Goal: Task Accomplishment & Management: Manage account settings

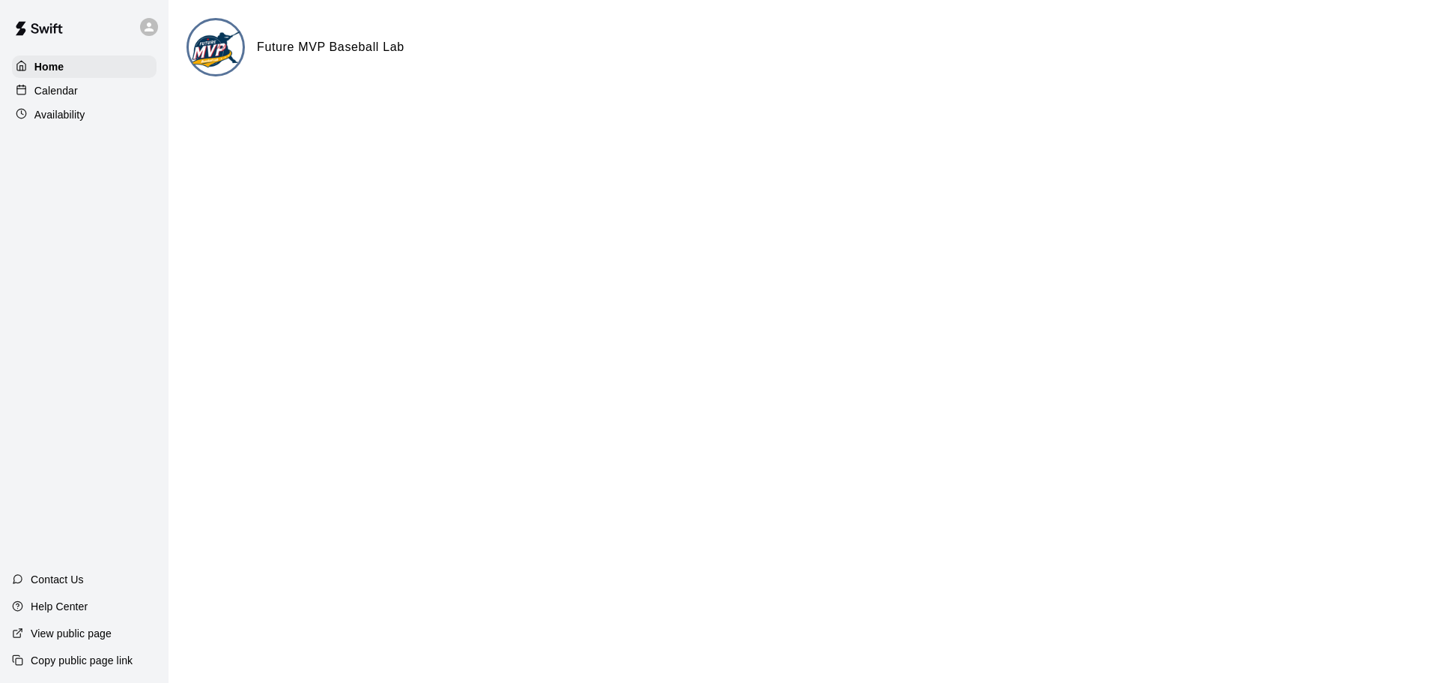
click at [38, 29] on img at bounding box center [39, 28] width 78 height 45
click at [148, 31] on icon at bounding box center [149, 26] width 9 height 9
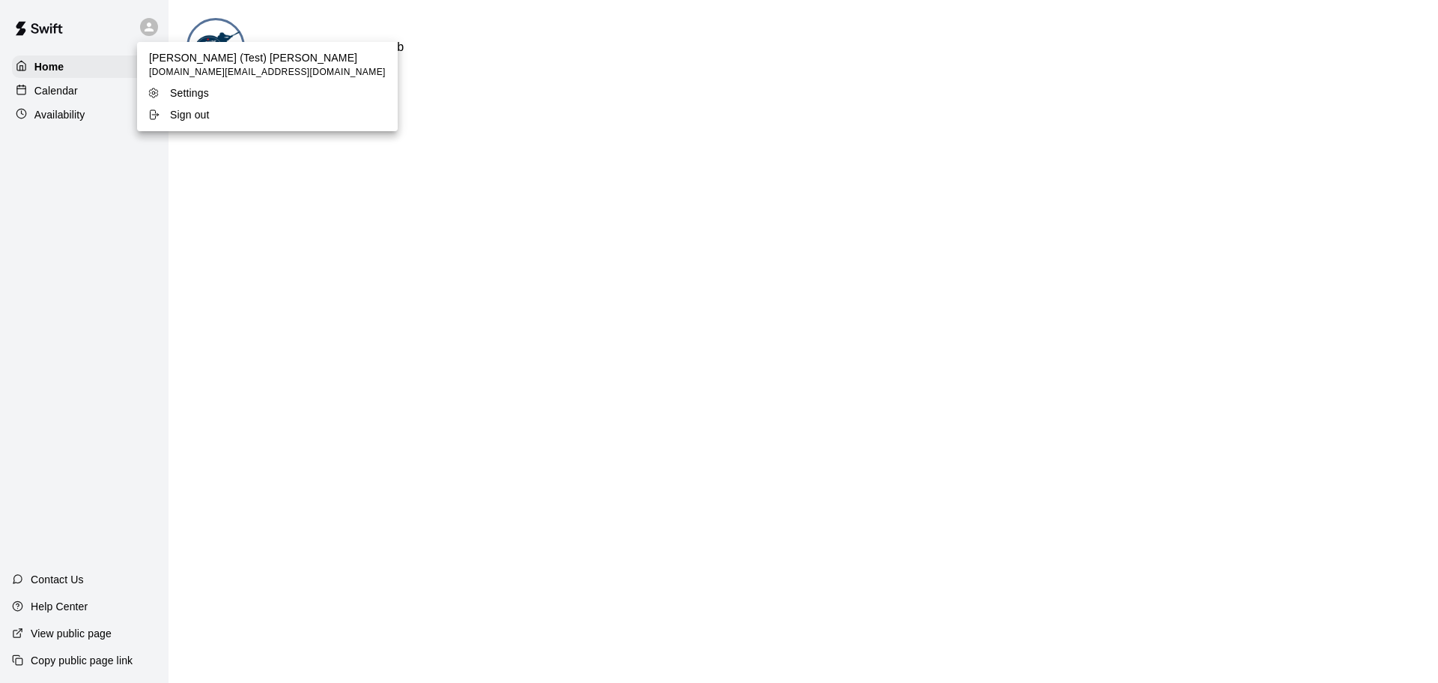
click at [79, 96] on div at bounding box center [719, 341] width 1438 height 683
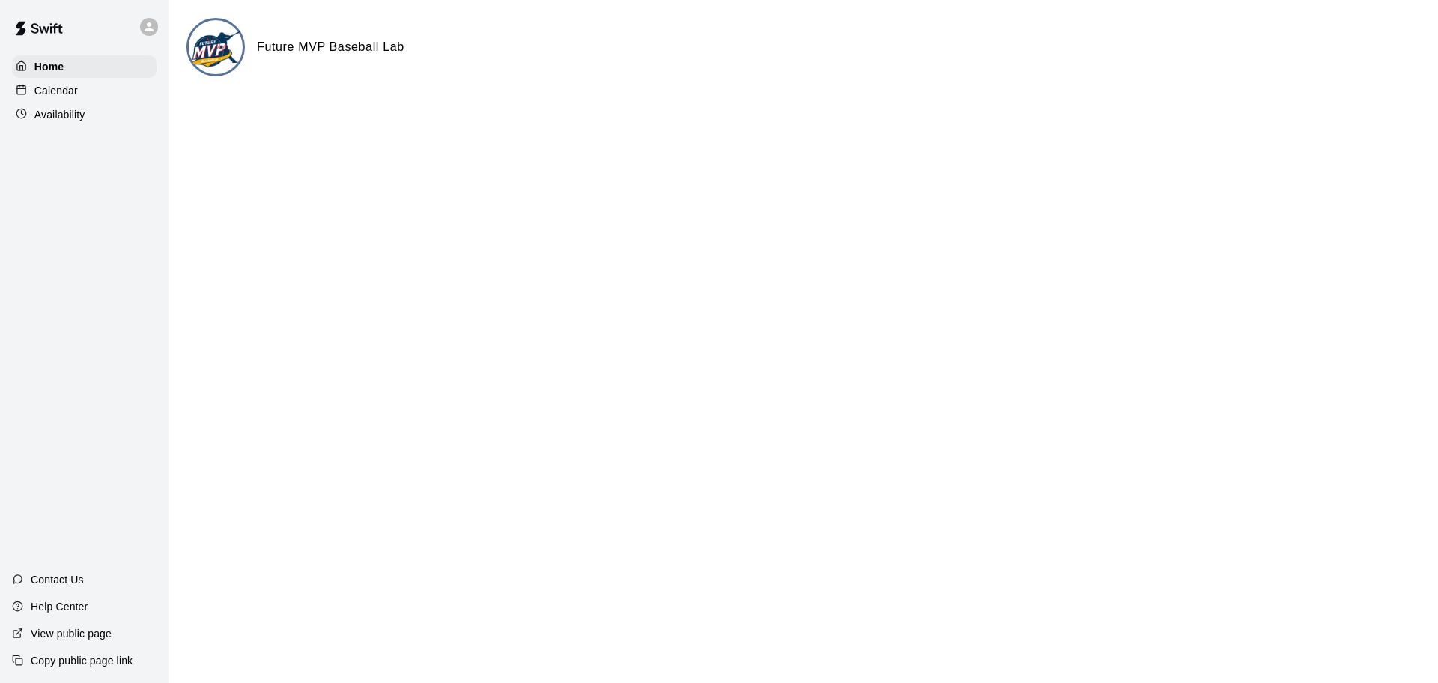
click at [63, 92] on p "Calendar" at bounding box center [55, 90] width 43 height 15
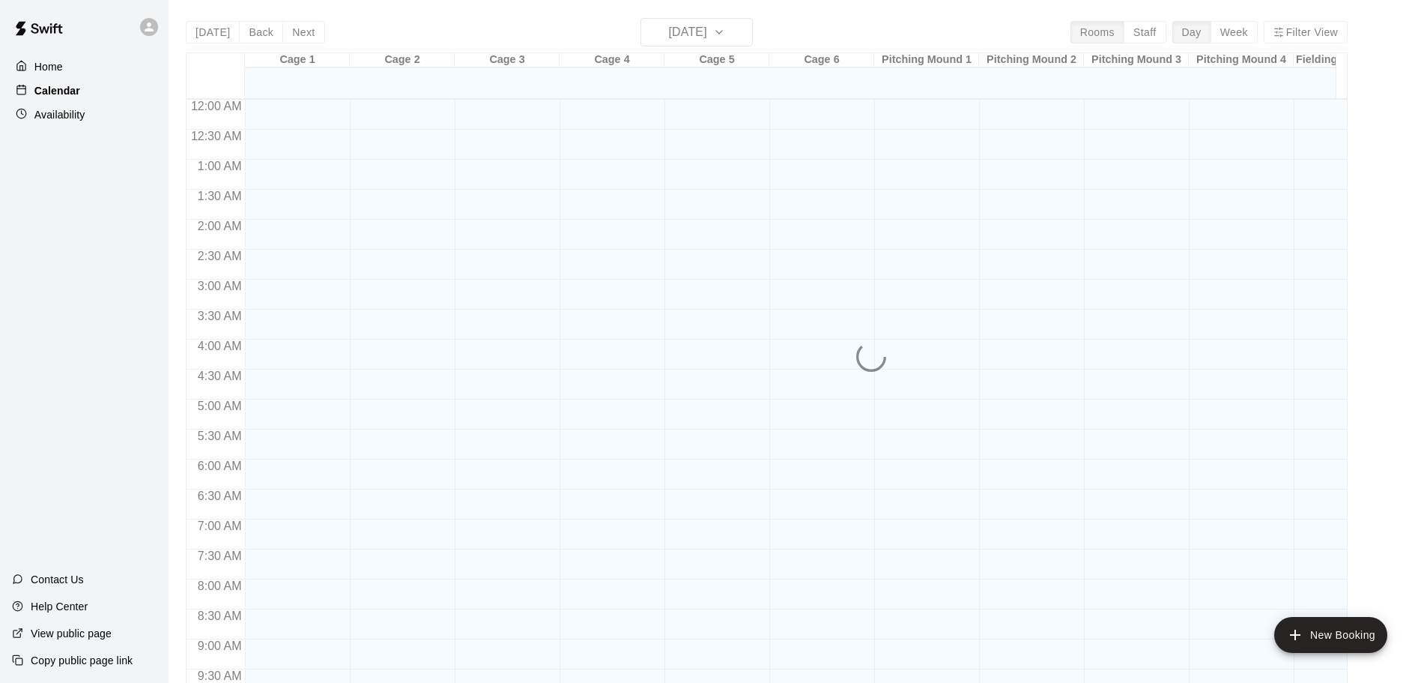
scroll to position [793, 0]
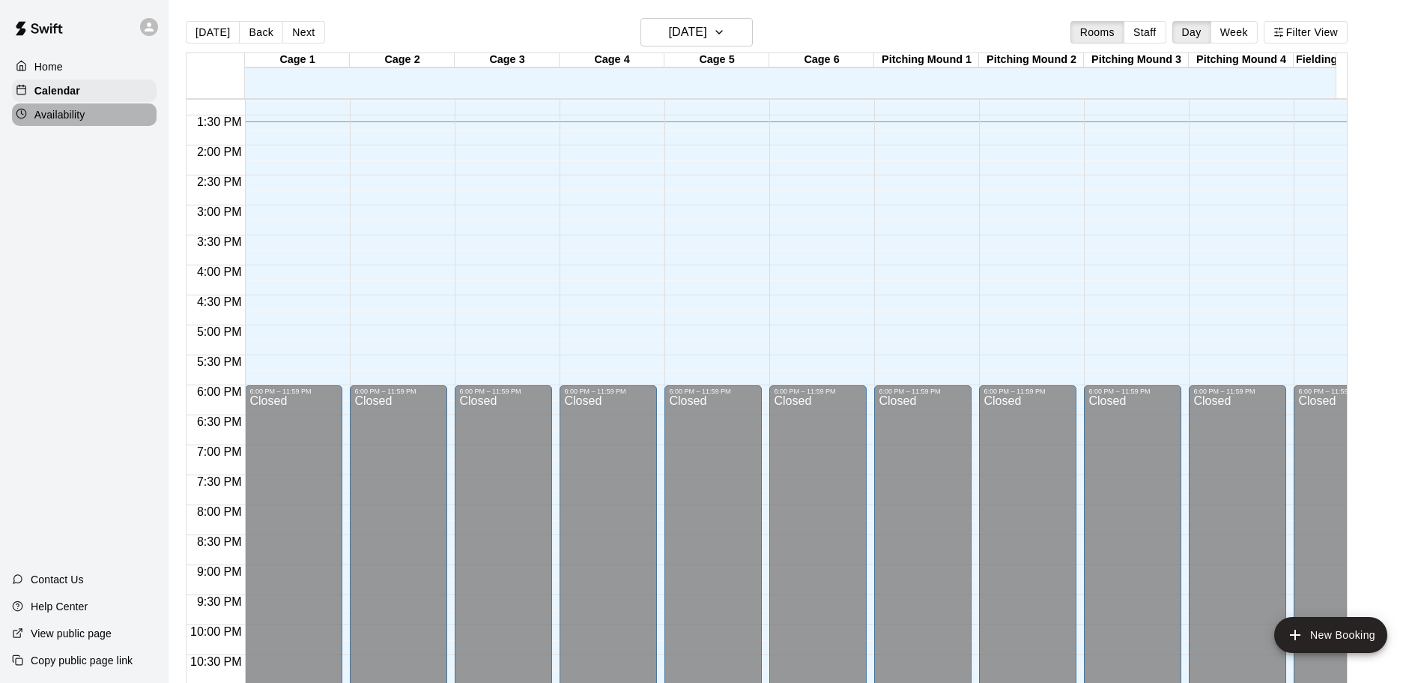
click at [68, 118] on p "Availability" at bounding box center [59, 114] width 51 height 15
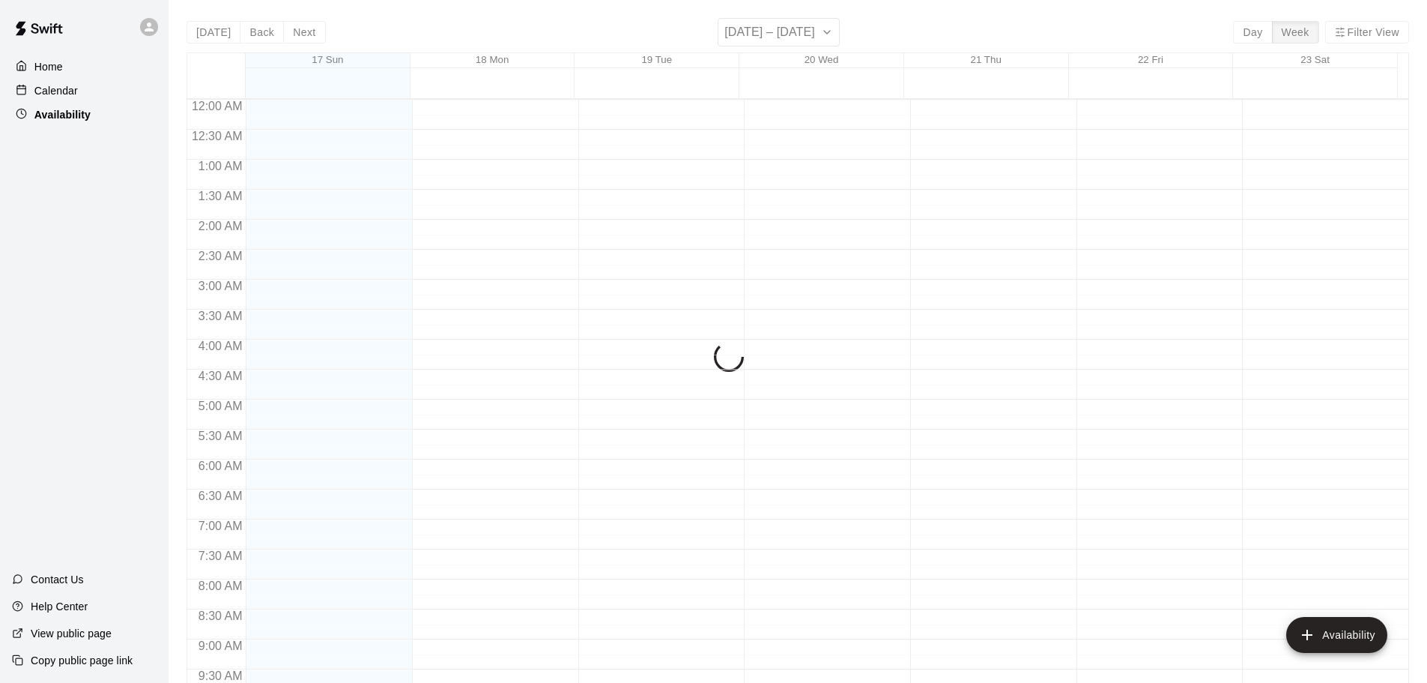
scroll to position [816, 0]
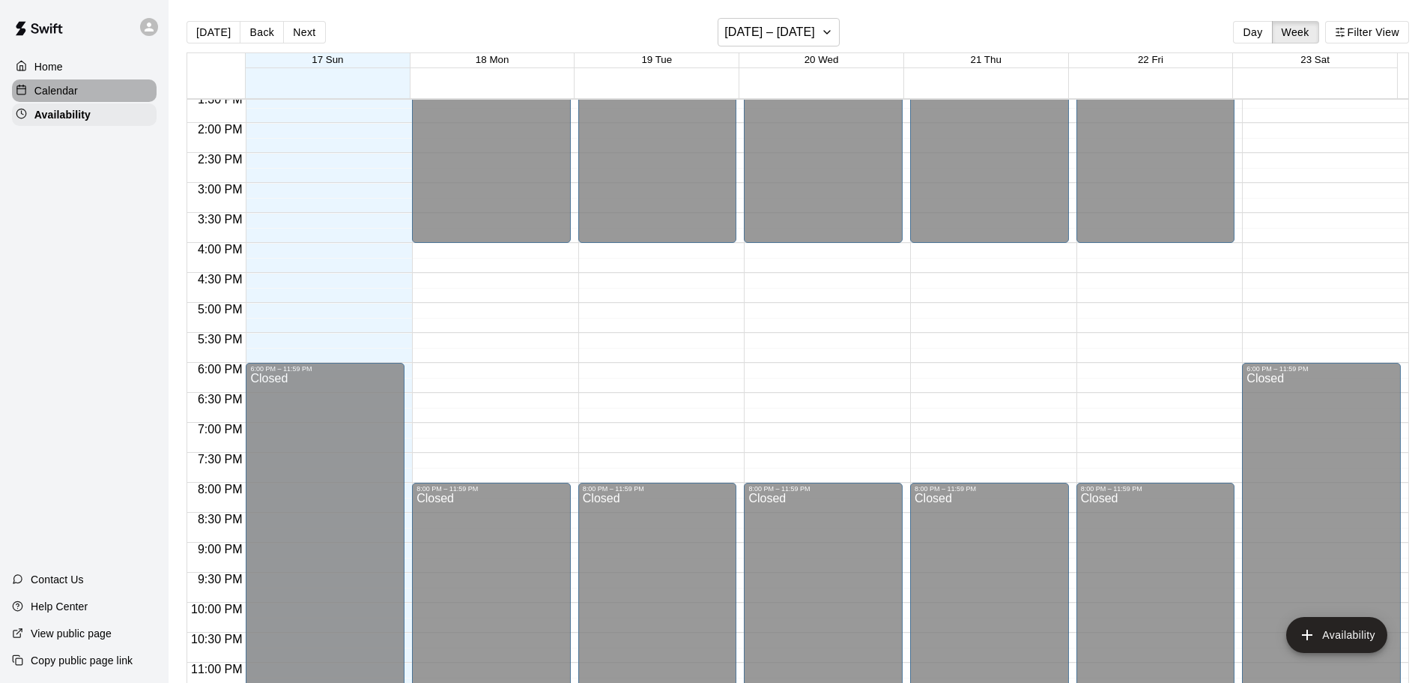
click at [73, 92] on p "Calendar" at bounding box center [55, 90] width 43 height 15
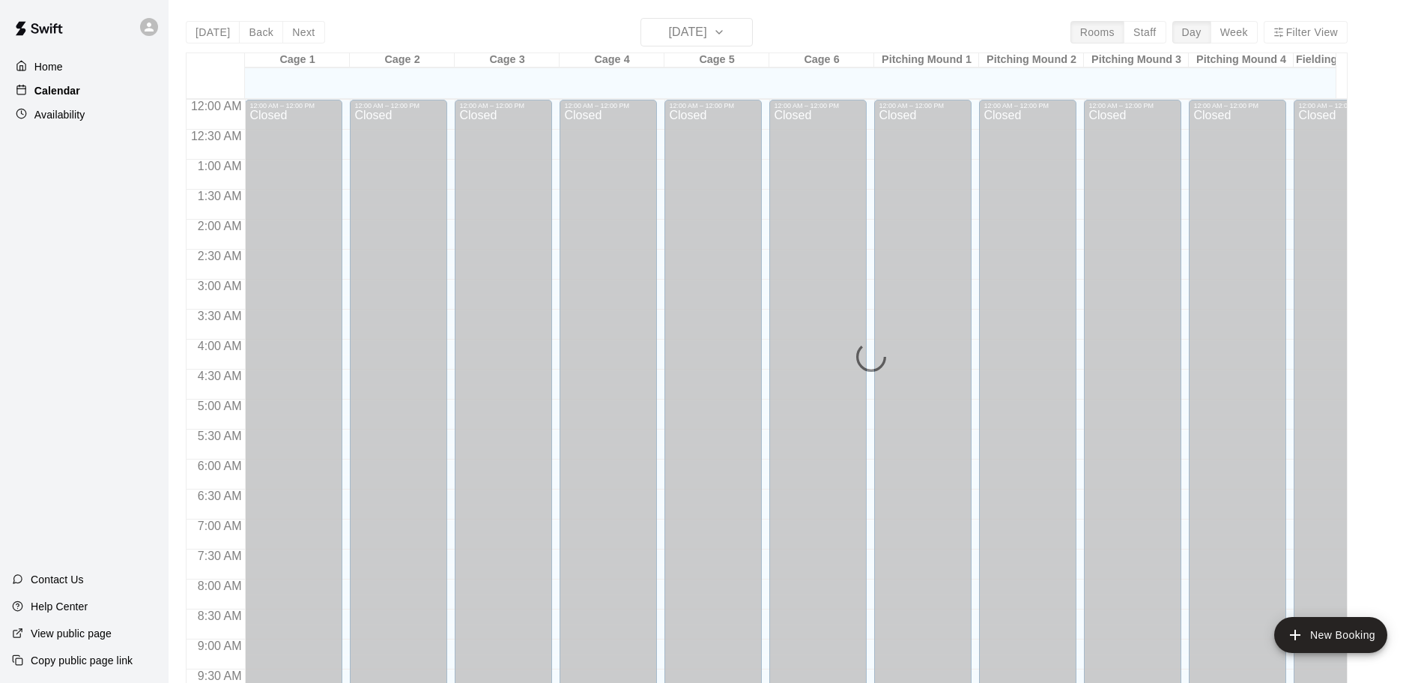
scroll to position [793, 0]
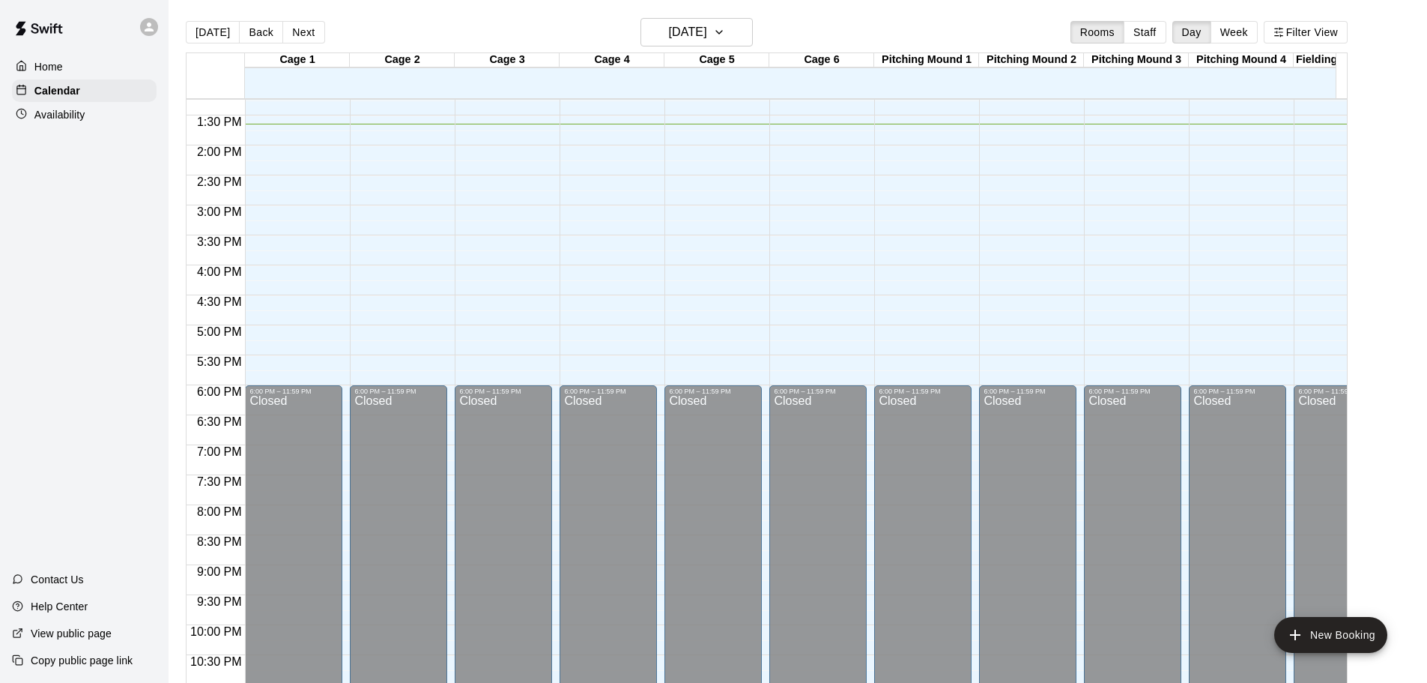
click at [126, 333] on div "Home Calendar Availability Contact Us Help Center View public page Copy public …" at bounding box center [84, 341] width 169 height 683
click at [67, 63] on div "Home" at bounding box center [84, 66] width 145 height 22
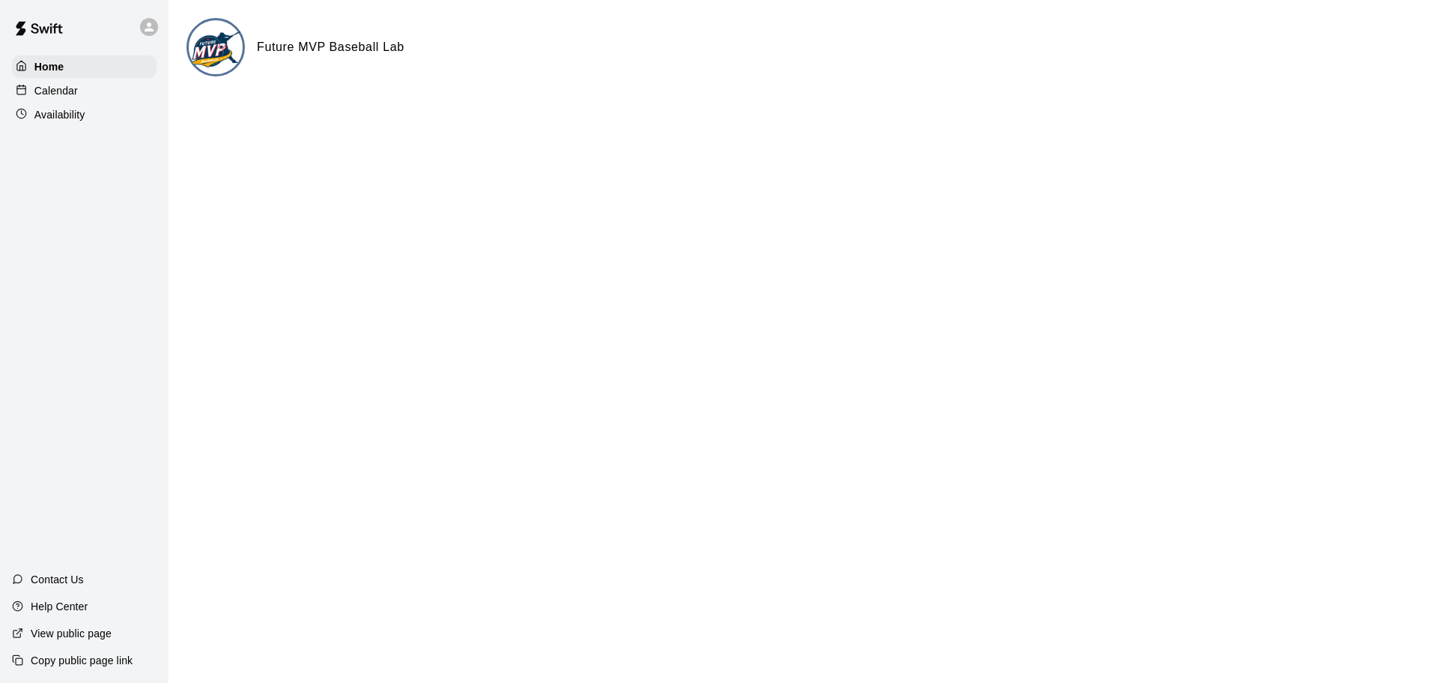
click at [145, 26] on icon at bounding box center [148, 26] width 13 height 13
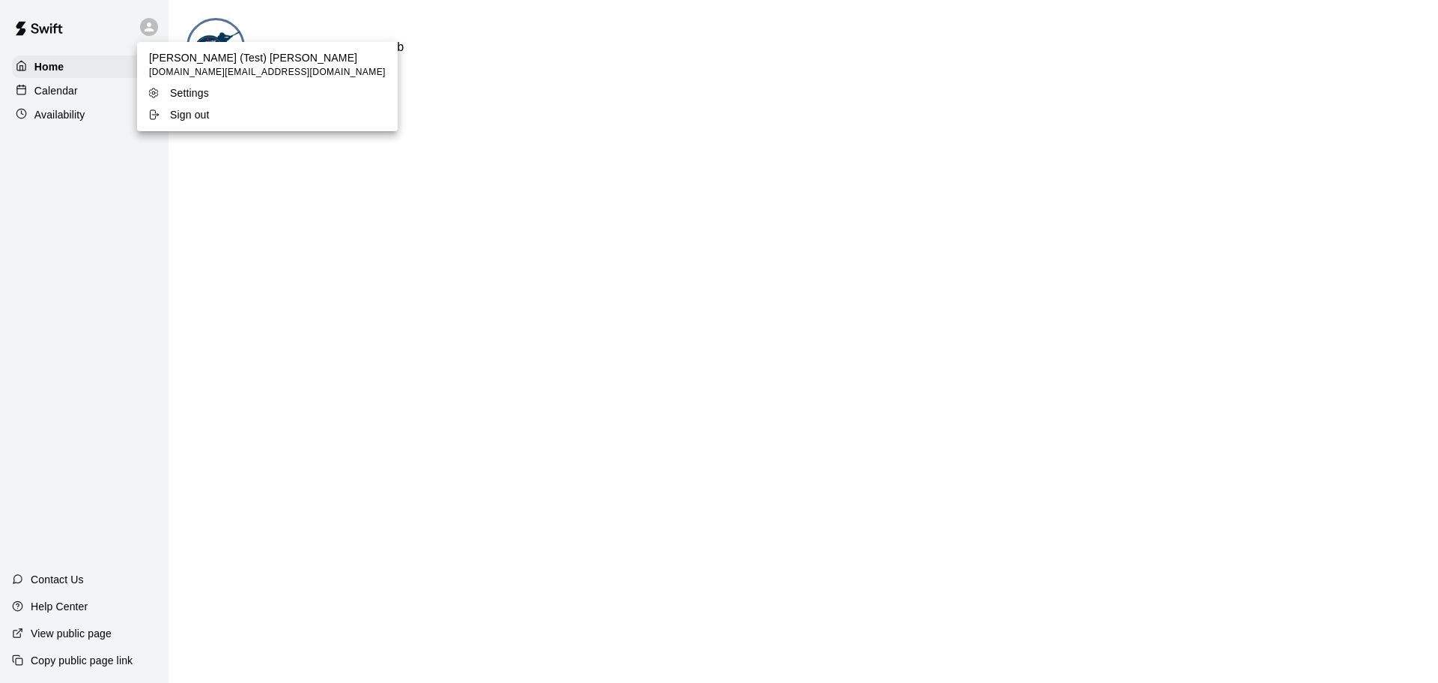
click at [260, 266] on div at bounding box center [719, 341] width 1438 height 683
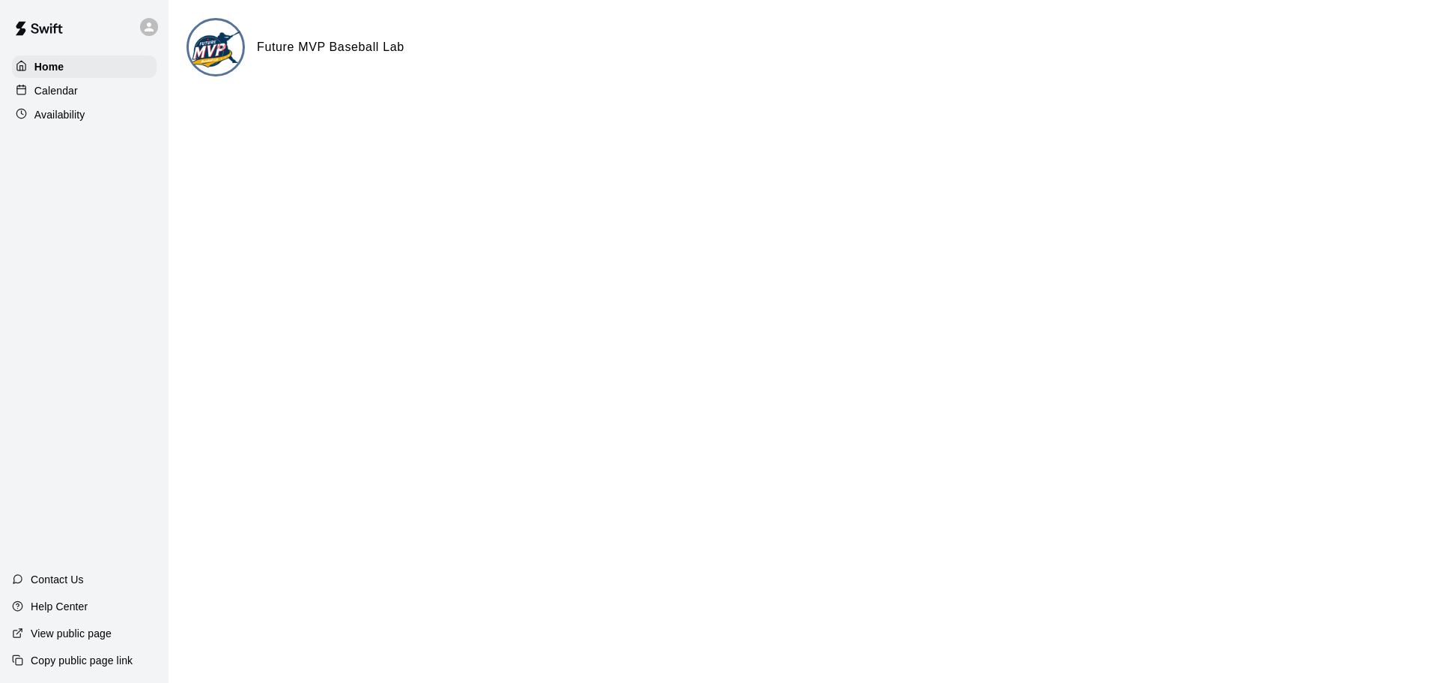
click at [88, 93] on div "Calendar" at bounding box center [84, 90] width 145 height 22
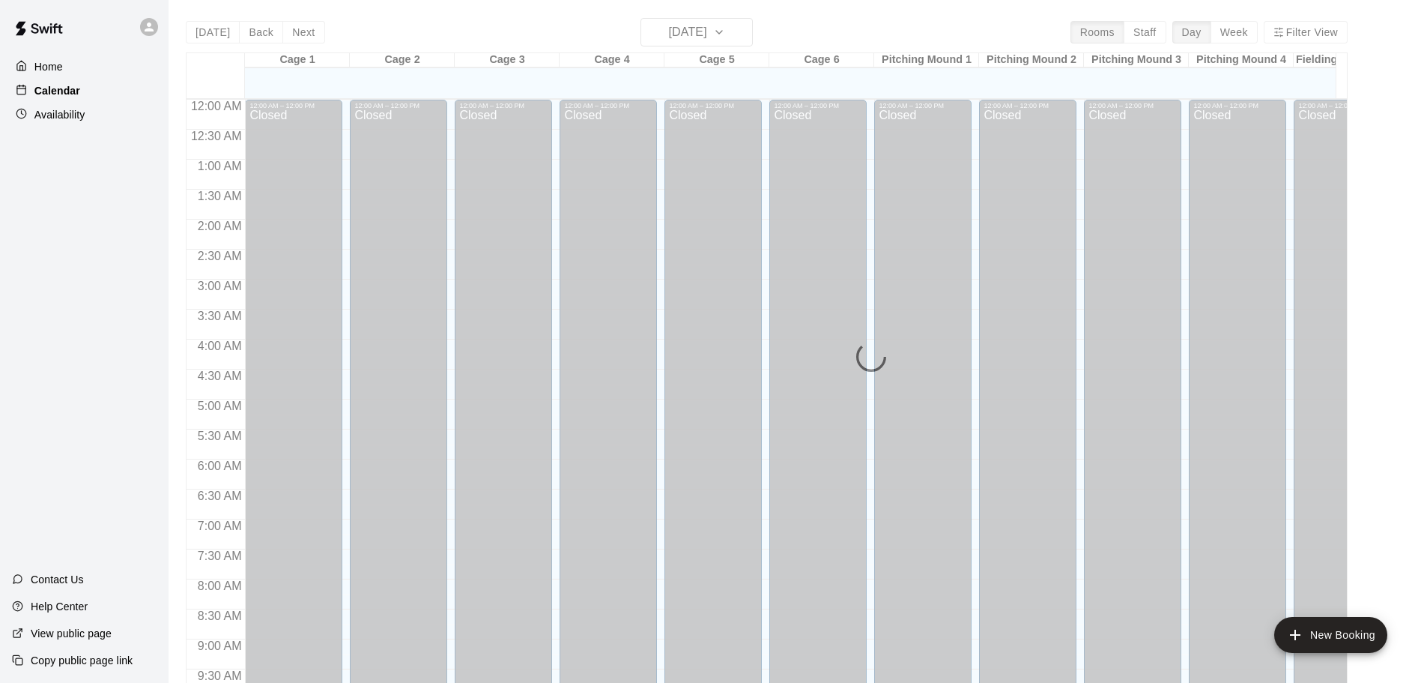
scroll to position [793, 0]
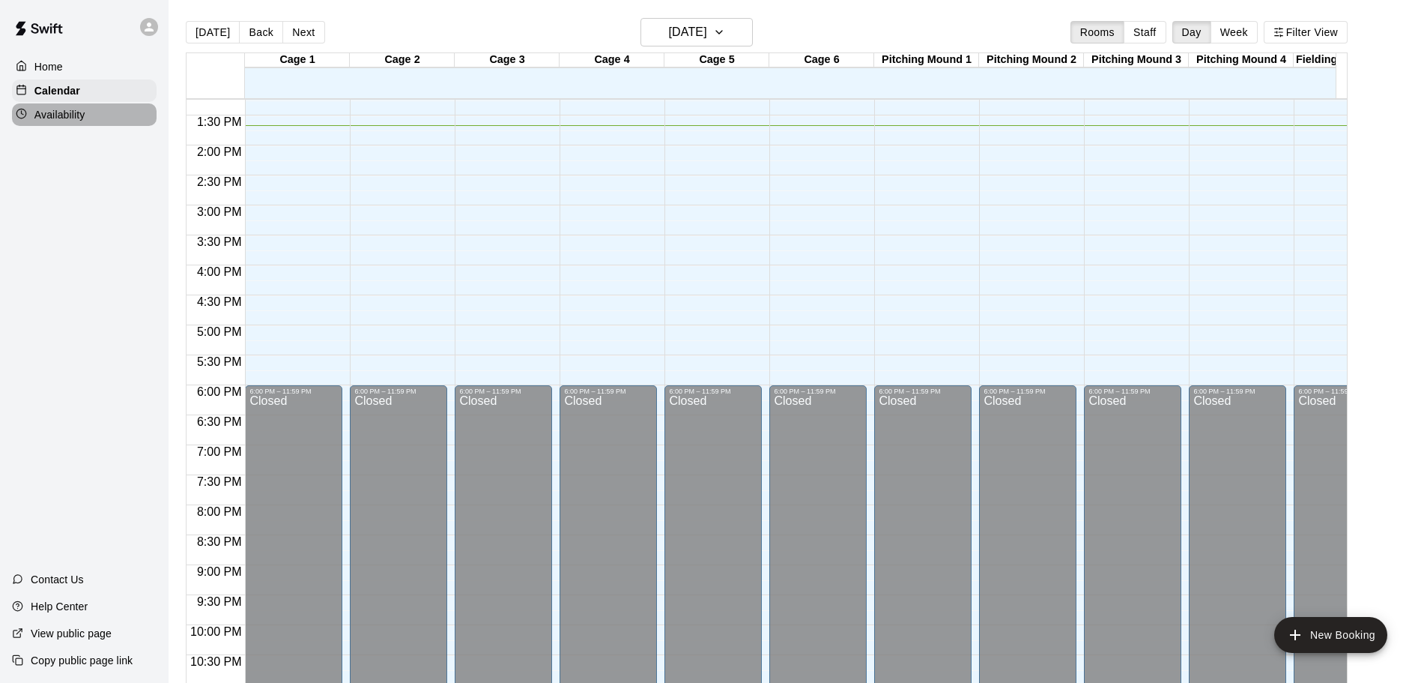
click at [80, 116] on p "Availability" at bounding box center [59, 114] width 51 height 15
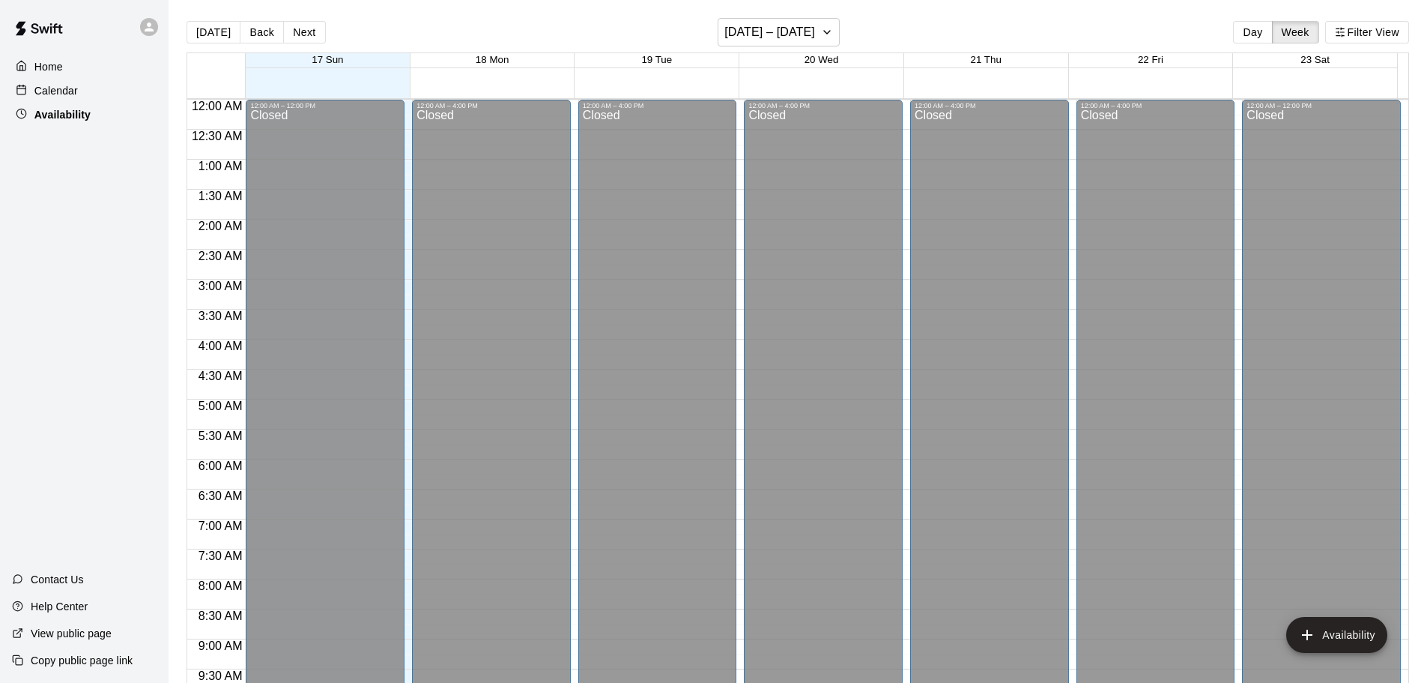
scroll to position [820, 0]
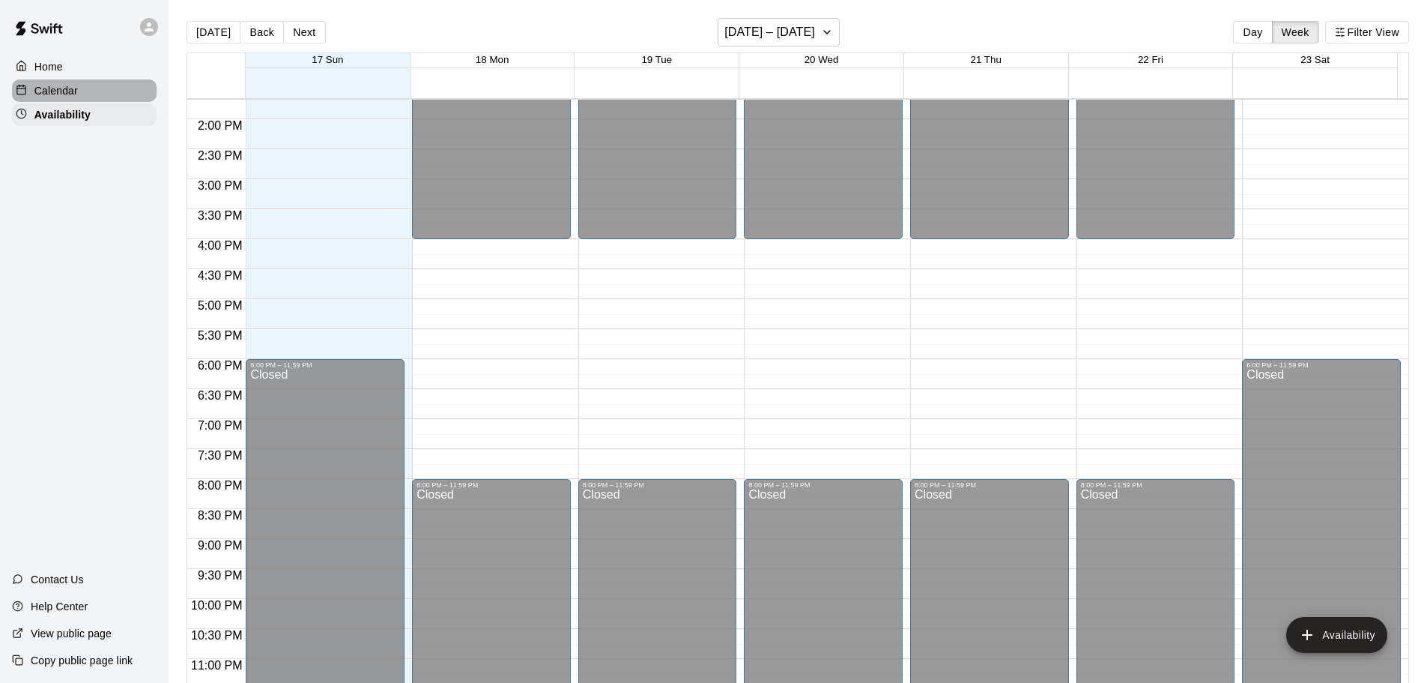
click at [80, 96] on div "Calendar" at bounding box center [84, 90] width 145 height 22
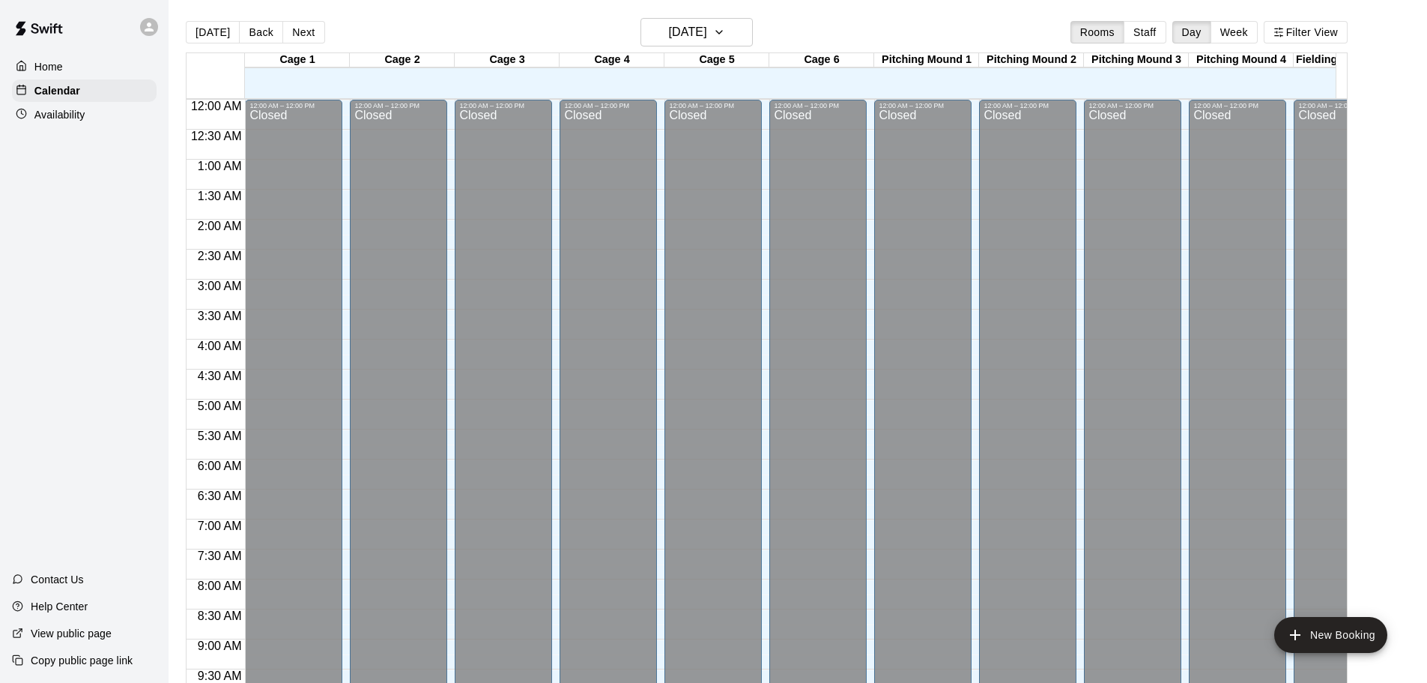
click at [107, 115] on div "Availability" at bounding box center [84, 114] width 145 height 22
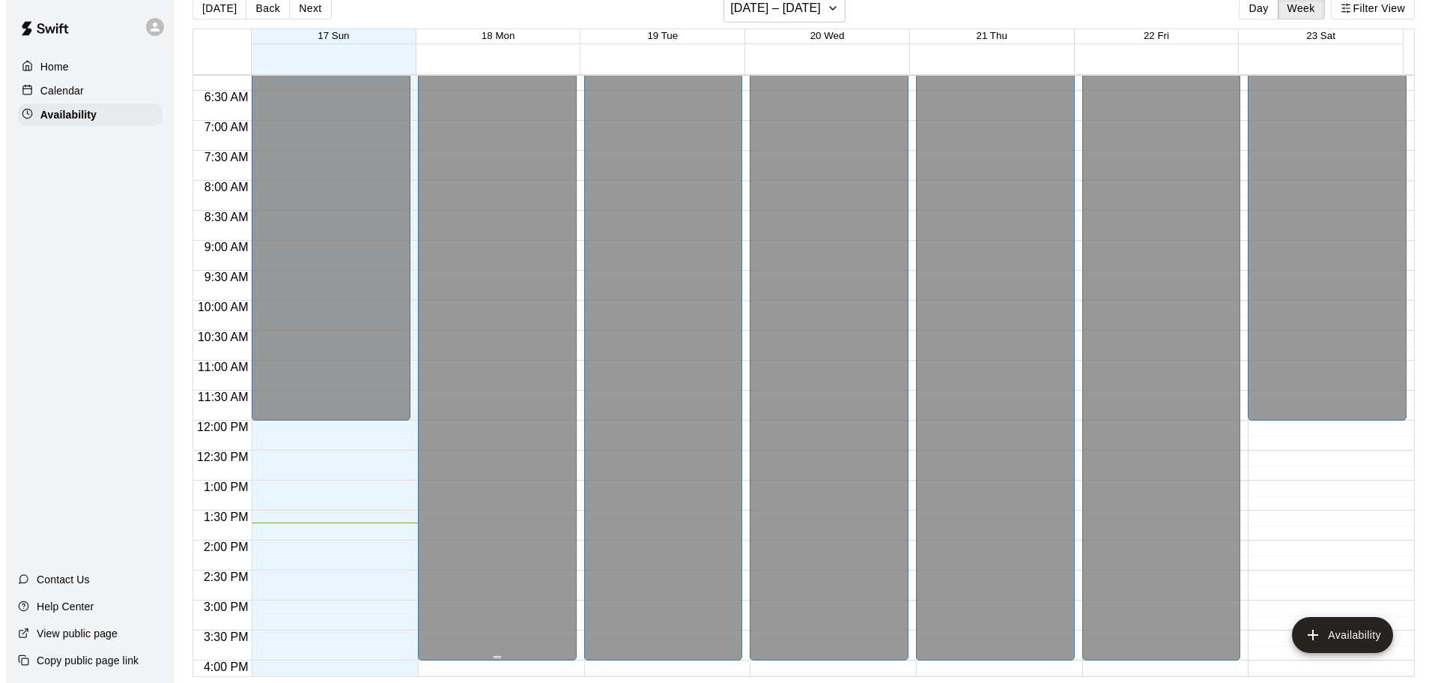
scroll to position [674, 0]
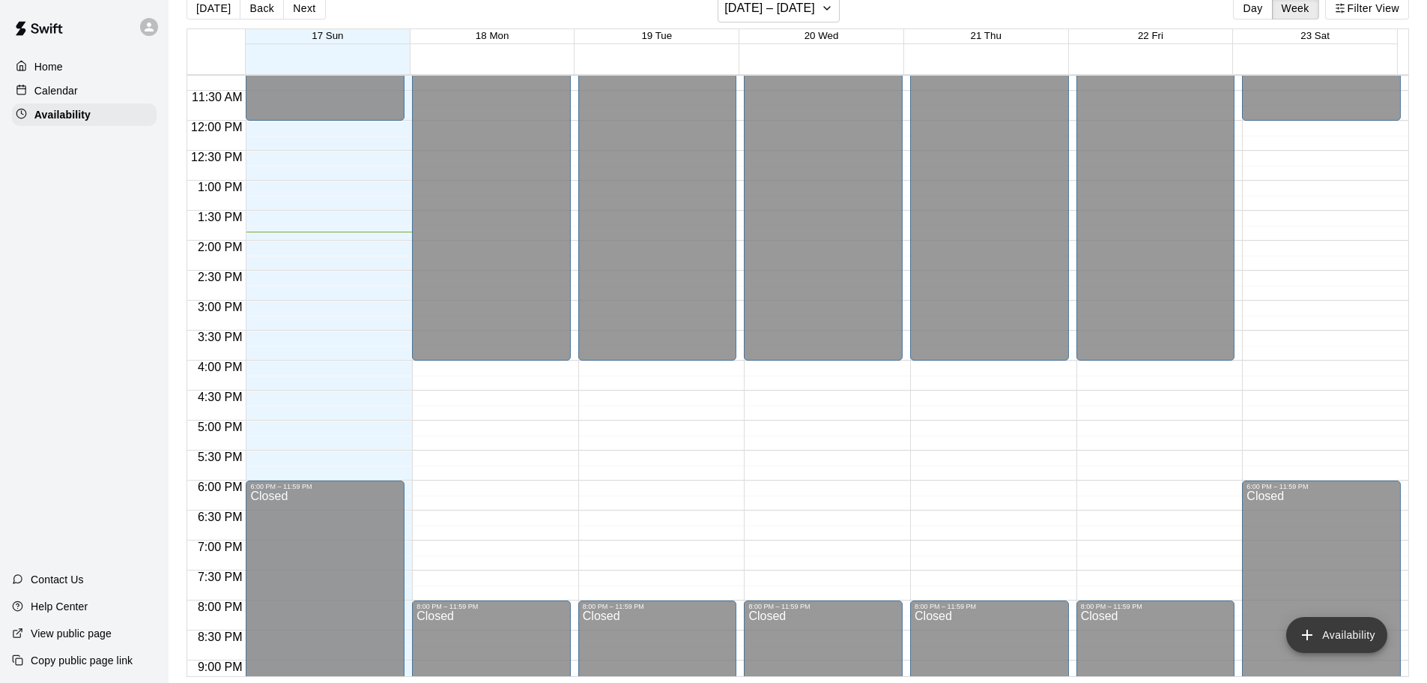
click at [1352, 638] on button "Availability" at bounding box center [1336, 635] width 101 height 36
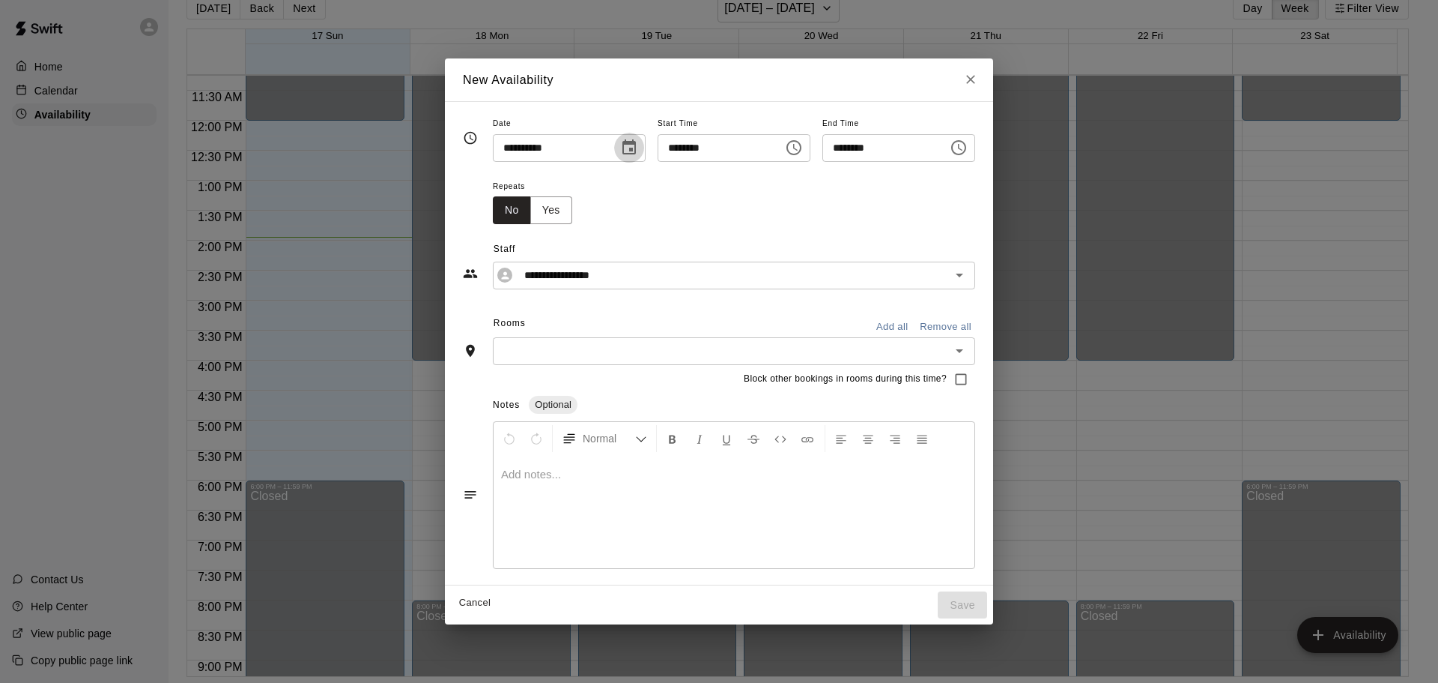
click at [623, 154] on icon "Choose date, selected date is Aug 17, 2025" at bounding box center [629, 146] width 13 height 15
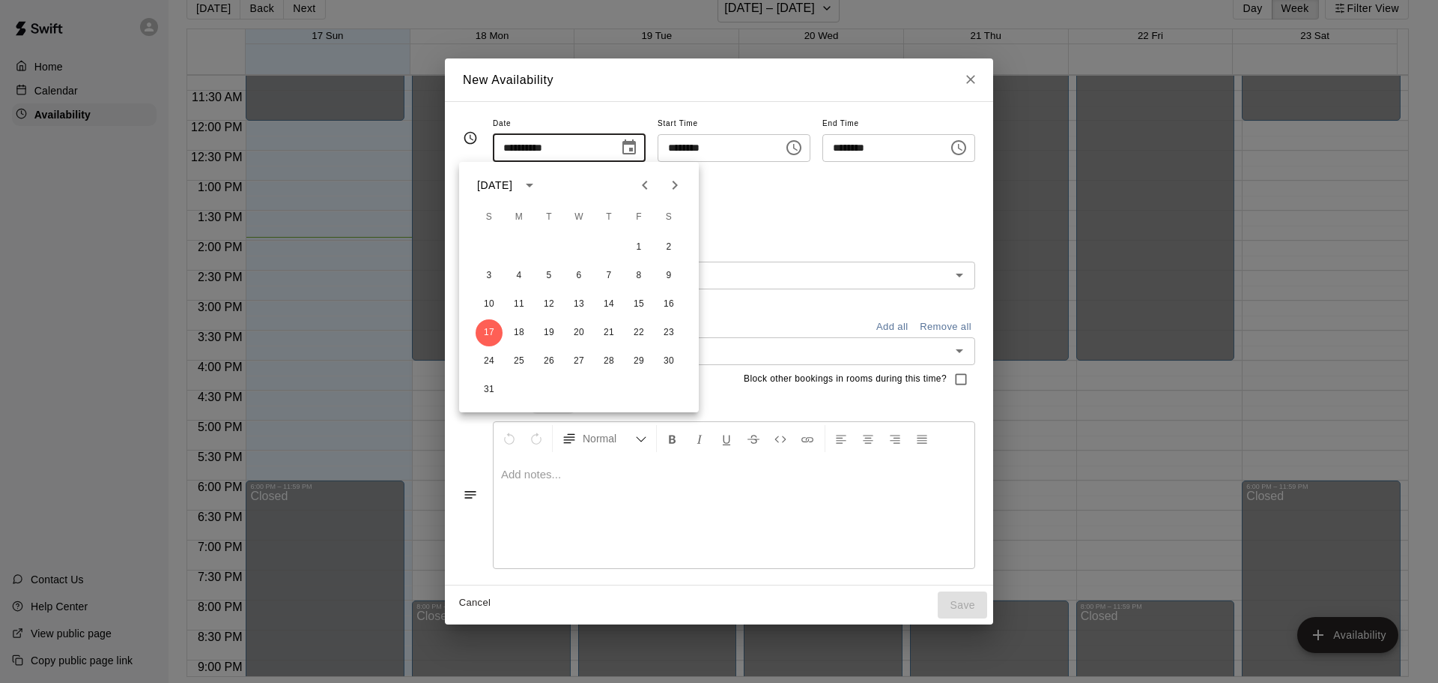
click at [727, 214] on div "Repeats No Yes" at bounding box center [734, 200] width 482 height 47
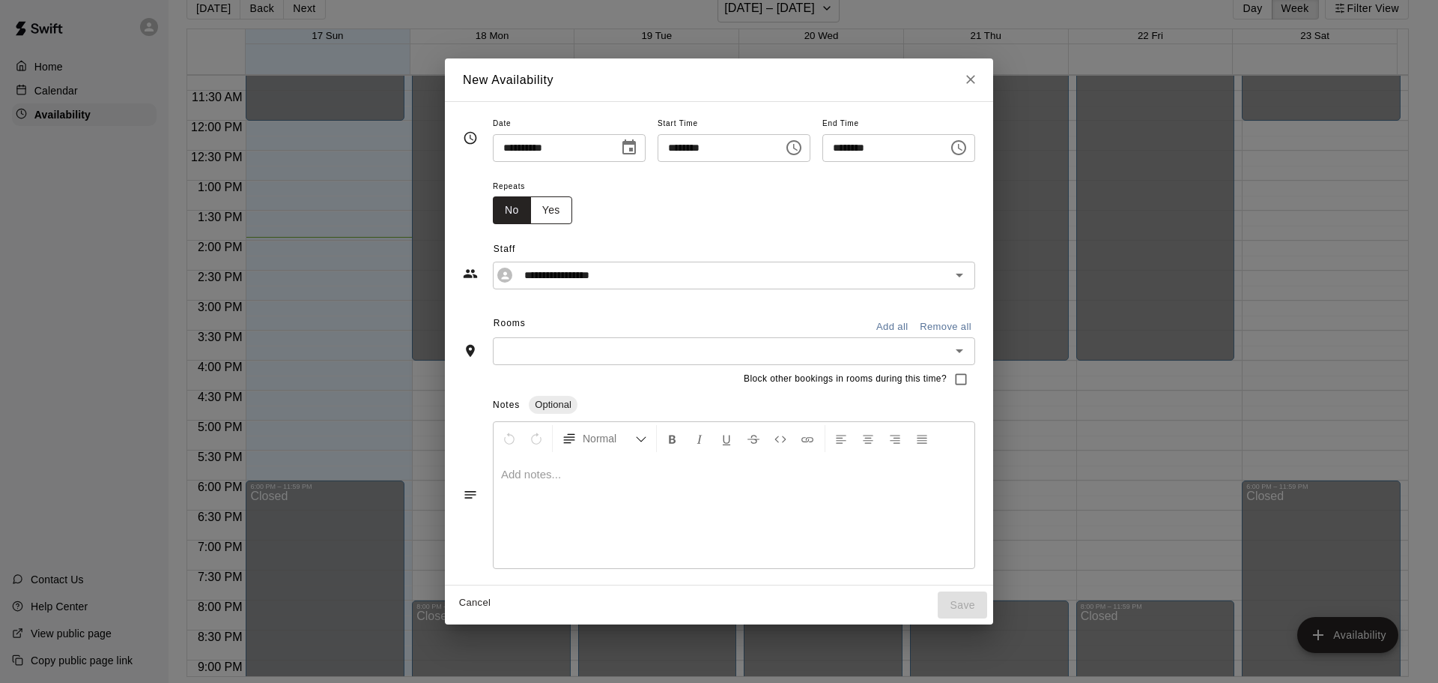
click at [530, 205] on button "Yes" at bounding box center [551, 210] width 42 height 28
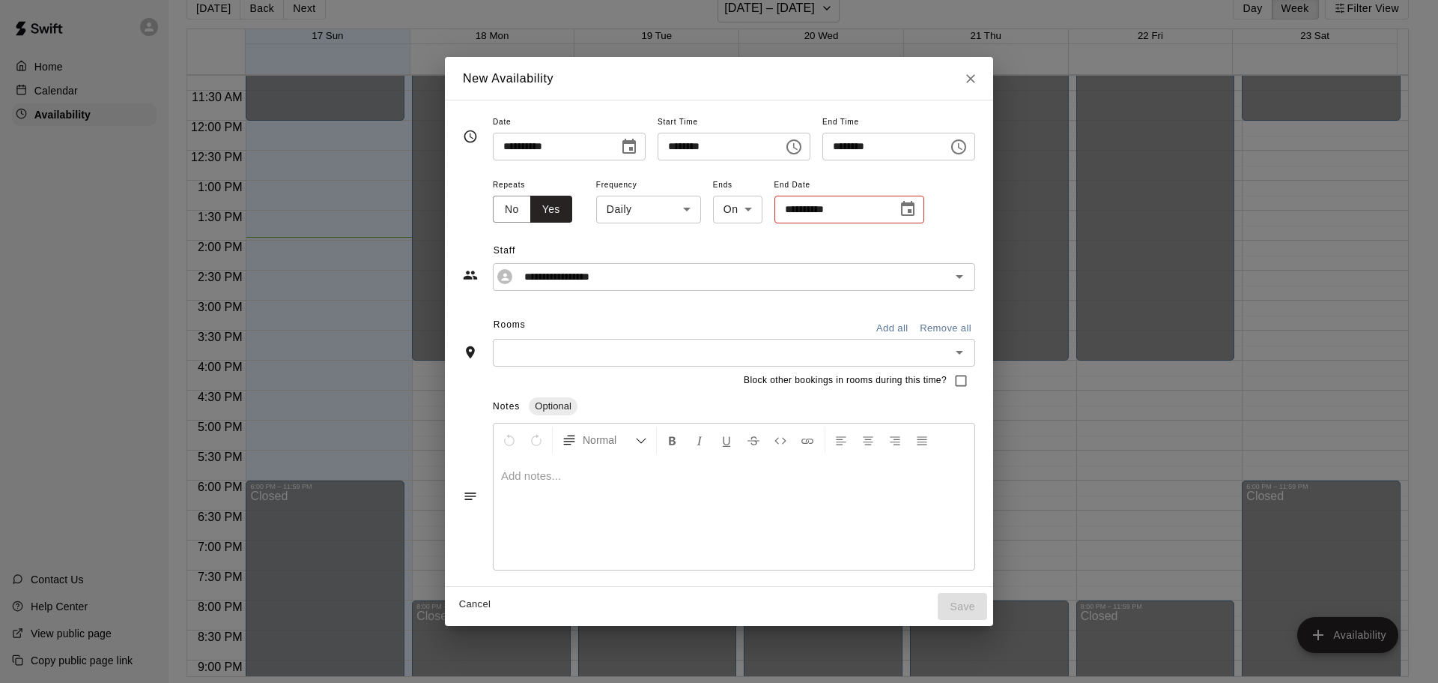
click at [620, 139] on icon "Choose date, selected date is Aug 17, 2025" at bounding box center [629, 147] width 18 height 18
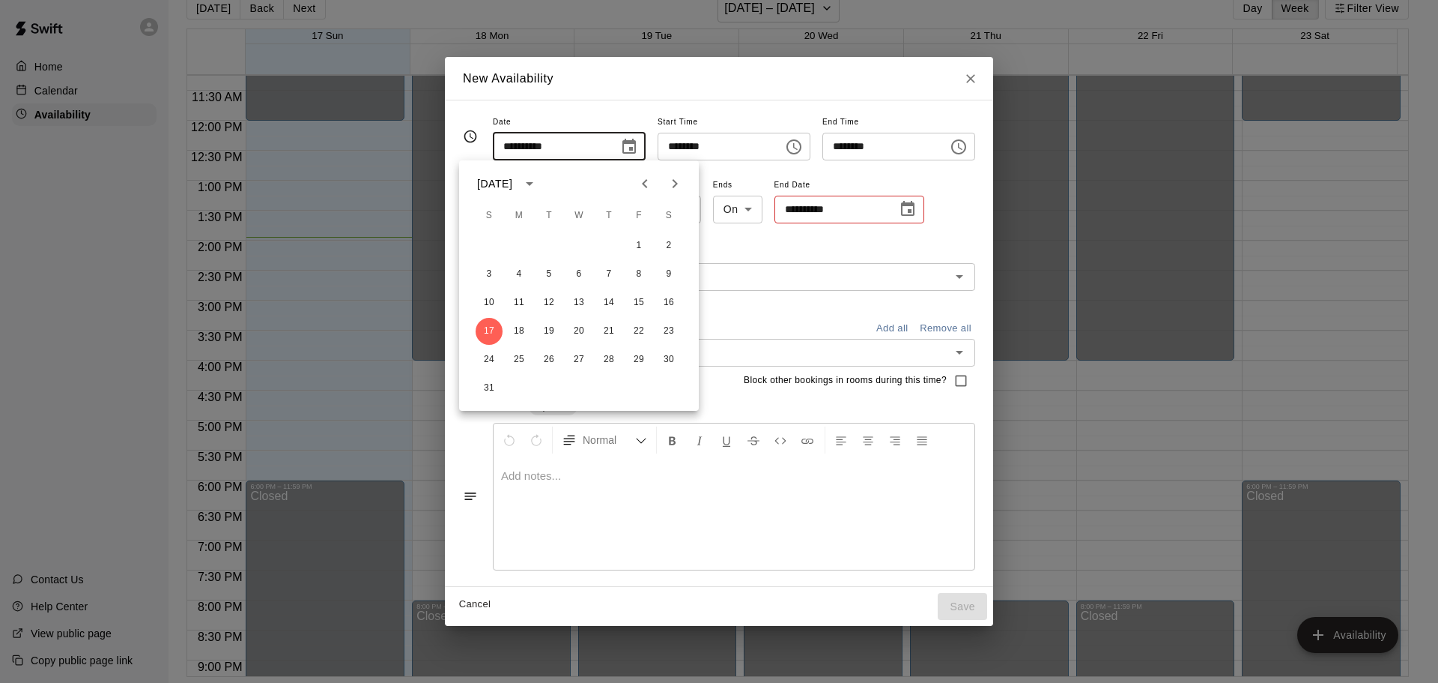
click at [674, 178] on icon "Next month" at bounding box center [675, 184] width 18 height 18
click at [517, 240] on button "1" at bounding box center [519, 245] width 27 height 27
type input "**********"
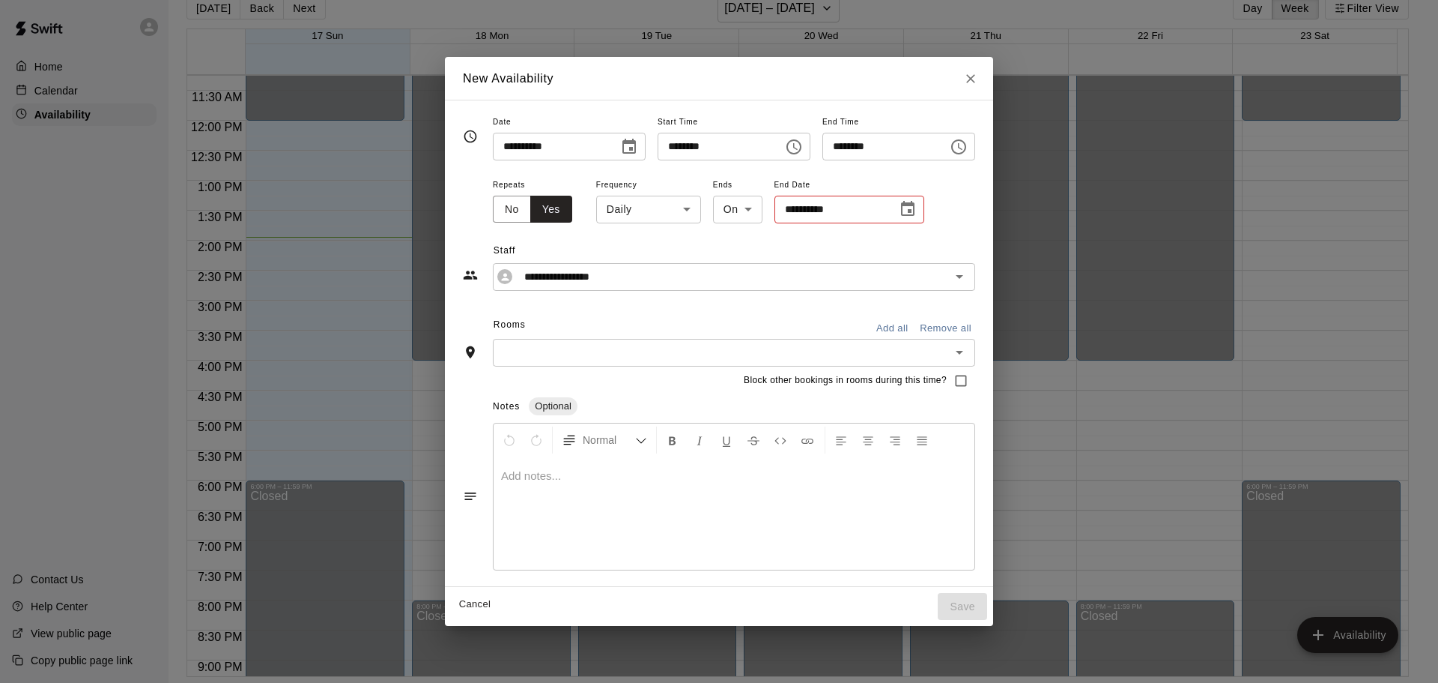
click at [623, 208] on body "Home Calendar Availability Contact Us Help Center View public page Copy public …" at bounding box center [719, 329] width 1438 height 706
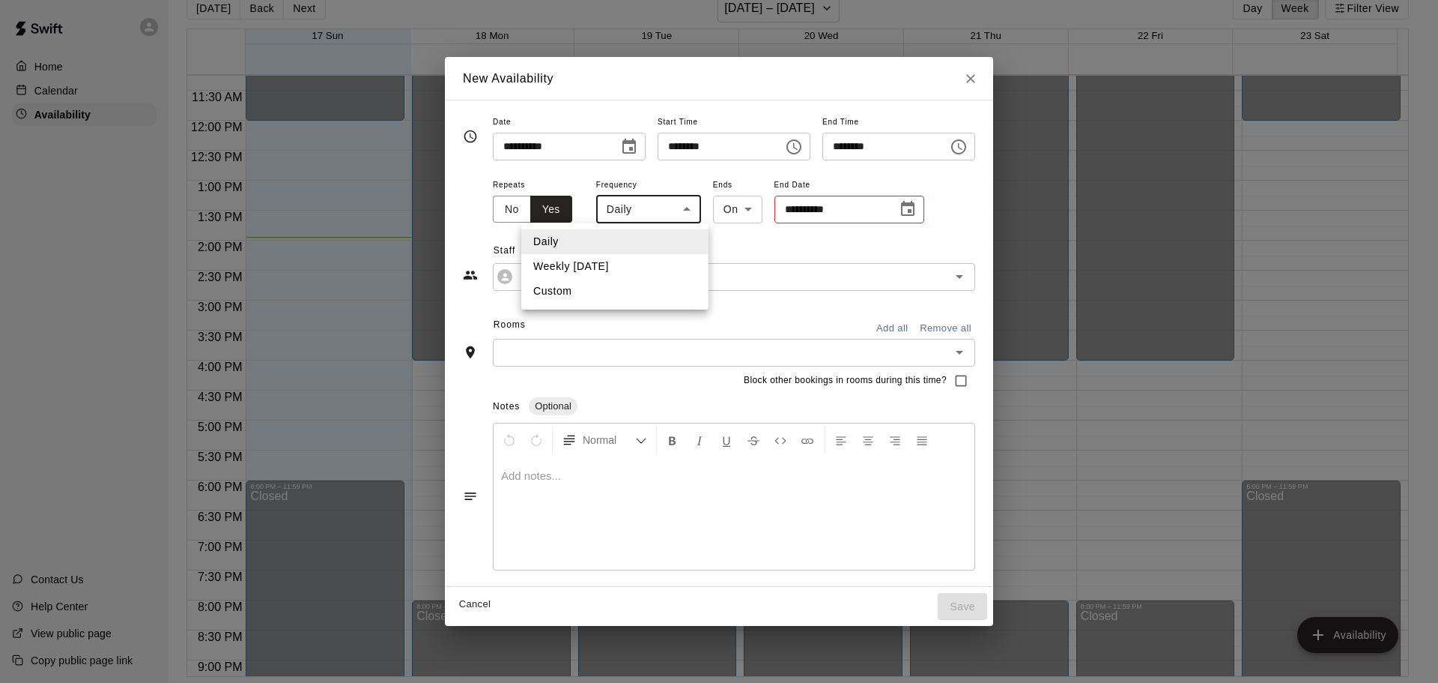
click at [578, 267] on li "Weekly [DATE]" at bounding box center [614, 266] width 187 height 25
click at [653, 211] on body "Home Calendar Availability Contact Us Help Center View public page Copy public …" at bounding box center [719, 329] width 1438 height 706
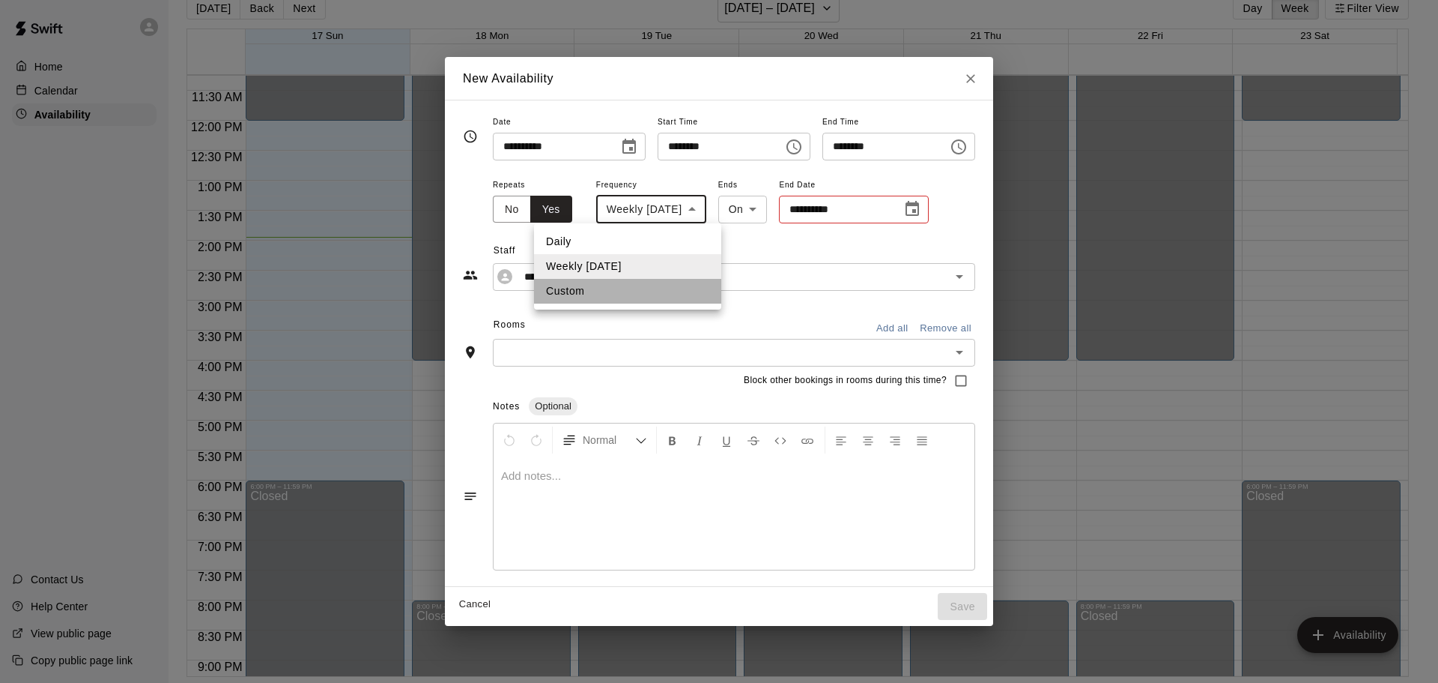
click at [588, 285] on li "Custom" at bounding box center [627, 291] width 187 height 25
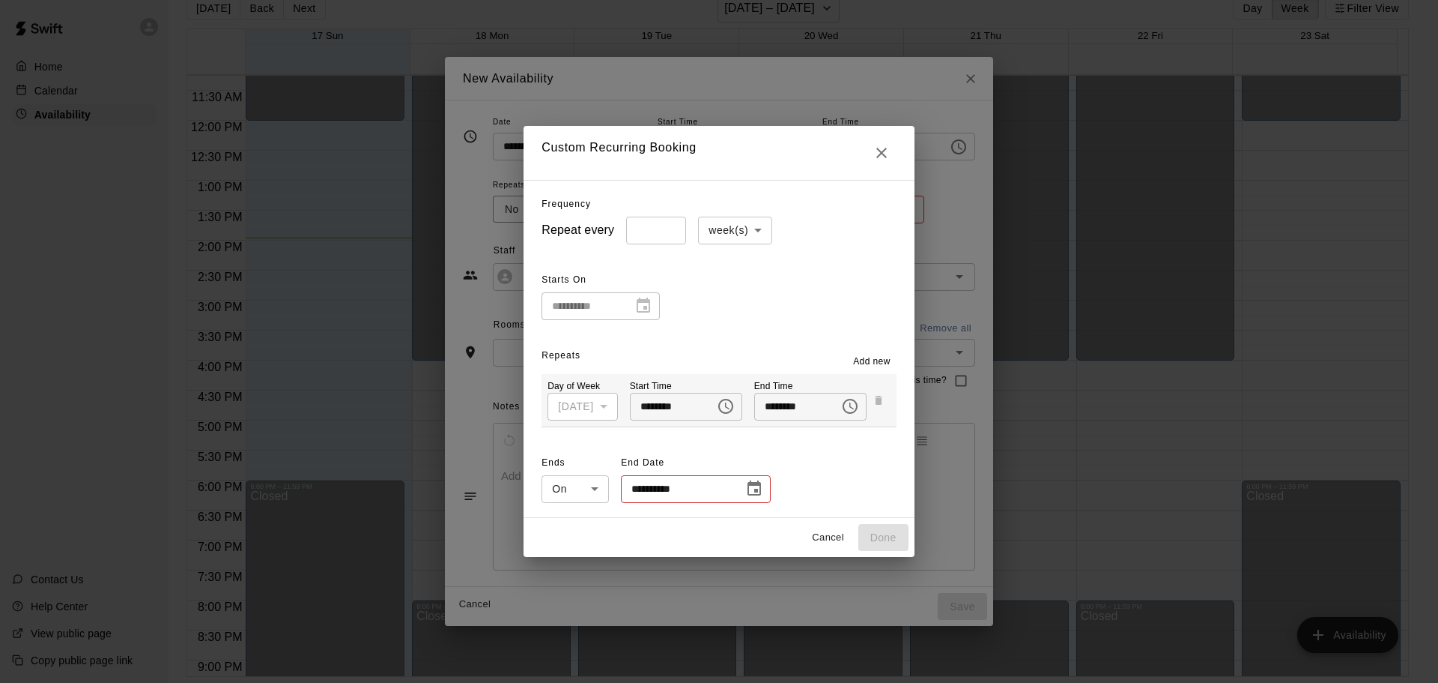
click at [587, 403] on div "[DATE]" at bounding box center [583, 407] width 70 height 28
click at [600, 405] on div "[DATE]" at bounding box center [583, 407] width 70 height 28
click at [882, 362] on span "Add new" at bounding box center [871, 361] width 37 height 15
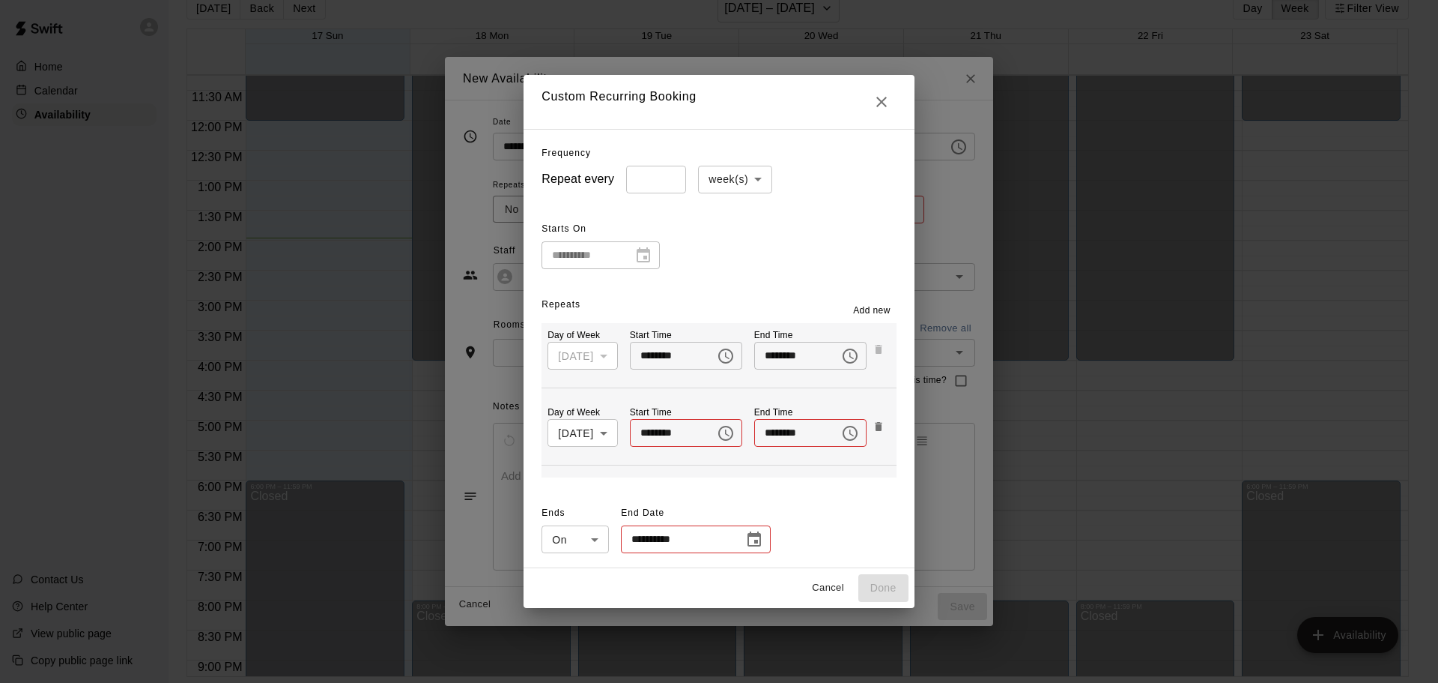
click at [879, 312] on span "Add new" at bounding box center [871, 310] width 37 height 15
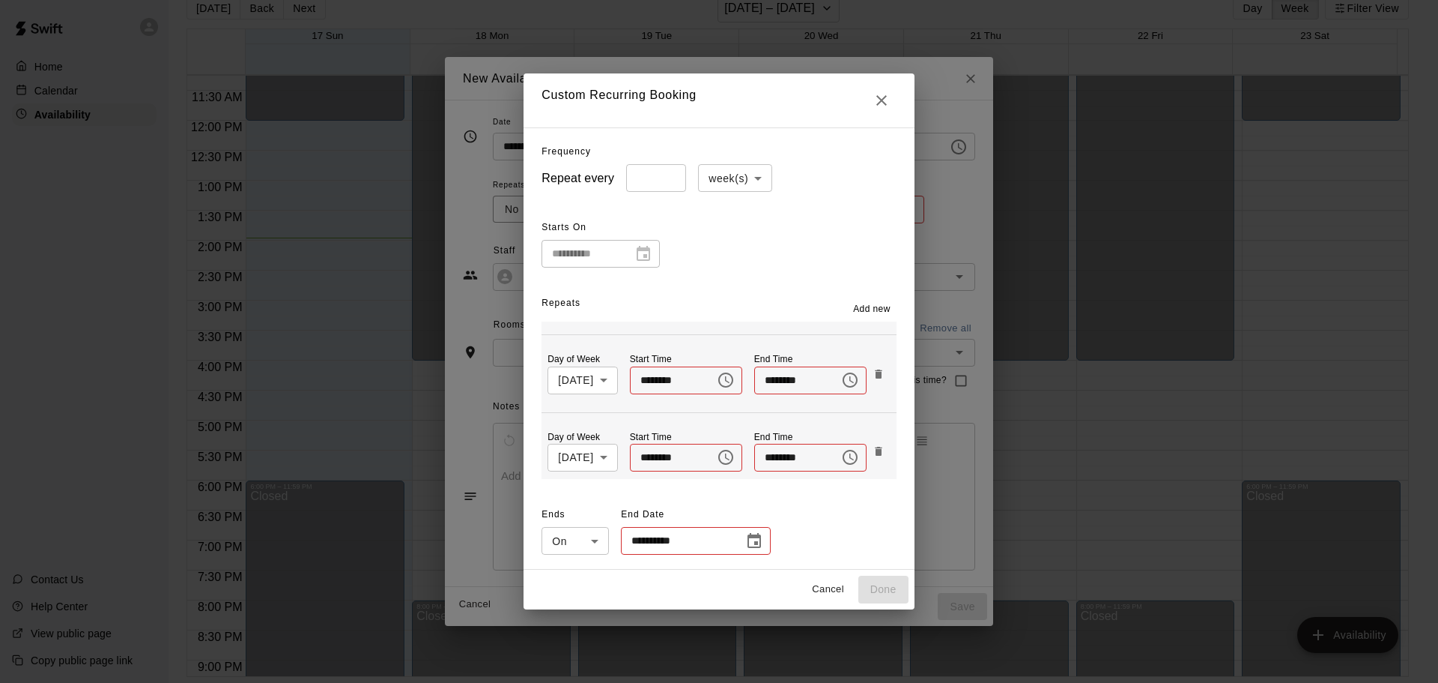
scroll to position [75, 0]
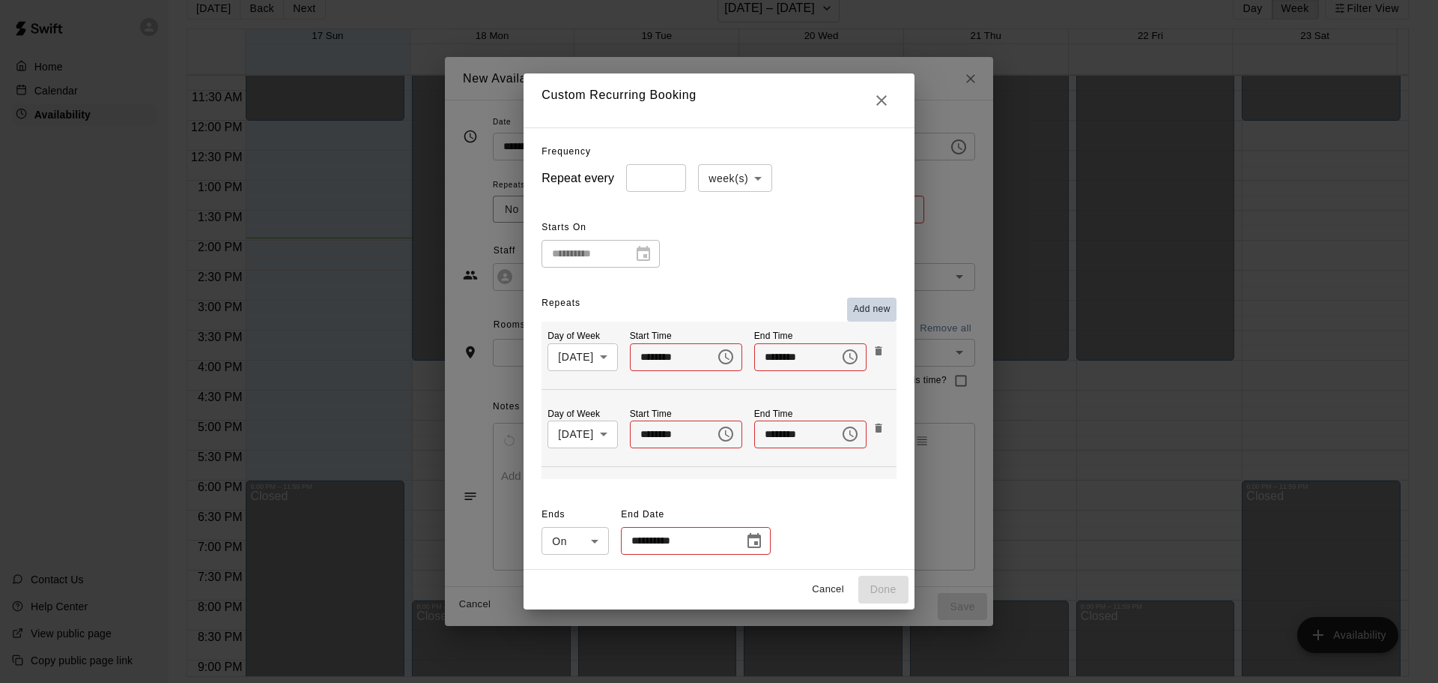
click at [869, 309] on span "Add new" at bounding box center [871, 309] width 37 height 15
click at [889, 306] on span "Add new" at bounding box center [871, 309] width 37 height 15
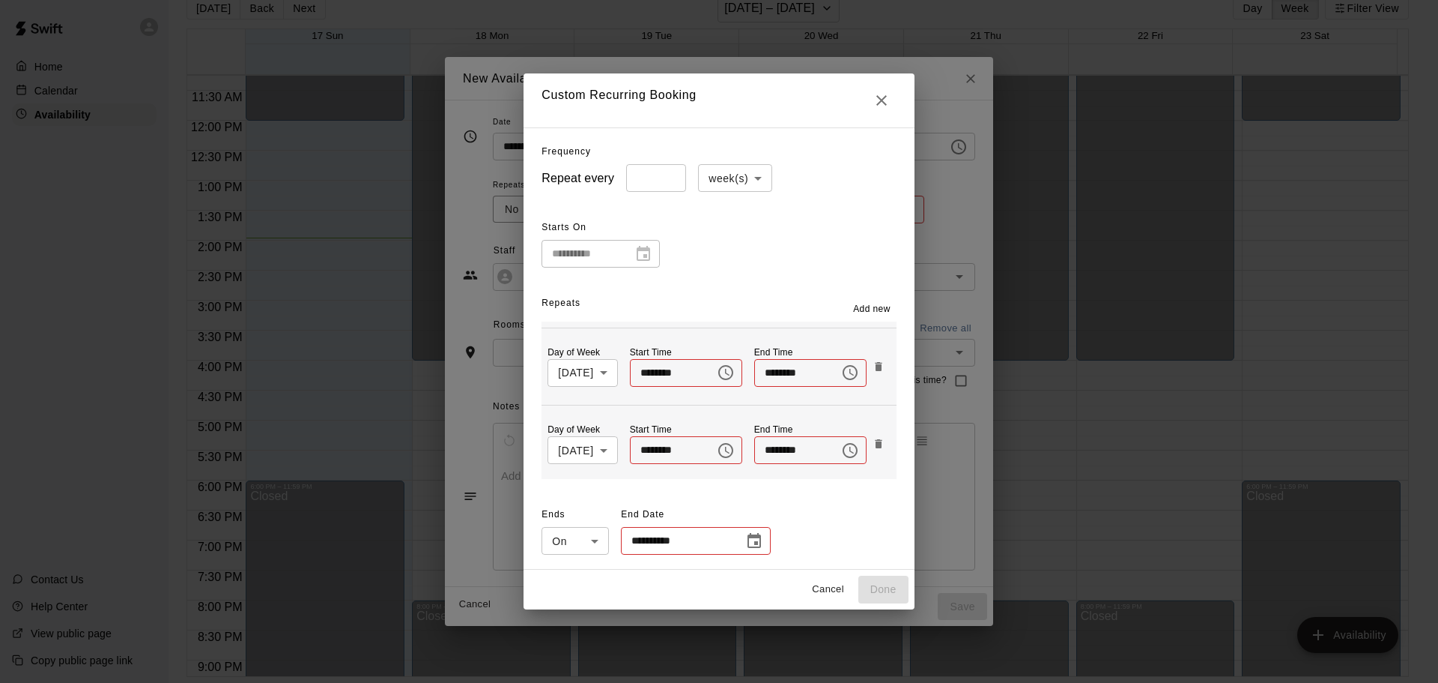
scroll to position [0, 0]
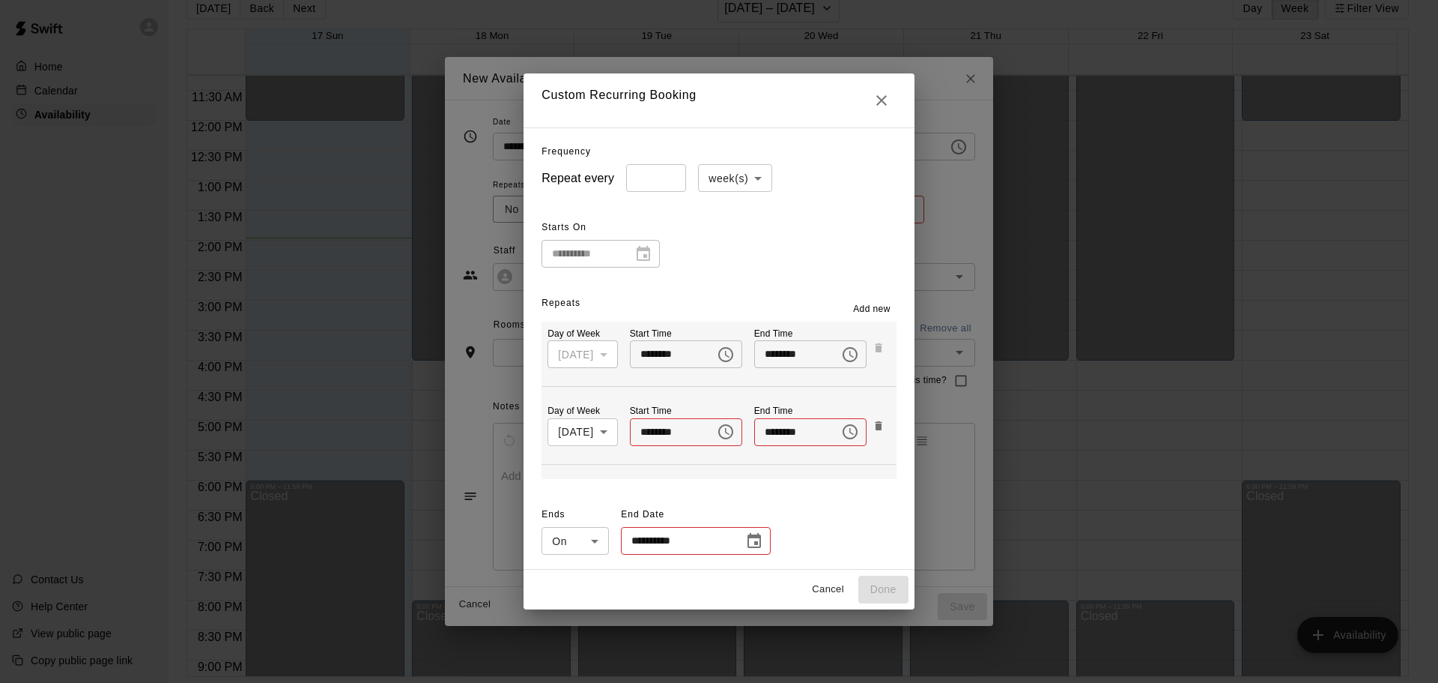
click at [597, 351] on div "[DATE]" at bounding box center [583, 354] width 70 height 28
click at [887, 98] on icon "Close" at bounding box center [882, 100] width 10 height 10
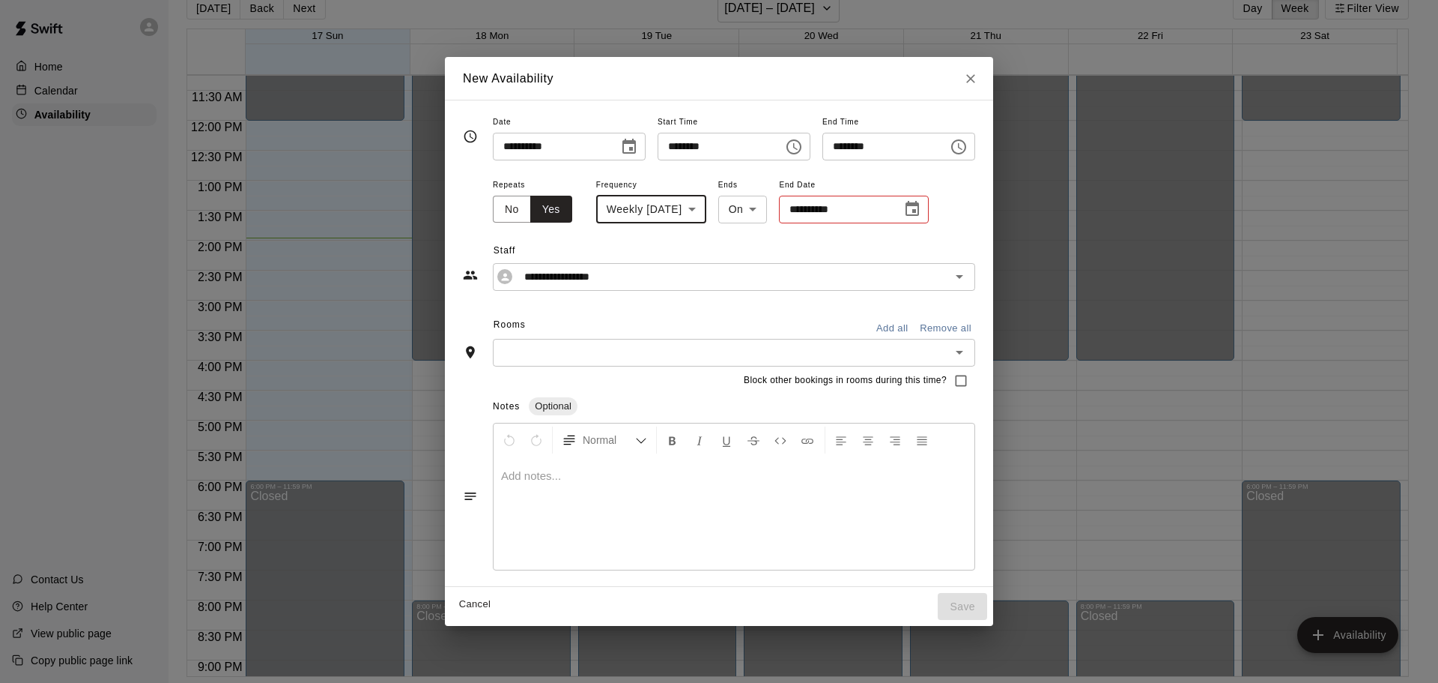
click at [623, 148] on icon "Choose date, selected date is Sep 1, 2025" at bounding box center [629, 146] width 13 height 15
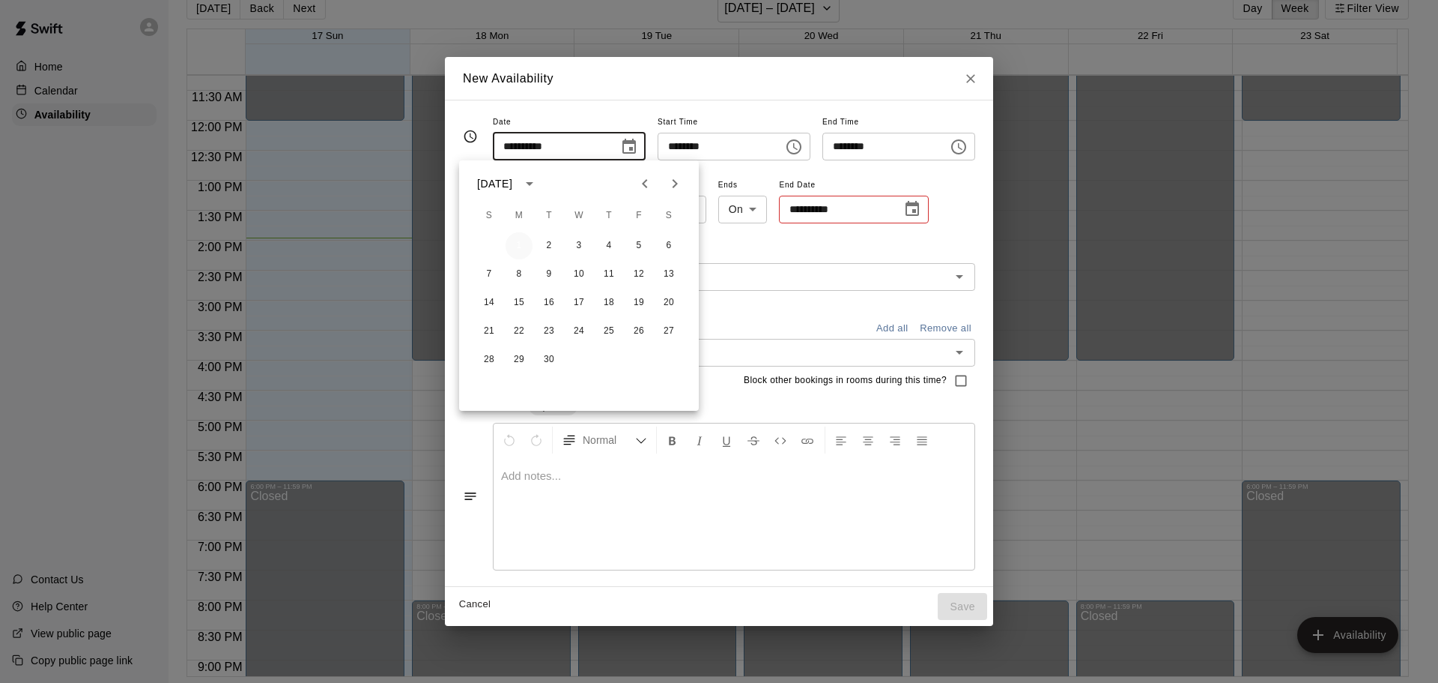
click at [519, 249] on button "1" at bounding box center [519, 245] width 27 height 27
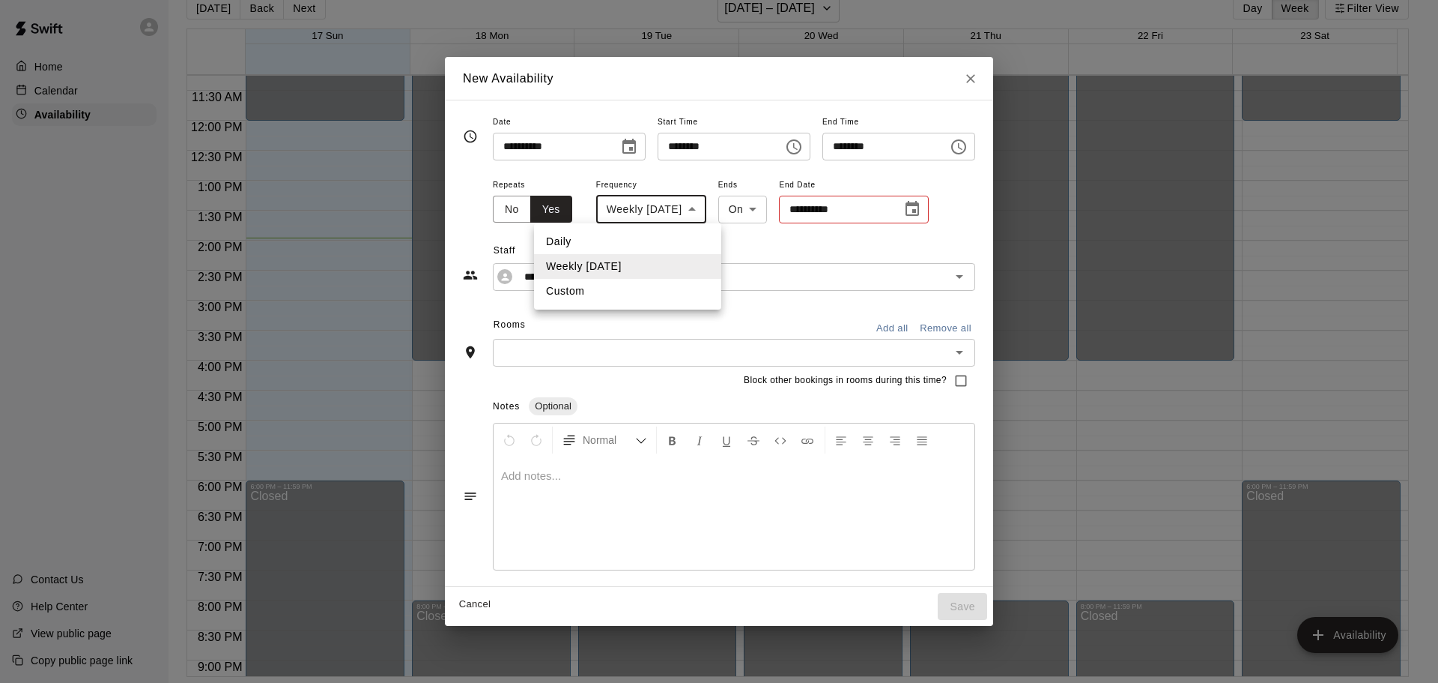
click at [623, 207] on body "Home Calendar Availability Contact Us Help Center View public page Copy public …" at bounding box center [719, 329] width 1438 height 706
click at [576, 177] on div at bounding box center [719, 341] width 1438 height 683
click at [588, 208] on body "Home Calendar Availability Contact Us Help Center View public page Copy public …" at bounding box center [719, 329] width 1438 height 706
click at [592, 288] on li "Custom" at bounding box center [627, 291] width 187 height 25
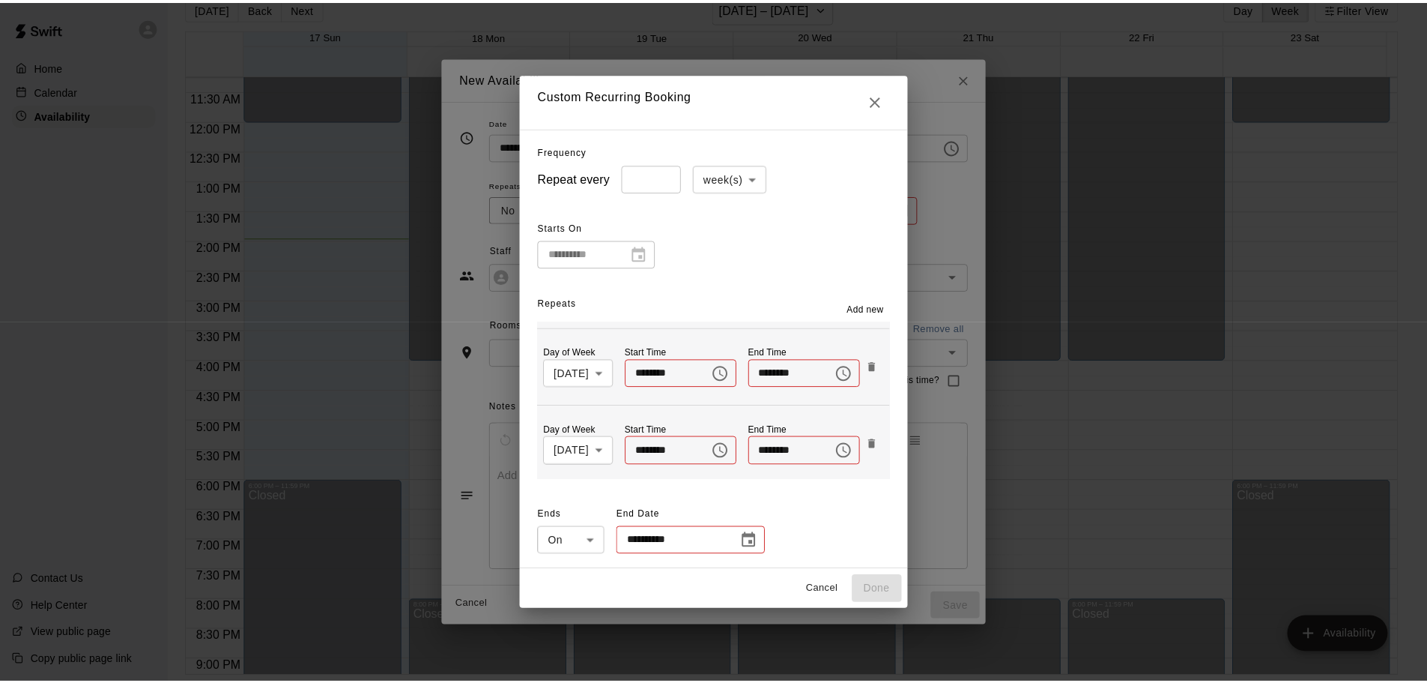
scroll to position [229, 0]
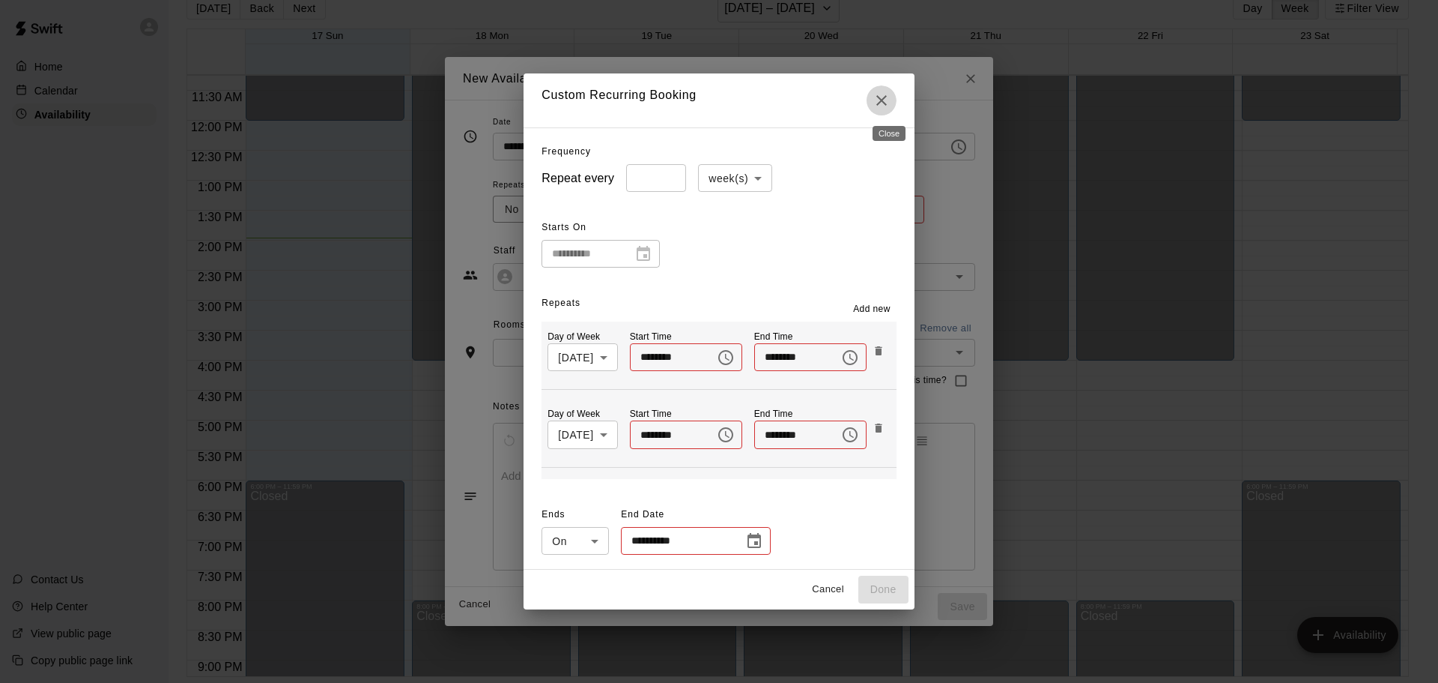
click at [891, 102] on icon "Close" at bounding box center [882, 100] width 18 height 18
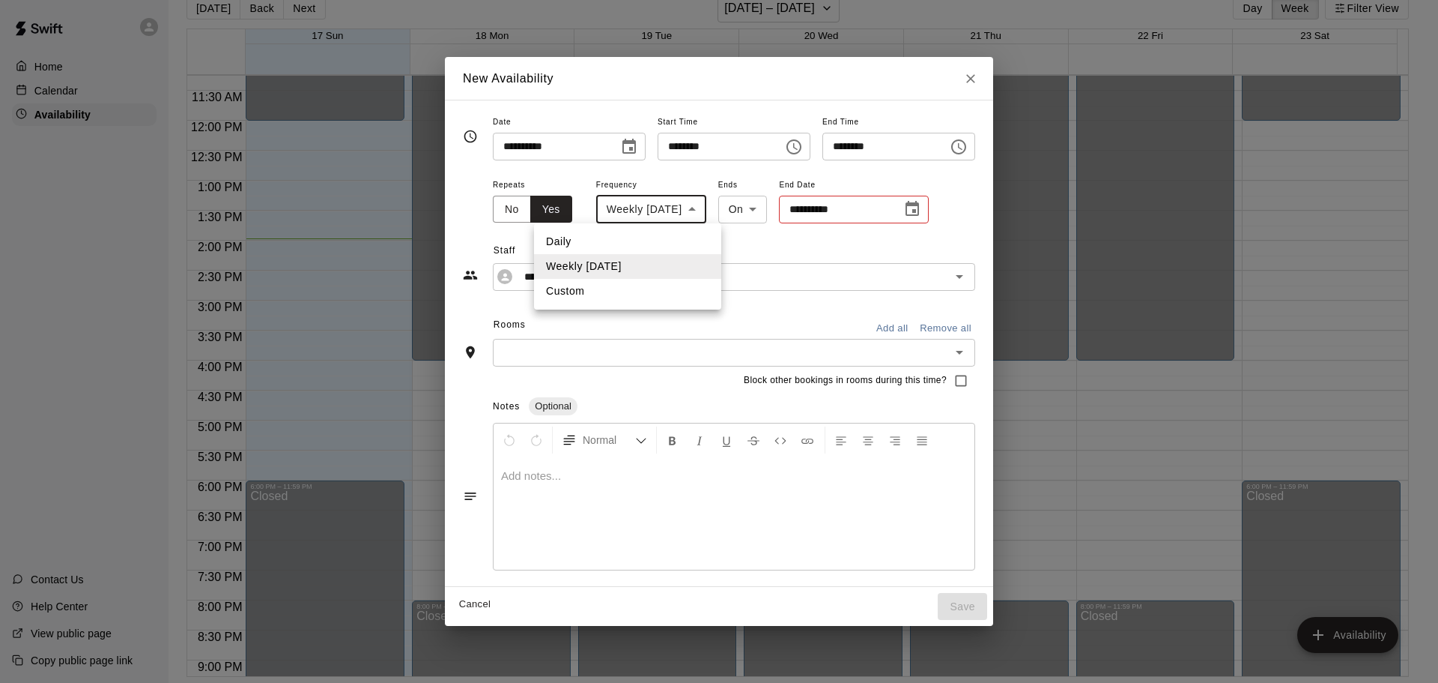
click at [662, 206] on body "Home Calendar Availability Contact Us Help Center View public page Copy public …" at bounding box center [719, 329] width 1438 height 706
click at [617, 239] on li "Daily" at bounding box center [627, 241] width 187 height 25
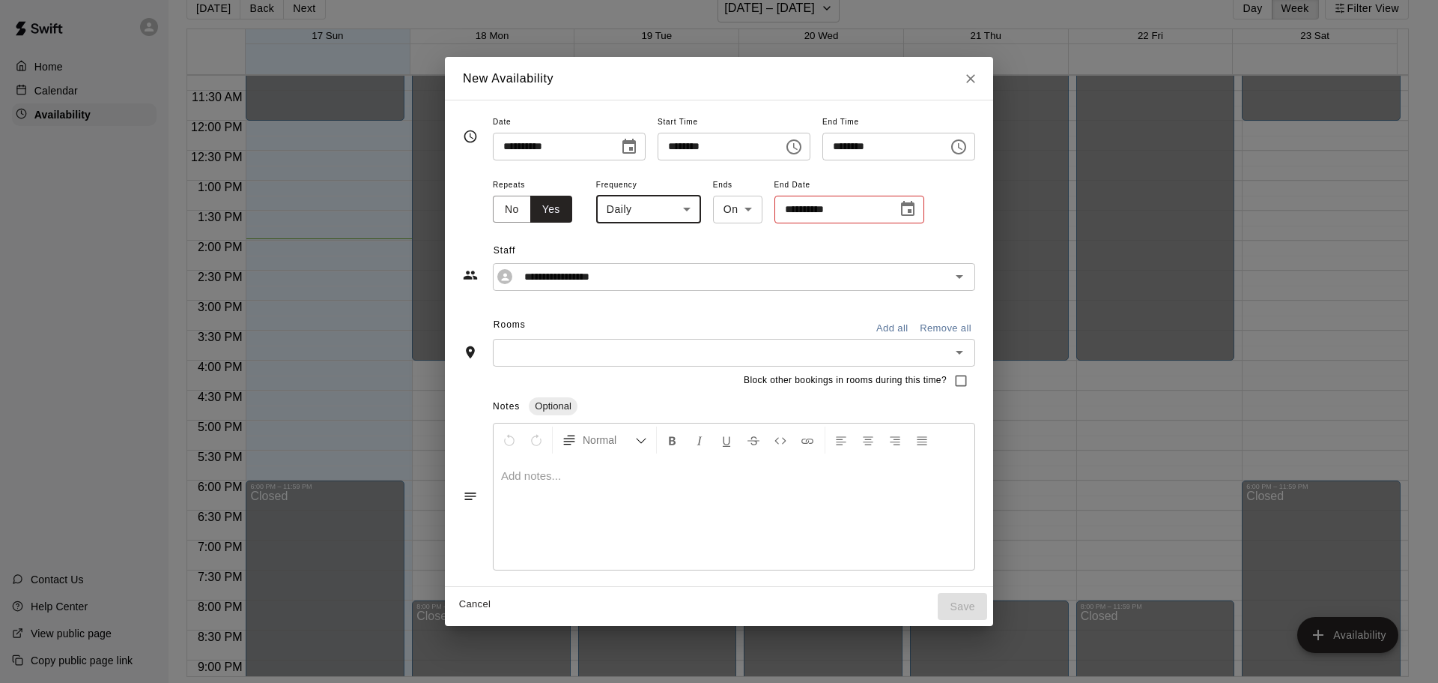
click at [636, 210] on body "Home Calendar Availability Contact Us Help Center View public page Copy public …" at bounding box center [719, 329] width 1438 height 706
click at [544, 294] on li "Custom" at bounding box center [614, 291] width 187 height 25
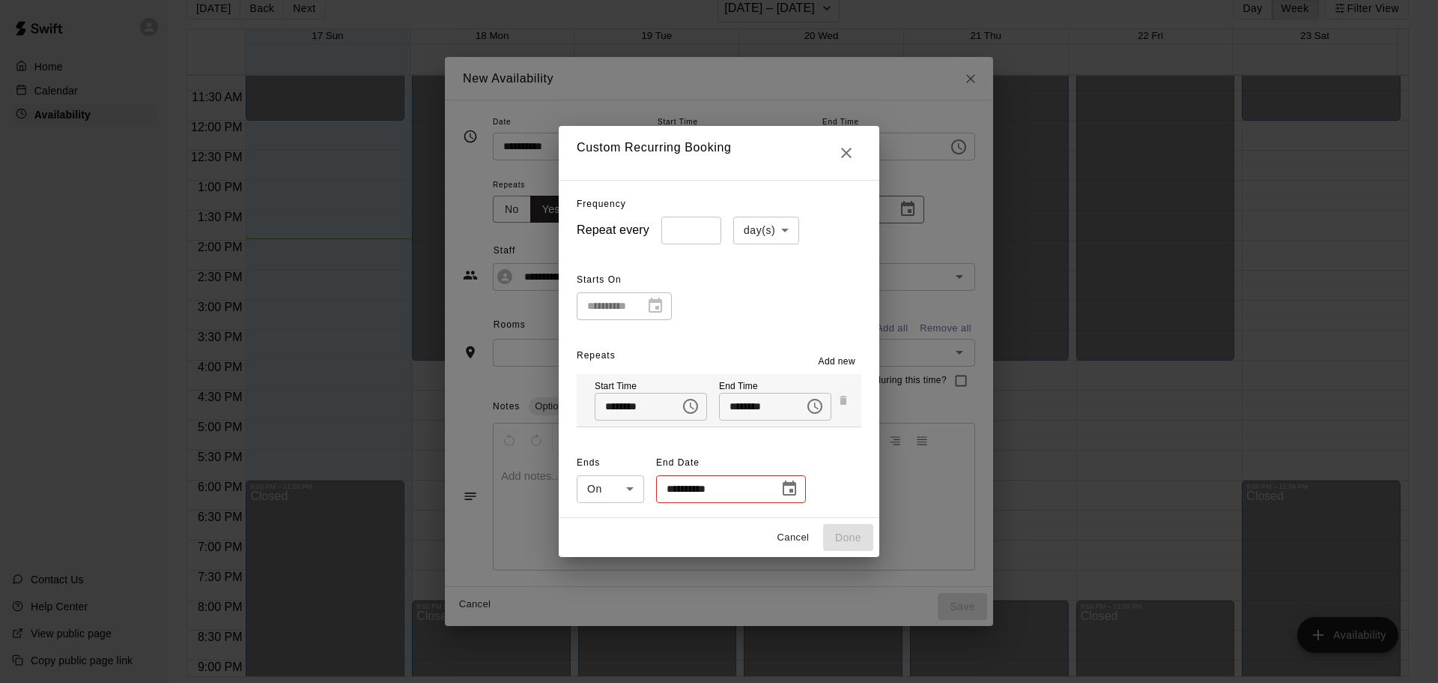
click at [789, 229] on body "Home Calendar Availability Contact Us Help Center View public page Copy public …" at bounding box center [719, 329] width 1438 height 706
click at [771, 261] on li "day(s)" at bounding box center [761, 262] width 66 height 25
click at [837, 362] on span "Add new" at bounding box center [837, 361] width 37 height 15
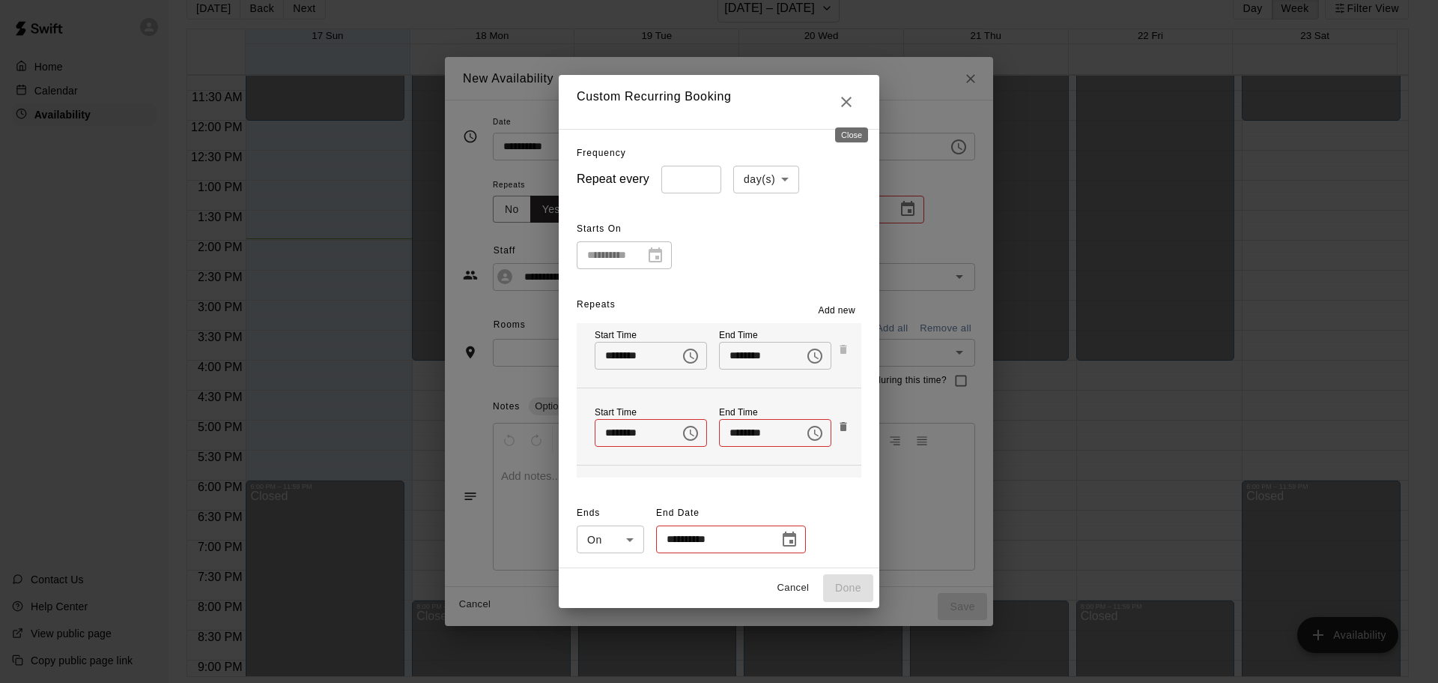
click at [855, 91] on button "Close" at bounding box center [847, 102] width 30 height 30
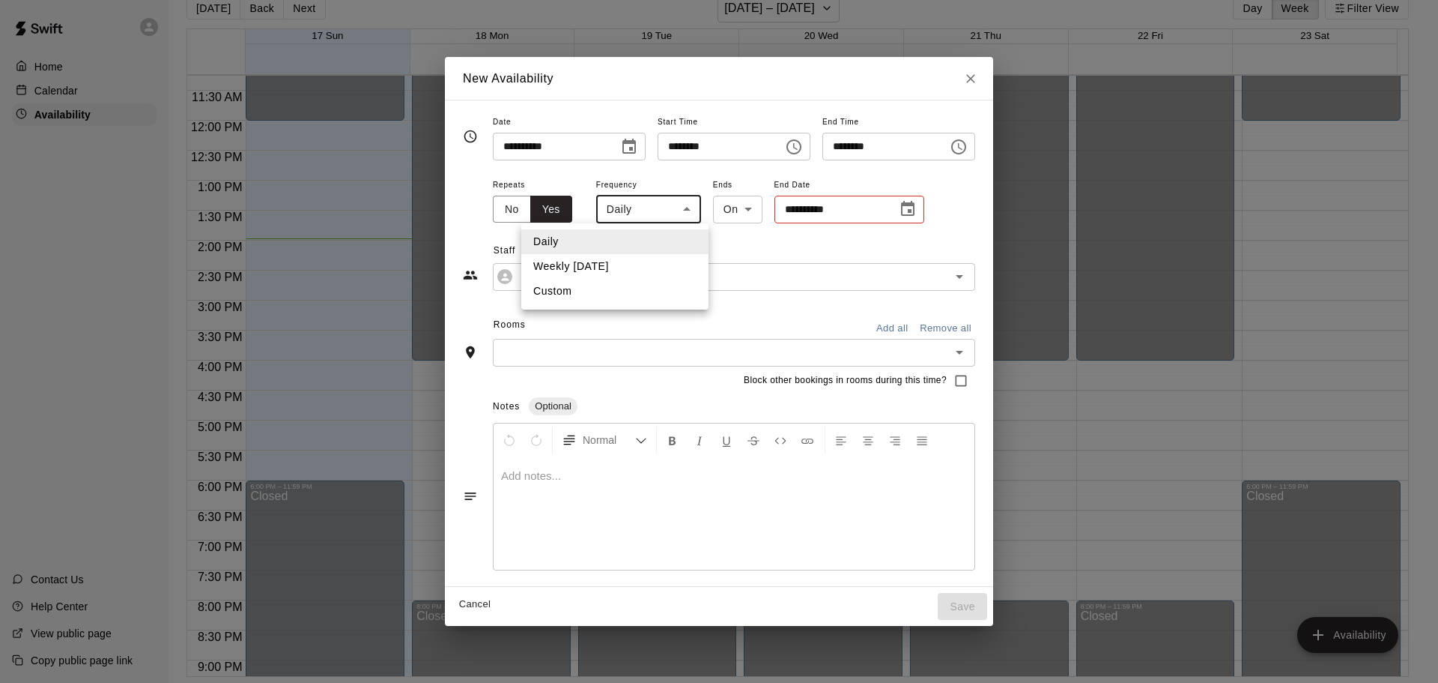
click at [647, 205] on body "Home Calendar Availability Contact Us Help Center View public page Copy public …" at bounding box center [719, 329] width 1438 height 706
click at [600, 290] on li "Custom" at bounding box center [614, 291] width 187 height 25
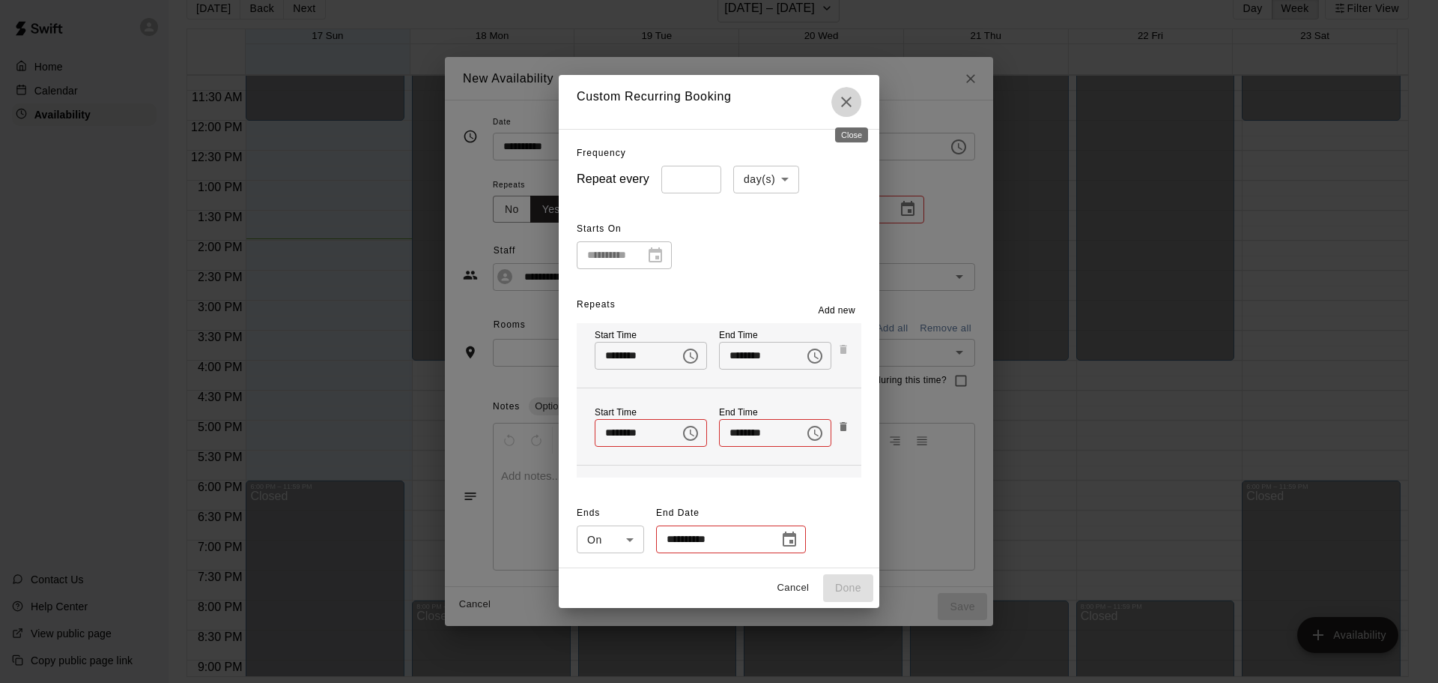
click at [862, 97] on button "Close" at bounding box center [847, 102] width 30 height 30
type input "*****"
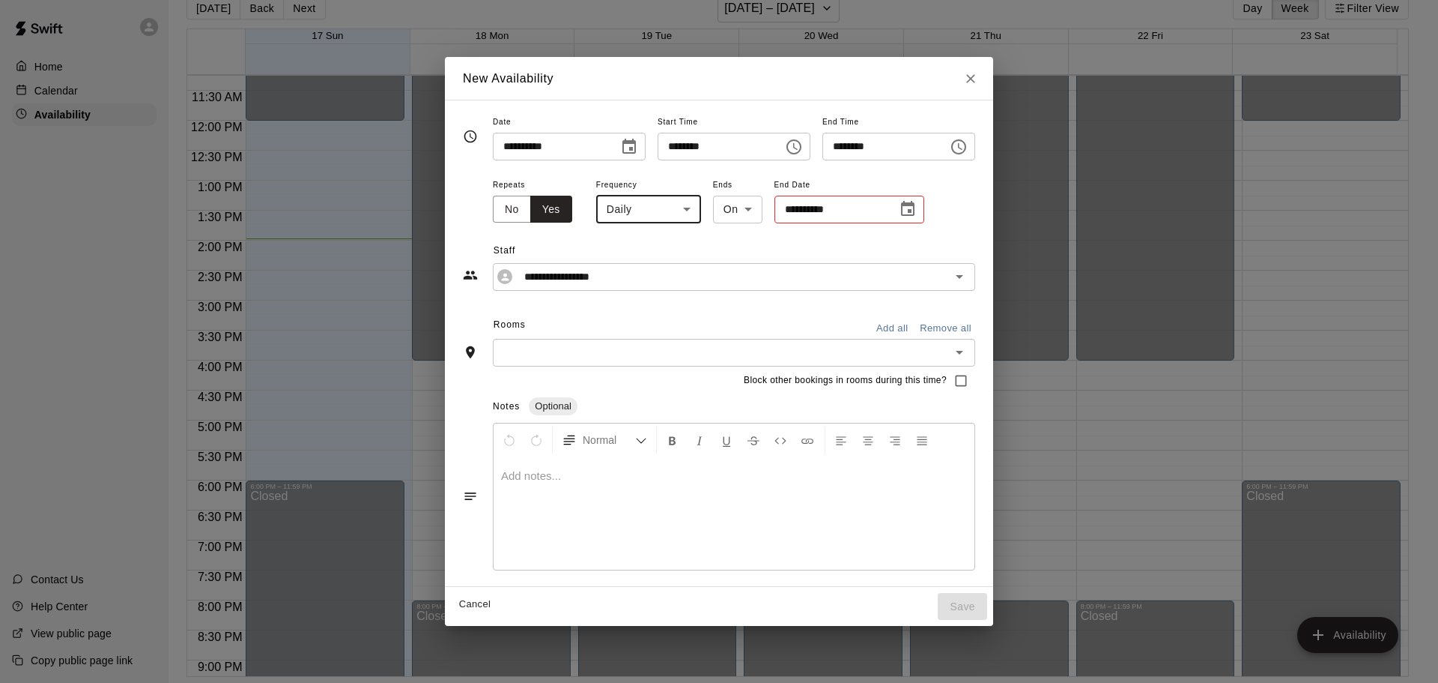
click at [975, 78] on icon "Close" at bounding box center [970, 78] width 9 height 9
type input "**********"
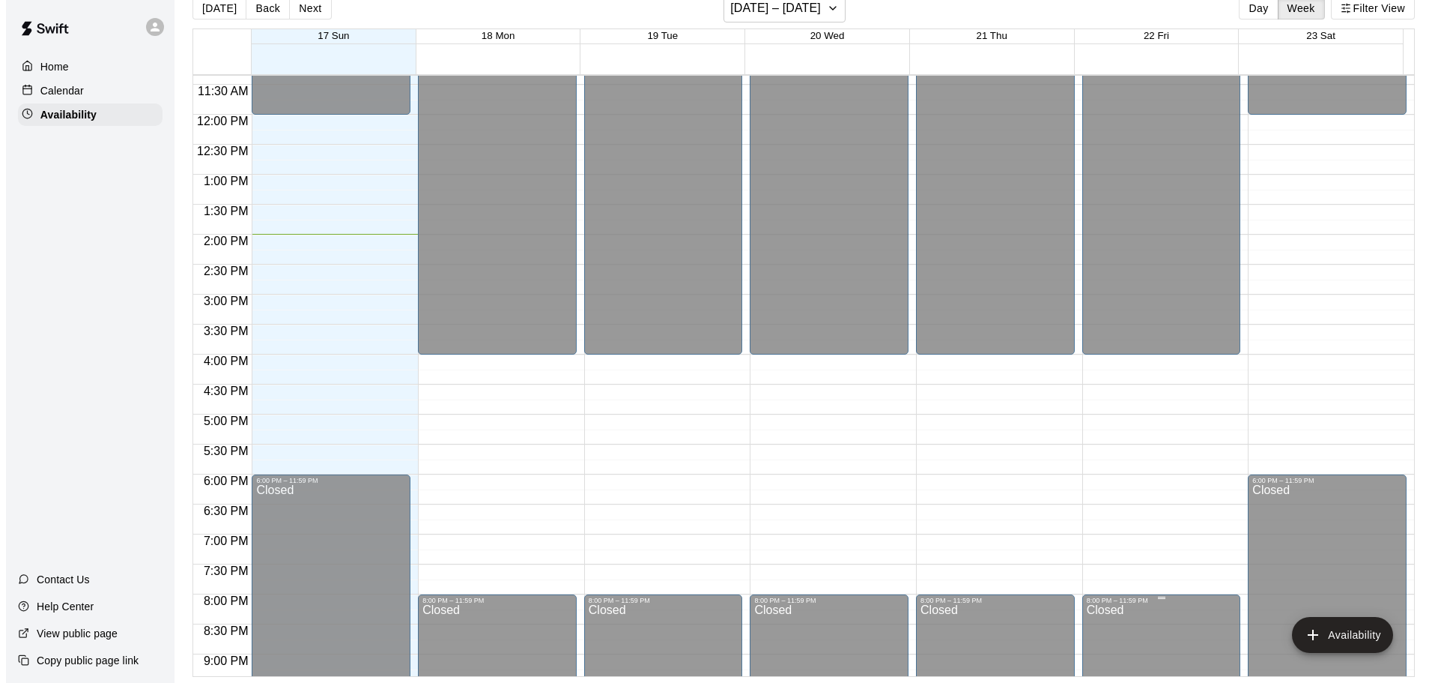
scroll to position [749, 0]
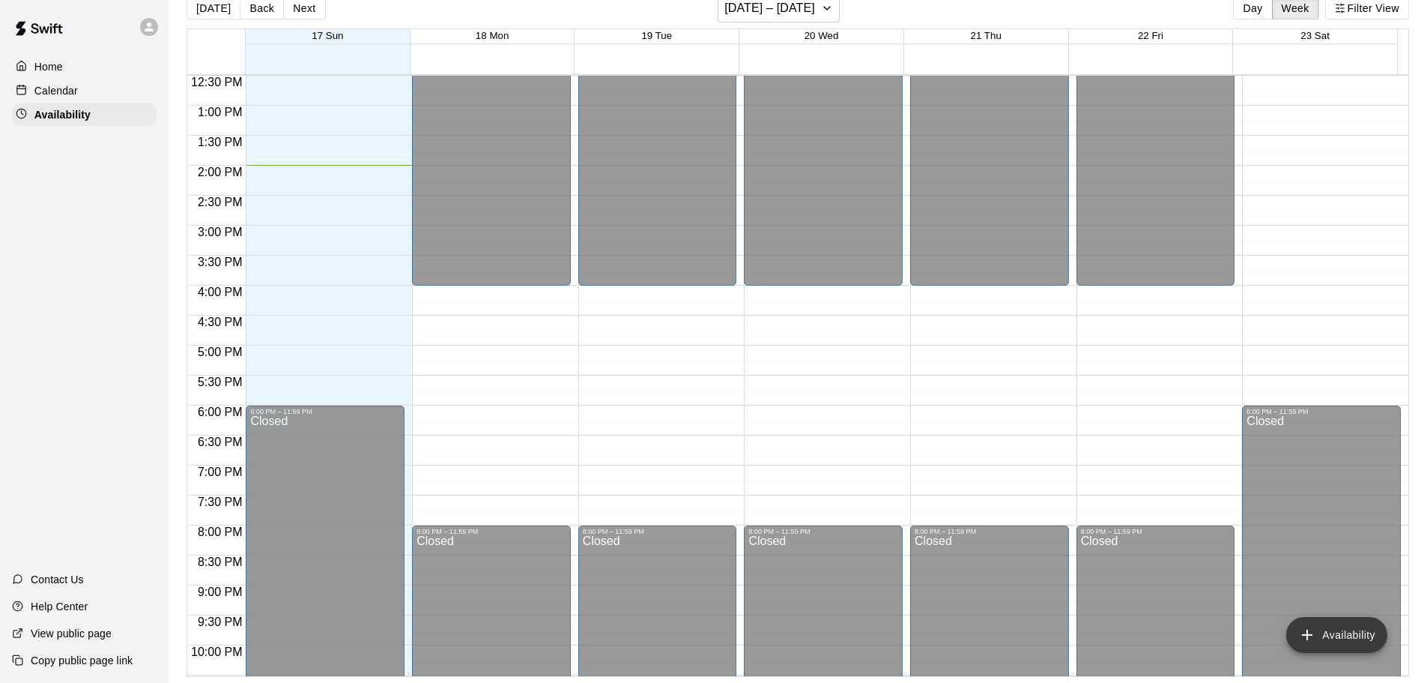
click at [1331, 637] on button "Availability" at bounding box center [1336, 635] width 101 height 36
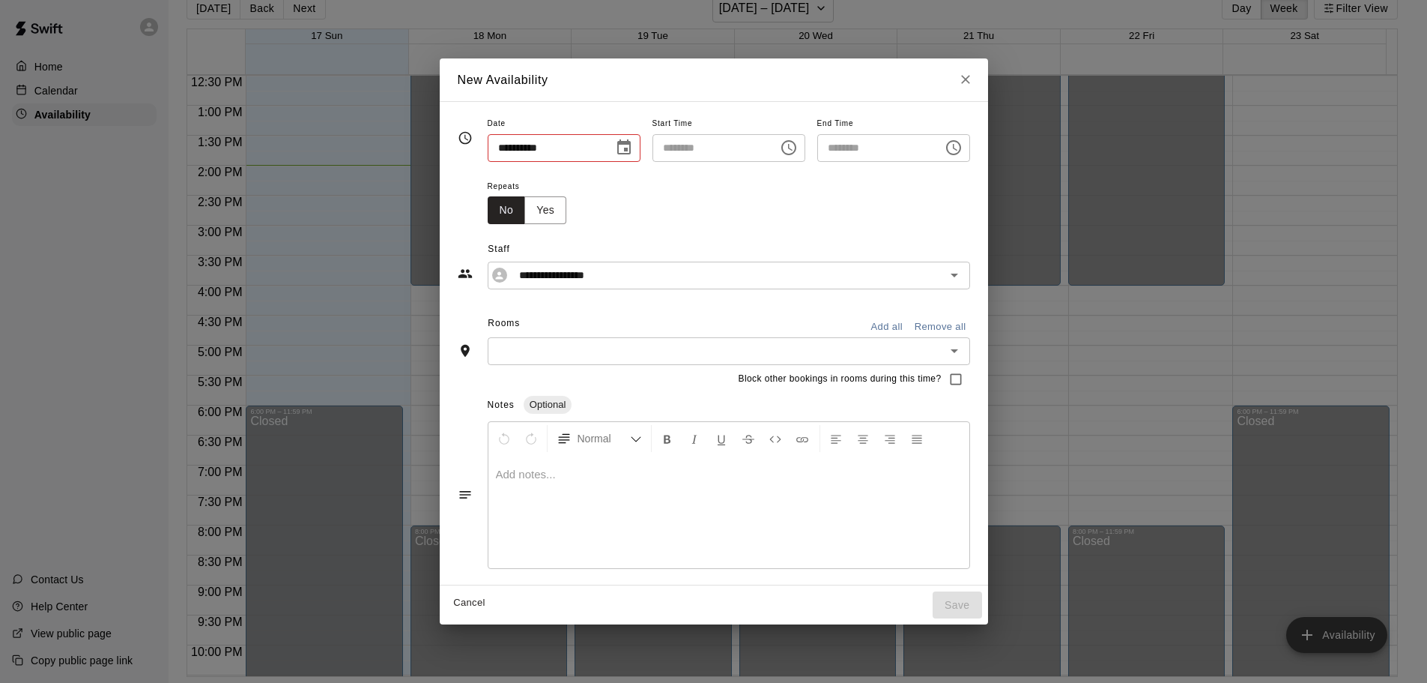
type input "**********"
type input "********"
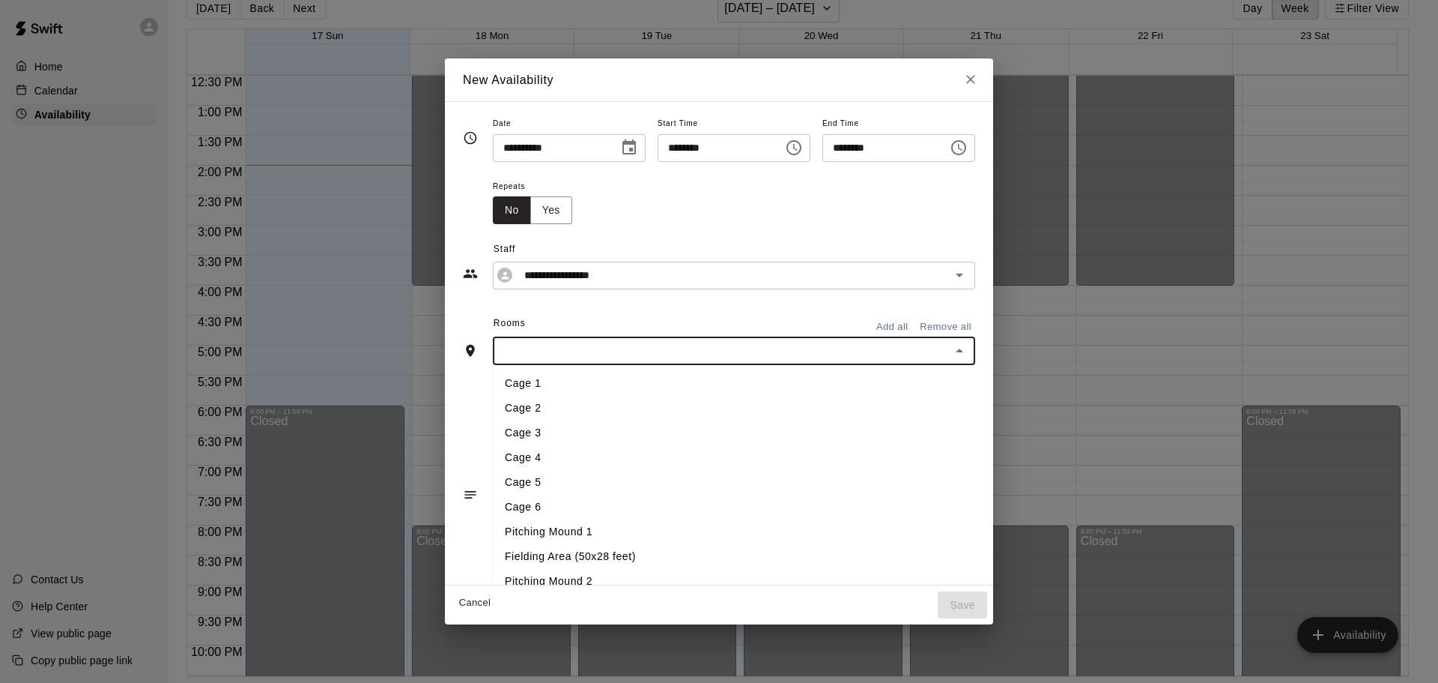
click at [609, 351] on input "text" at bounding box center [721, 351] width 449 height 19
click at [608, 330] on div "Rooms Add all Remove all" at bounding box center [719, 324] width 512 height 25
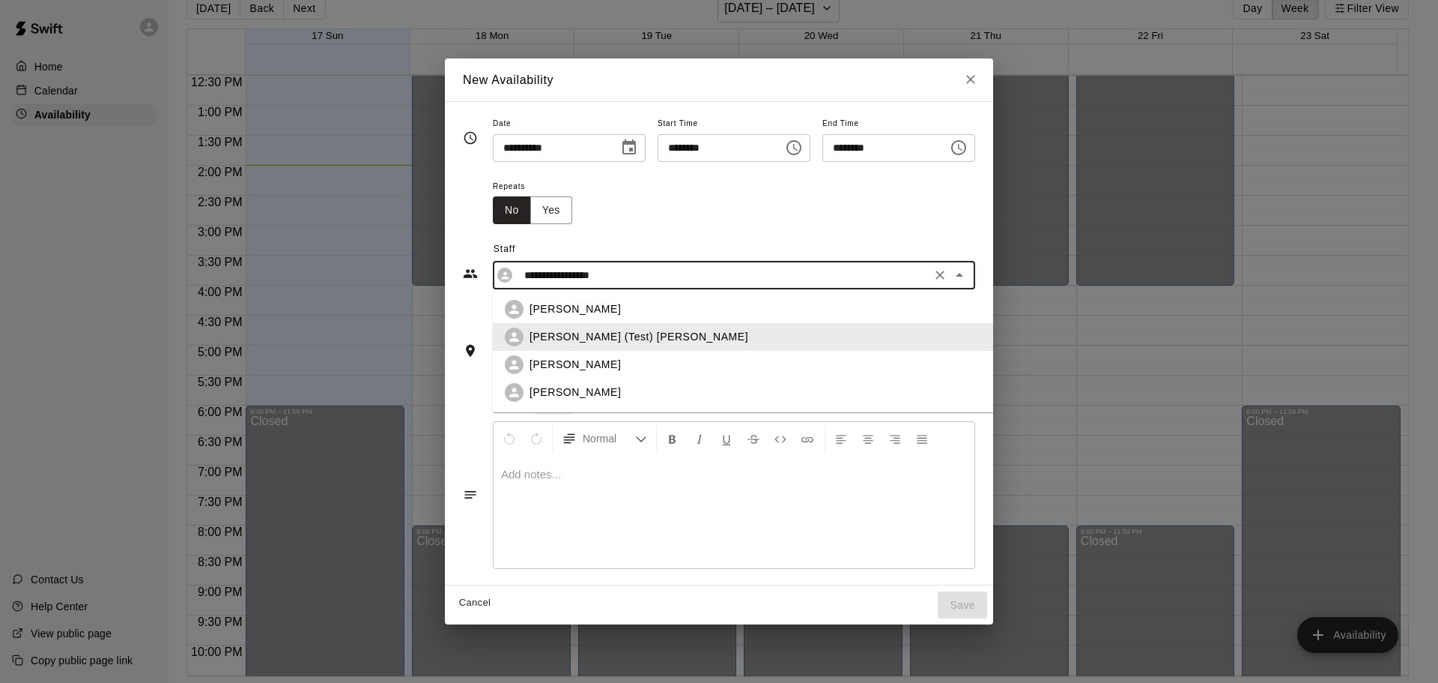
click at [575, 282] on input "**********" at bounding box center [722, 275] width 408 height 19
click at [611, 243] on span "Staff" at bounding box center [735, 249] width 482 height 24
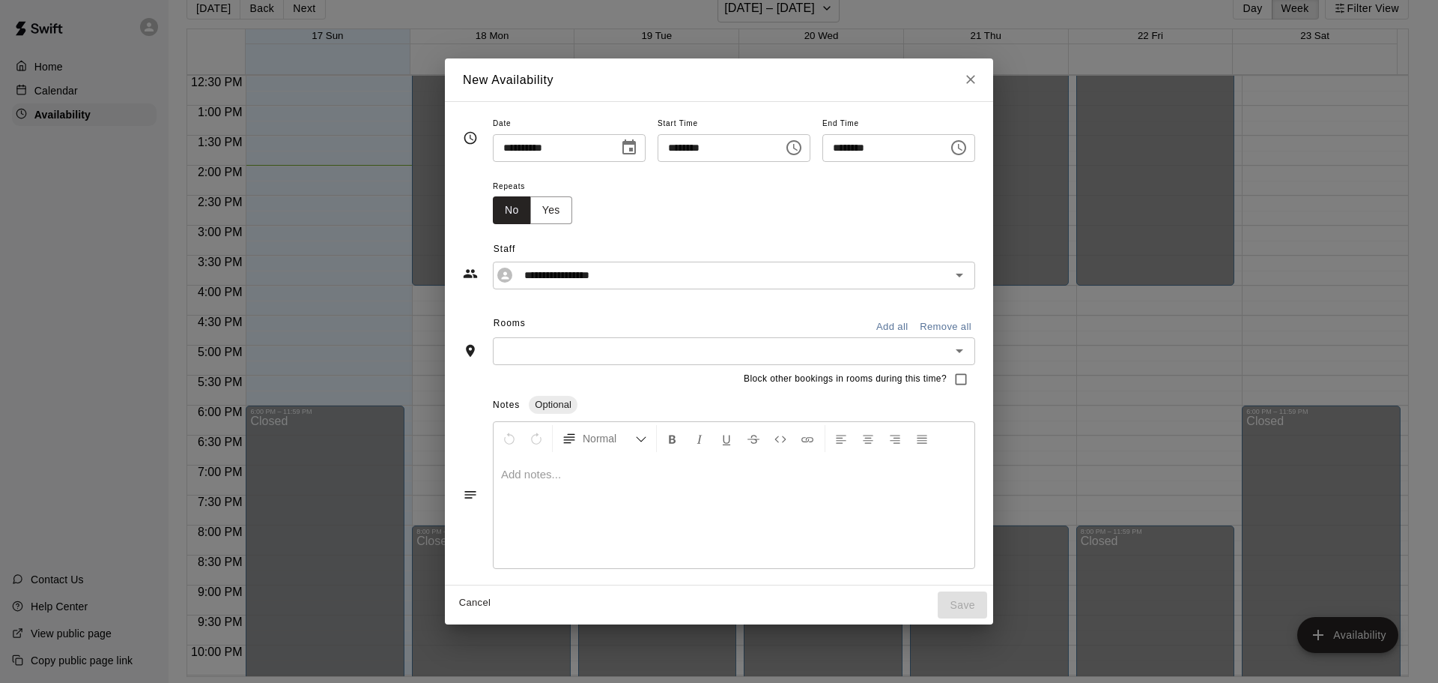
click at [620, 151] on icon "Choose date, selected date is Aug 17, 2025" at bounding box center [629, 148] width 18 height 18
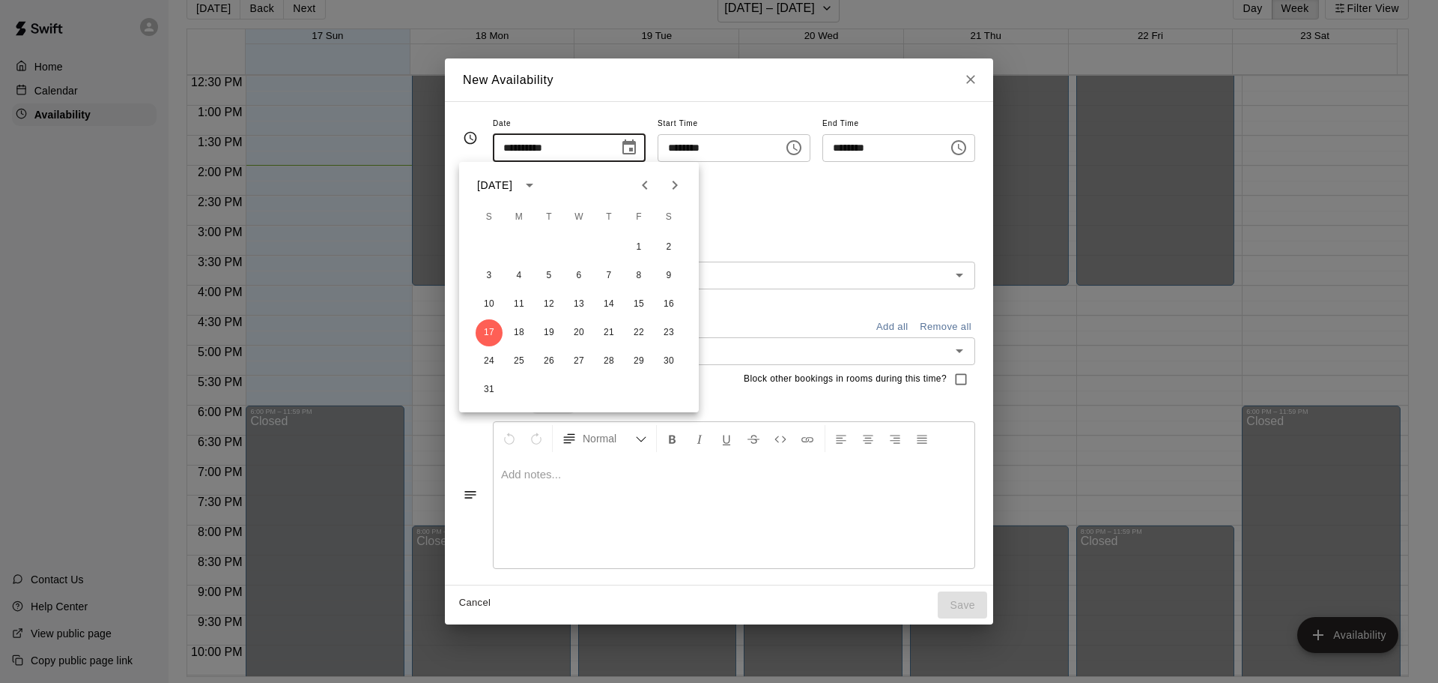
click at [814, 210] on div "Repeats No Yes" at bounding box center [734, 200] width 482 height 47
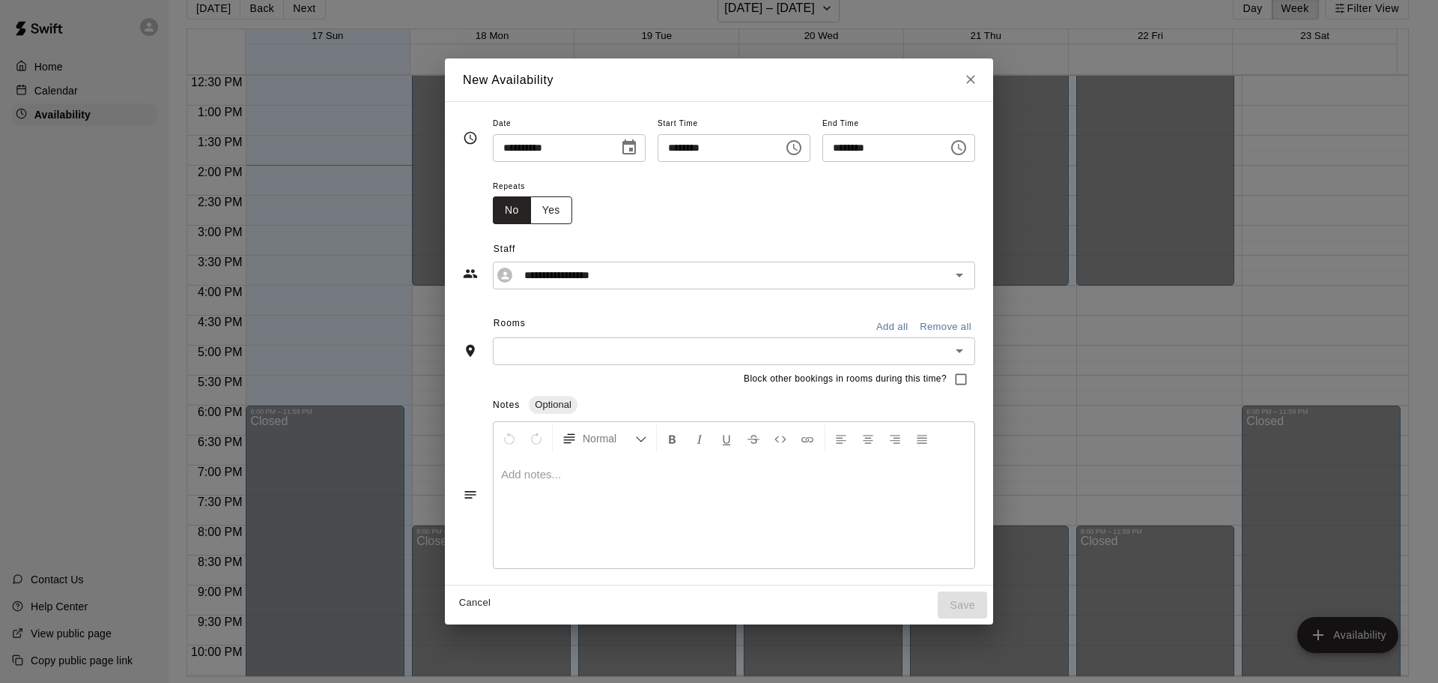
click at [530, 218] on button "Yes" at bounding box center [551, 210] width 42 height 28
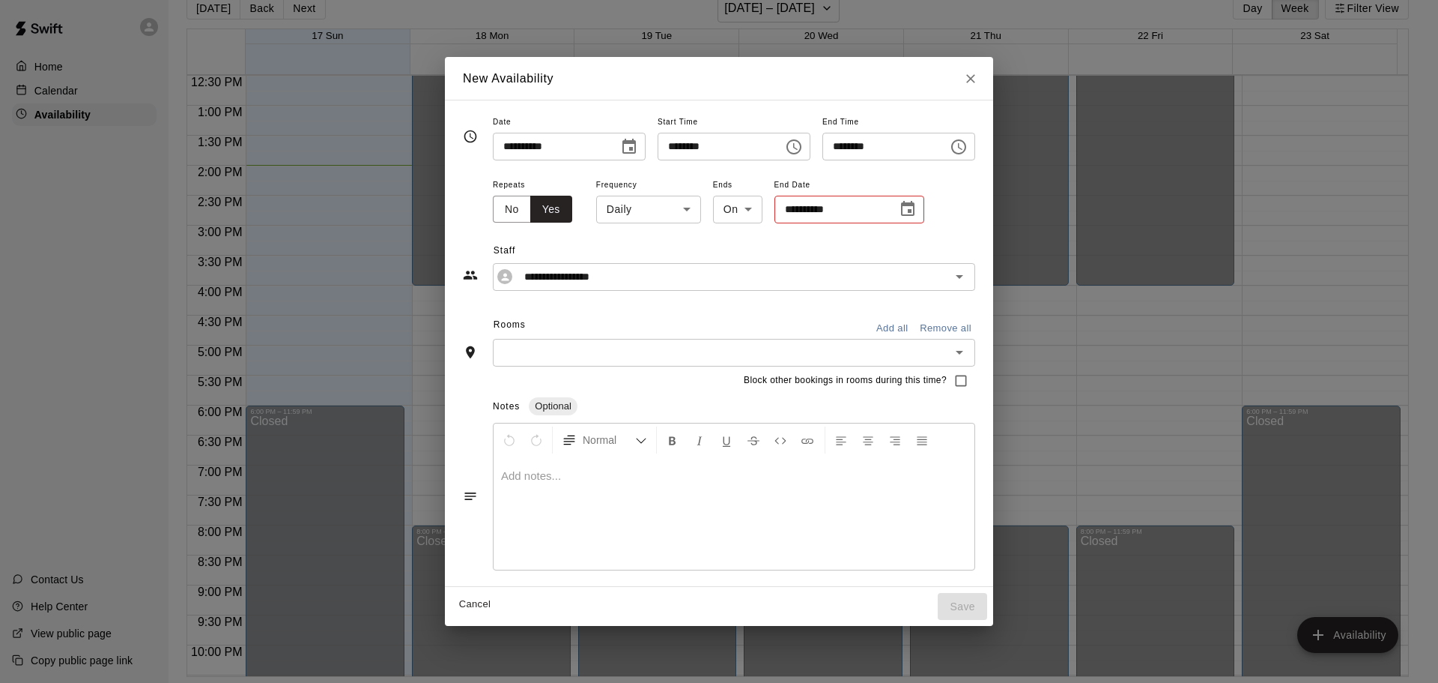
click at [637, 210] on body "Home Calendar Availability Contact Us Help Center View public page Copy public …" at bounding box center [719, 329] width 1438 height 706
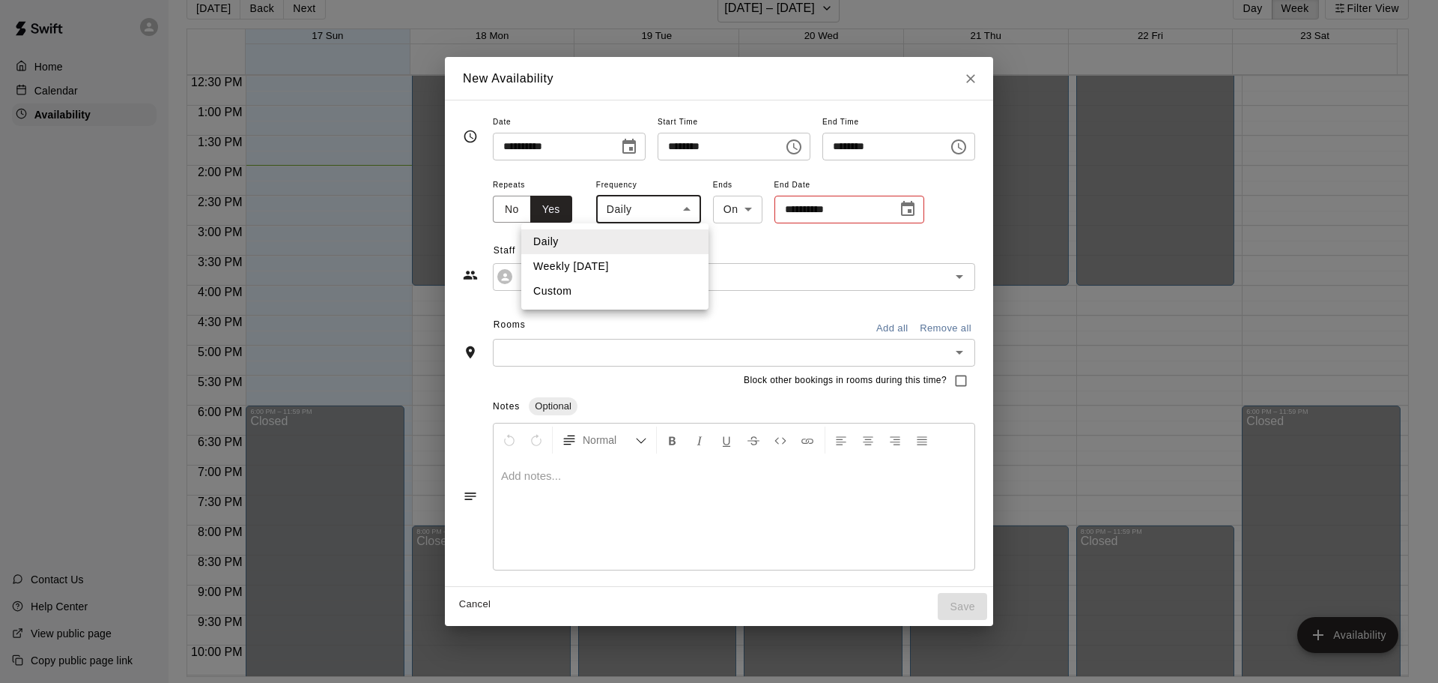
click at [613, 163] on div at bounding box center [719, 341] width 1438 height 683
click at [620, 145] on icon "Choose date, selected date is Aug 17, 2025" at bounding box center [629, 147] width 18 height 18
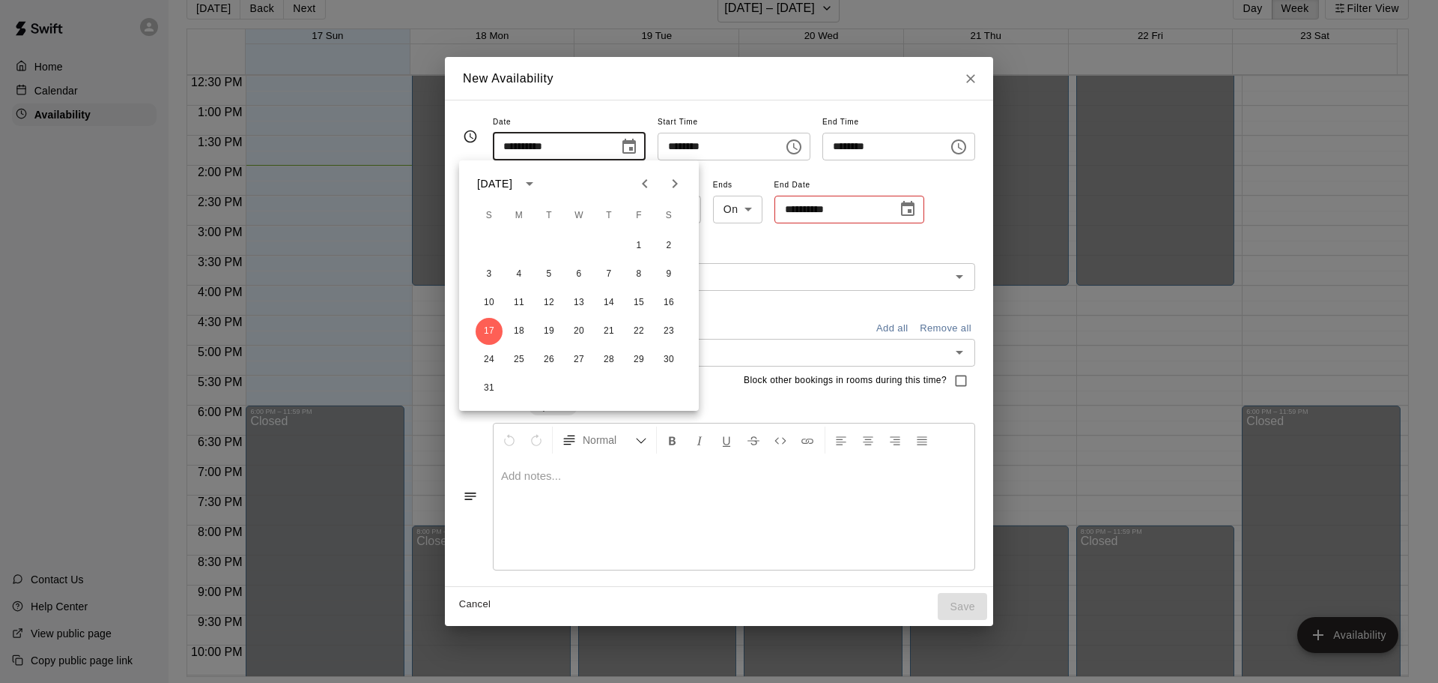
click at [671, 184] on icon "Next month" at bounding box center [675, 184] width 18 height 18
click at [674, 188] on icon "Next month" at bounding box center [675, 184] width 18 height 18
click at [578, 246] on button "1" at bounding box center [579, 245] width 27 height 27
type input "**********"
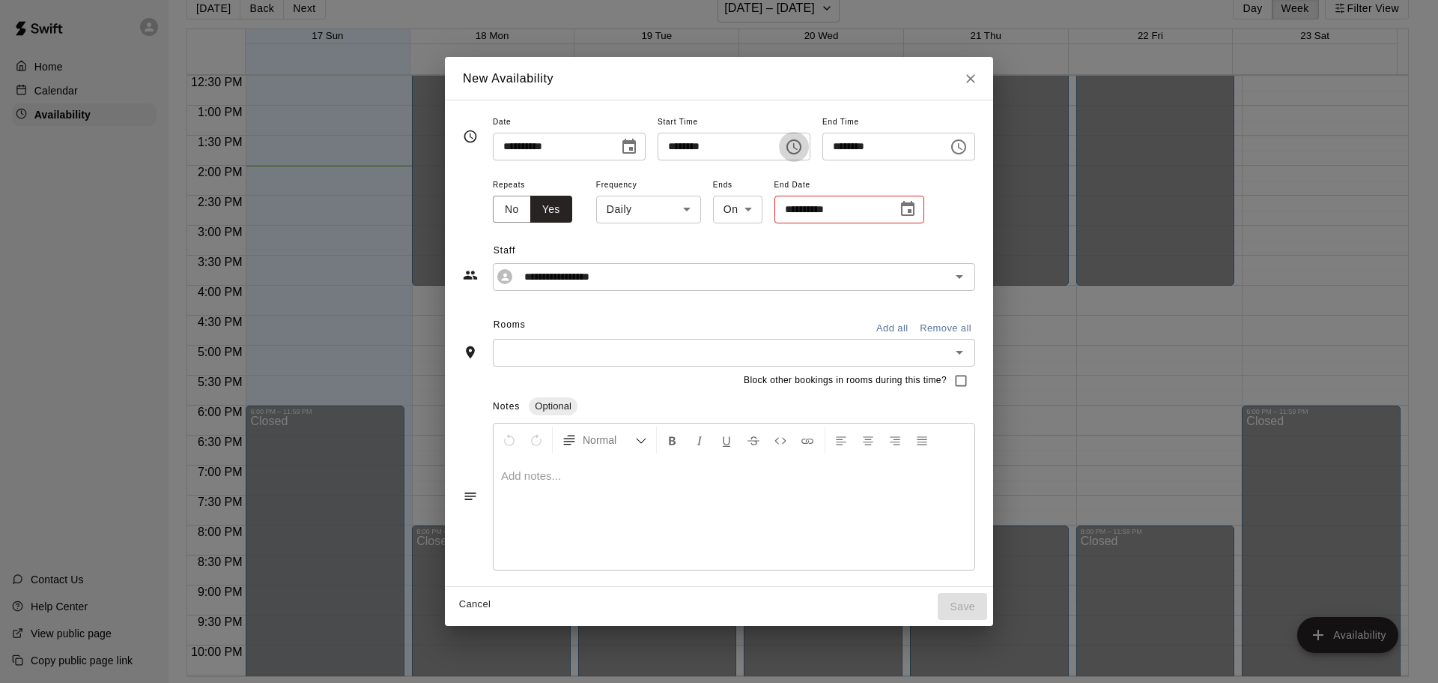
click at [803, 145] on icon "Choose time, selected time is 1:00 PM" at bounding box center [794, 147] width 18 height 18
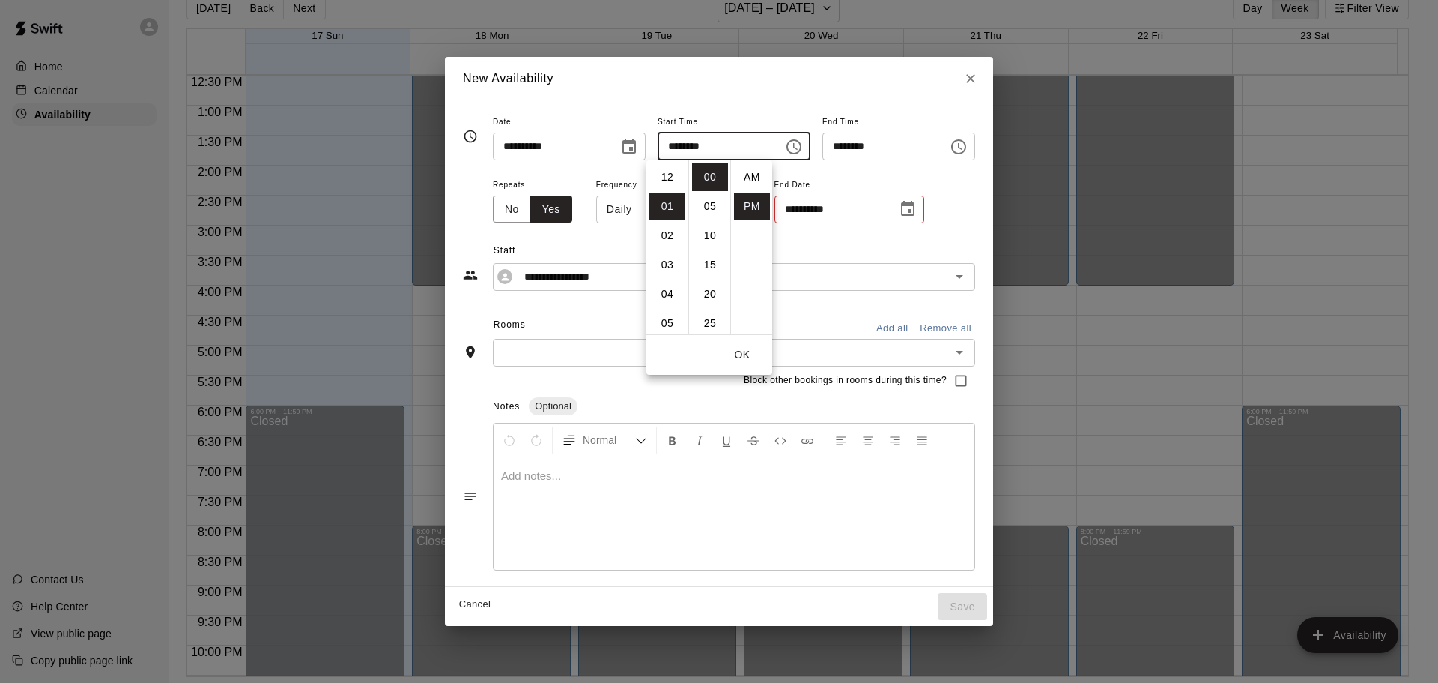
scroll to position [27, 0]
click at [670, 271] on li "04" at bounding box center [668, 265] width 36 height 28
type input "********"
click at [895, 172] on div "**********" at bounding box center [719, 143] width 512 height 63
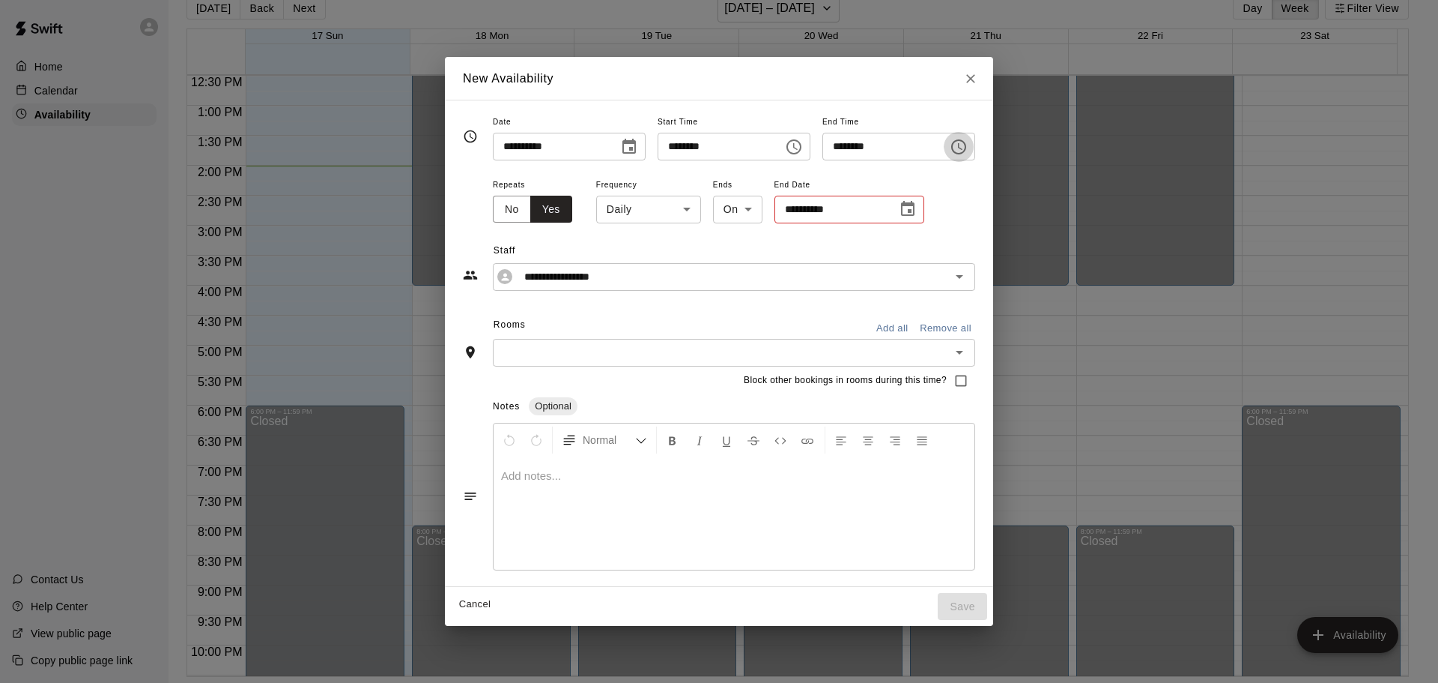
click at [968, 148] on icon "Choose time, selected time is 4:30 PM" at bounding box center [959, 147] width 18 height 18
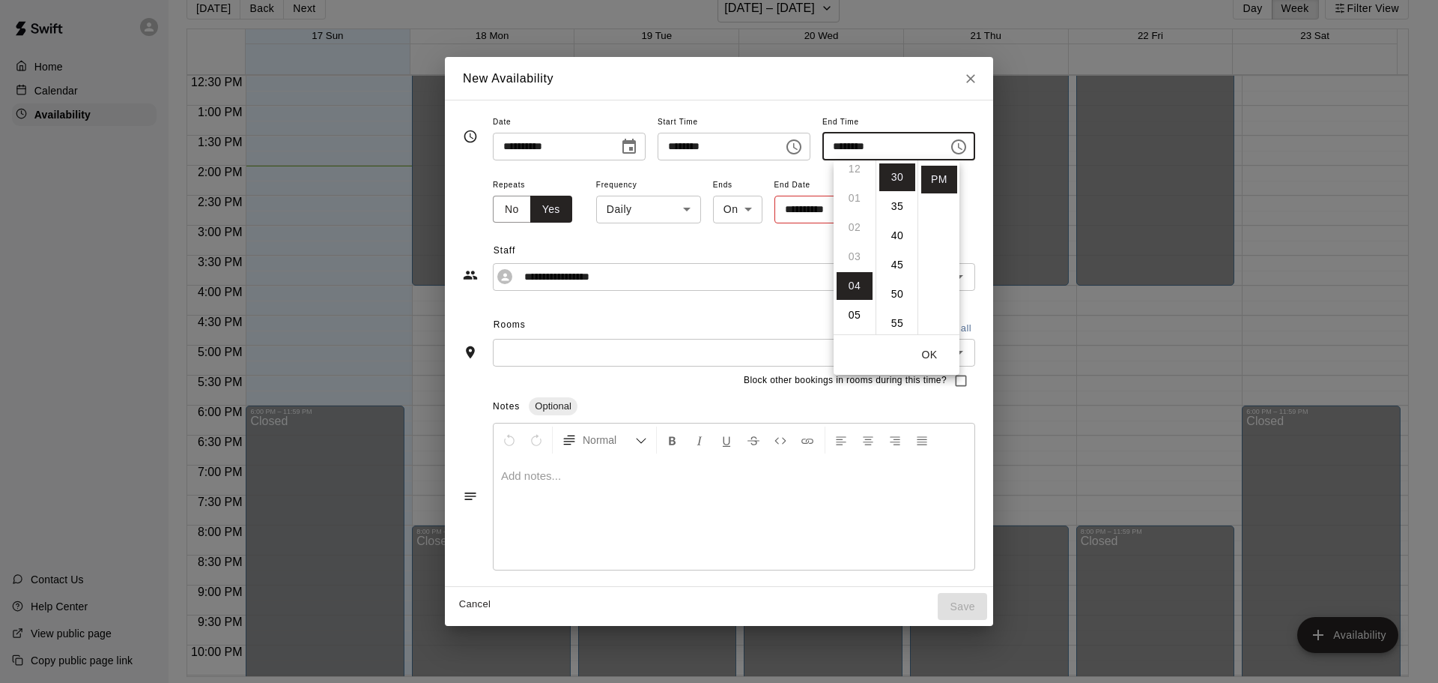
scroll to position [0, 0]
click at [856, 260] on li "08" at bounding box center [855, 261] width 36 height 28
click at [898, 177] on li "00" at bounding box center [898, 177] width 36 height 28
type input "********"
click at [925, 357] on button "OK" at bounding box center [930, 355] width 48 height 28
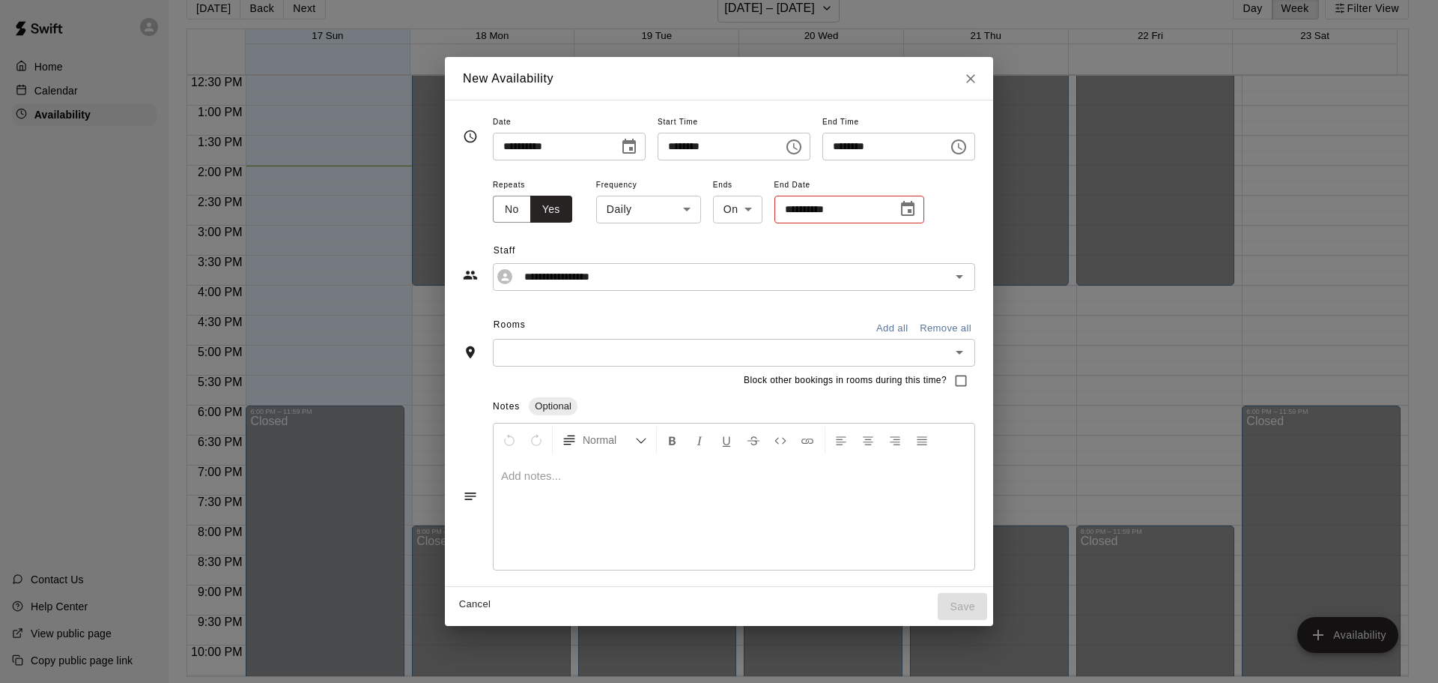
click at [724, 206] on body "Home Calendar Availability Contact Us Help Center View public page Copy public …" at bounding box center [719, 329] width 1438 height 706
click at [722, 208] on div at bounding box center [719, 341] width 1438 height 683
click at [899, 208] on icon "Choose date" at bounding box center [908, 209] width 18 height 18
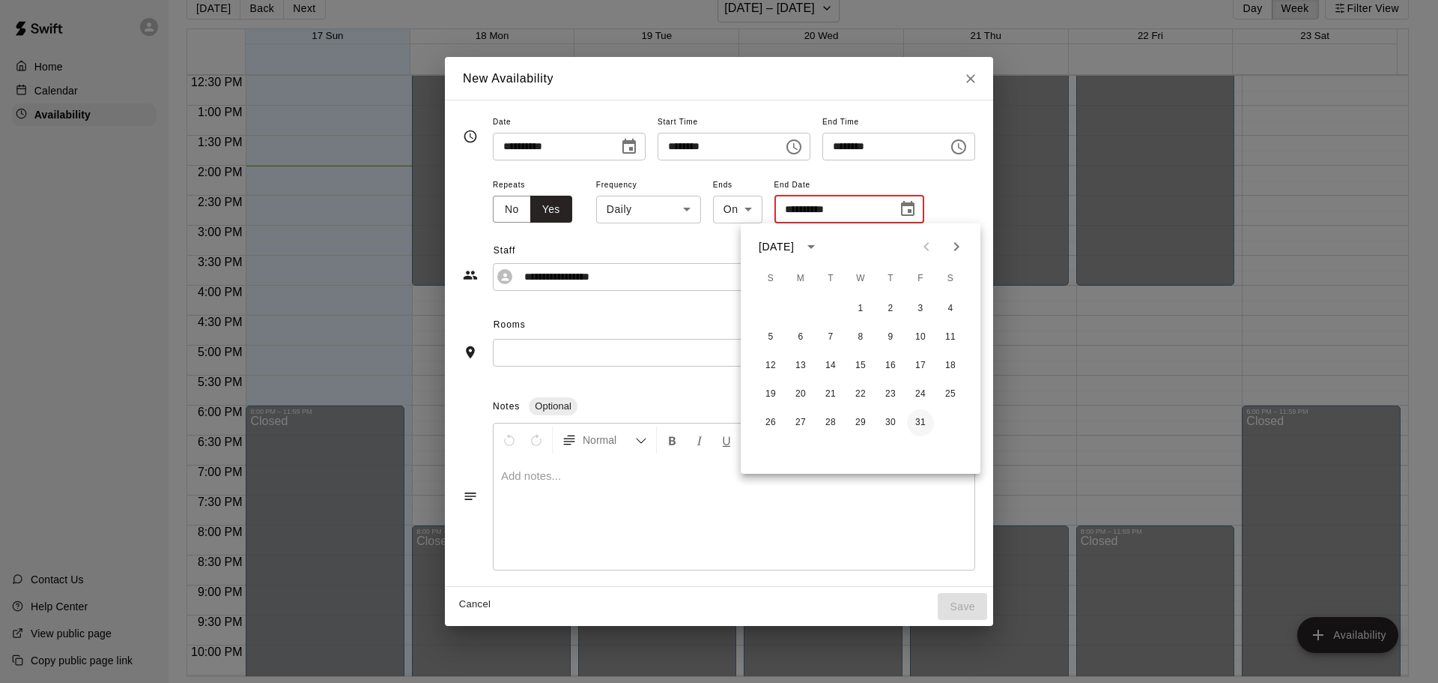
click at [921, 417] on button "31" at bounding box center [920, 422] width 27 height 27
type input "**********"
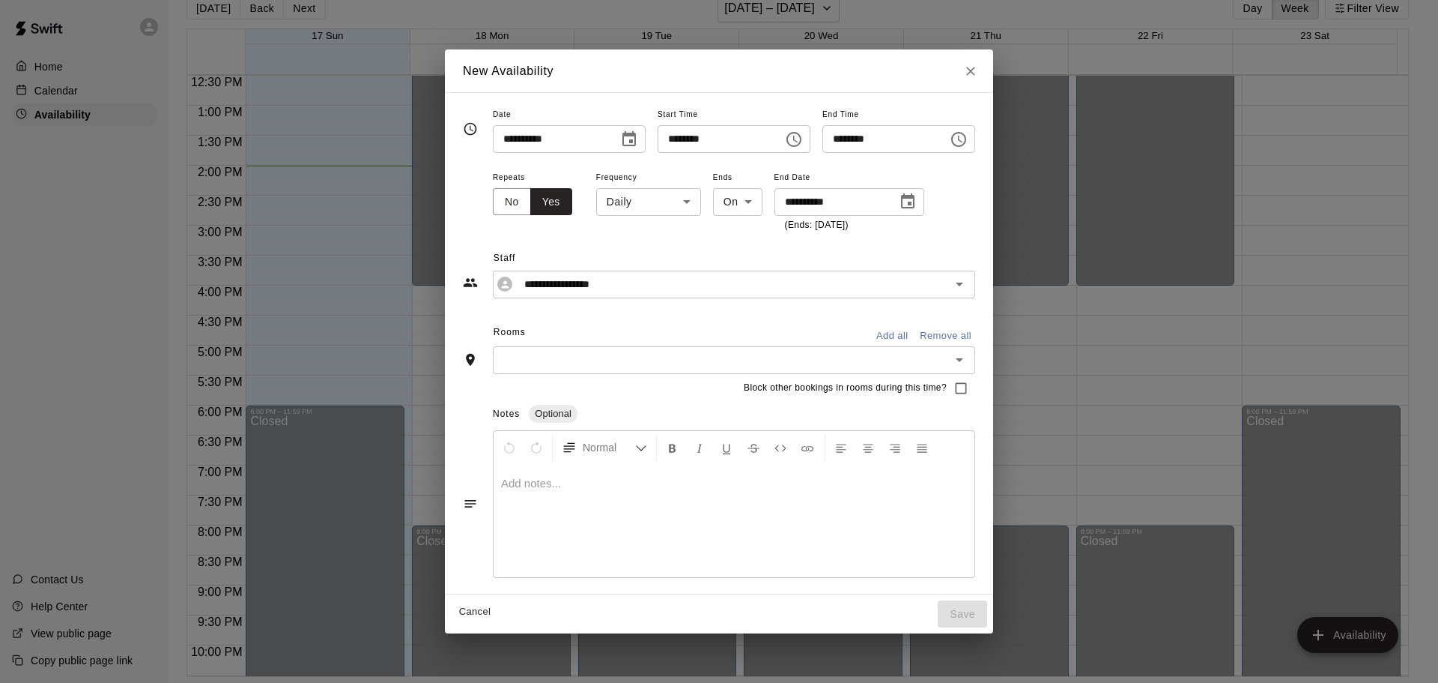
click at [945, 235] on div "**********" at bounding box center [719, 265] width 512 height 65
click at [916, 339] on button "Add all" at bounding box center [892, 335] width 48 height 23
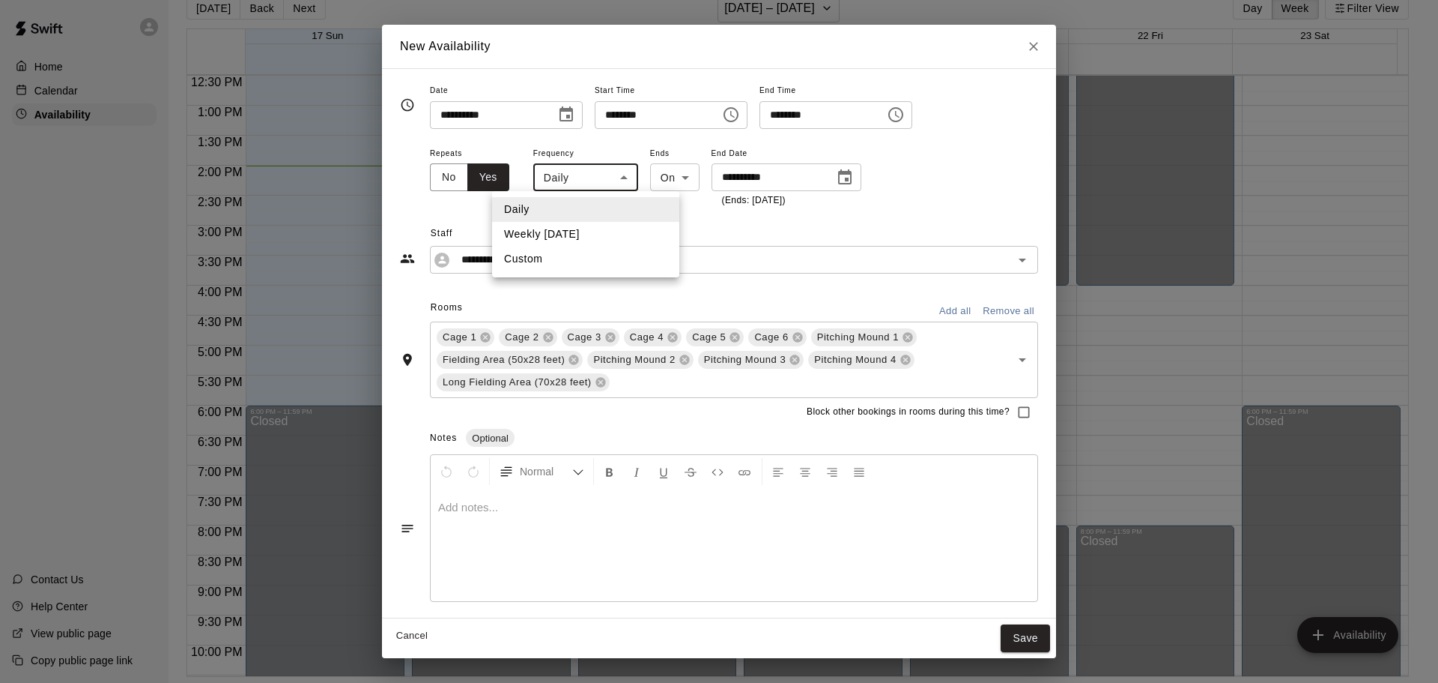
click at [616, 176] on body "Home Calendar Availability Contact Us Help Center View public page Copy public …" at bounding box center [719, 329] width 1438 height 706
click at [559, 250] on li "Custom" at bounding box center [585, 258] width 187 height 25
type input "******"
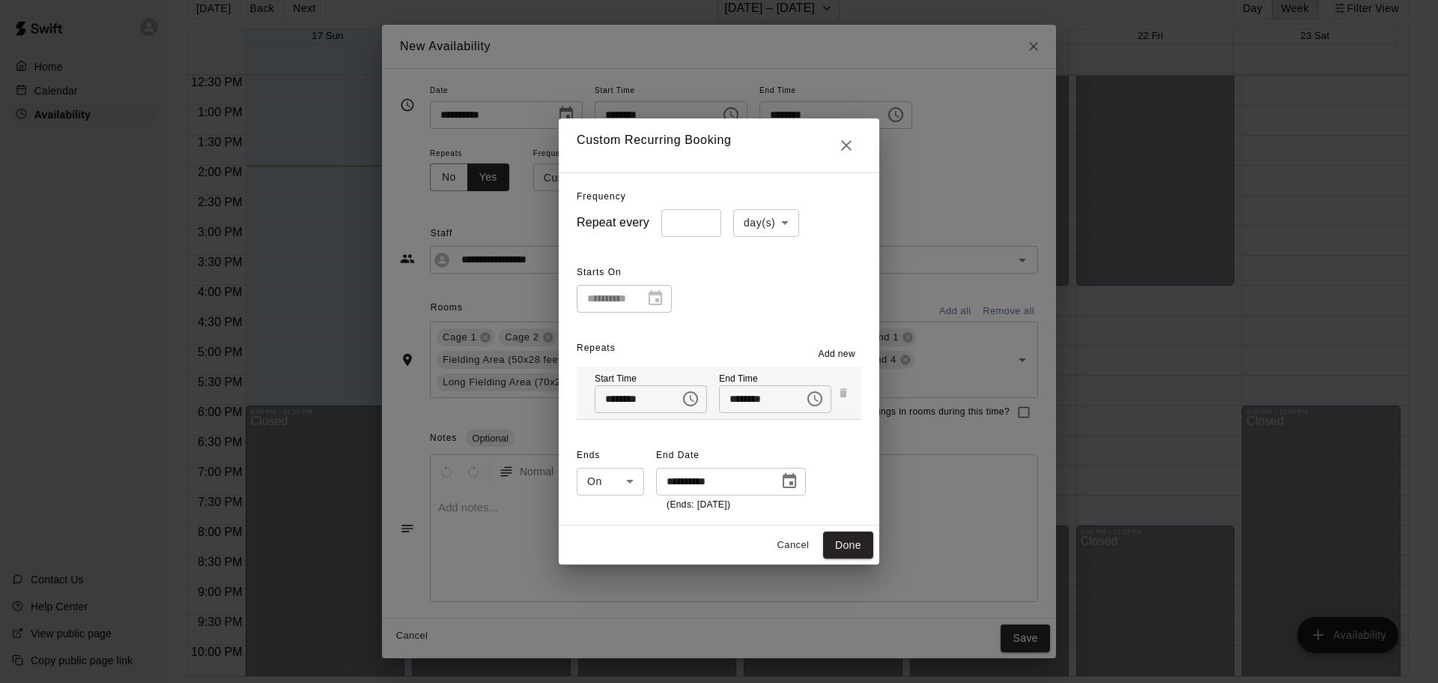
click at [852, 351] on span "Add new" at bounding box center [837, 354] width 37 height 15
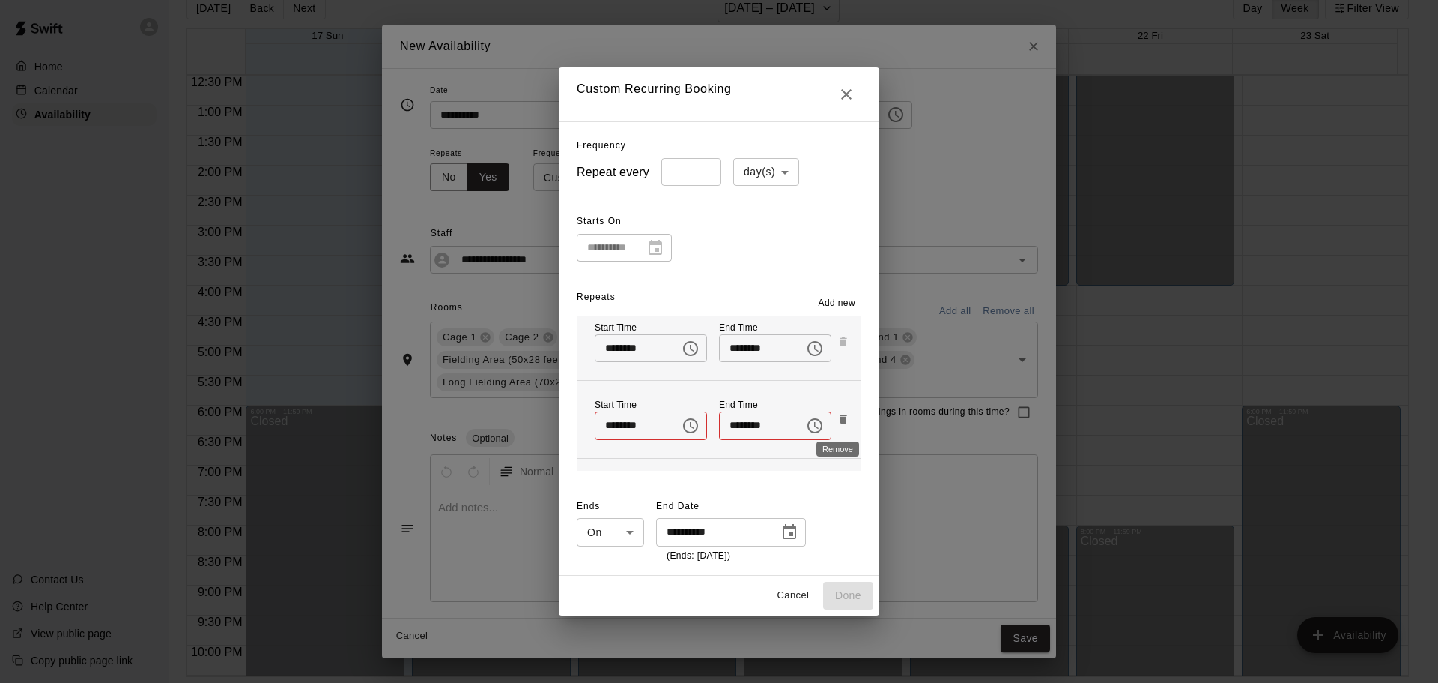
click at [838, 417] on icon "Remove" at bounding box center [844, 419] width 12 height 12
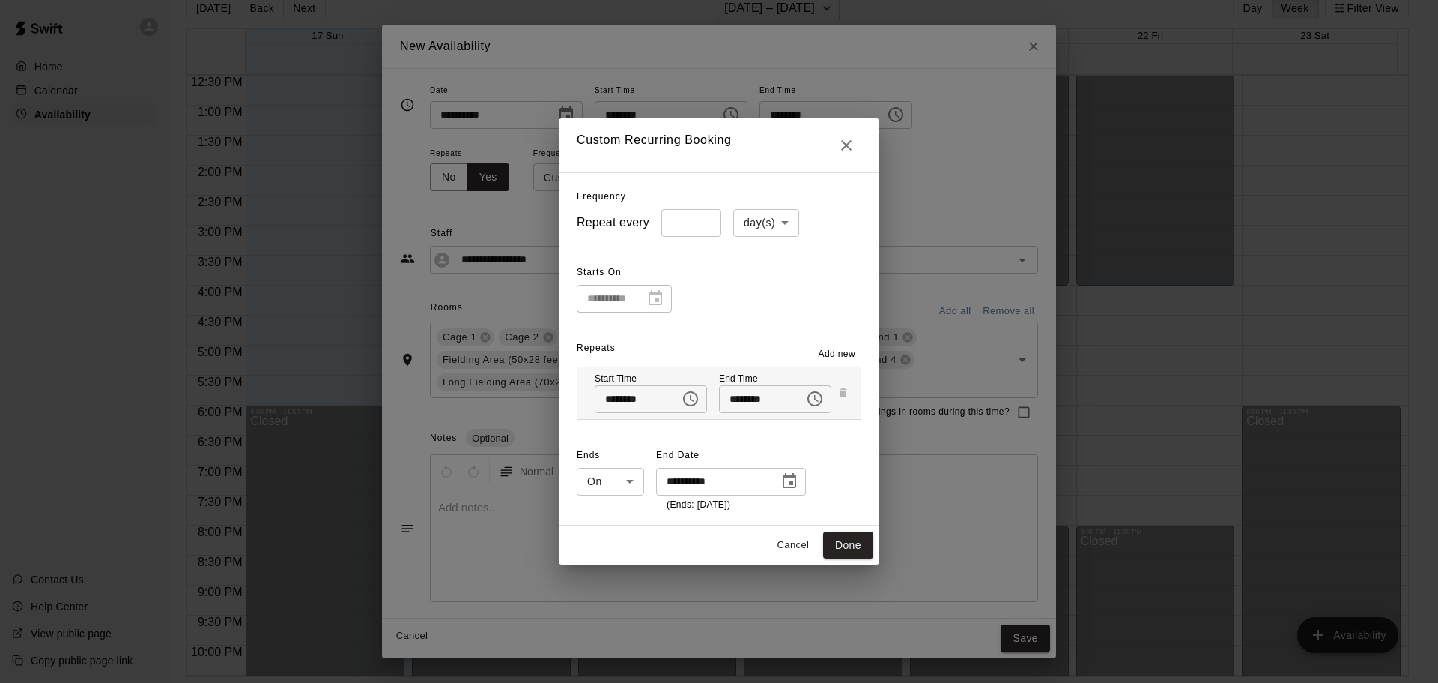
click at [770, 214] on body "Home Calendar Availability Contact Us Help Center View public page Copy public …" at bounding box center [719, 329] width 1438 height 706
click at [754, 278] on li "week(s)" at bounding box center [761, 279] width 66 height 25
type input "******"
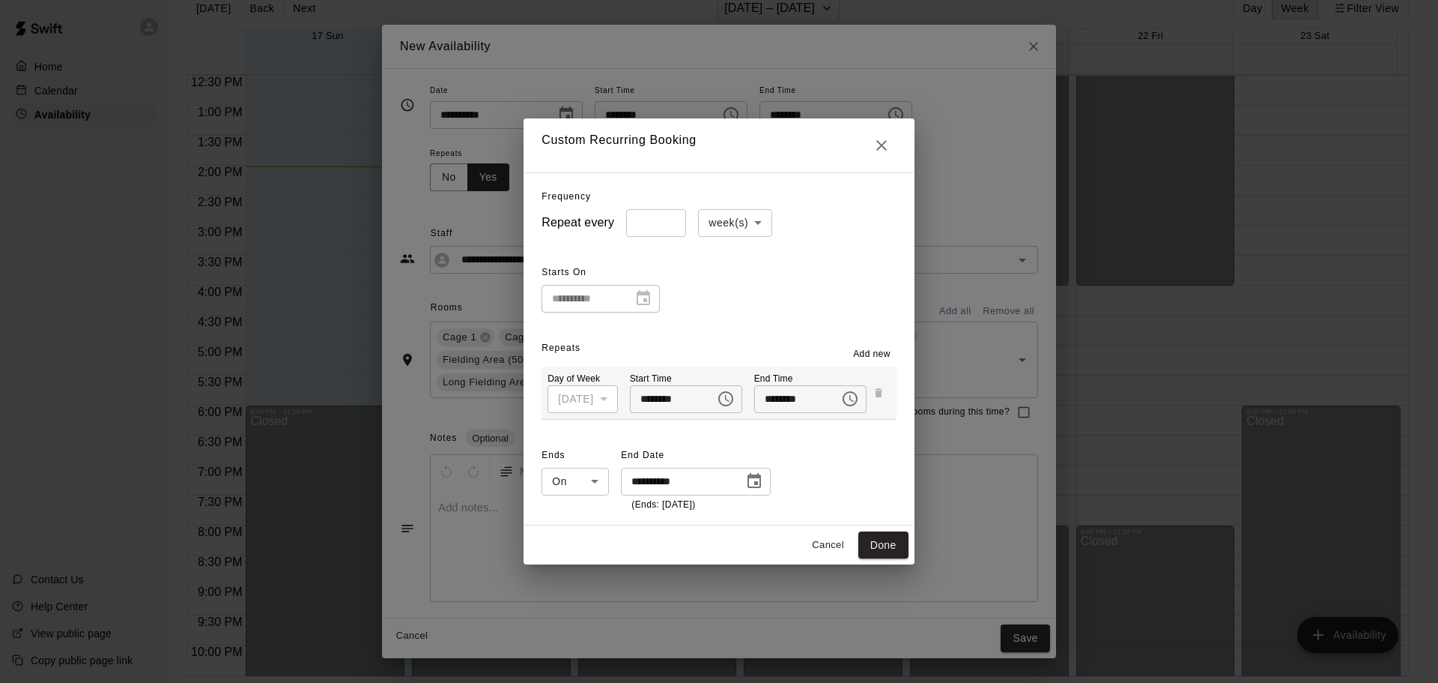
click at [602, 405] on div "[DATE]" at bounding box center [583, 399] width 70 height 28
click at [602, 396] on div "[DATE]" at bounding box center [583, 399] width 70 height 28
click at [879, 352] on span "Add new" at bounding box center [871, 354] width 37 height 15
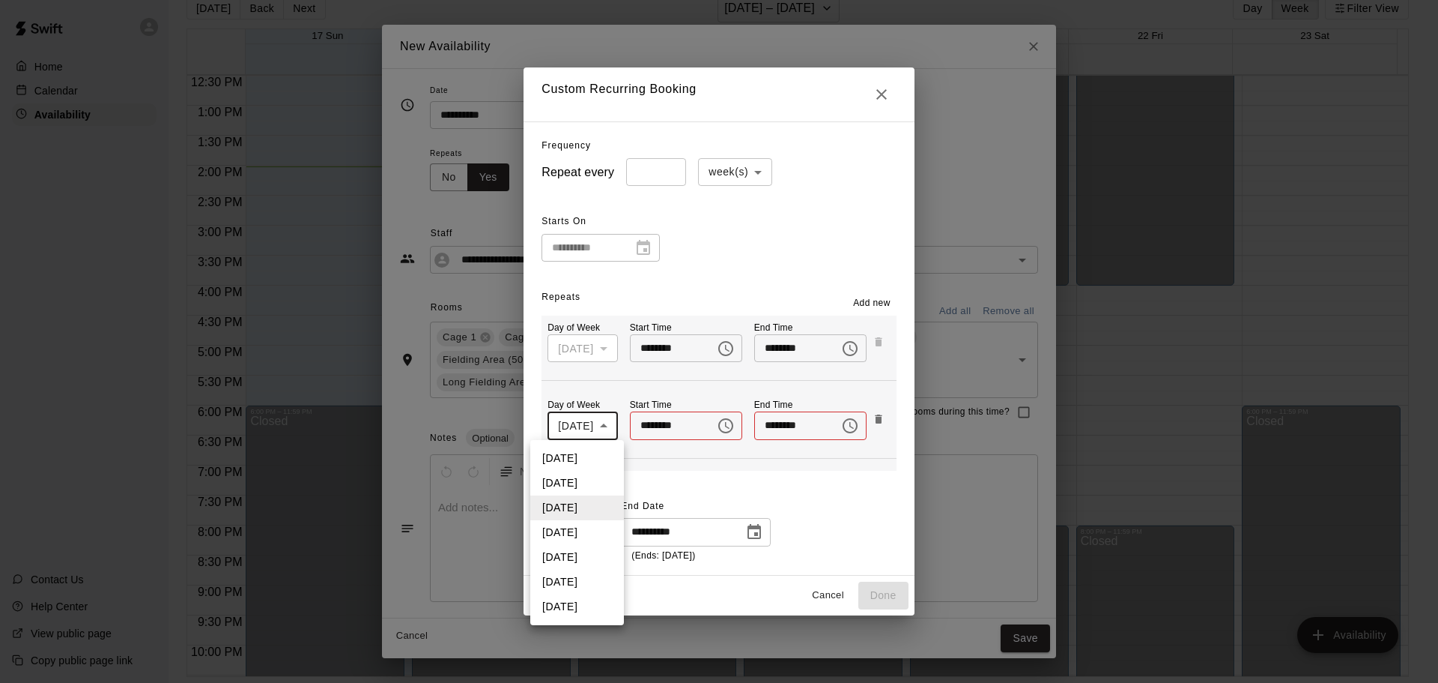
click at [609, 425] on body "Home Calendar Availability Contact Us Help Center View public page Copy public …" at bounding box center [719, 329] width 1438 height 706
click at [683, 375] on div at bounding box center [719, 341] width 1438 height 683
click at [590, 423] on body "Home Calendar Availability Contact Us Help Center View public page Copy public …" at bounding box center [719, 329] width 1438 height 706
click at [584, 460] on li "[DATE]" at bounding box center [577, 458] width 94 height 25
type input "*"
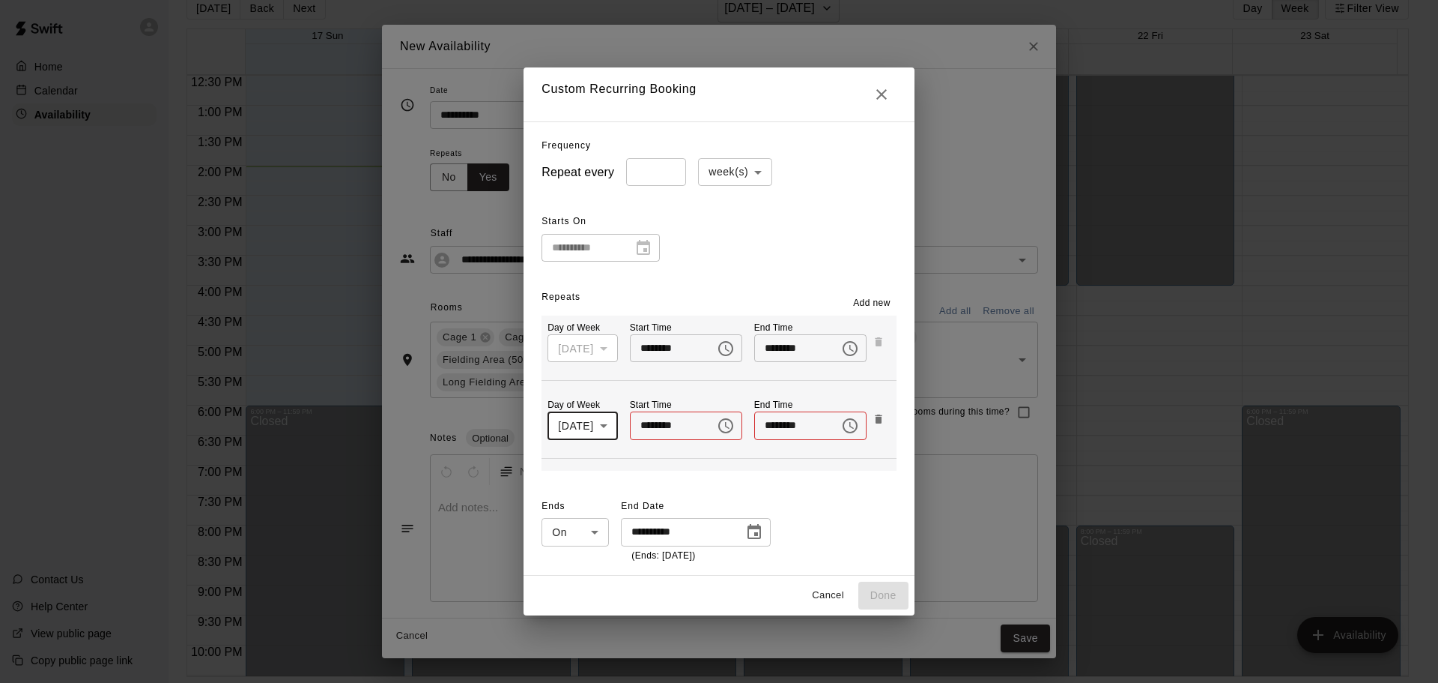
click at [723, 345] on icon "Choose time, selected time is 4:00 PM" at bounding box center [726, 348] width 18 height 18
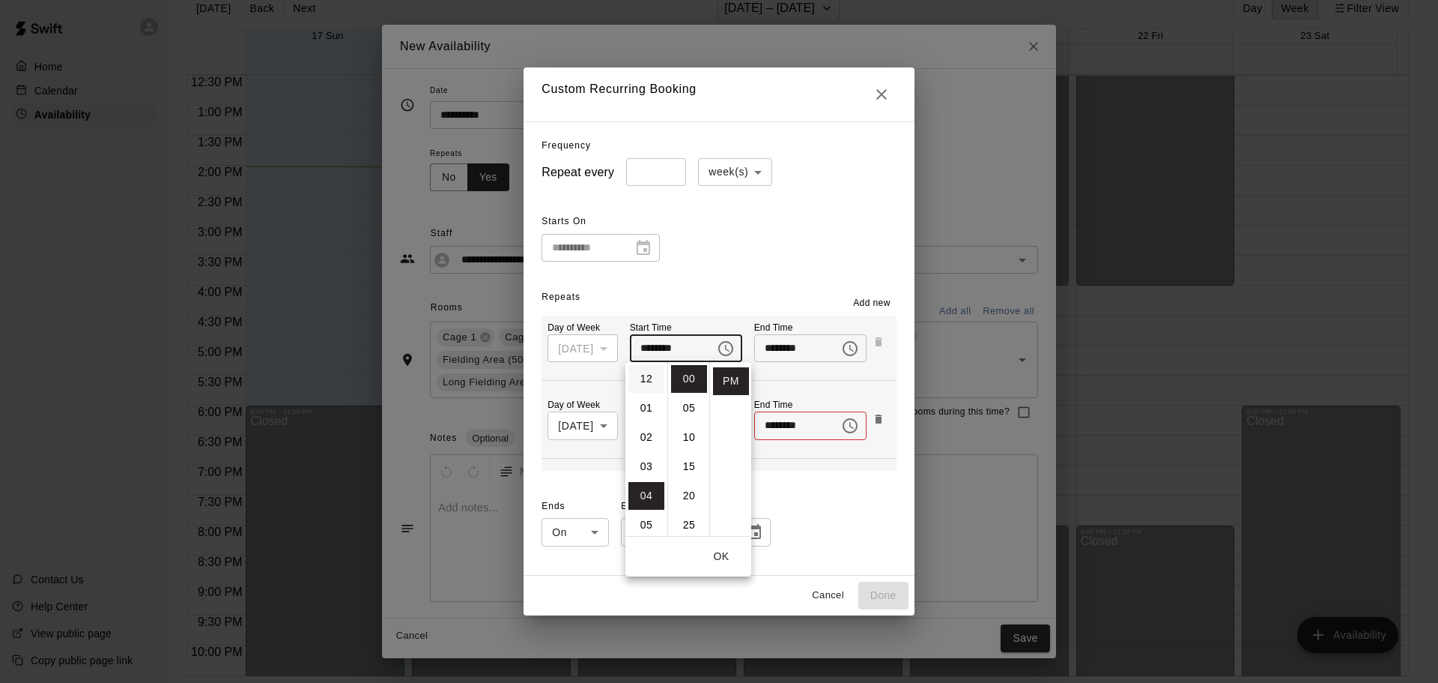
click at [645, 381] on li "12" at bounding box center [647, 379] width 36 height 28
type input "********"
click at [821, 377] on div "Day of Week [DATE] * ​ Start Time ******** ​ End Time ******** ​" at bounding box center [719, 347] width 354 height 65
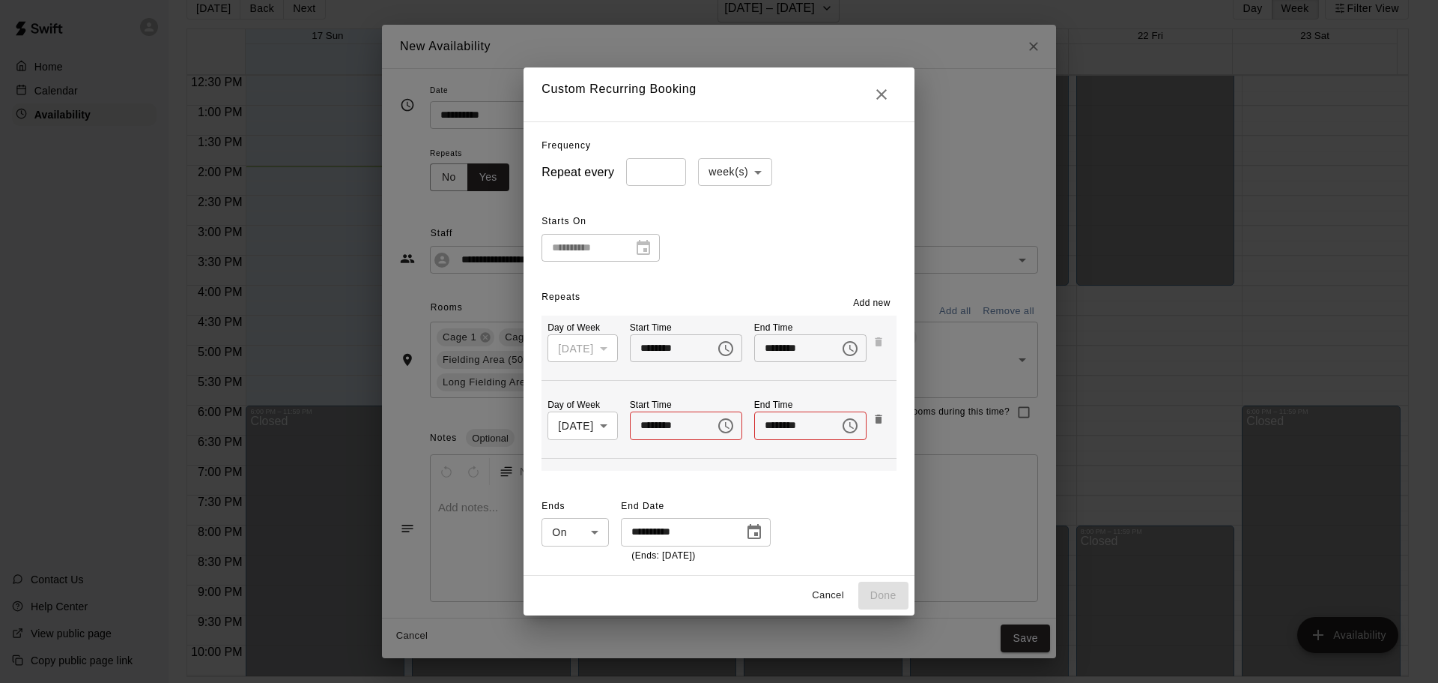
click at [721, 426] on icon "Choose time" at bounding box center [726, 426] width 18 height 18
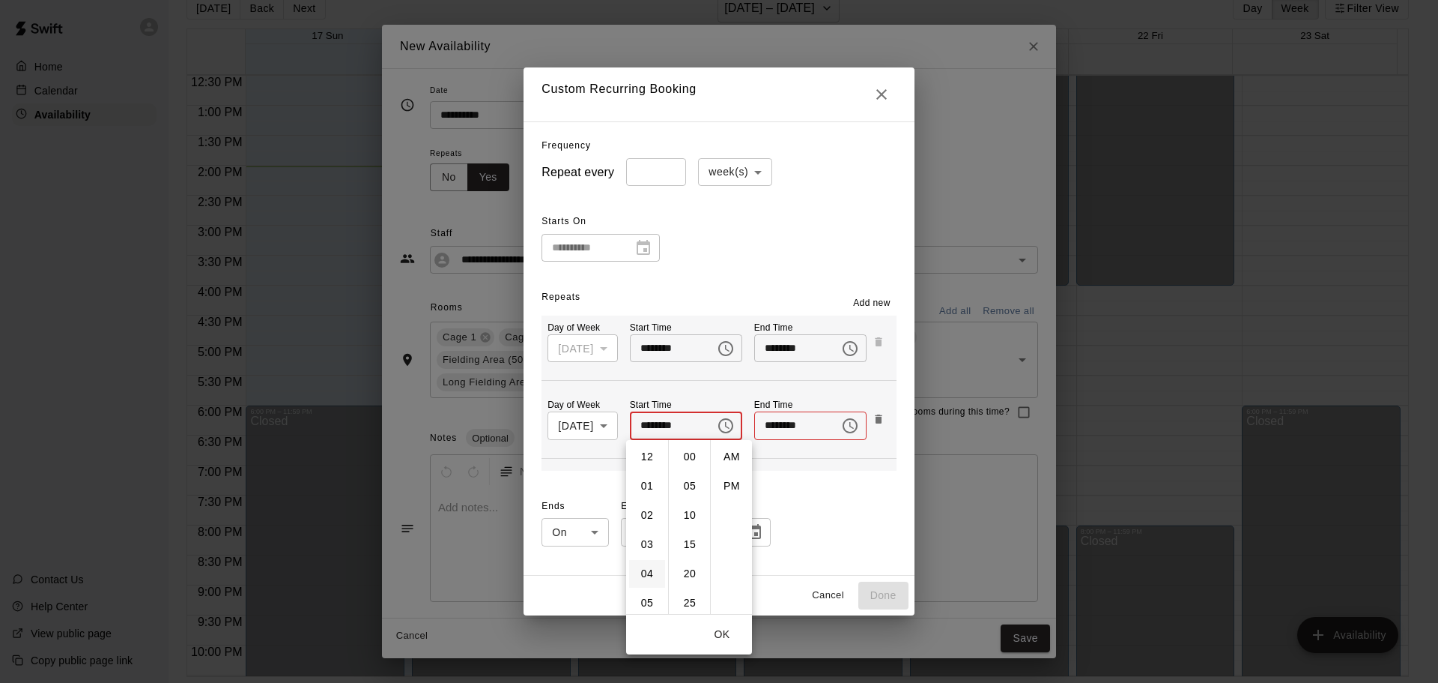
click at [642, 570] on li "04" at bounding box center [647, 574] width 36 height 28
click at [736, 479] on li "PM" at bounding box center [732, 486] width 36 height 28
type input "********"
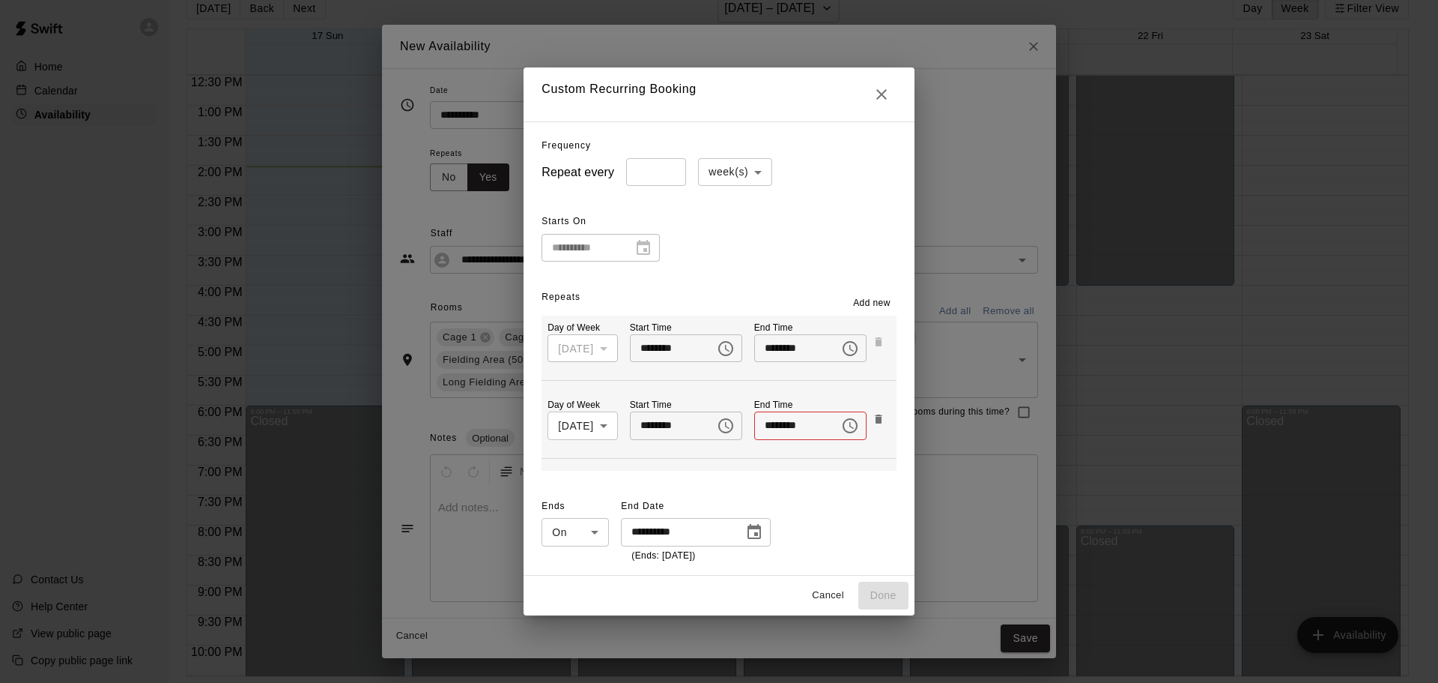
scroll to position [27, 0]
click at [847, 425] on icon "Choose time" at bounding box center [850, 426] width 18 height 18
click at [853, 481] on li "PM" at bounding box center [856, 486] width 36 height 28
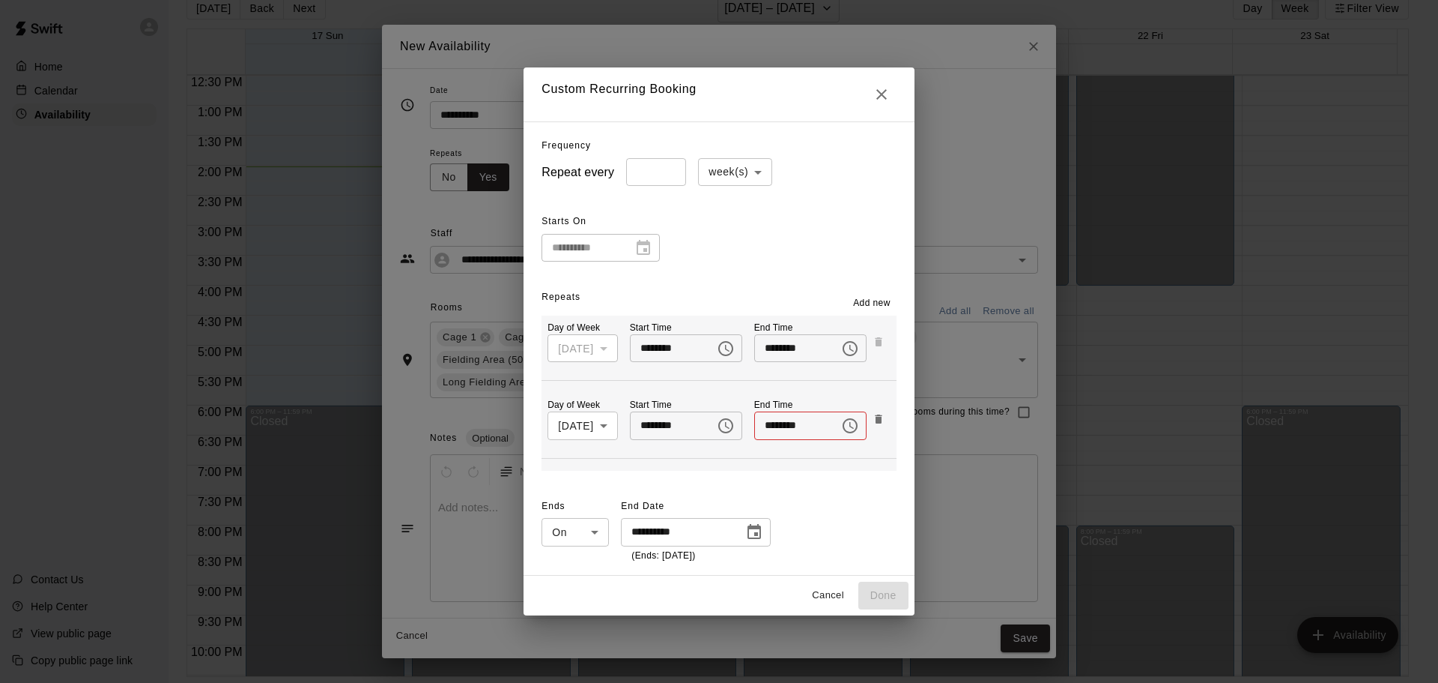
click at [795, 426] on input "********" at bounding box center [791, 425] width 75 height 28
click at [758, 435] on input "********" at bounding box center [791, 425] width 75 height 28
click at [843, 421] on icon "Choose time, selected time is 12:00 PM" at bounding box center [850, 425] width 15 height 15
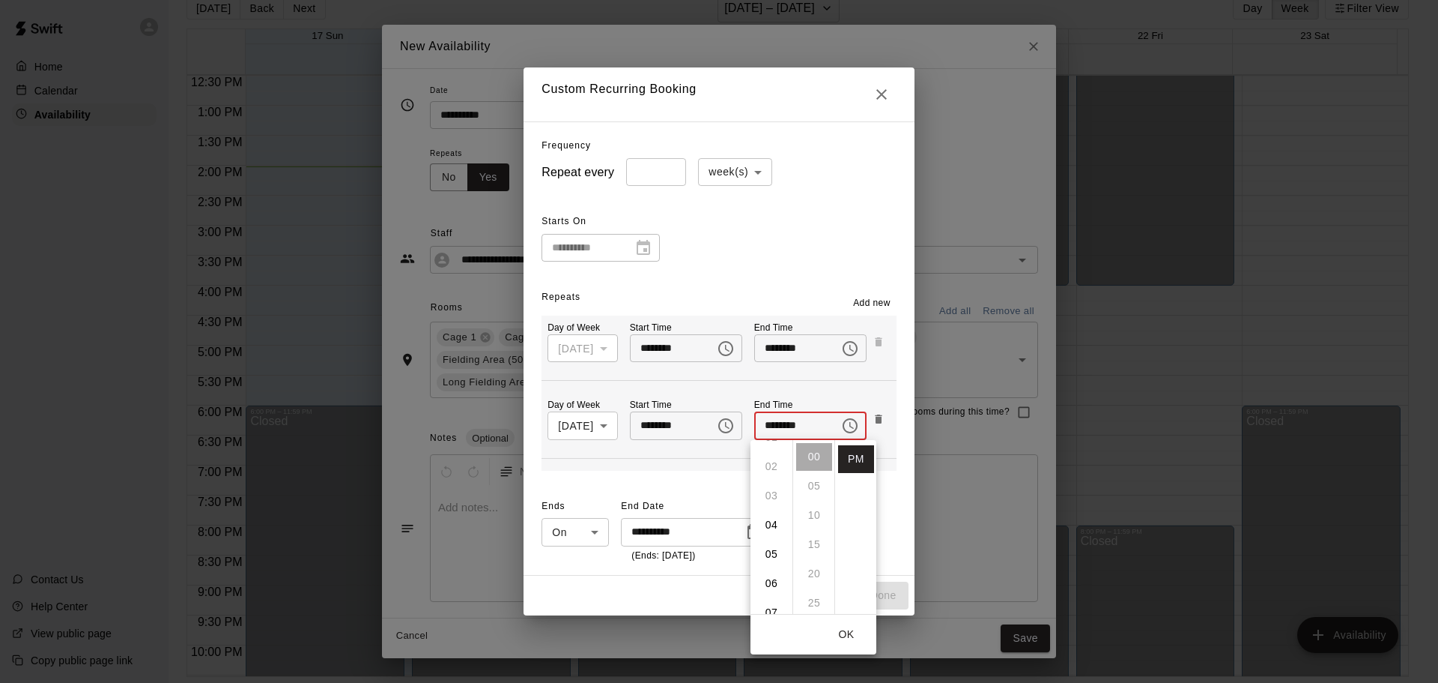
scroll to position [75, 0]
click at [772, 539] on li "08" at bounding box center [772, 541] width 36 height 28
type input "********"
click at [893, 524] on div "**********" at bounding box center [719, 528] width 354 height 69
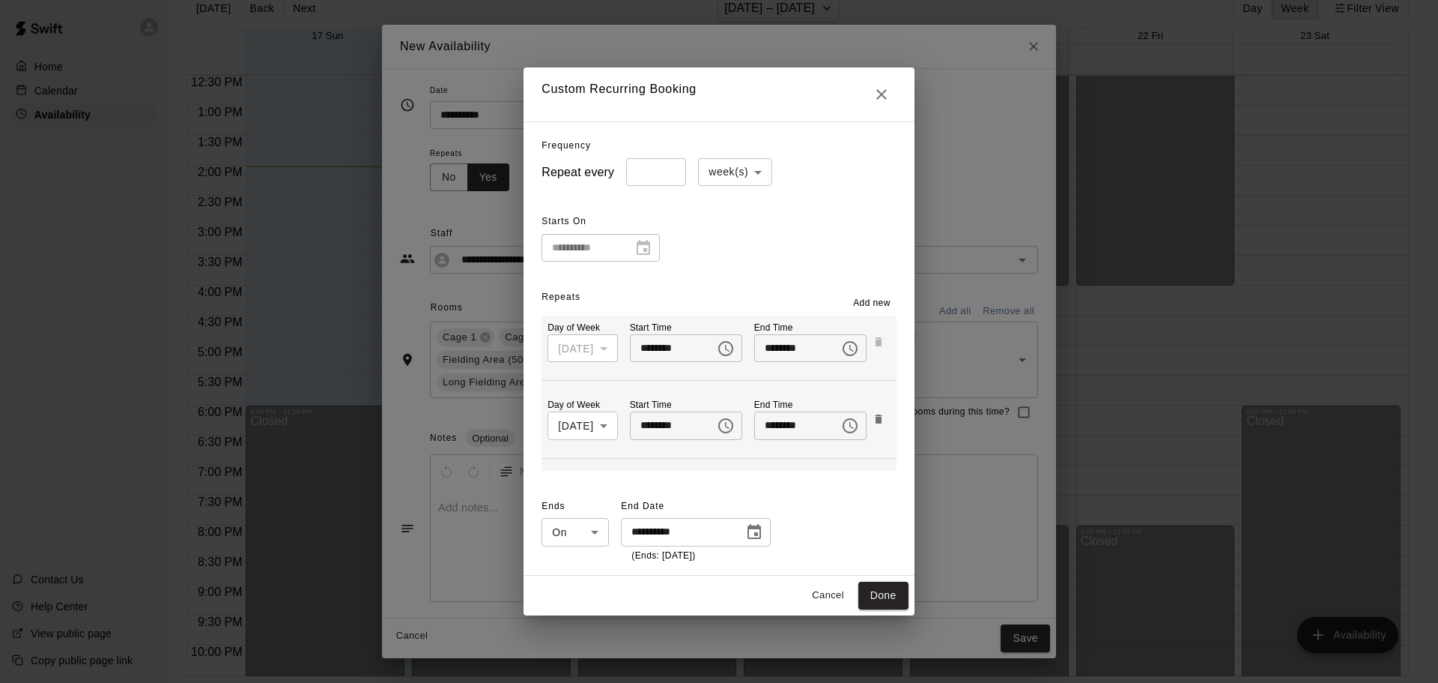
click at [878, 298] on span "Add new" at bounding box center [871, 303] width 37 height 15
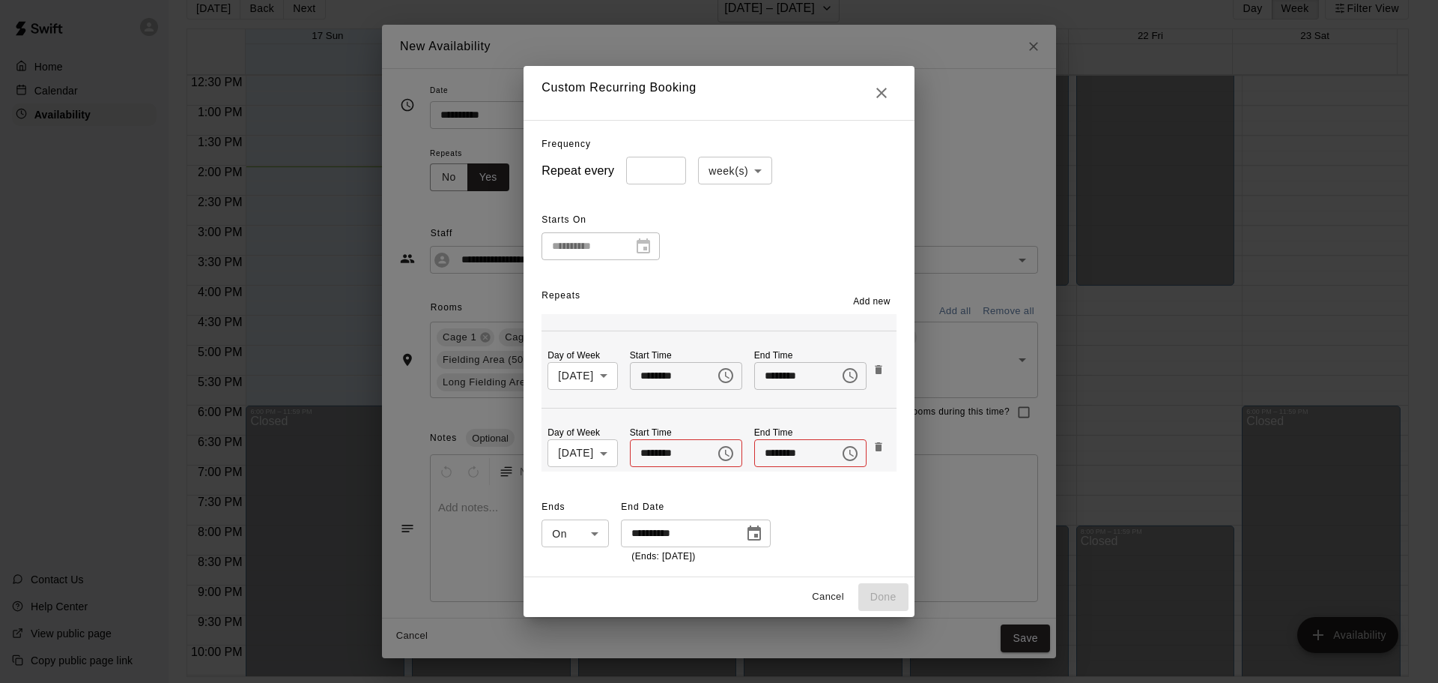
scroll to position [75, 0]
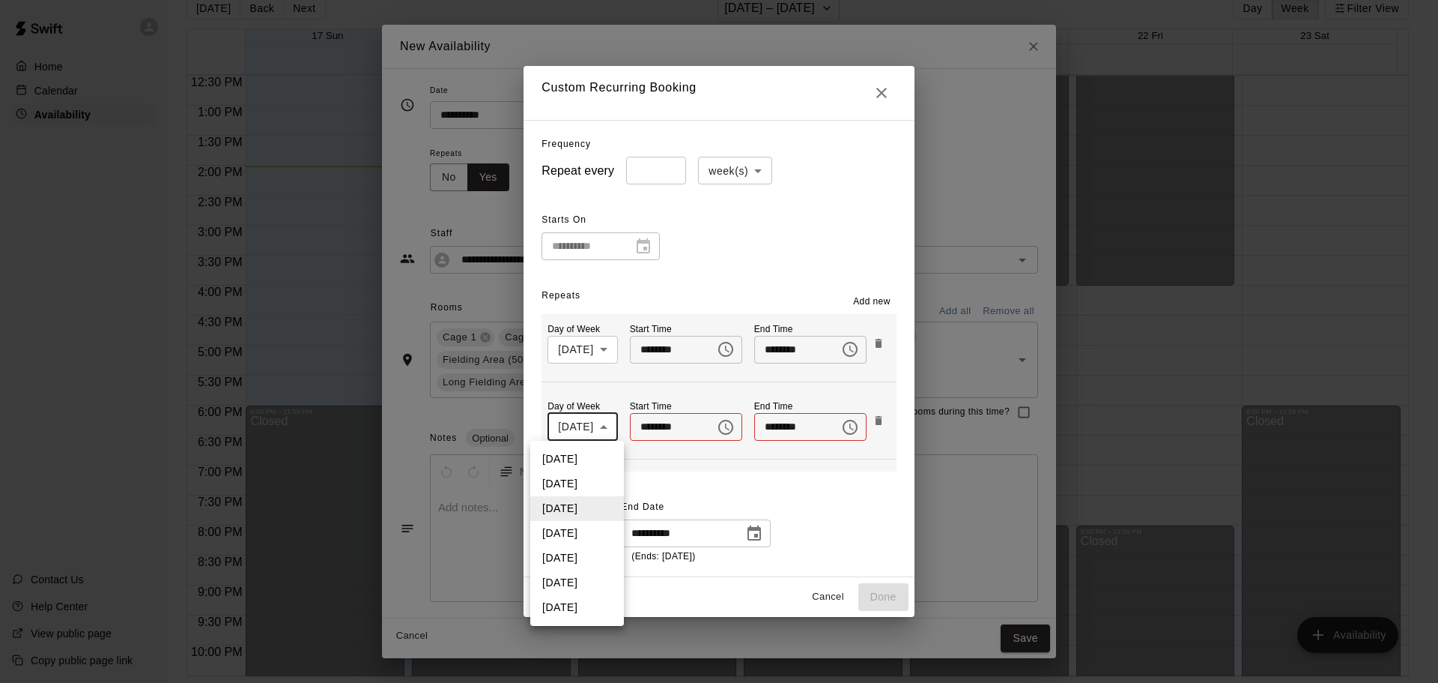
click at [608, 428] on body "Home Calendar Availability Contact Us Help Center View public page Copy public …" at bounding box center [719, 329] width 1438 height 706
click at [579, 485] on li "[DATE]" at bounding box center [577, 483] width 94 height 25
type input "*"
click at [729, 435] on icon "Choose time" at bounding box center [726, 427] width 18 height 18
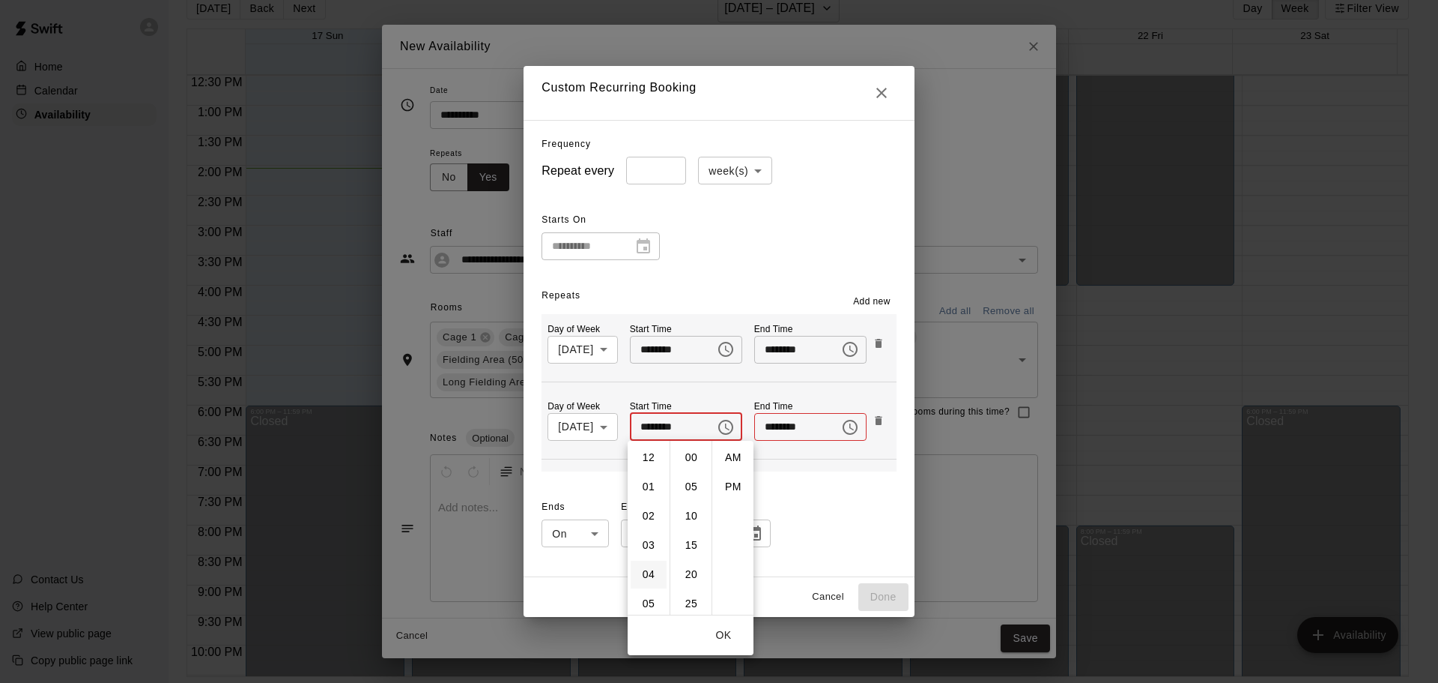
click at [643, 570] on li "04" at bounding box center [649, 574] width 36 height 28
click at [724, 480] on li "PM" at bounding box center [733, 487] width 36 height 28
type input "********"
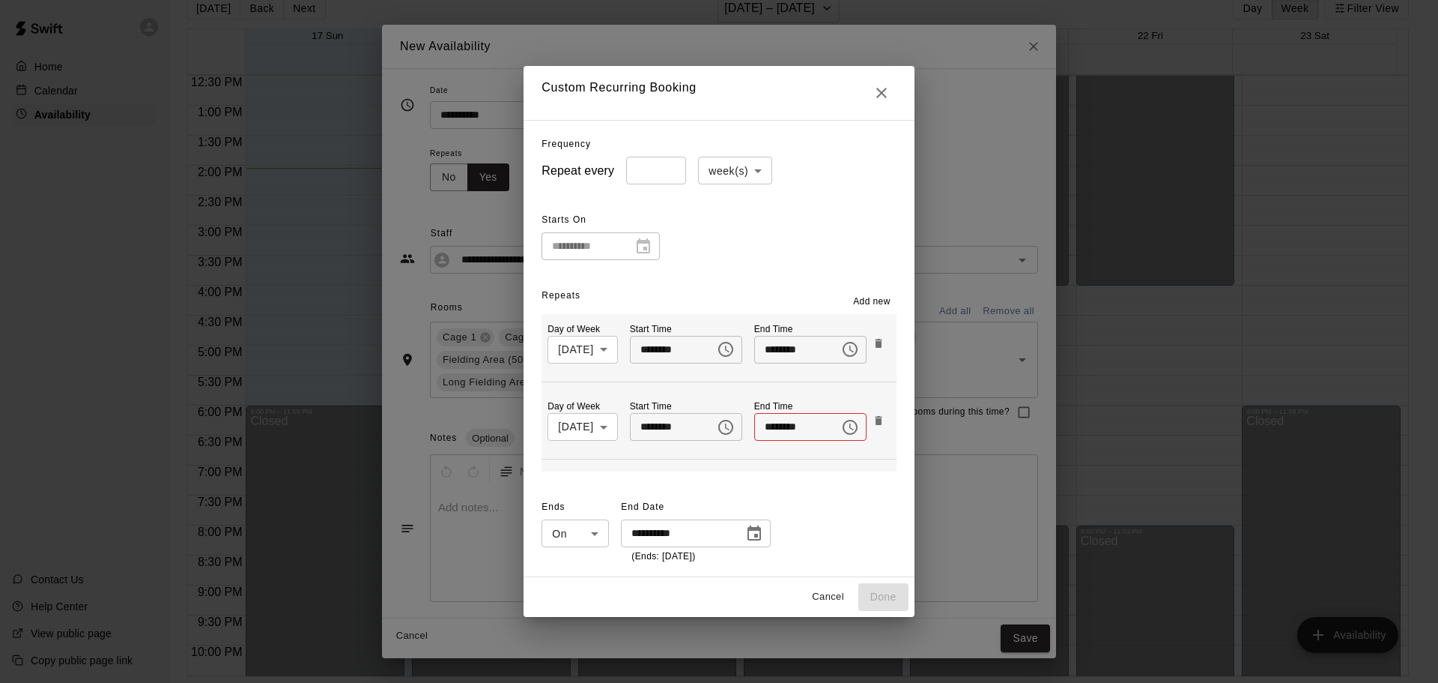
scroll to position [27, 0]
click at [855, 421] on icon "Choose time" at bounding box center [850, 427] width 18 height 18
click at [852, 486] on li "PM" at bounding box center [858, 487] width 36 height 28
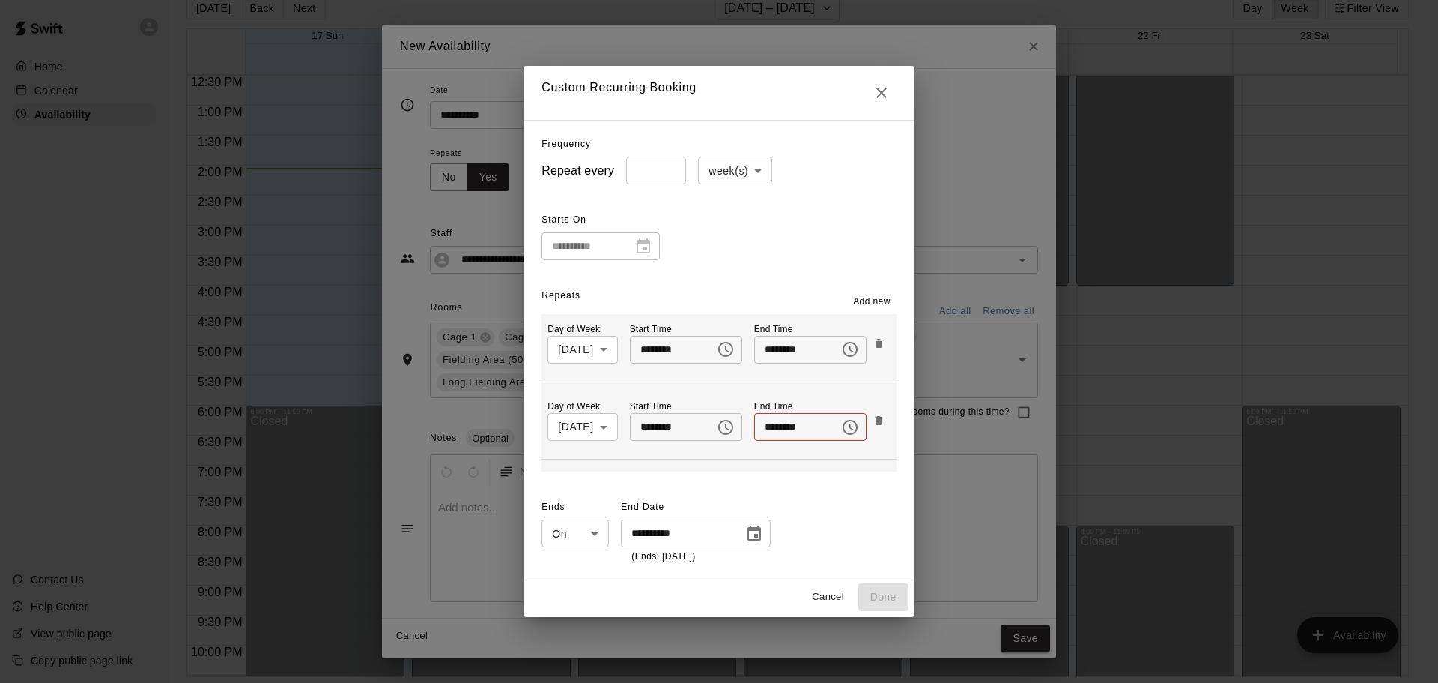
click at [799, 427] on input "********" at bounding box center [791, 427] width 75 height 28
click at [846, 423] on icon "Choose time, selected time is 12:00 PM" at bounding box center [850, 427] width 18 height 18
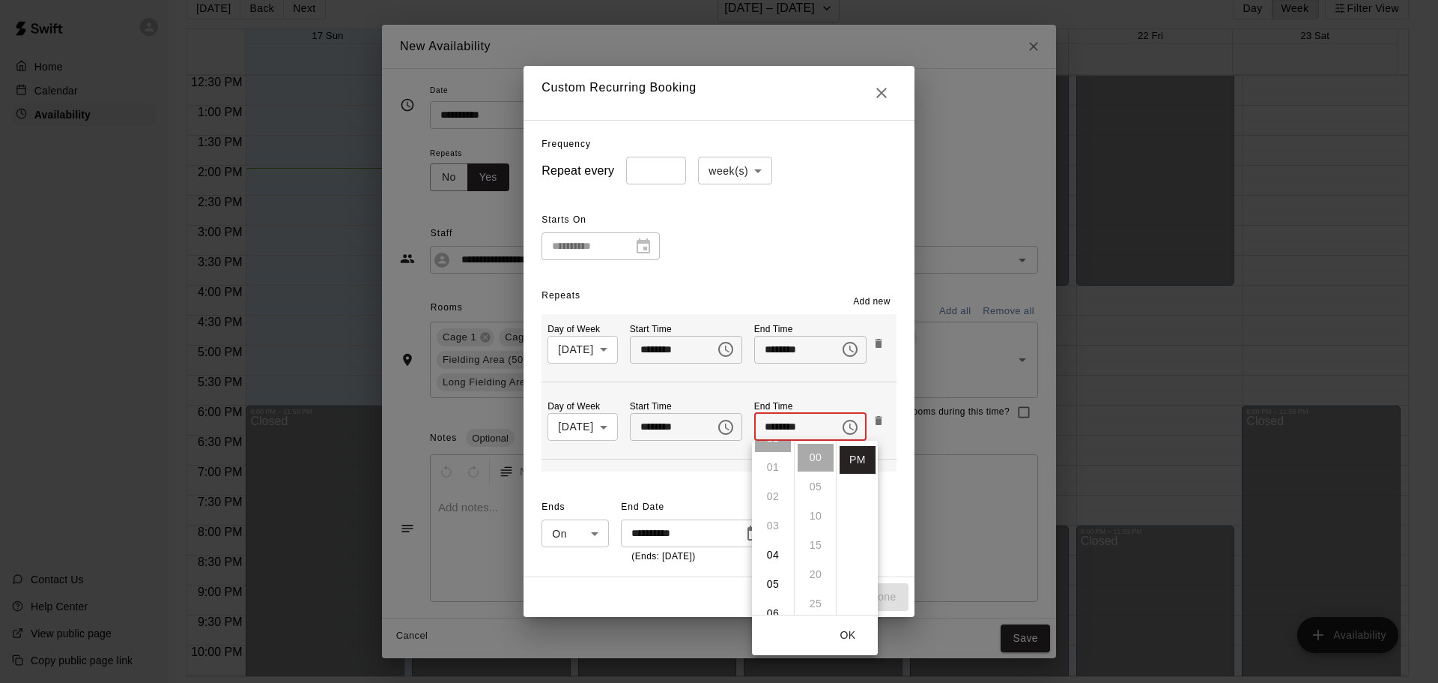
scroll to position [75, 0]
click at [773, 545] on li "08" at bounding box center [773, 541] width 36 height 28
type input "********"
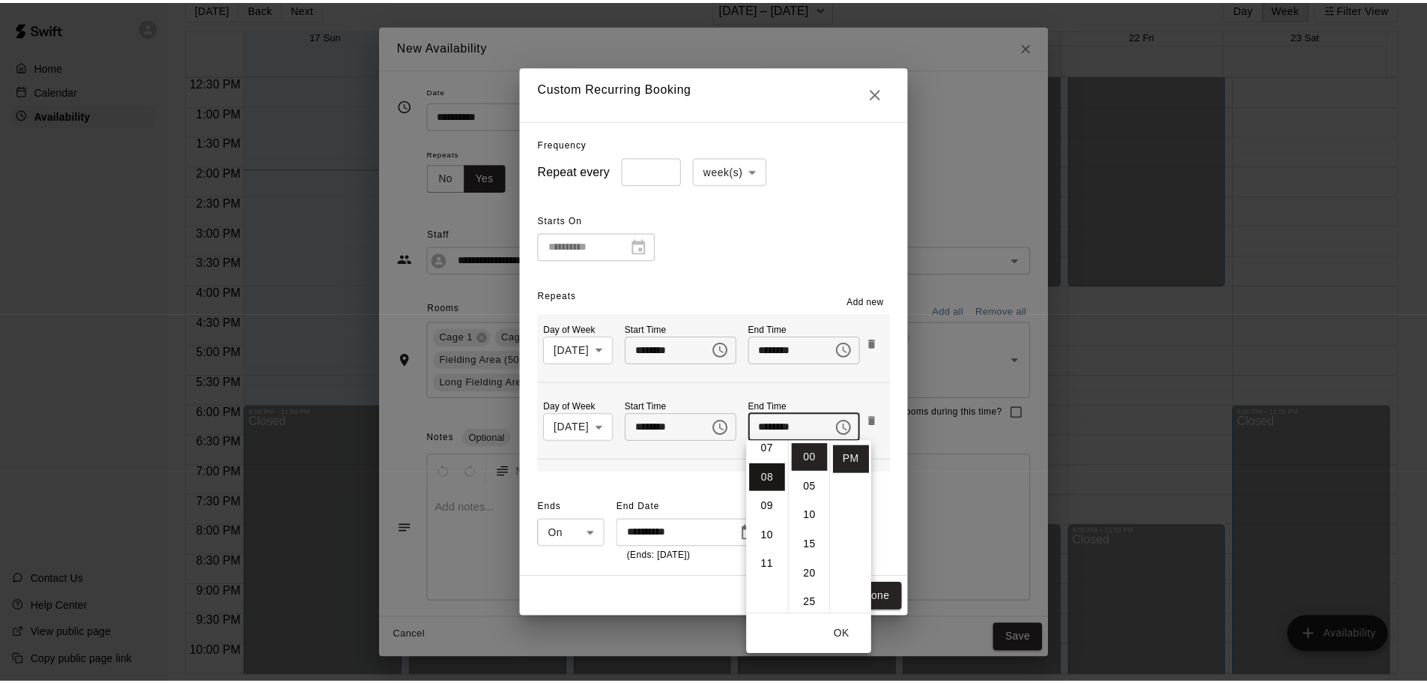
scroll to position [234, 0]
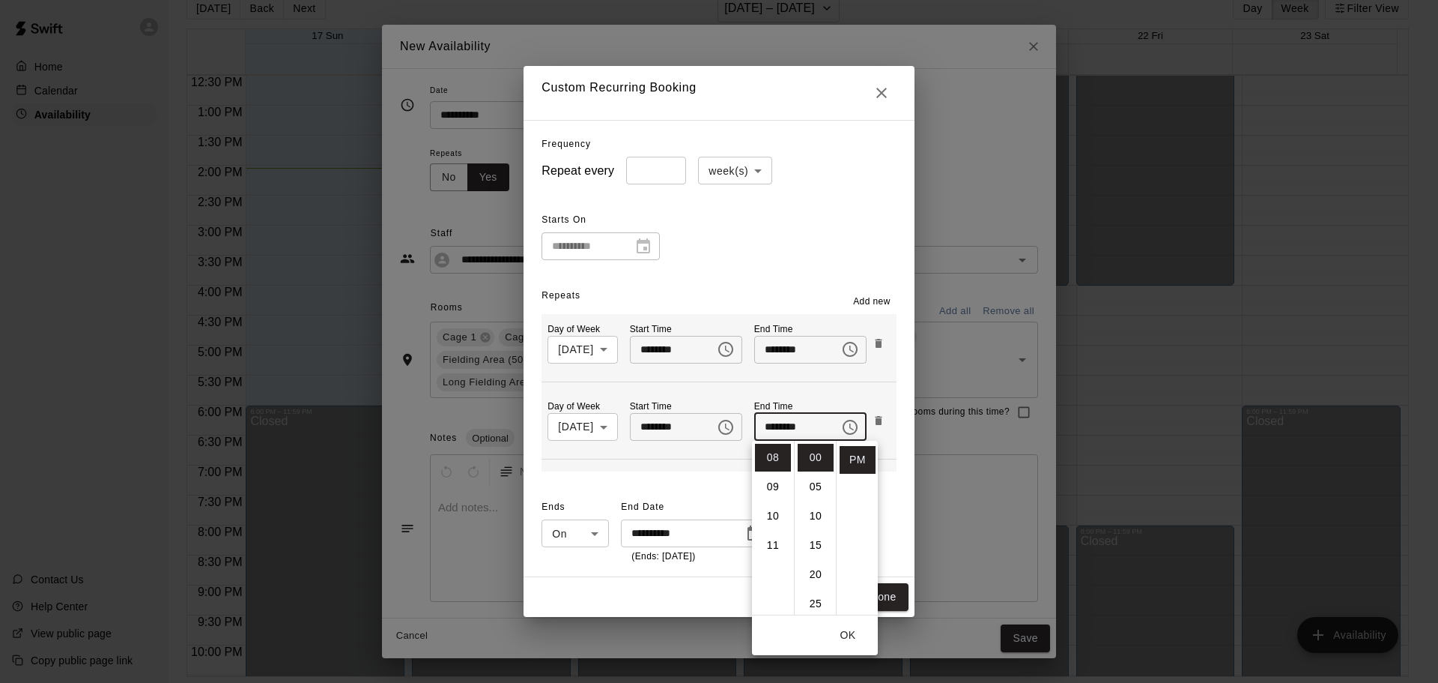
click at [850, 629] on button "OK" at bounding box center [848, 635] width 48 height 28
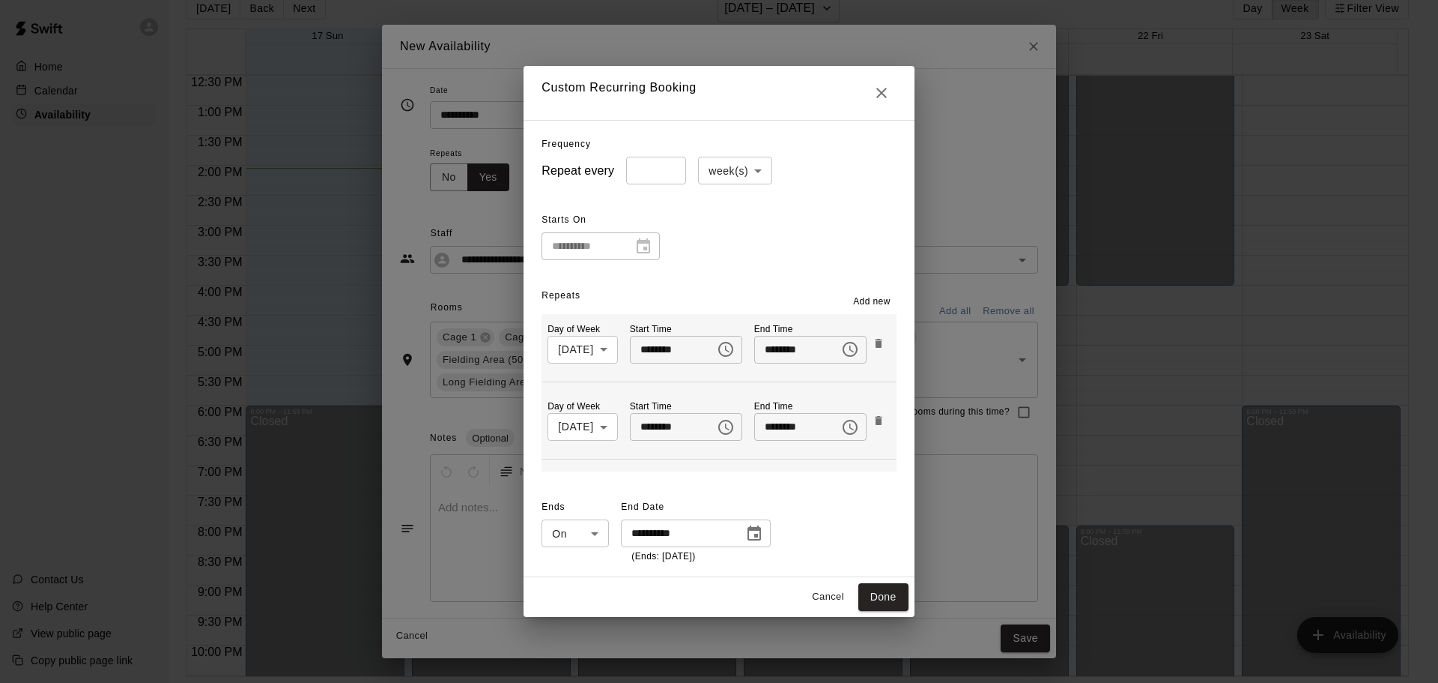
click at [891, 100] on icon "Close" at bounding box center [882, 93] width 18 height 18
type input "*****"
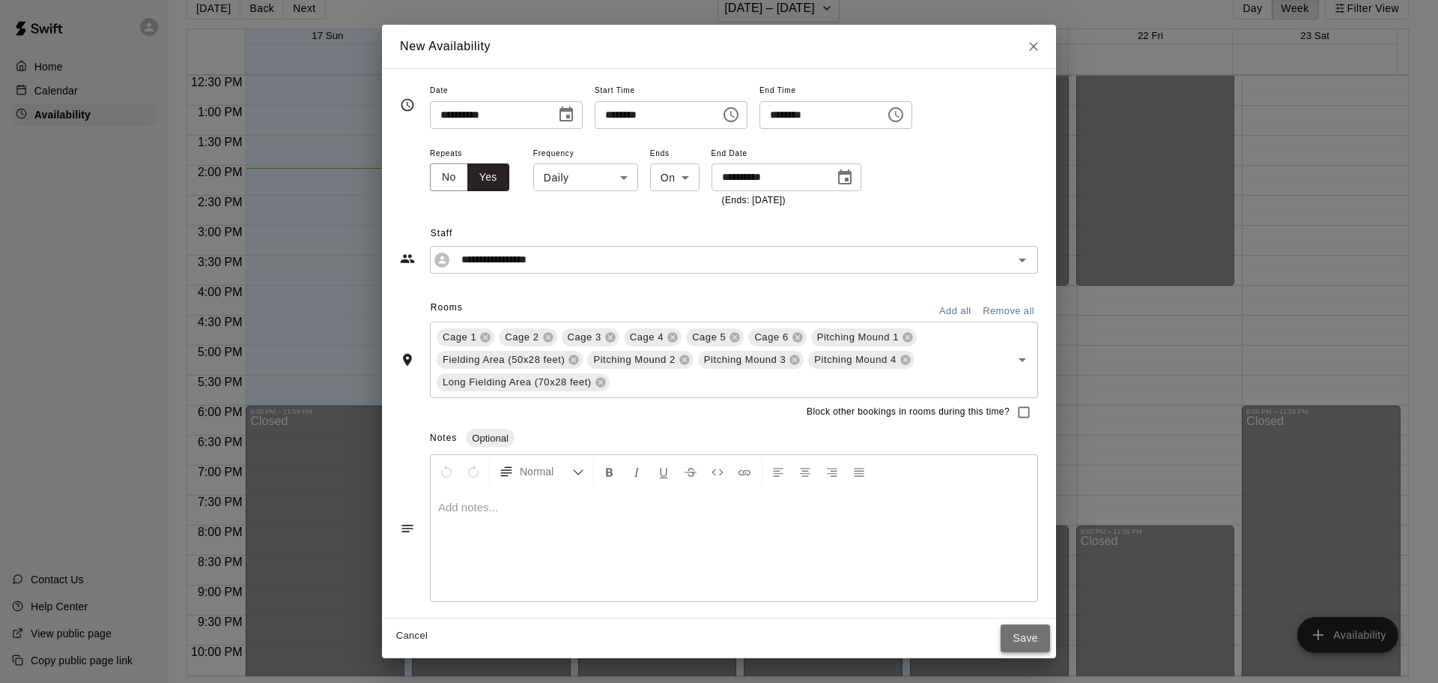
click at [1011, 638] on button "Save" at bounding box center [1025, 638] width 49 height 28
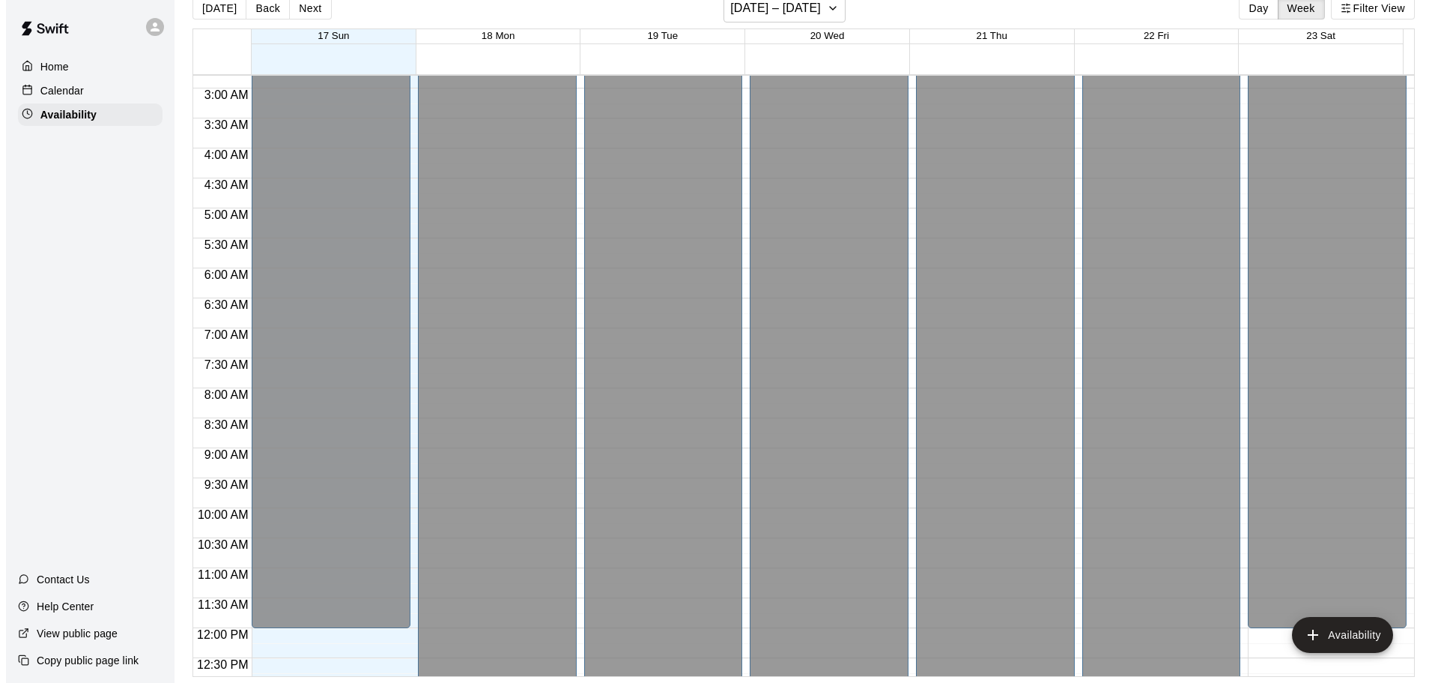
scroll to position [75, 0]
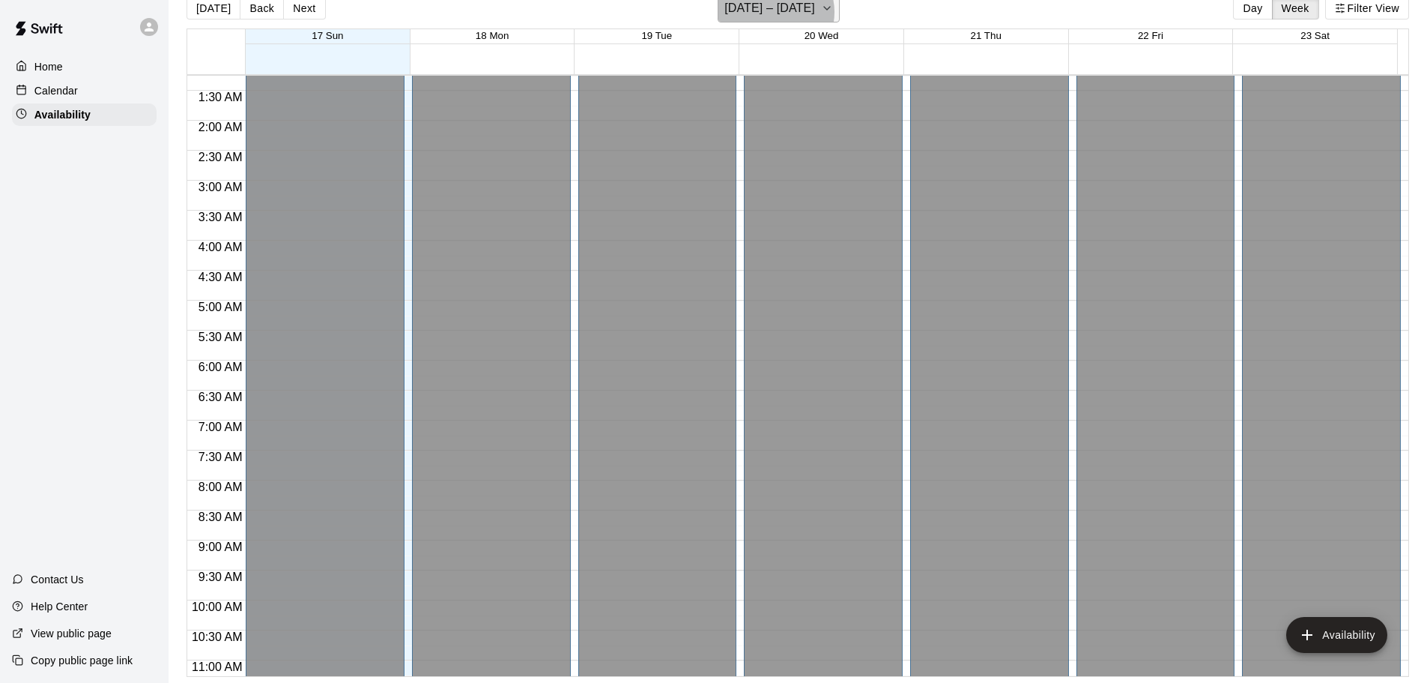
click at [775, 12] on h6 "[DATE] – [DATE]" at bounding box center [769, 8] width 91 height 21
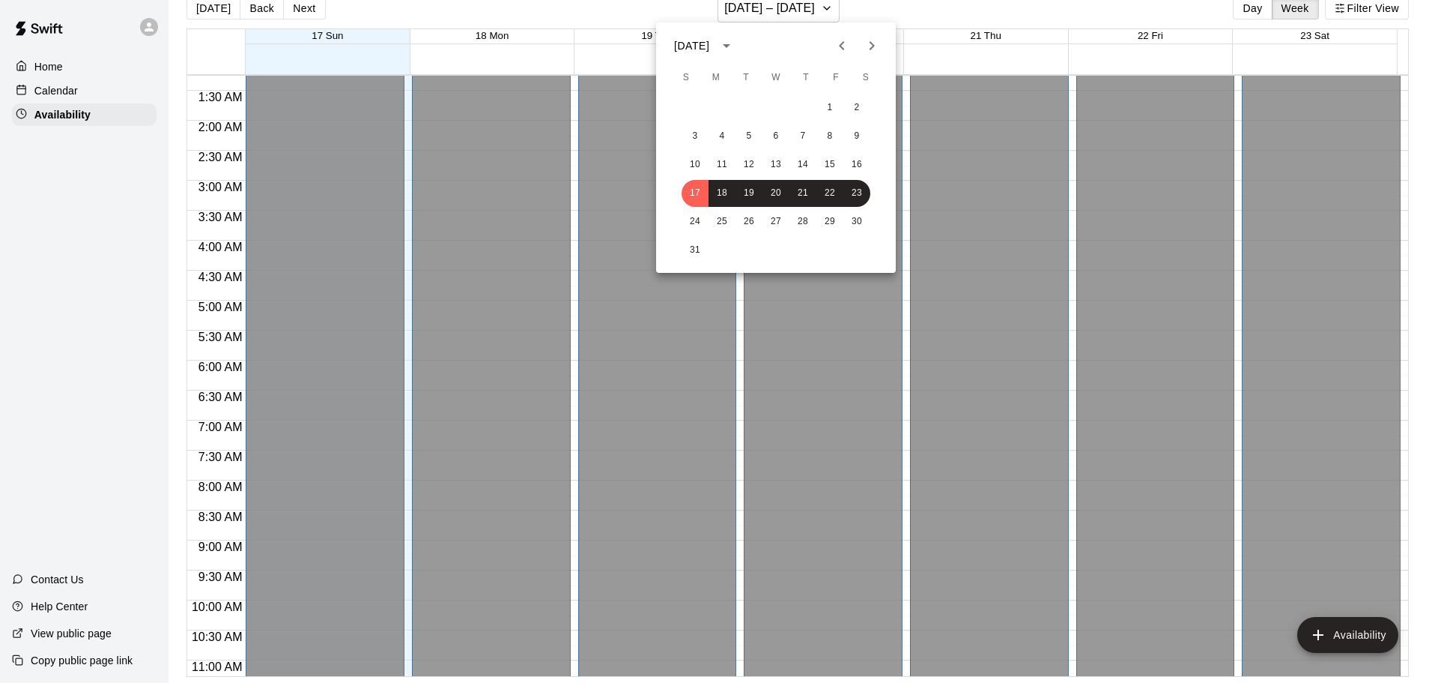
click at [880, 42] on icon "Next month" at bounding box center [872, 46] width 18 height 18
click at [879, 43] on icon "Next month" at bounding box center [872, 46] width 18 height 18
click at [779, 106] on button "1" at bounding box center [776, 107] width 27 height 27
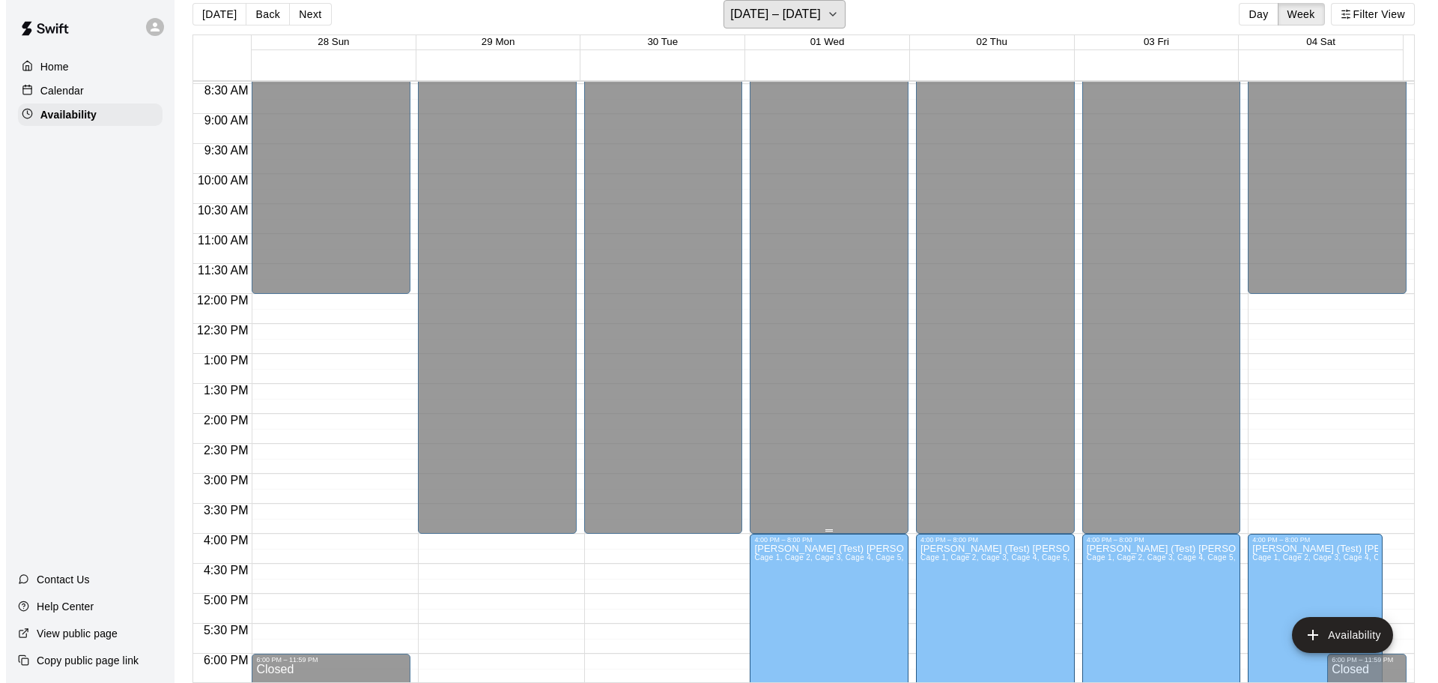
scroll to position [674, 0]
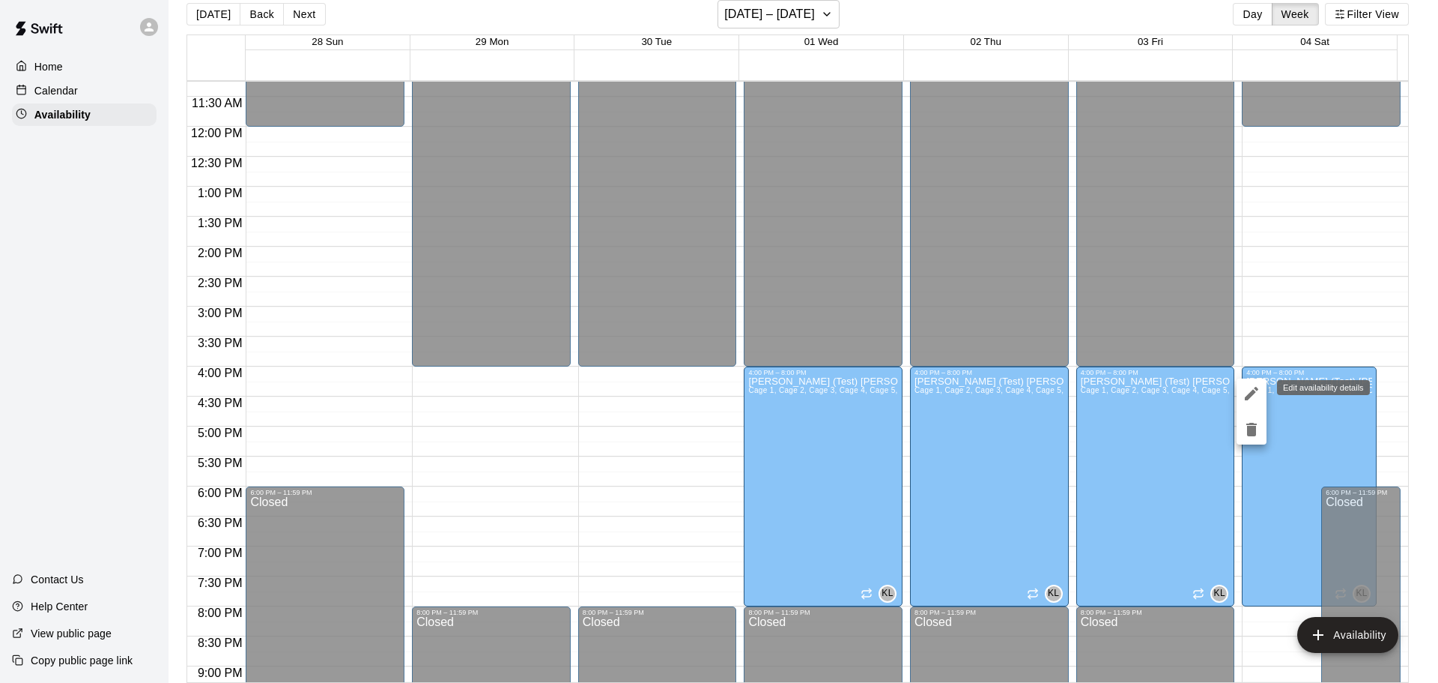
click at [1256, 388] on icon "edit" at bounding box center [1251, 393] width 13 height 13
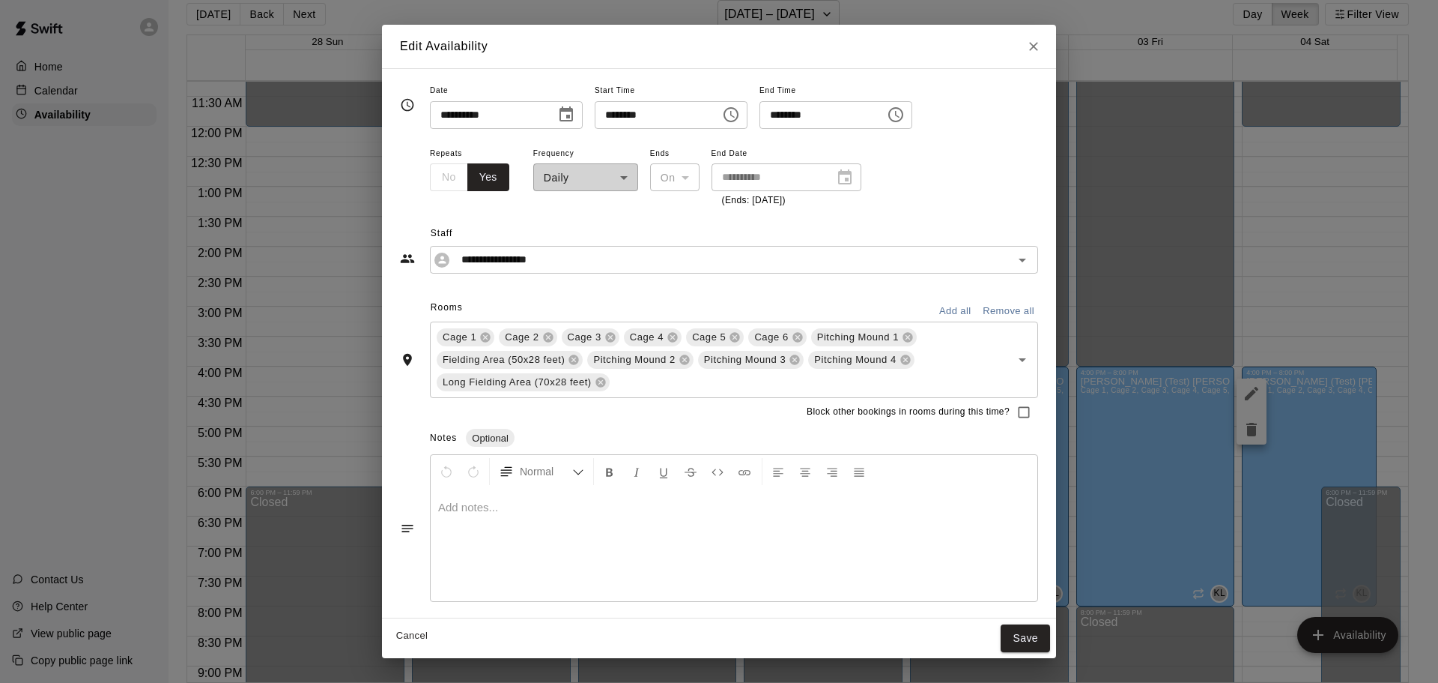
click at [740, 118] on icon "Choose time, selected time is 4:00 PM" at bounding box center [731, 115] width 18 height 18
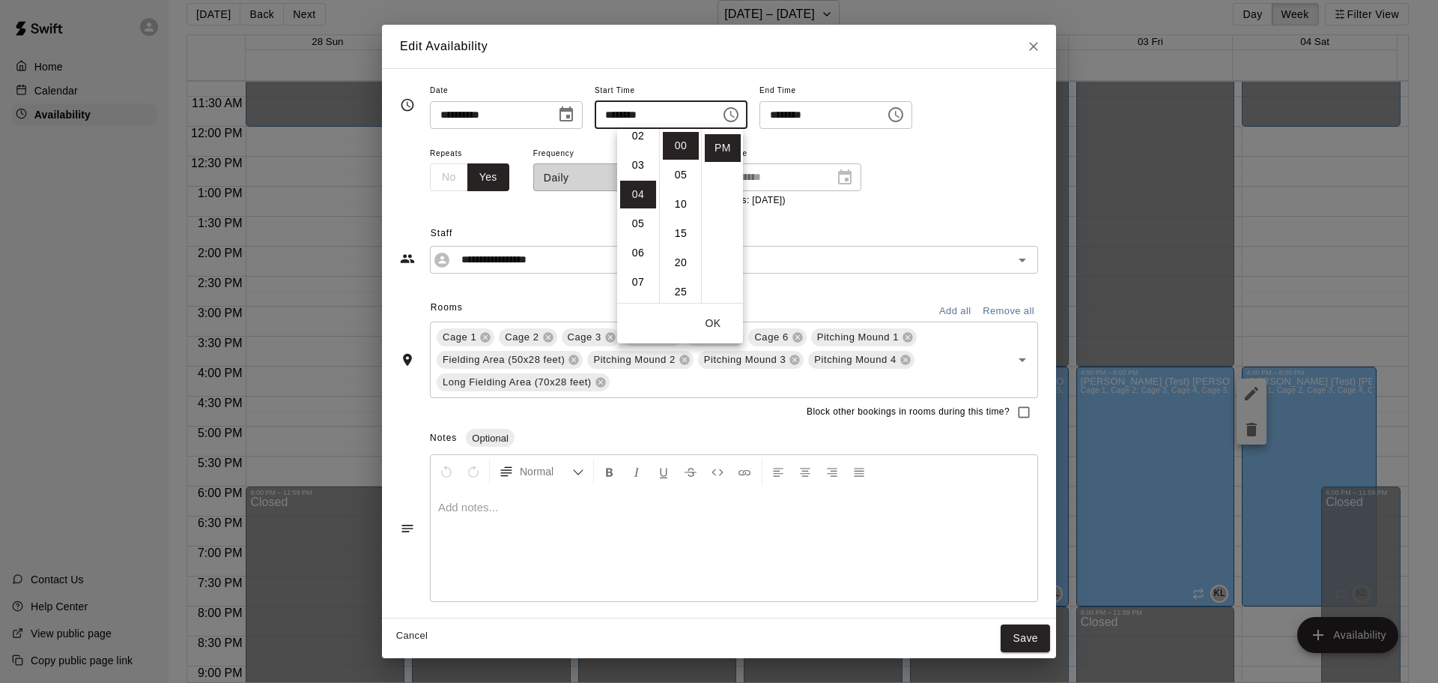
scroll to position [0, 0]
click at [638, 146] on li "12" at bounding box center [638, 146] width 36 height 28
type input "********"
click at [905, 115] on icon "Choose time, selected time is 8:00 PM" at bounding box center [896, 115] width 18 height 18
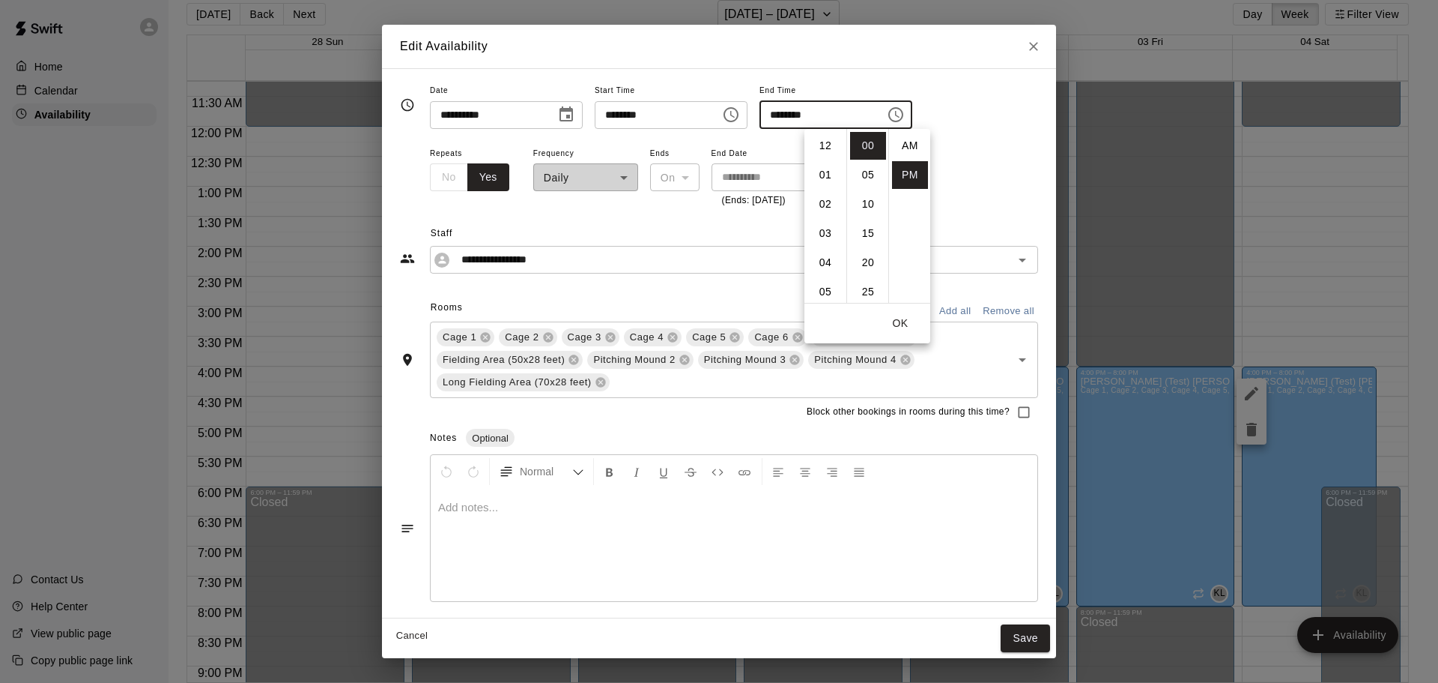
scroll to position [27, 0]
click at [824, 237] on li "06" at bounding box center [826, 237] width 36 height 28
type input "********"
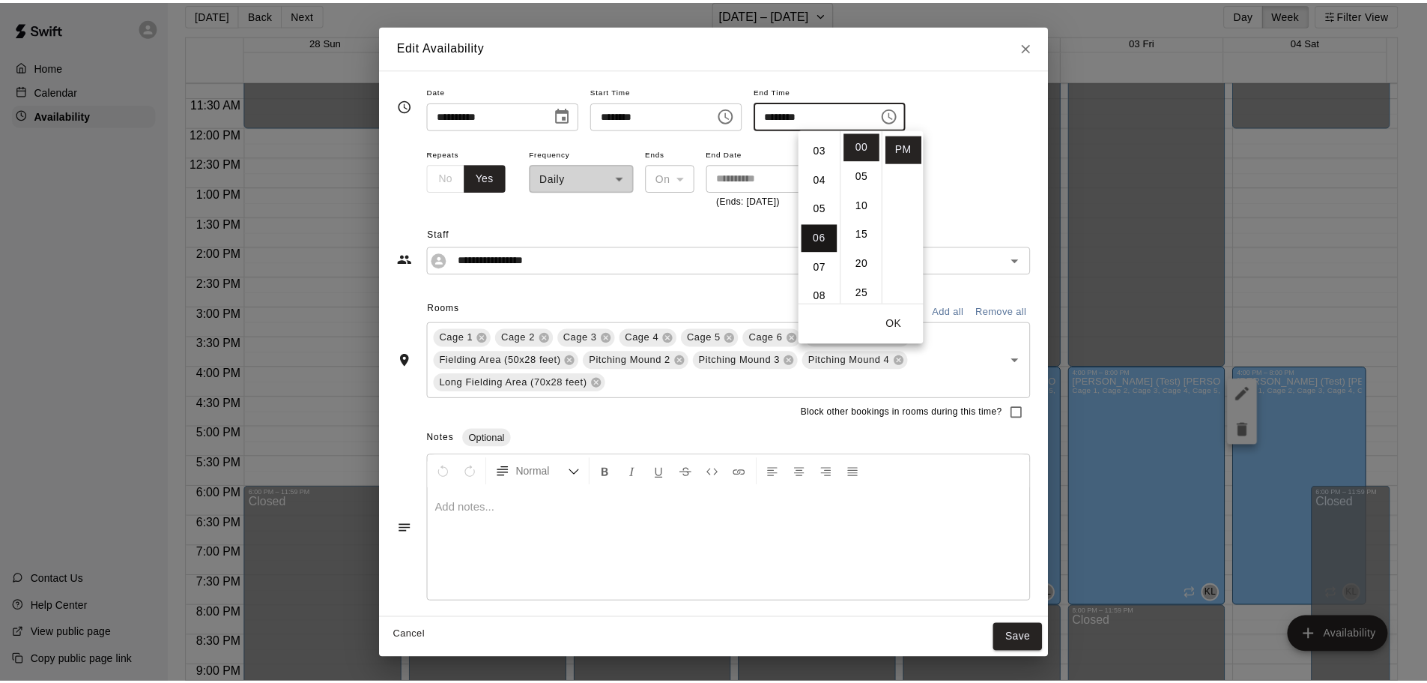
scroll to position [175, 0]
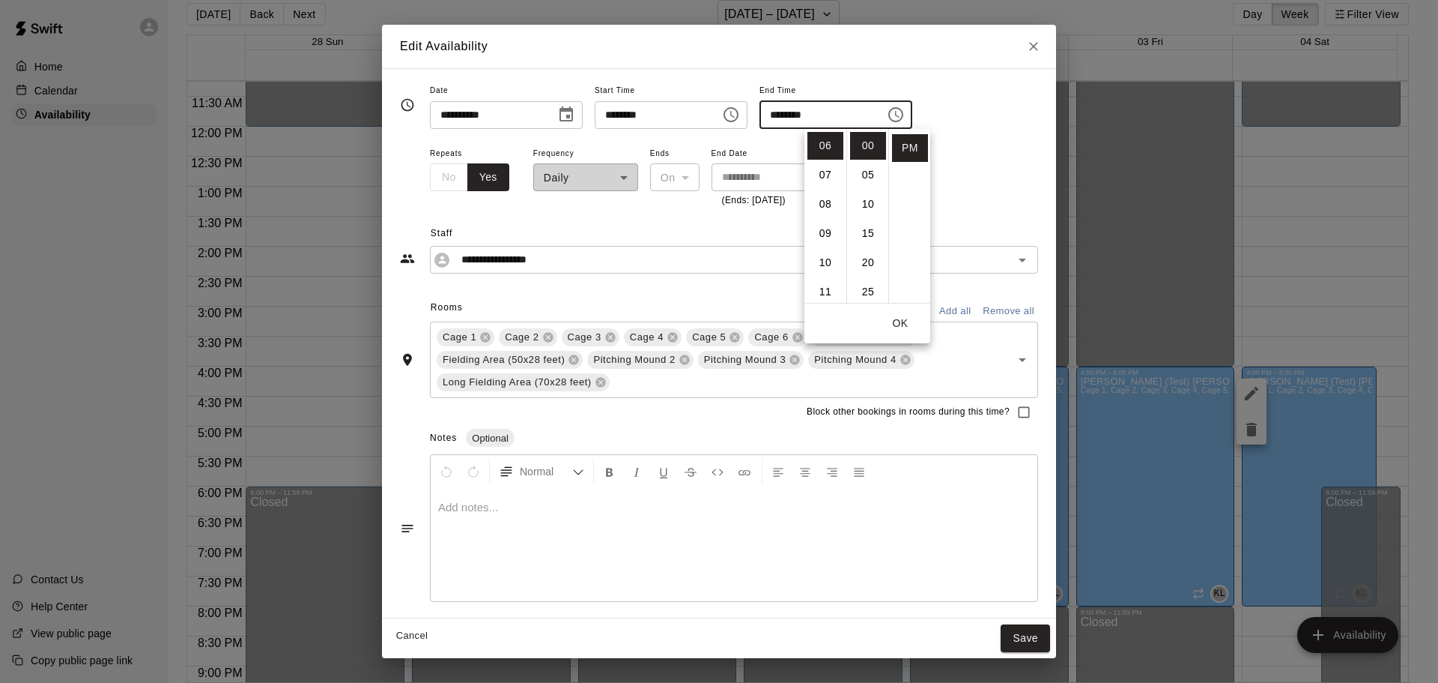
click at [899, 320] on button "OK" at bounding box center [901, 323] width 48 height 28
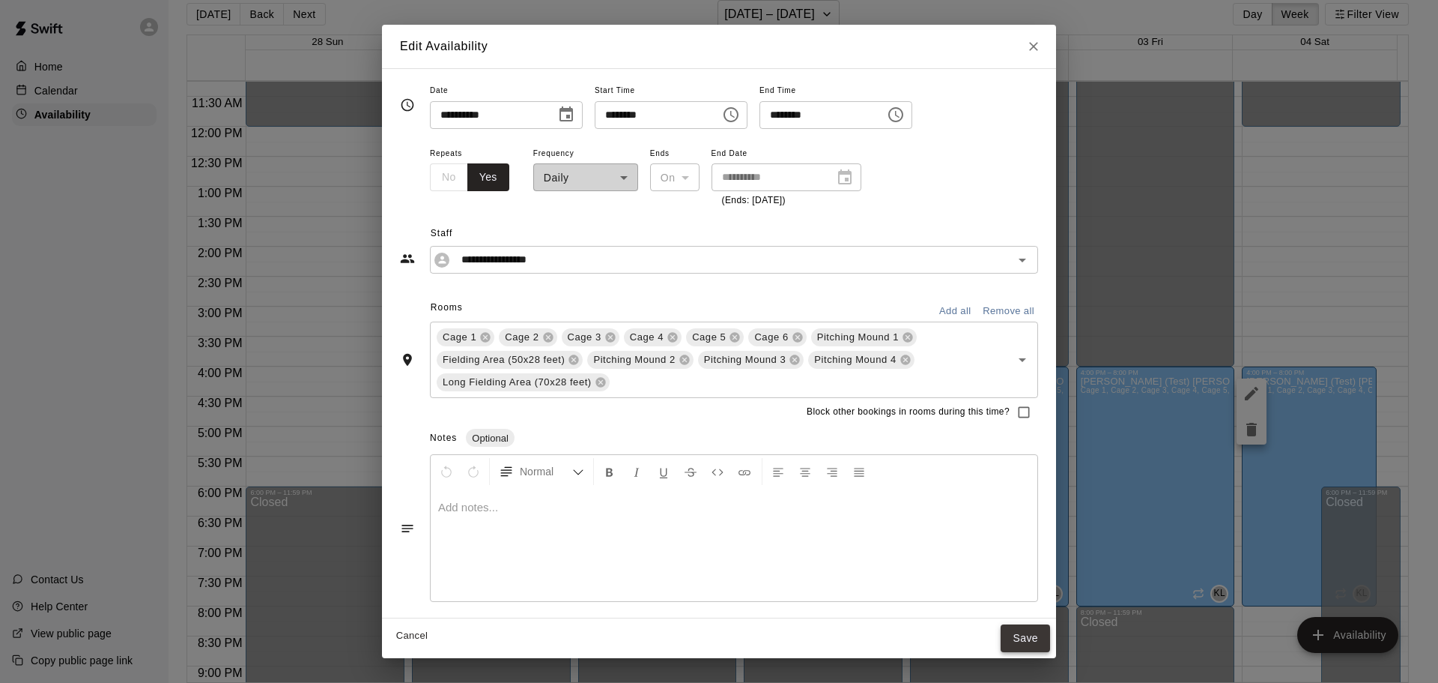
click at [1035, 644] on button "Save" at bounding box center [1025, 638] width 49 height 28
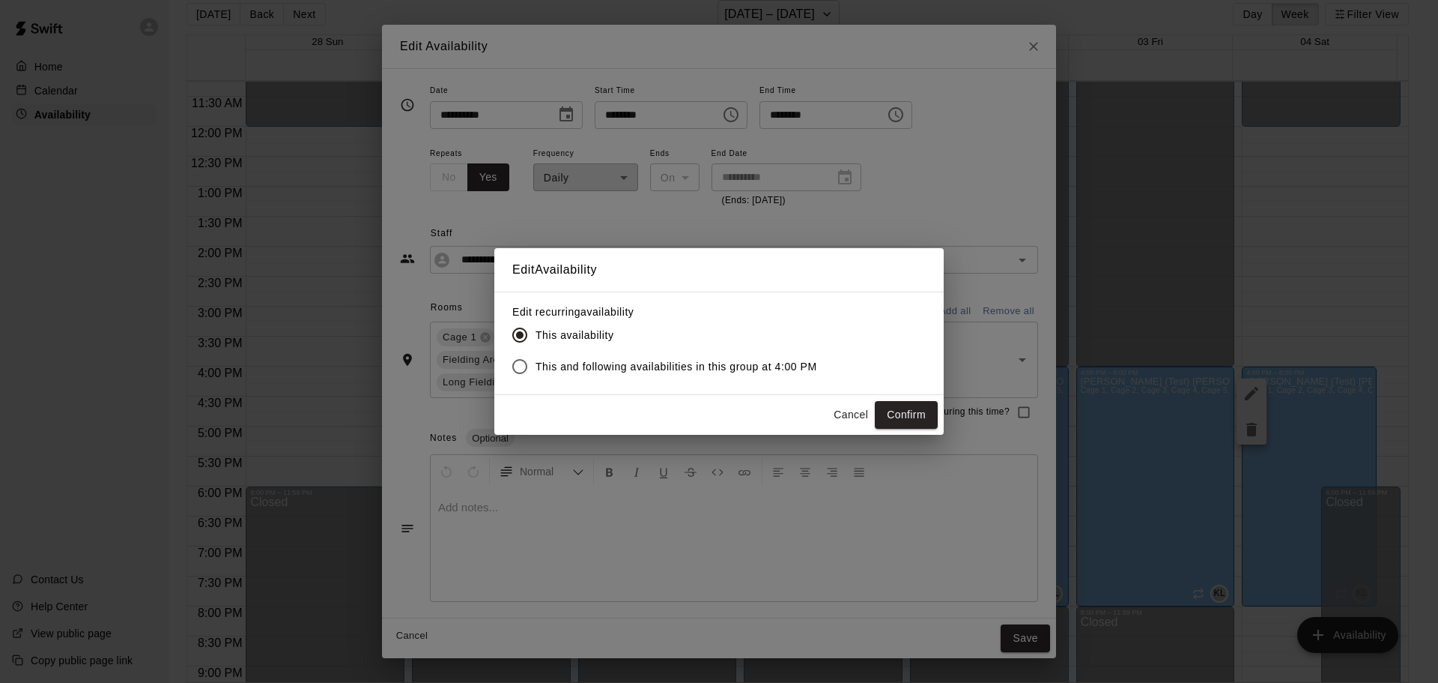
click at [784, 365] on span "This and following availabilities in this group at 4:00 PM" at bounding box center [677, 367] width 282 height 16
click at [904, 412] on button "Confirm" at bounding box center [906, 415] width 63 height 28
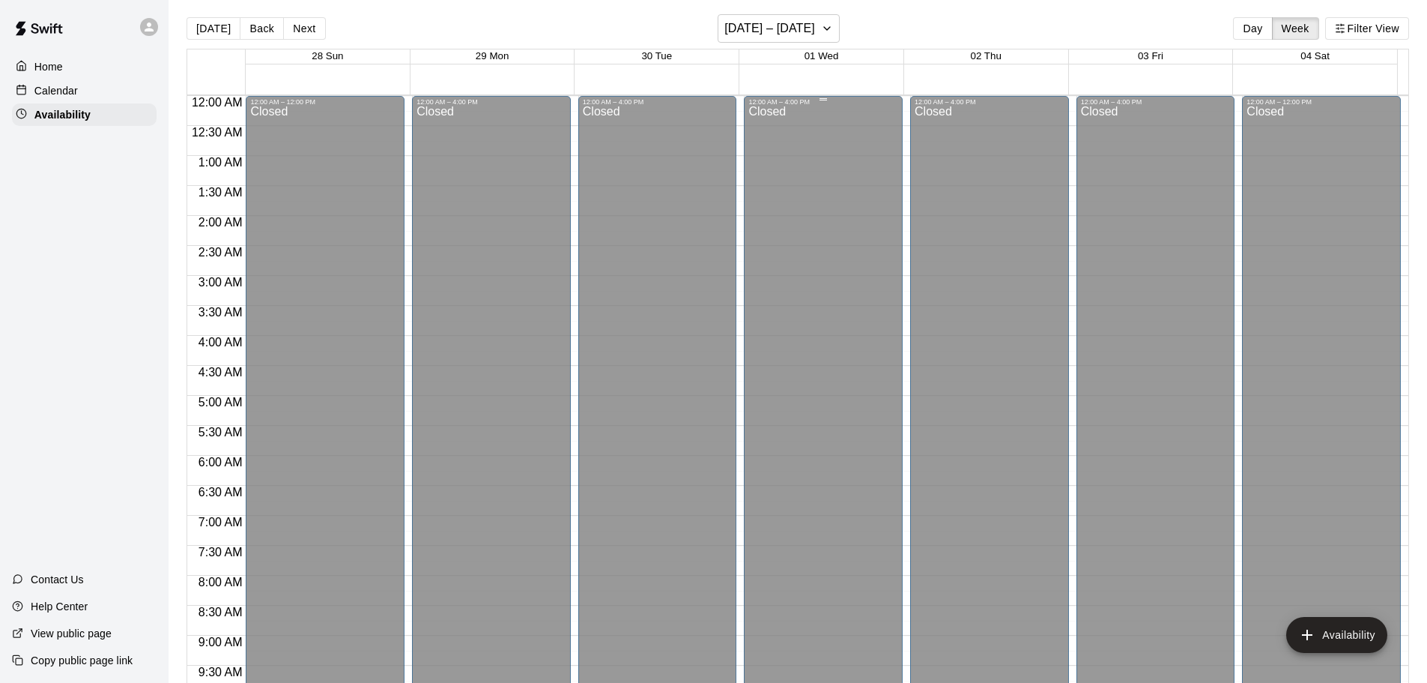
scroll to position [0, 0]
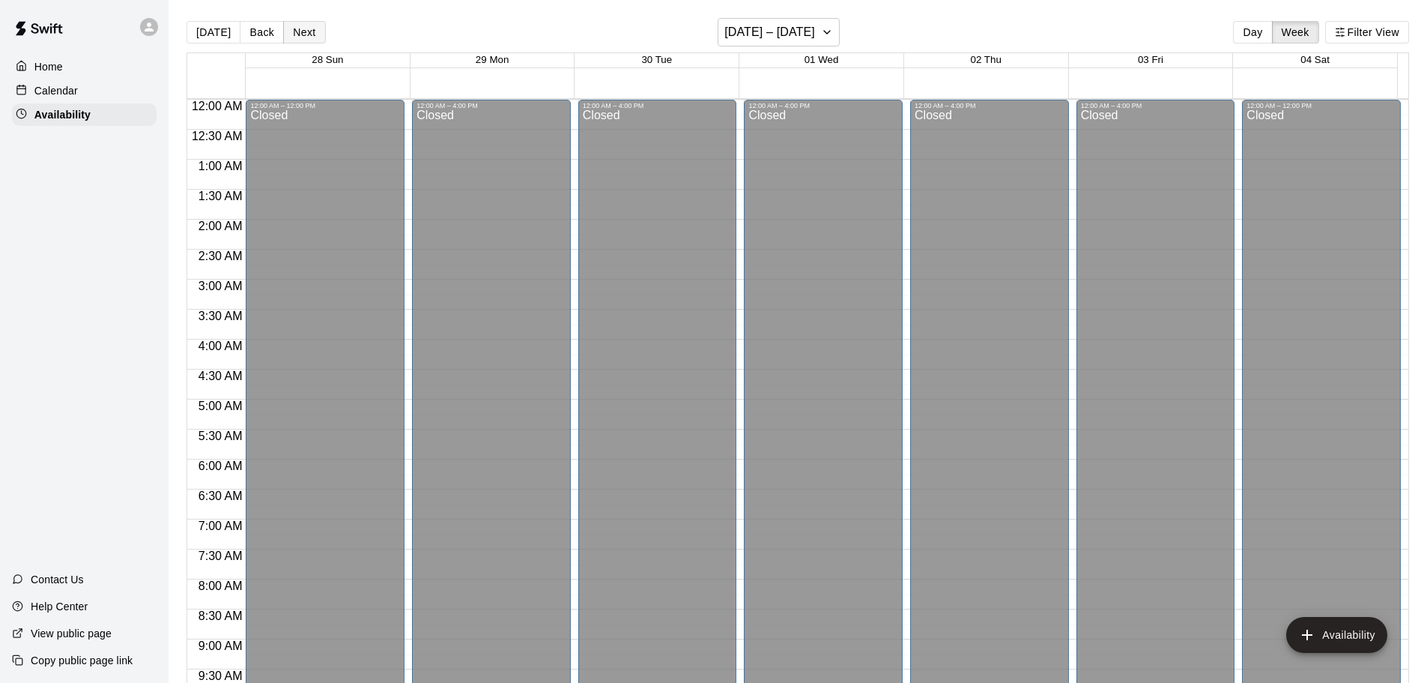
click at [299, 31] on button "Next" at bounding box center [304, 32] width 42 height 22
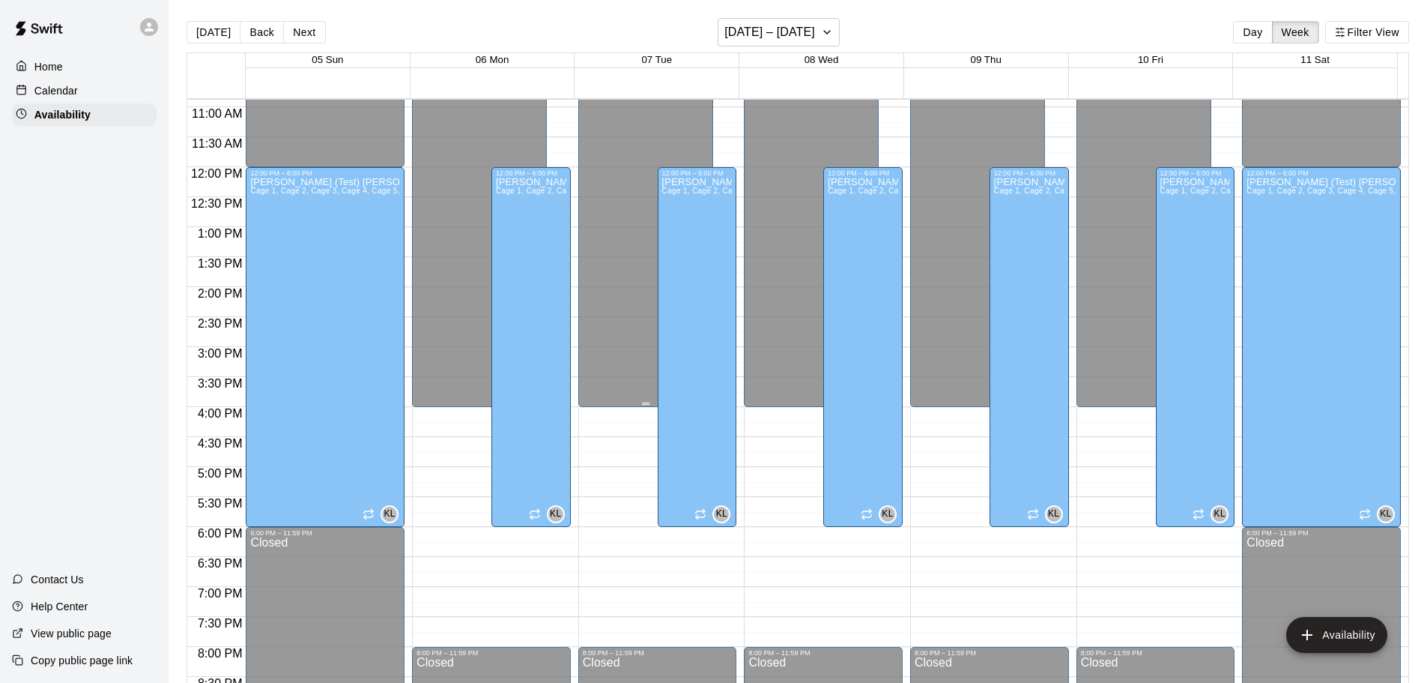
scroll to position [674, 0]
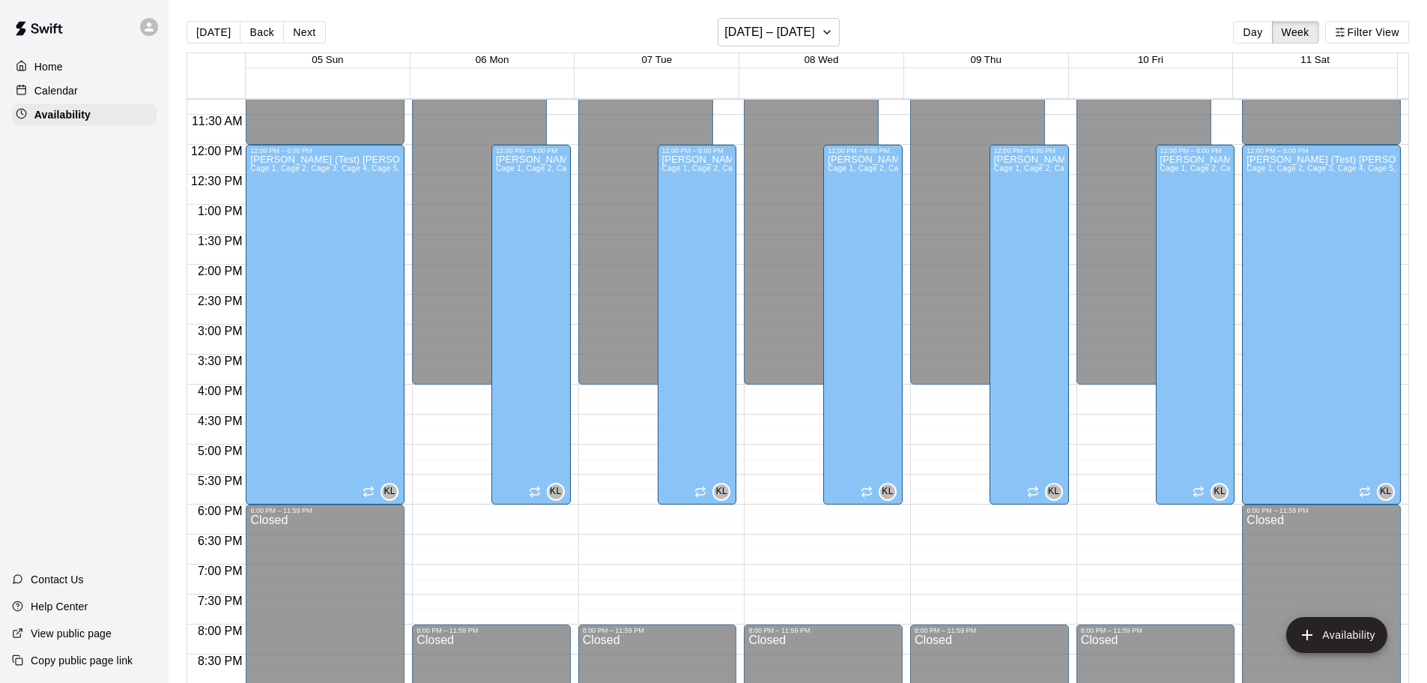
click at [247, 34] on button "Back" at bounding box center [262, 32] width 44 height 22
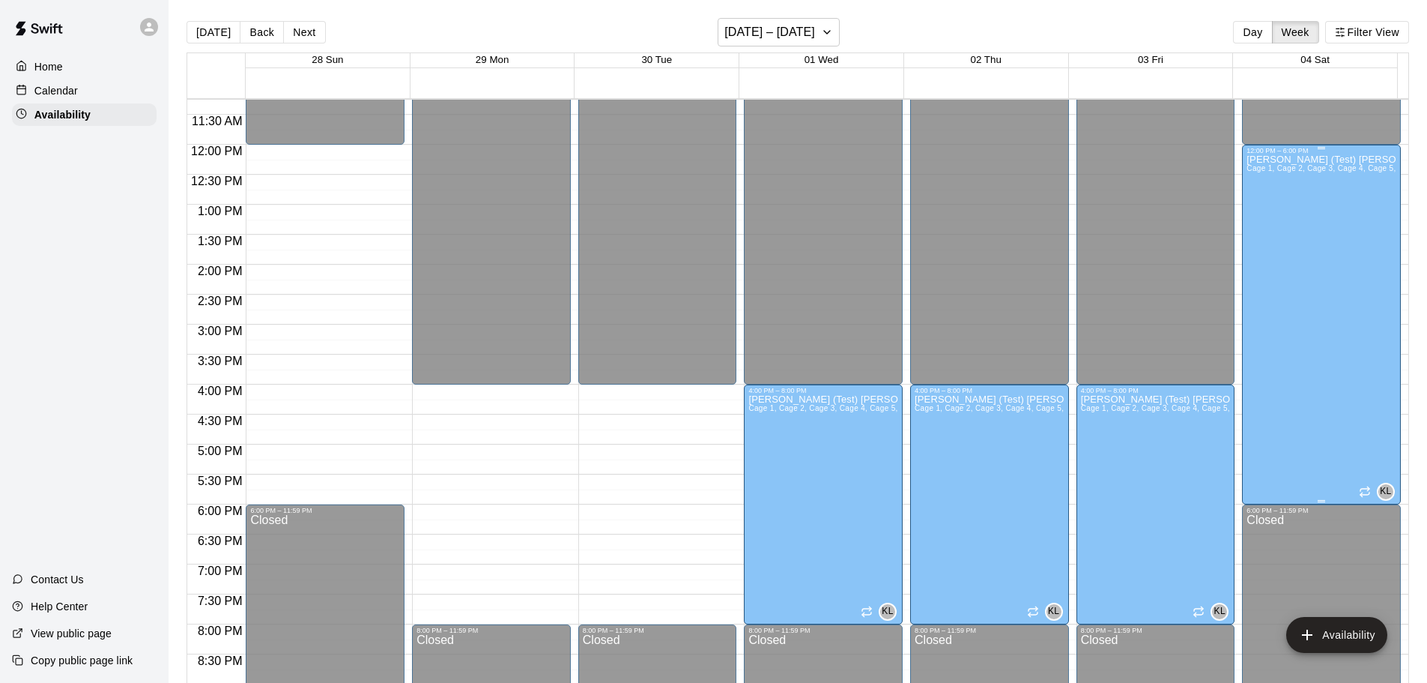
click at [1273, 327] on div "[PERSON_NAME] (Test) [PERSON_NAME] 1, Cage 2, Cage 3, Cage 4, Cage 5, Cage 6, P…" at bounding box center [1322, 495] width 150 height 683
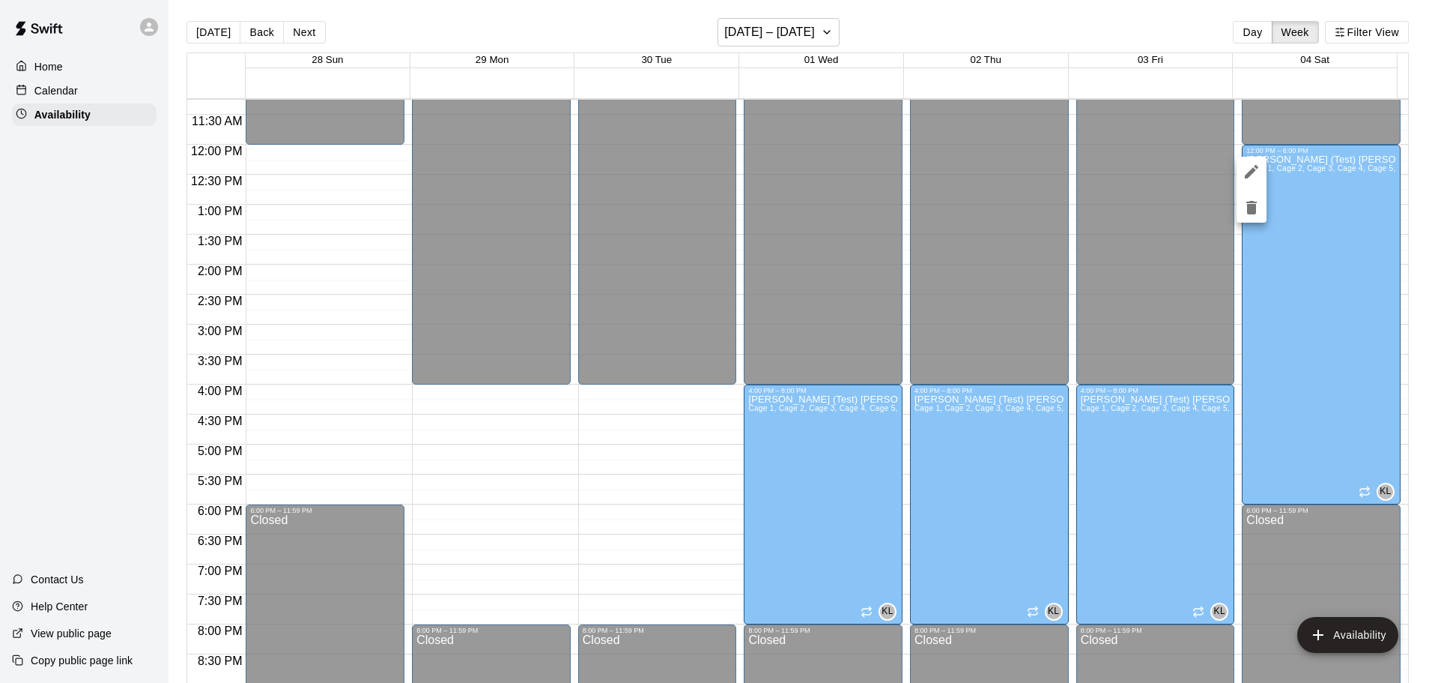
drag, startPoint x: 1256, startPoint y: 169, endPoint x: 939, endPoint y: 204, distance: 318.0
click at [950, 203] on div at bounding box center [719, 341] width 1438 height 683
click at [444, 27] on div at bounding box center [719, 341] width 1438 height 683
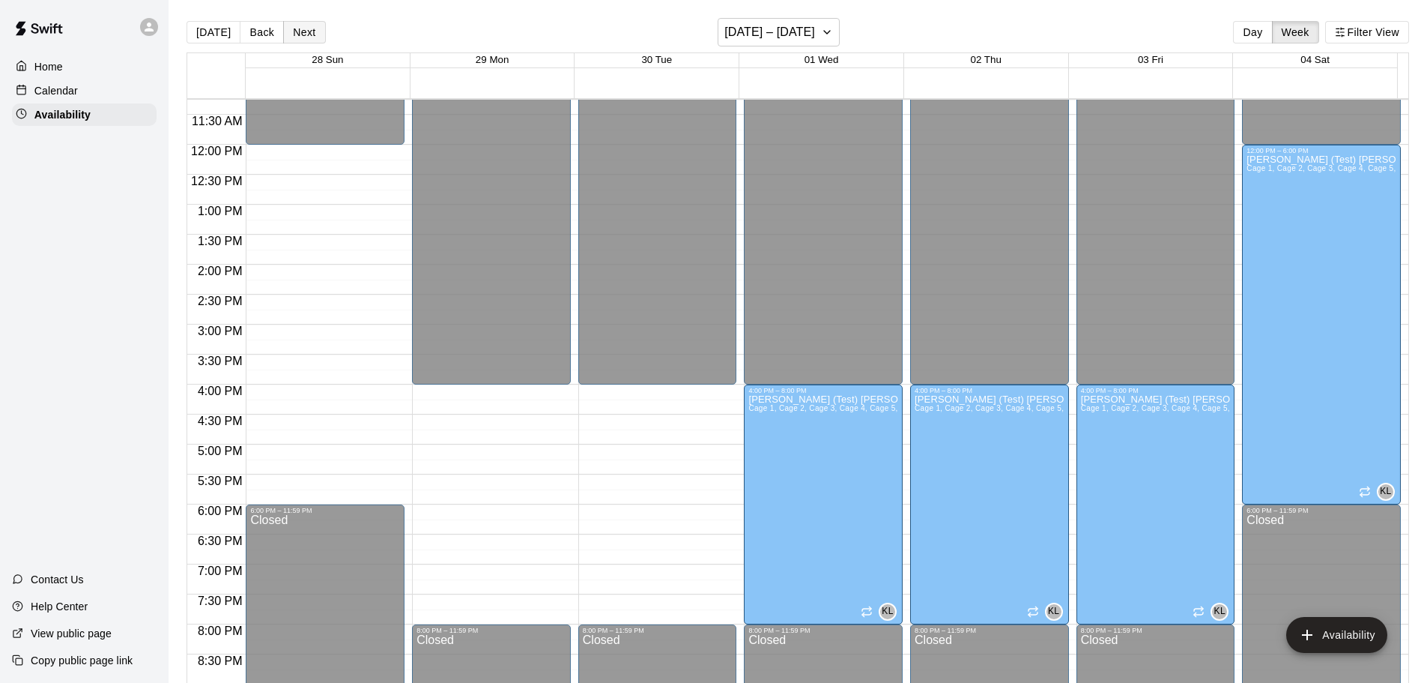
click at [306, 25] on button "Next" at bounding box center [304, 32] width 42 height 22
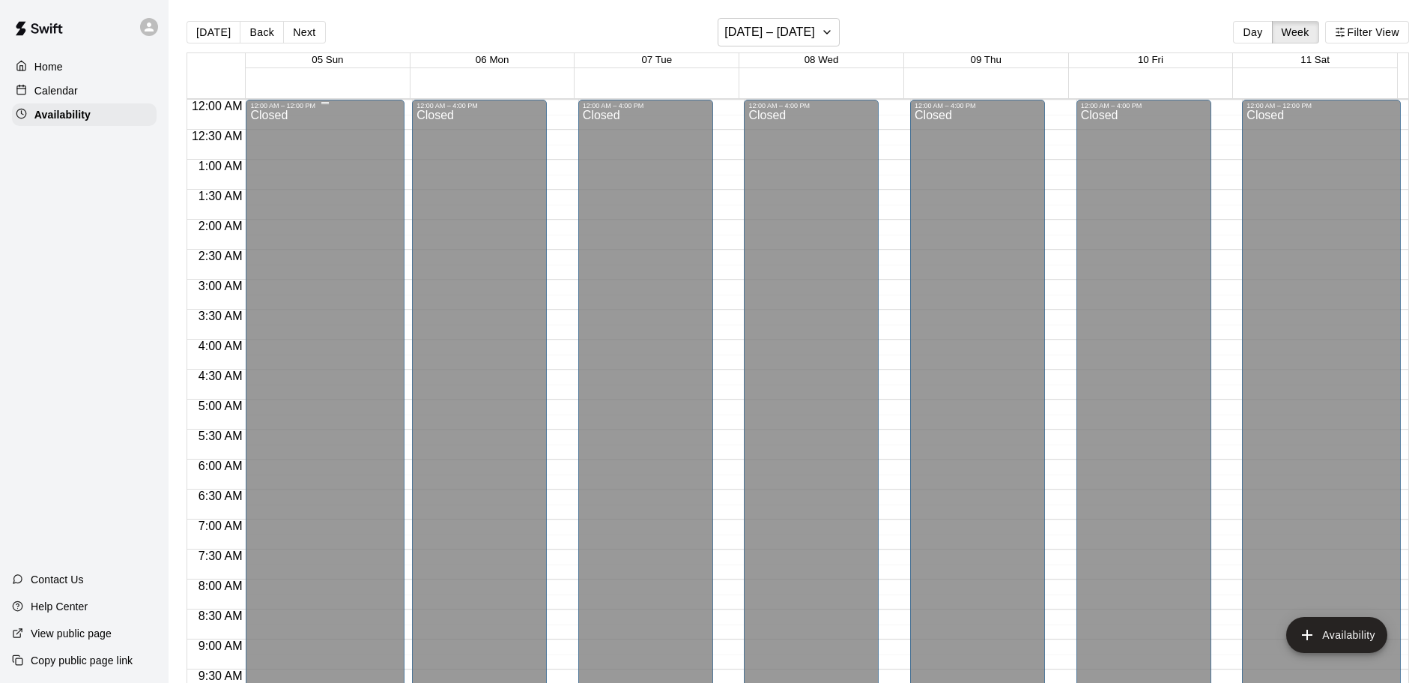
scroll to position [150, 0]
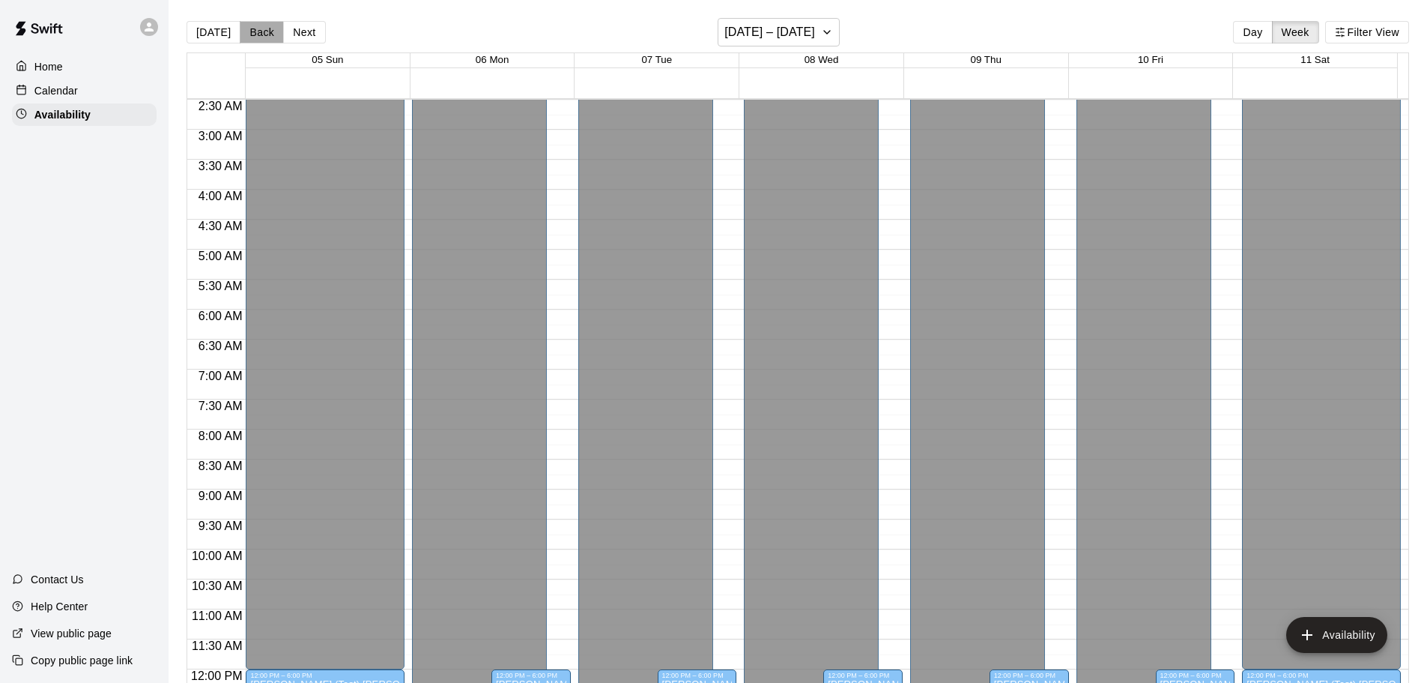
click at [267, 36] on button "Back" at bounding box center [262, 32] width 44 height 22
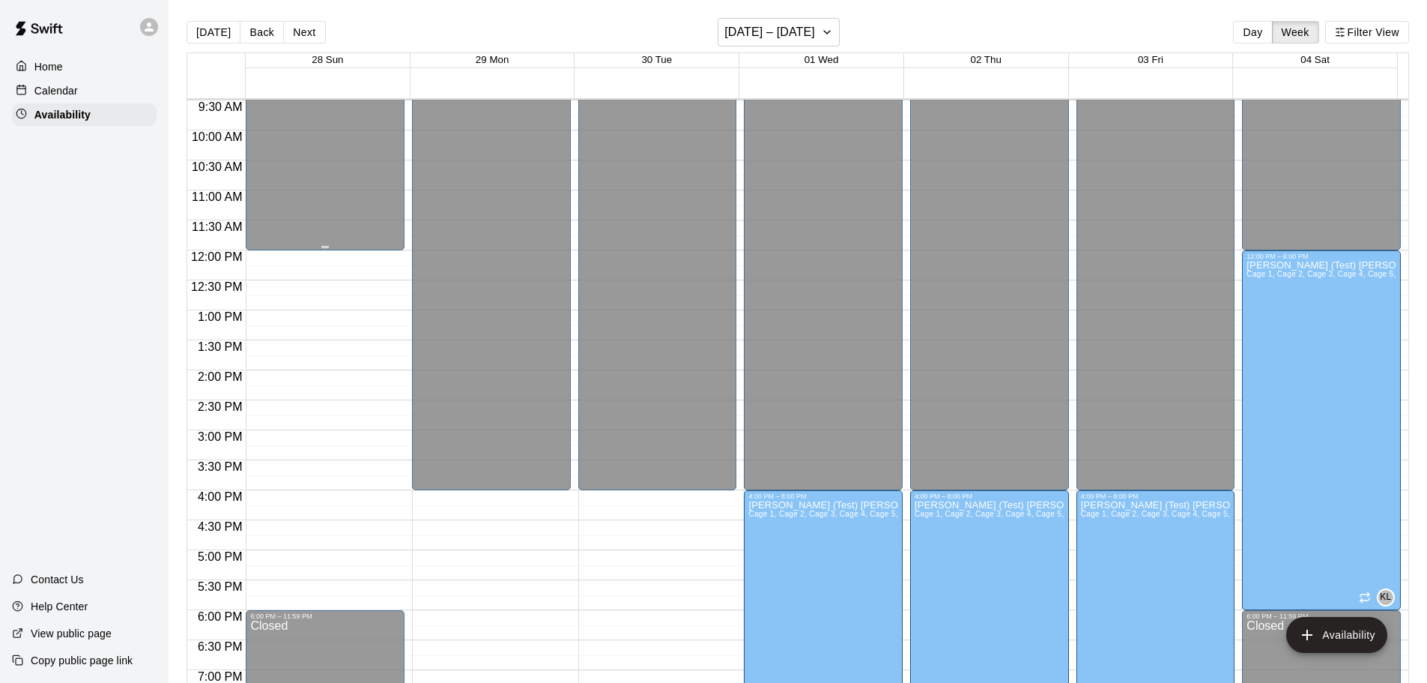
scroll to position [749, 0]
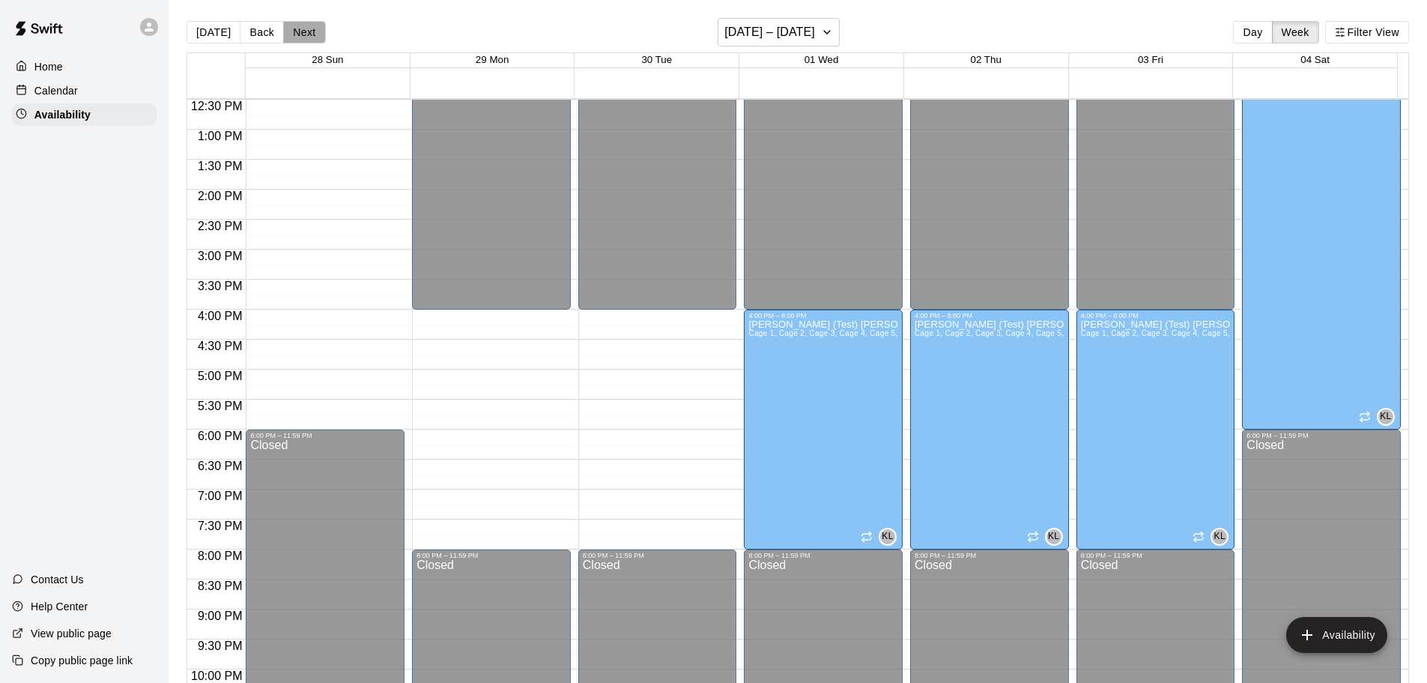
click at [305, 34] on button "Next" at bounding box center [304, 32] width 42 height 22
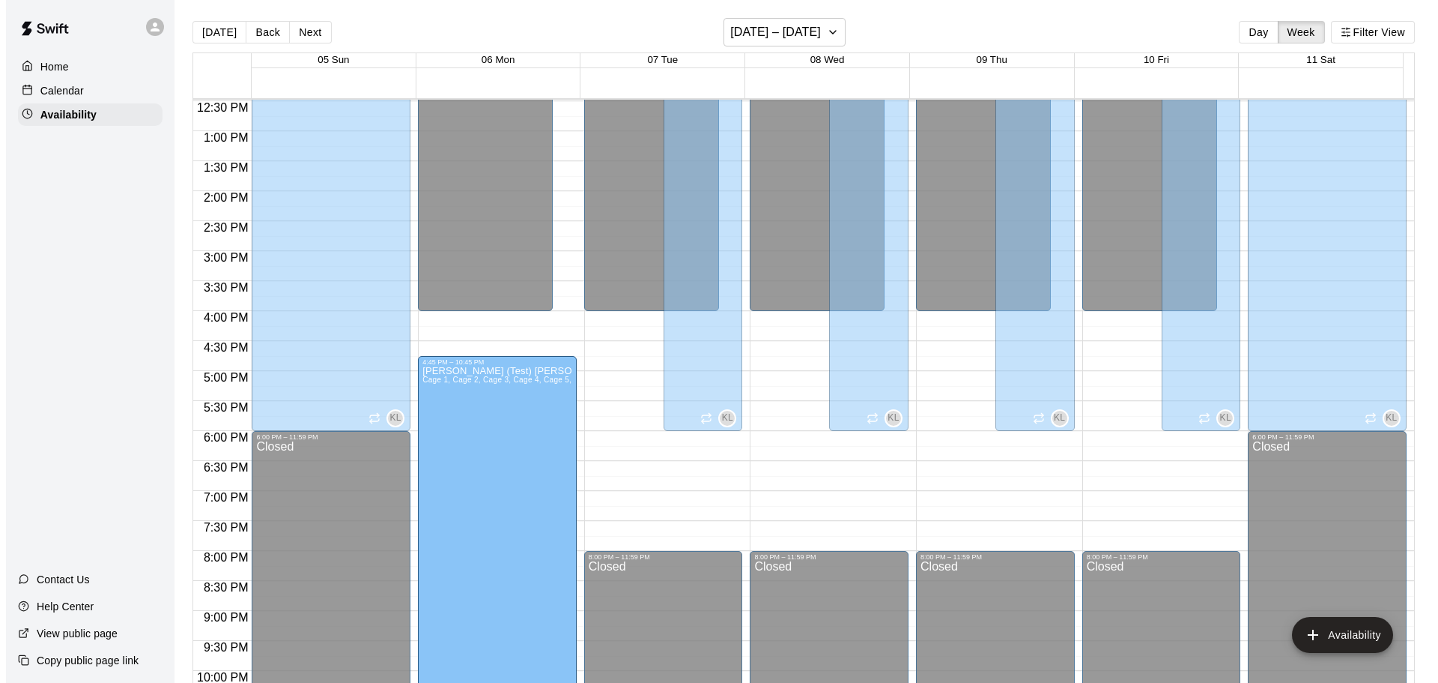
scroll to position [778, 0]
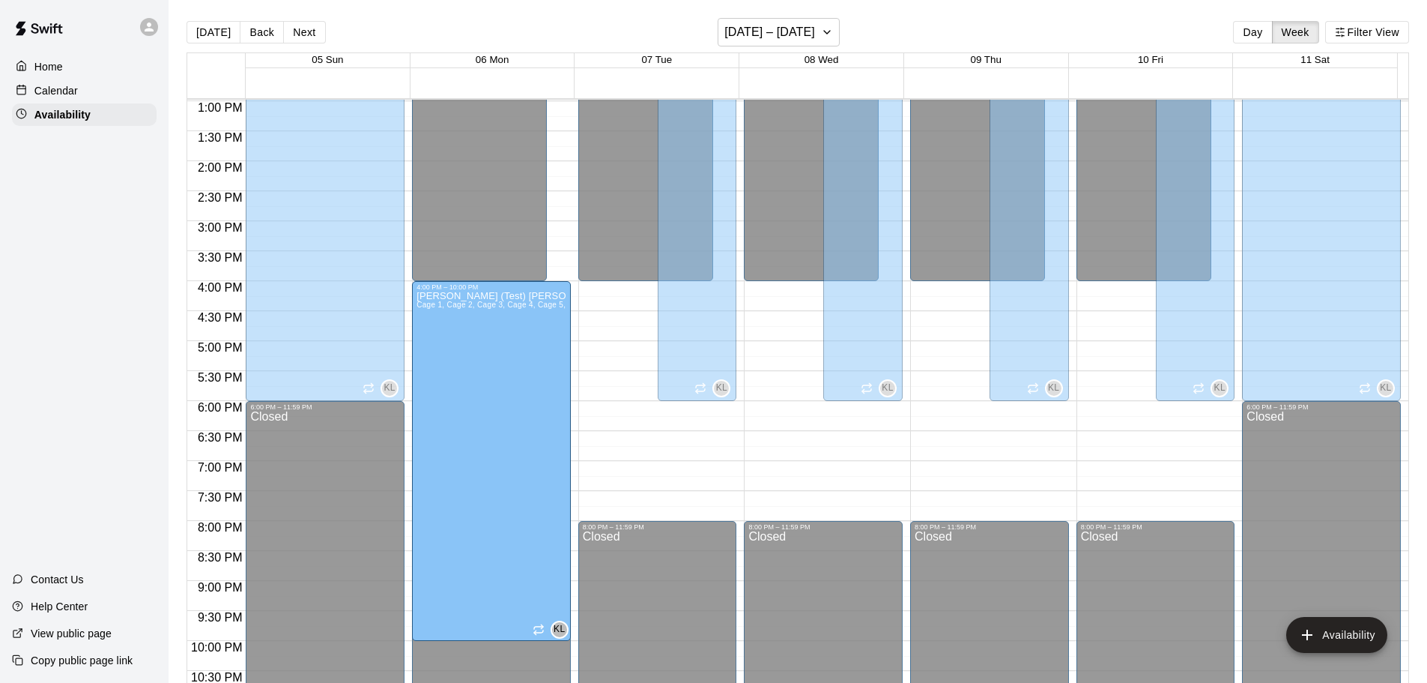
drag, startPoint x: 526, startPoint y: 239, endPoint x: 506, endPoint y: 463, distance: 224.9
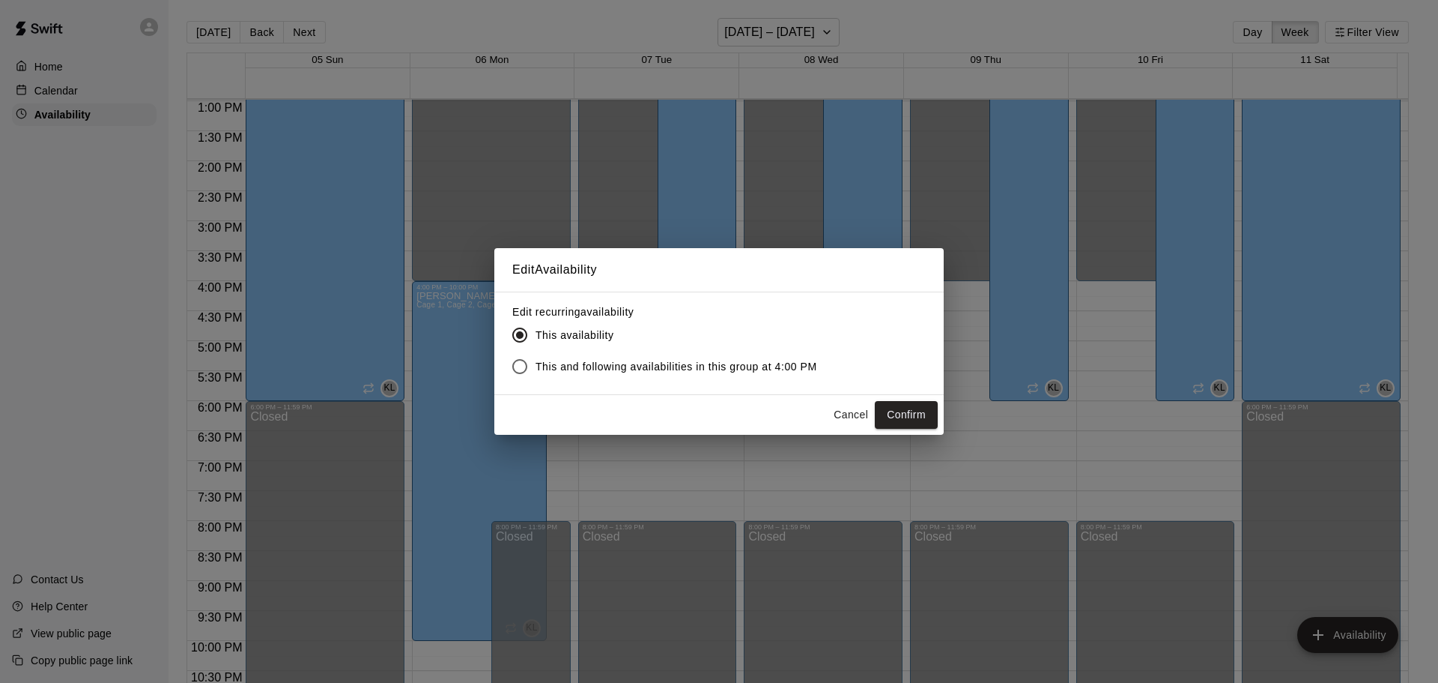
click at [710, 364] on span "This and following availabilities in this group at 4:00 PM" at bounding box center [677, 367] width 282 height 16
click at [915, 414] on button "Confirm" at bounding box center [906, 415] width 63 height 28
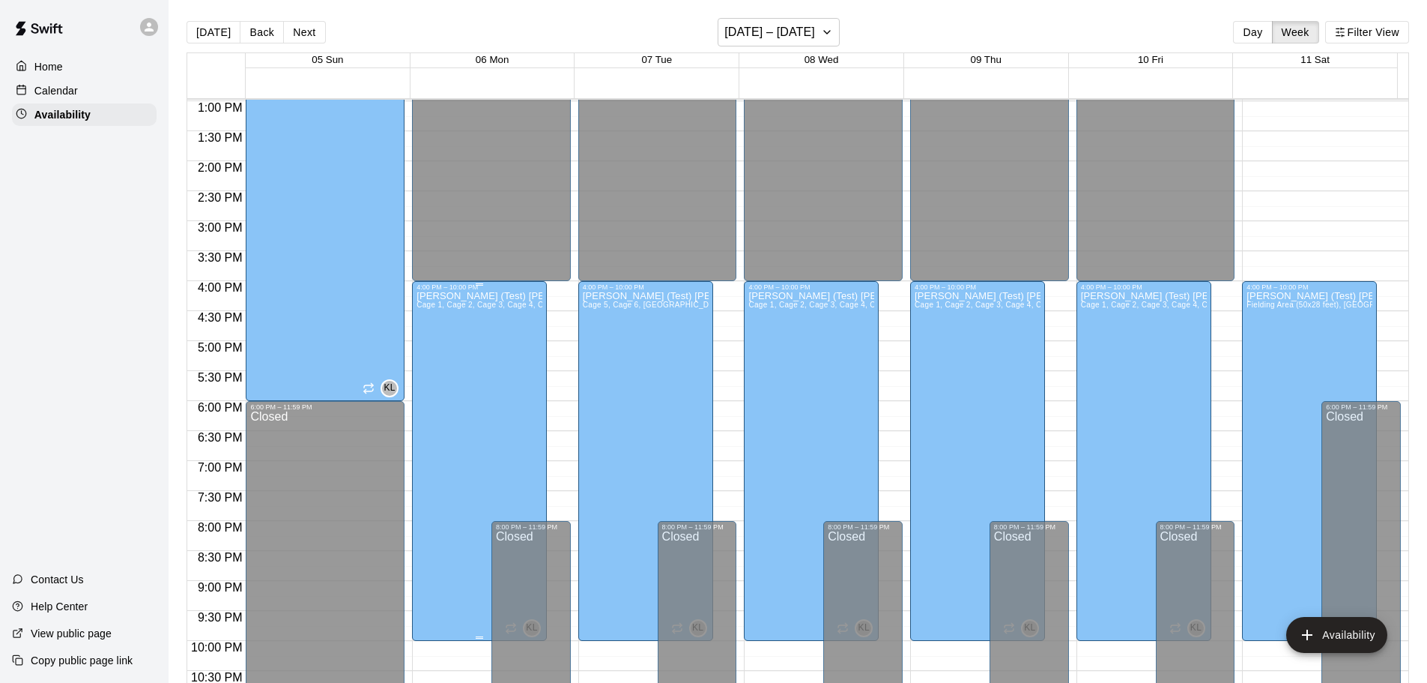
click at [500, 479] on div "[PERSON_NAME] (Test) [PERSON_NAME] 1, Cage 2, Cage 3, Cage 4, Cage 5, Cage 6, P…" at bounding box center [480, 632] width 126 height 683
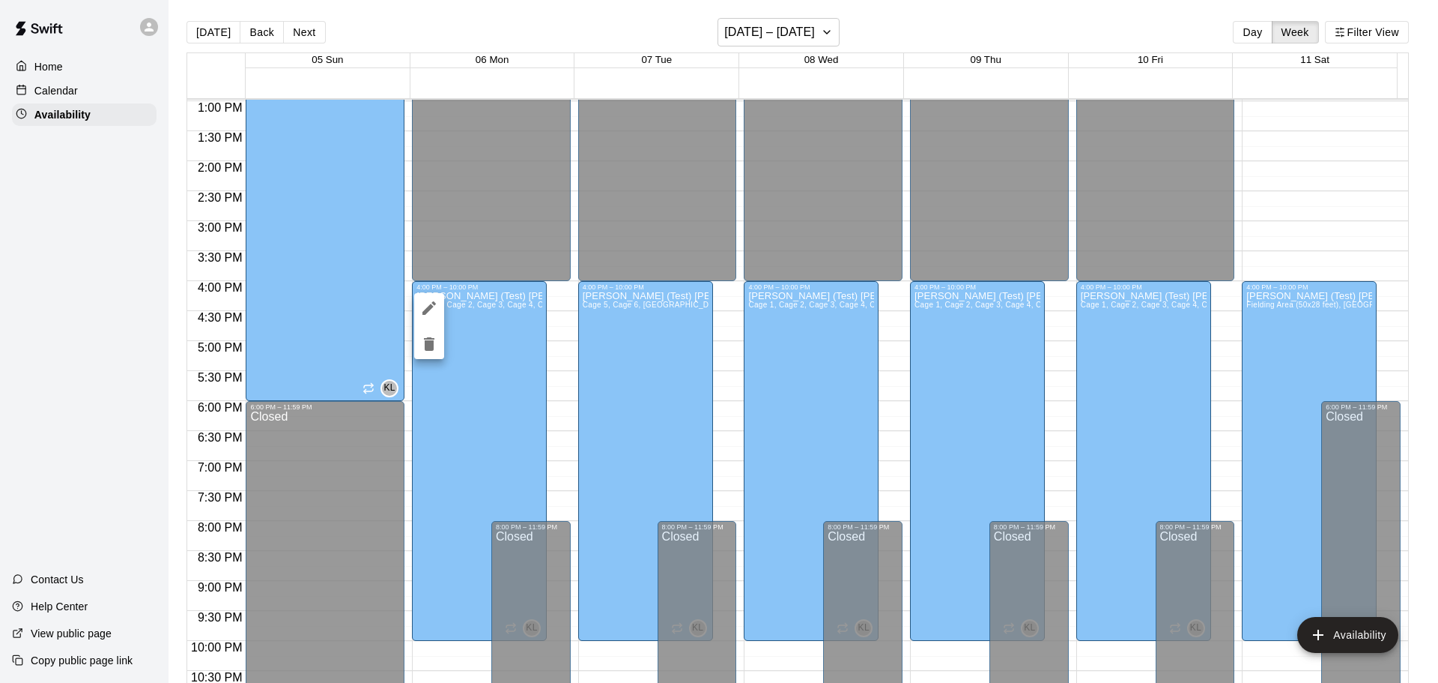
click at [474, 640] on div at bounding box center [719, 341] width 1438 height 683
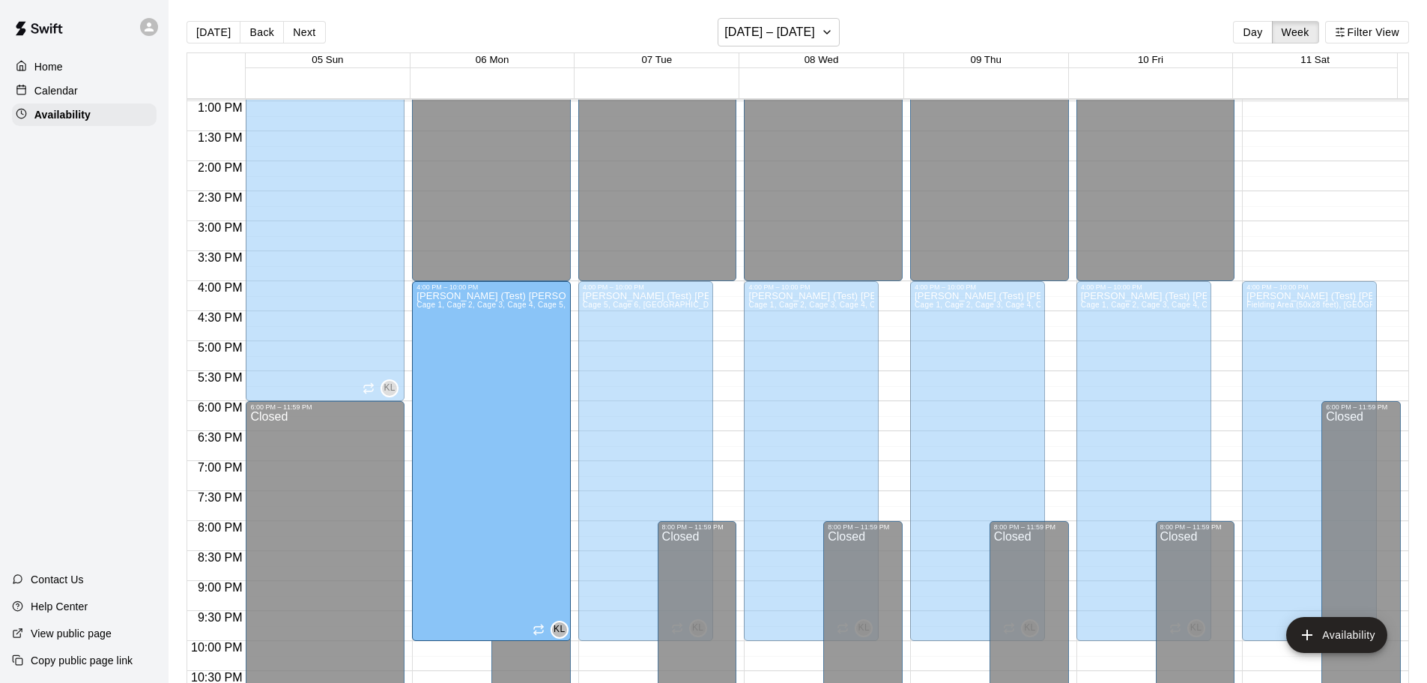
drag, startPoint x: 476, startPoint y: 635, endPoint x: 465, endPoint y: 638, distance: 11.6
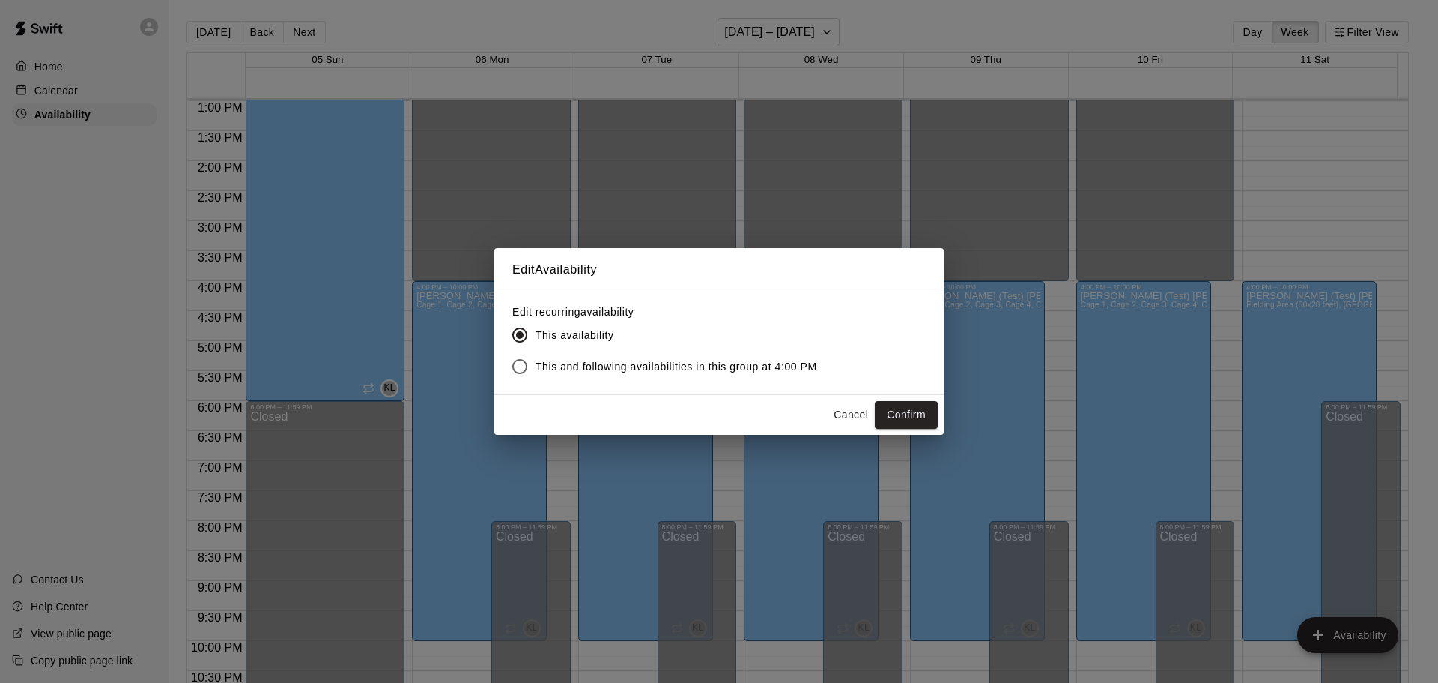
click at [901, 414] on button "Confirm" at bounding box center [906, 415] width 63 height 28
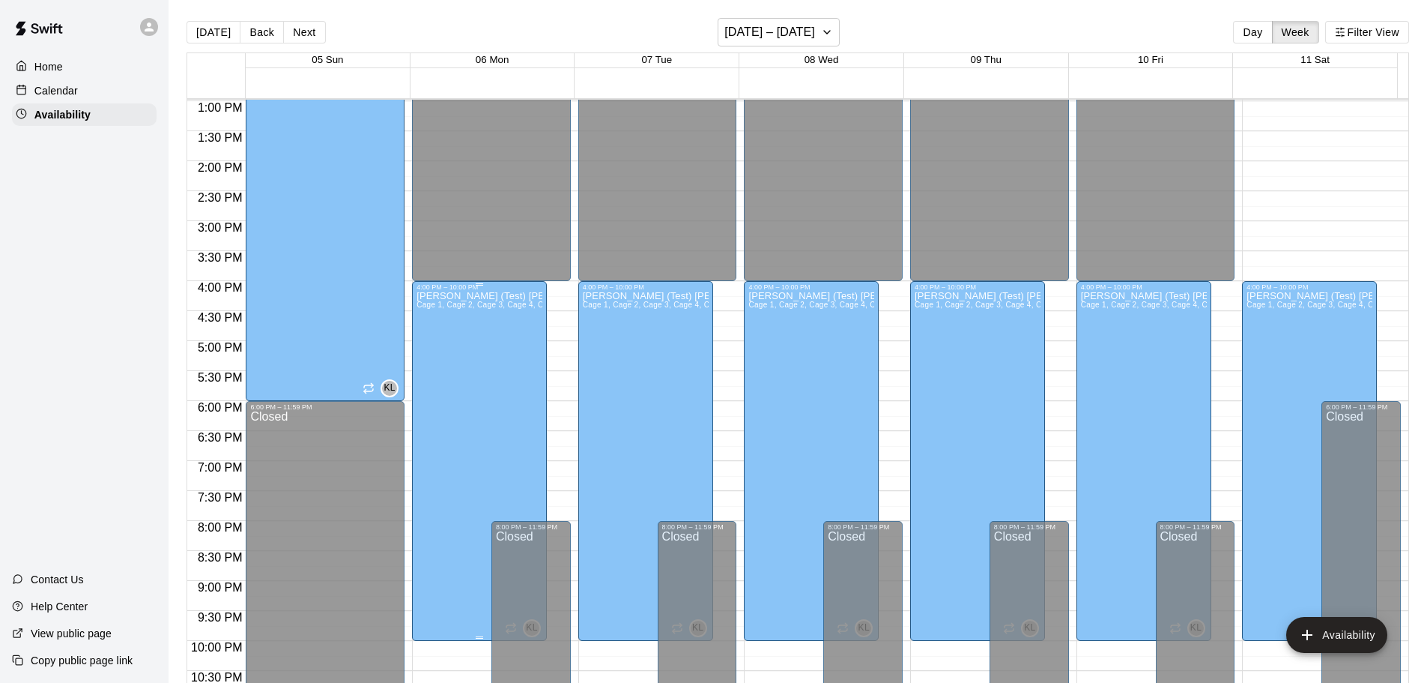
click at [465, 420] on div "[PERSON_NAME] (Test) [PERSON_NAME] 1, Cage 2, Cage 3, Cage 4, Cage 5, Cage 6, P…" at bounding box center [480, 632] width 126 height 683
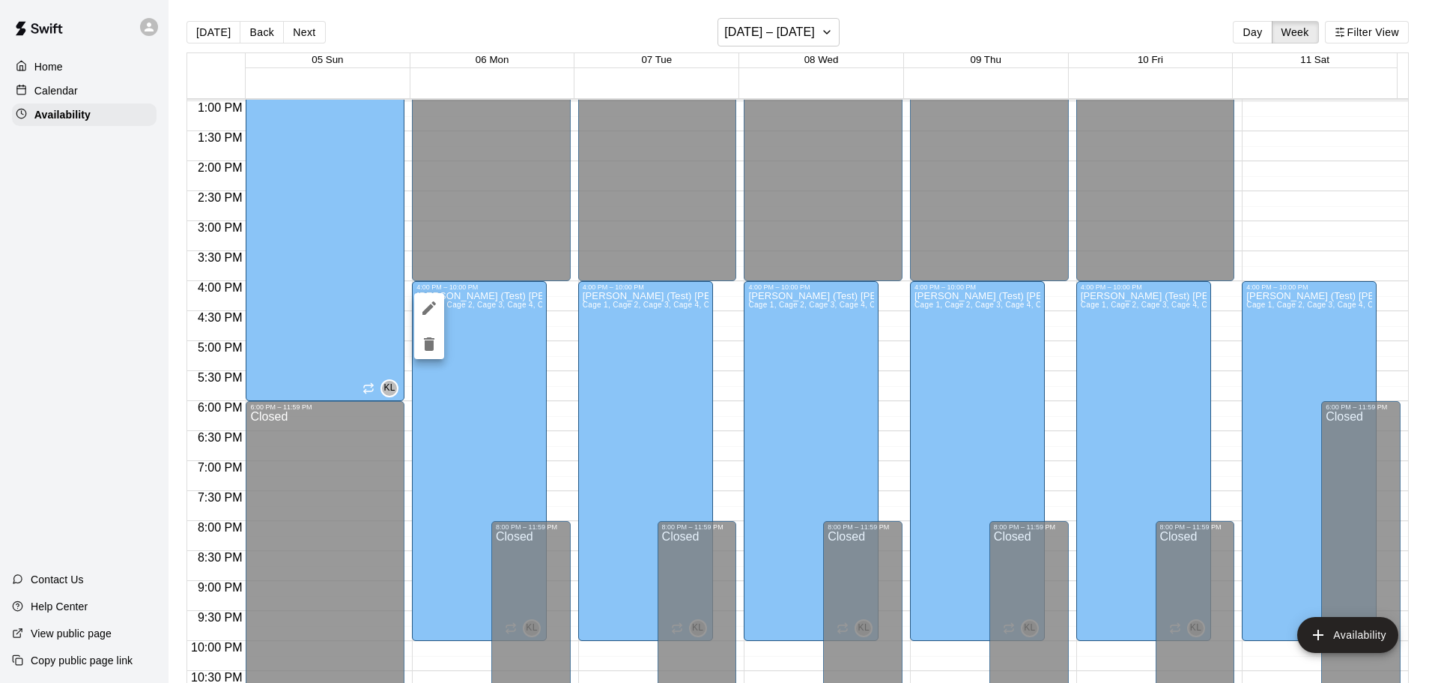
click at [424, 294] on button "edit" at bounding box center [429, 308] width 30 height 30
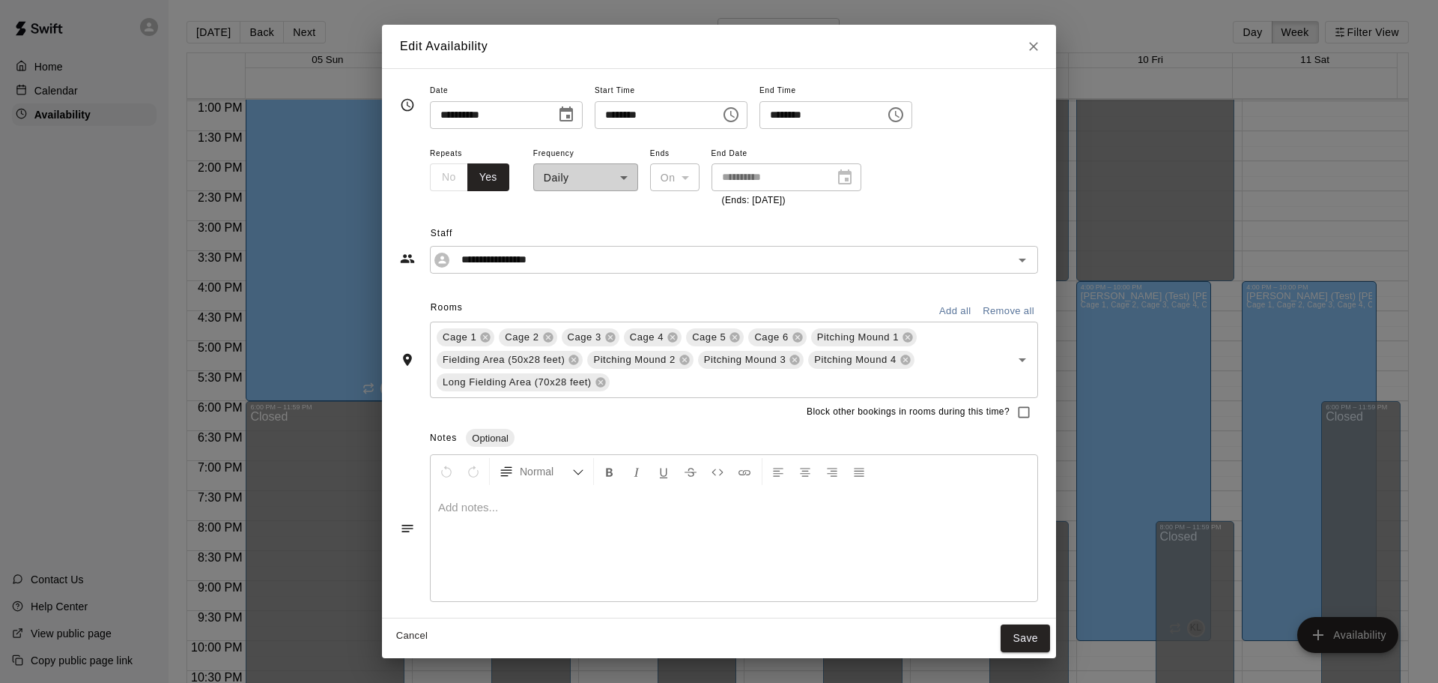
click at [905, 114] on icon "Choose time, selected time is 10:00 PM" at bounding box center [896, 115] width 18 height 18
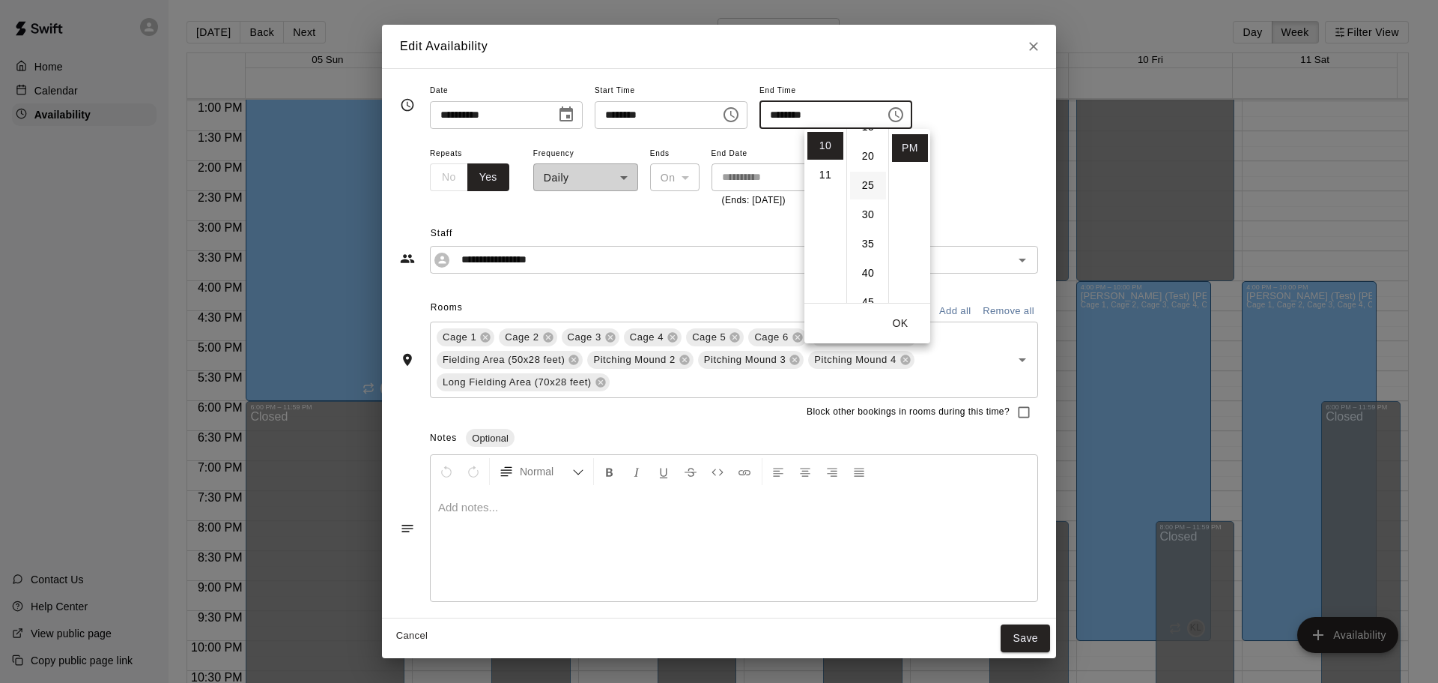
scroll to position [0, 0]
click at [825, 236] on li "08" at bounding box center [826, 237] width 36 height 28
type input "********"
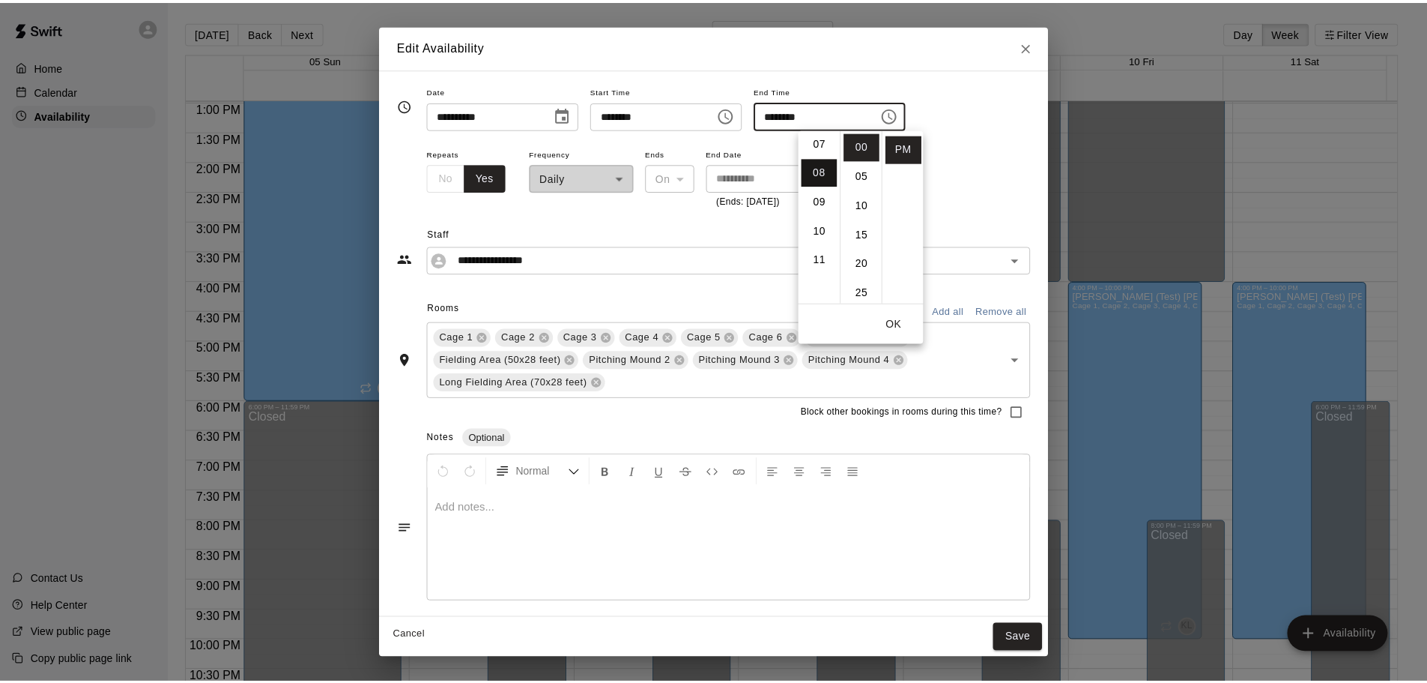
scroll to position [234, 0]
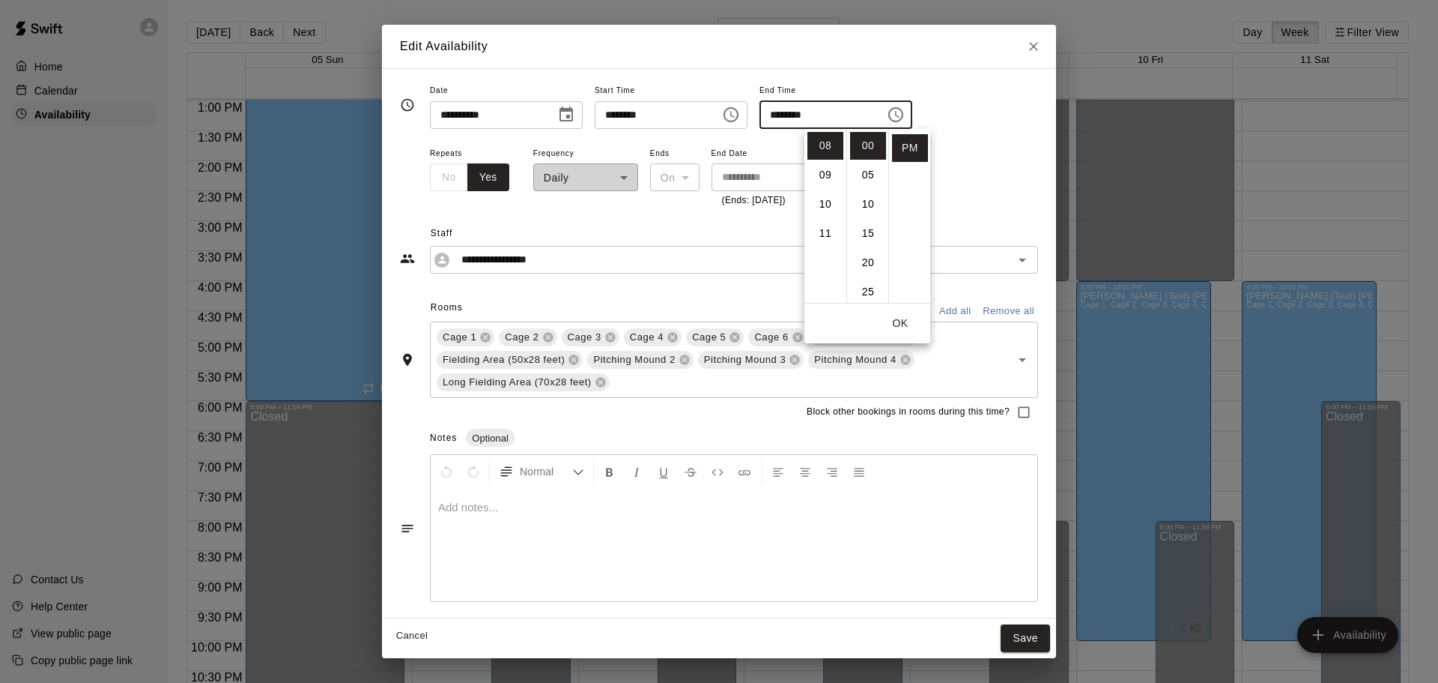
click at [899, 319] on button "OK" at bounding box center [901, 323] width 48 height 28
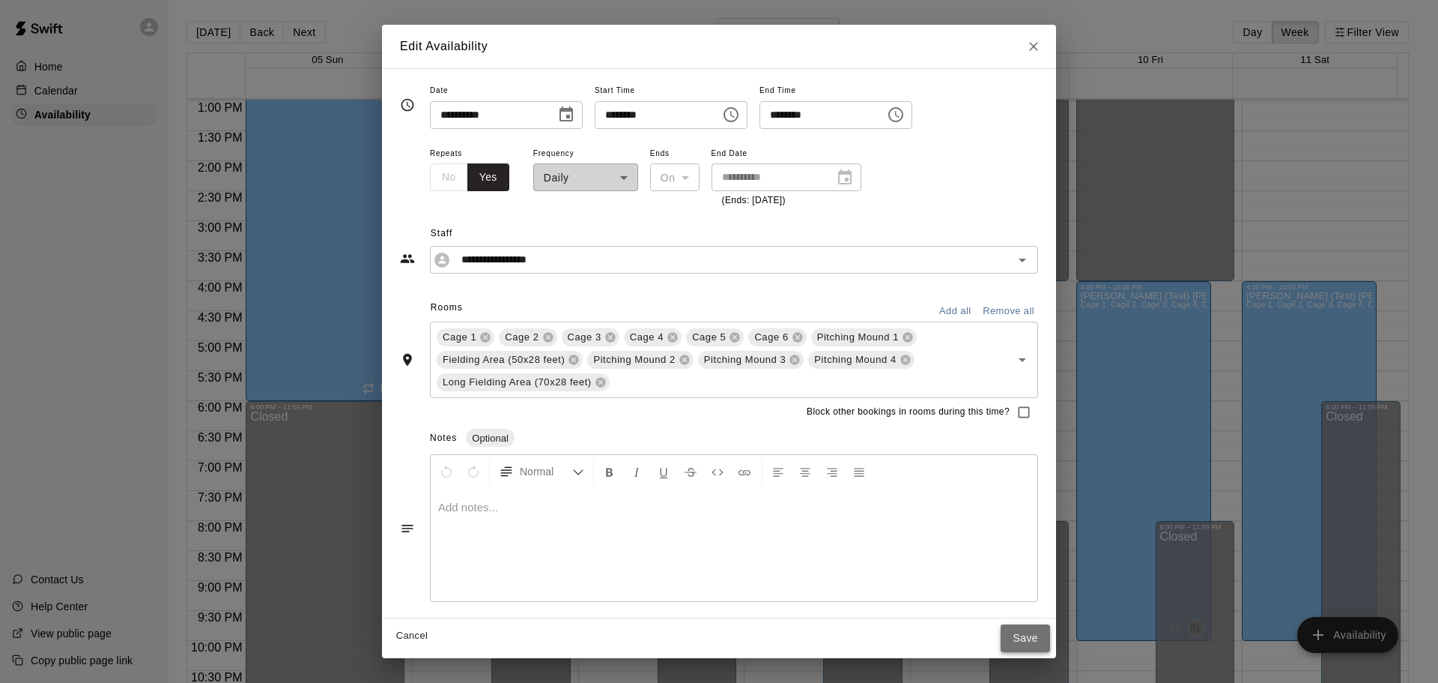
click at [1023, 639] on button "Save" at bounding box center [1025, 638] width 49 height 28
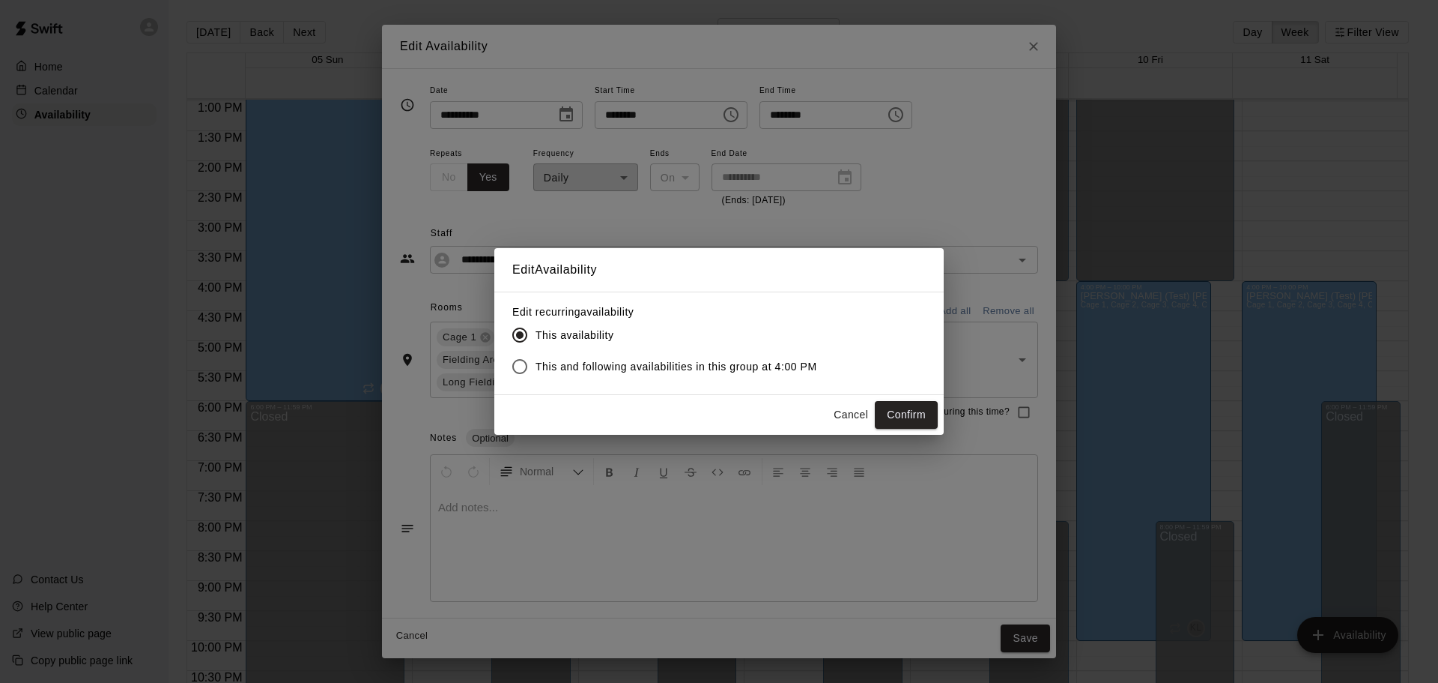
click at [638, 364] on span "This and following availabilities in this group at 4:00 PM" at bounding box center [677, 367] width 282 height 16
click at [897, 405] on button "Confirm" at bounding box center [906, 415] width 63 height 28
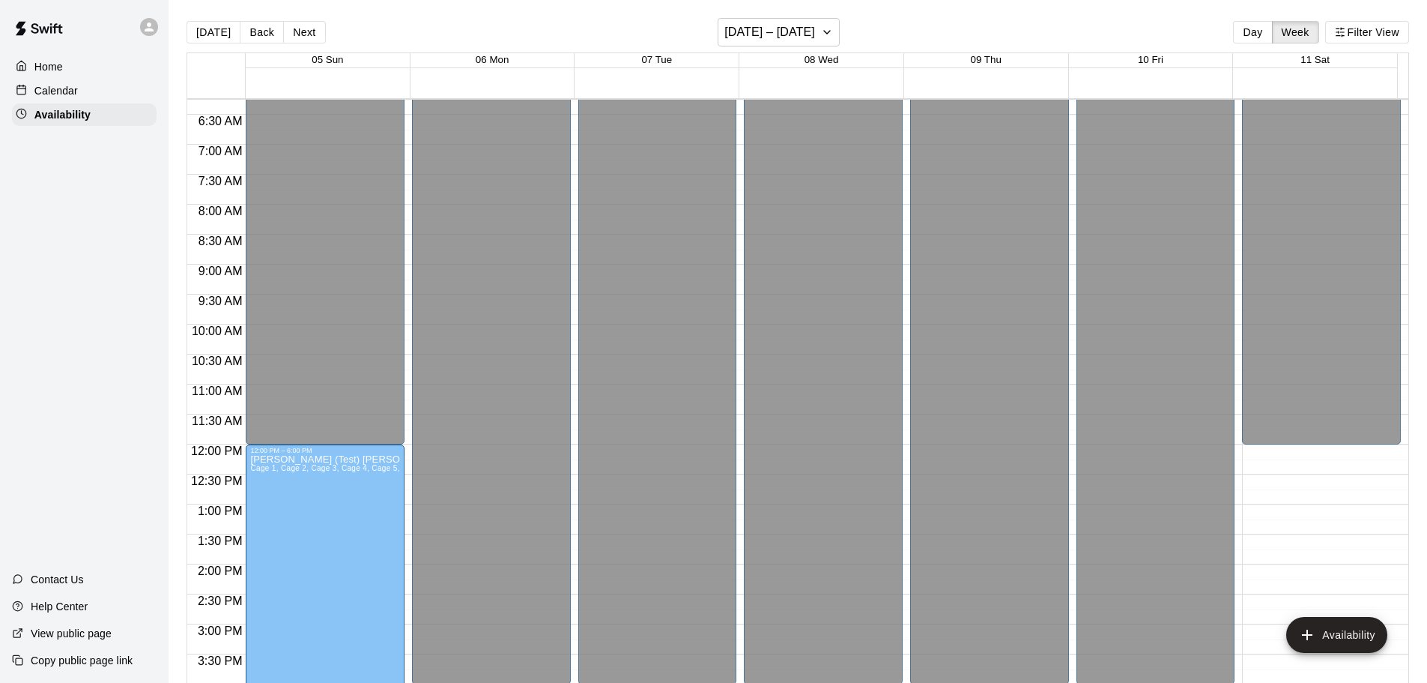
scroll to position [674, 0]
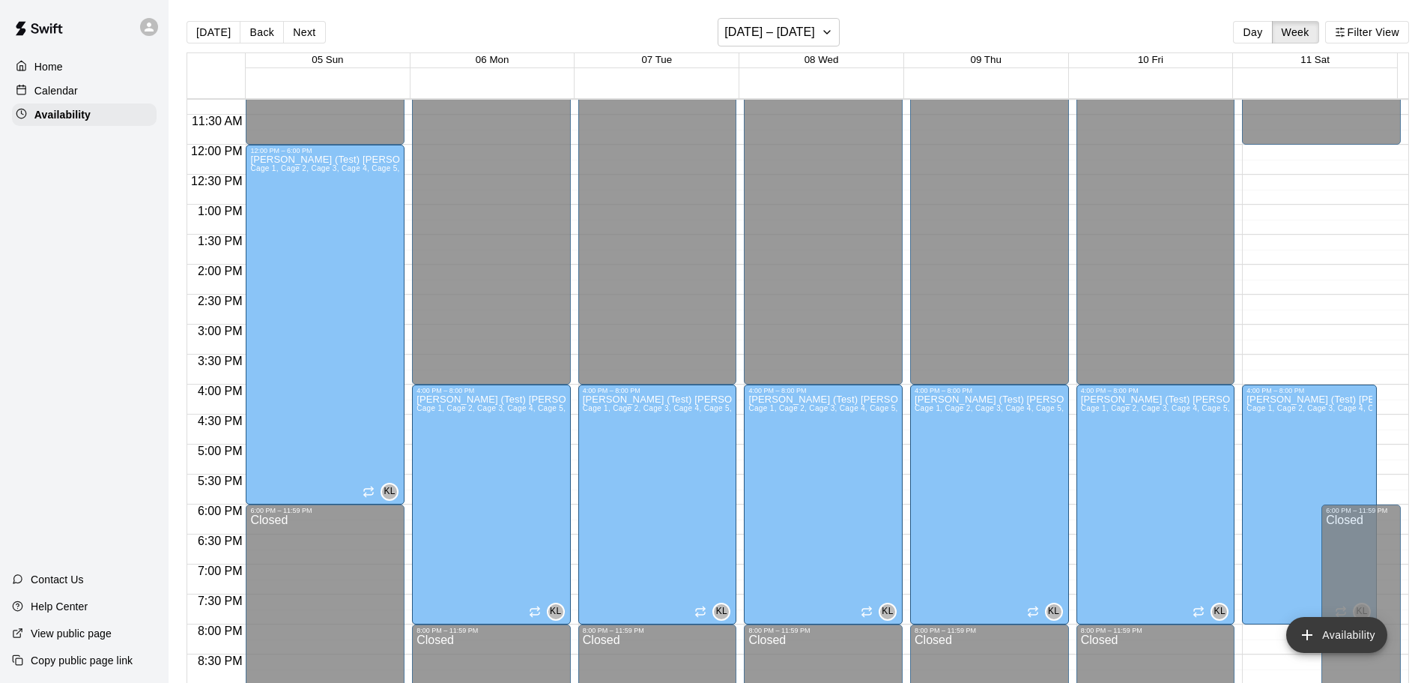
click at [1319, 626] on button "Availability" at bounding box center [1336, 635] width 101 height 36
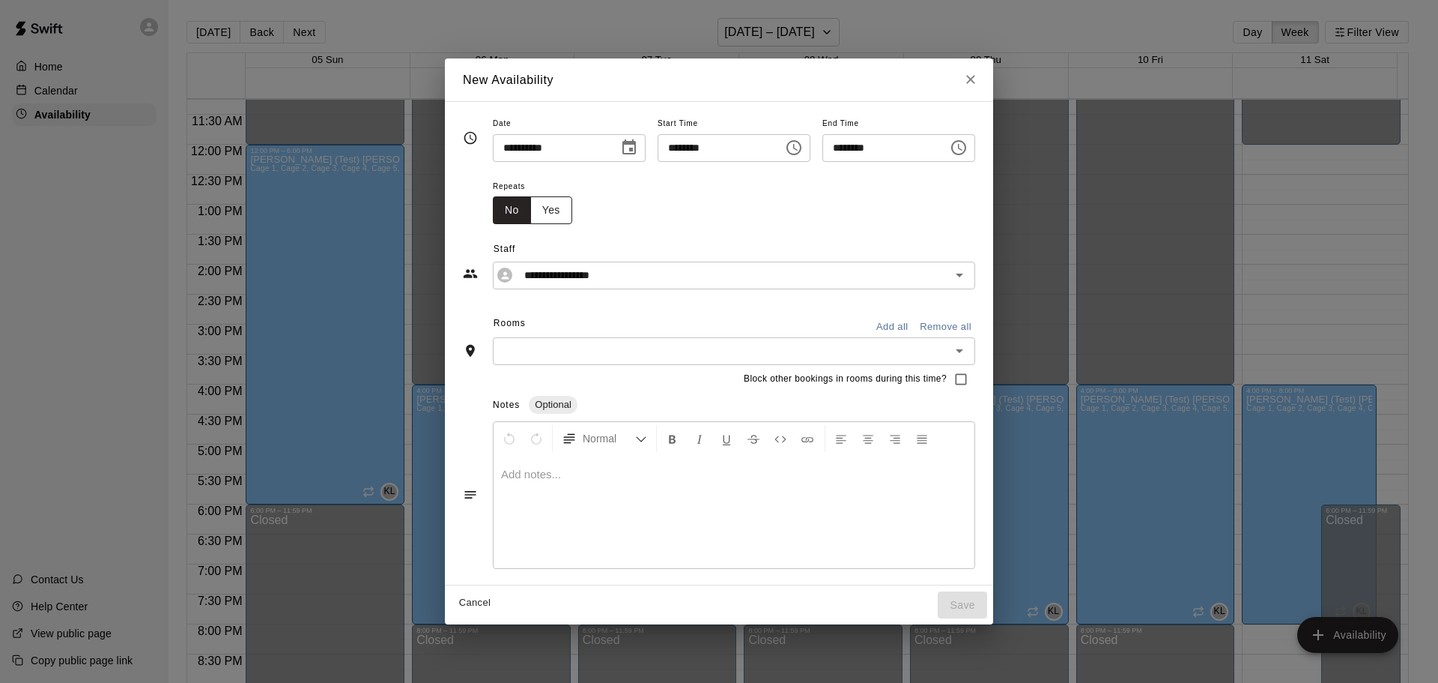
click at [530, 212] on button "Yes" at bounding box center [551, 210] width 42 height 28
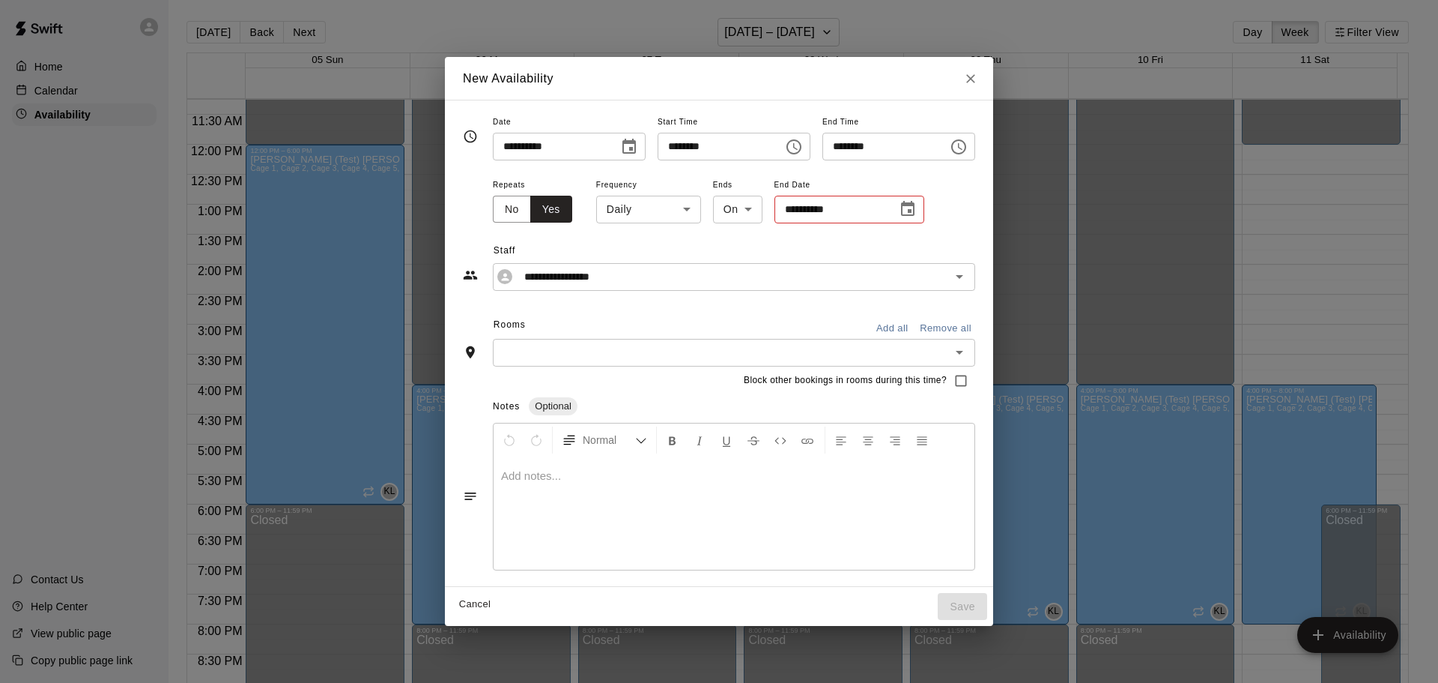
click at [643, 207] on body "Home Calendar Availability Contact Us Help Center View public page Copy public …" at bounding box center [719, 353] width 1438 height 706
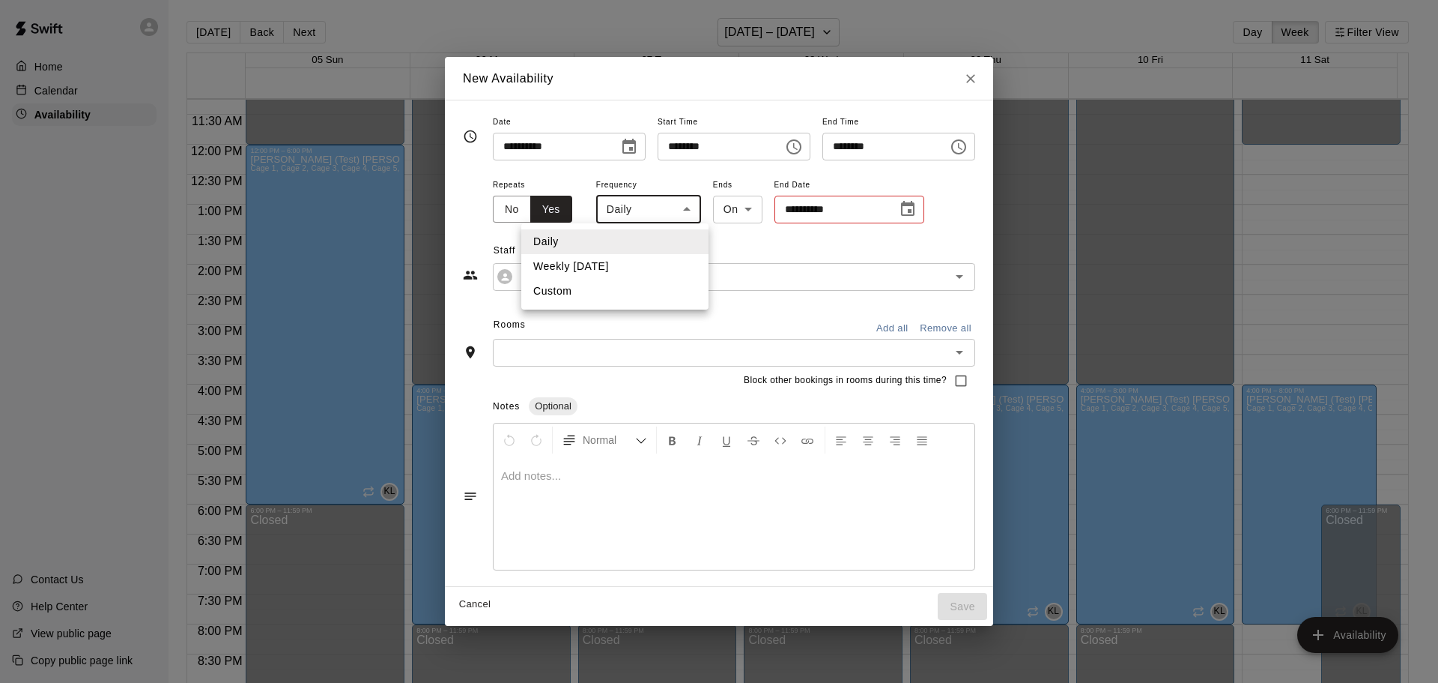
click at [596, 288] on li "Custom" at bounding box center [614, 291] width 187 height 25
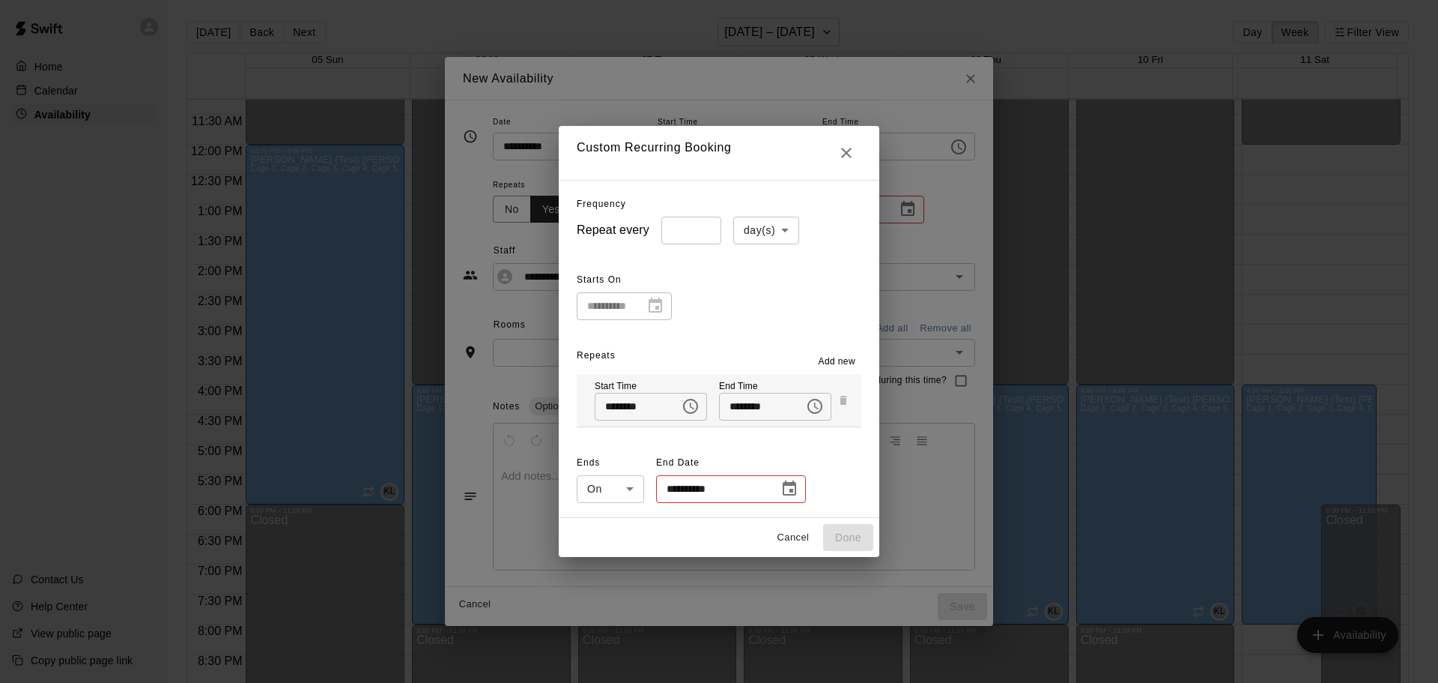
click at [769, 232] on body "Home Calendar Availability Contact Us Help Center View public page Copy public …" at bounding box center [719, 353] width 1438 height 706
click at [826, 264] on div at bounding box center [719, 341] width 1438 height 683
click at [848, 157] on icon "Close" at bounding box center [846, 153] width 10 height 10
type input "*****"
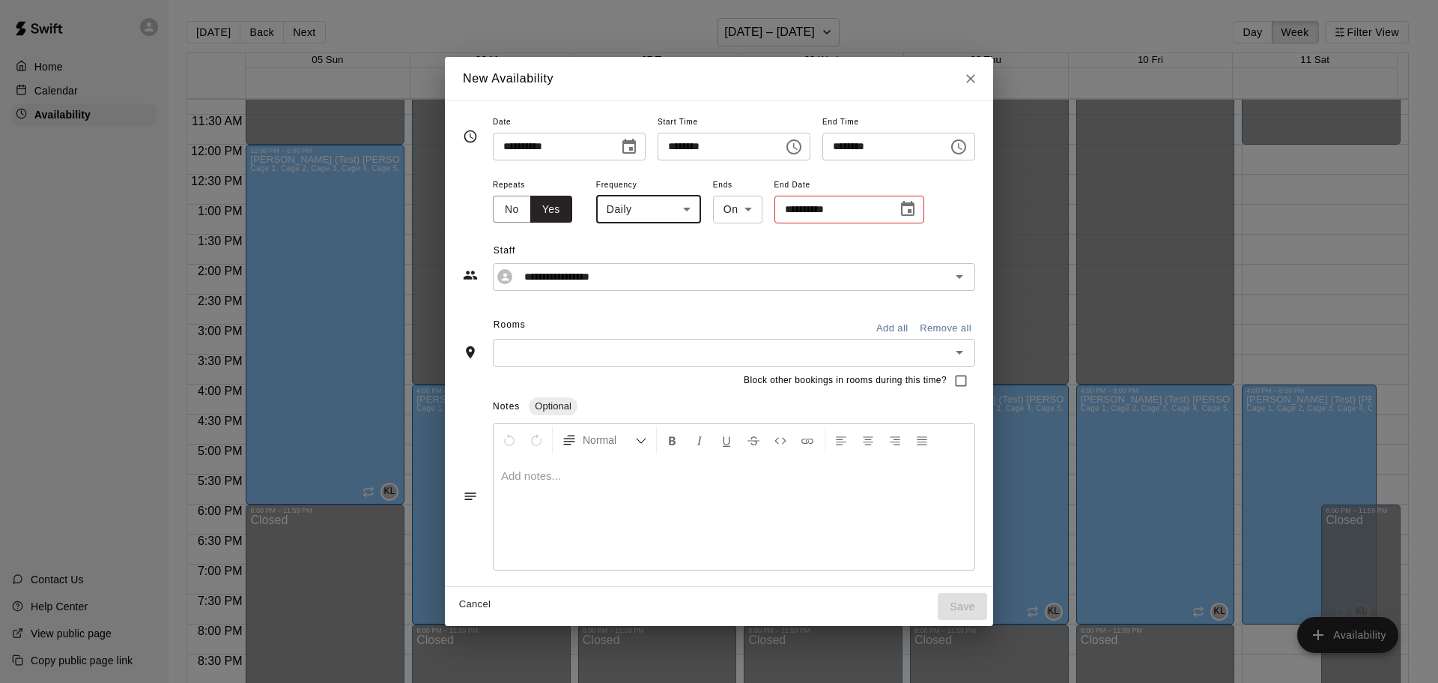
click at [984, 87] on button "Close" at bounding box center [970, 78] width 27 height 27
type input "**********"
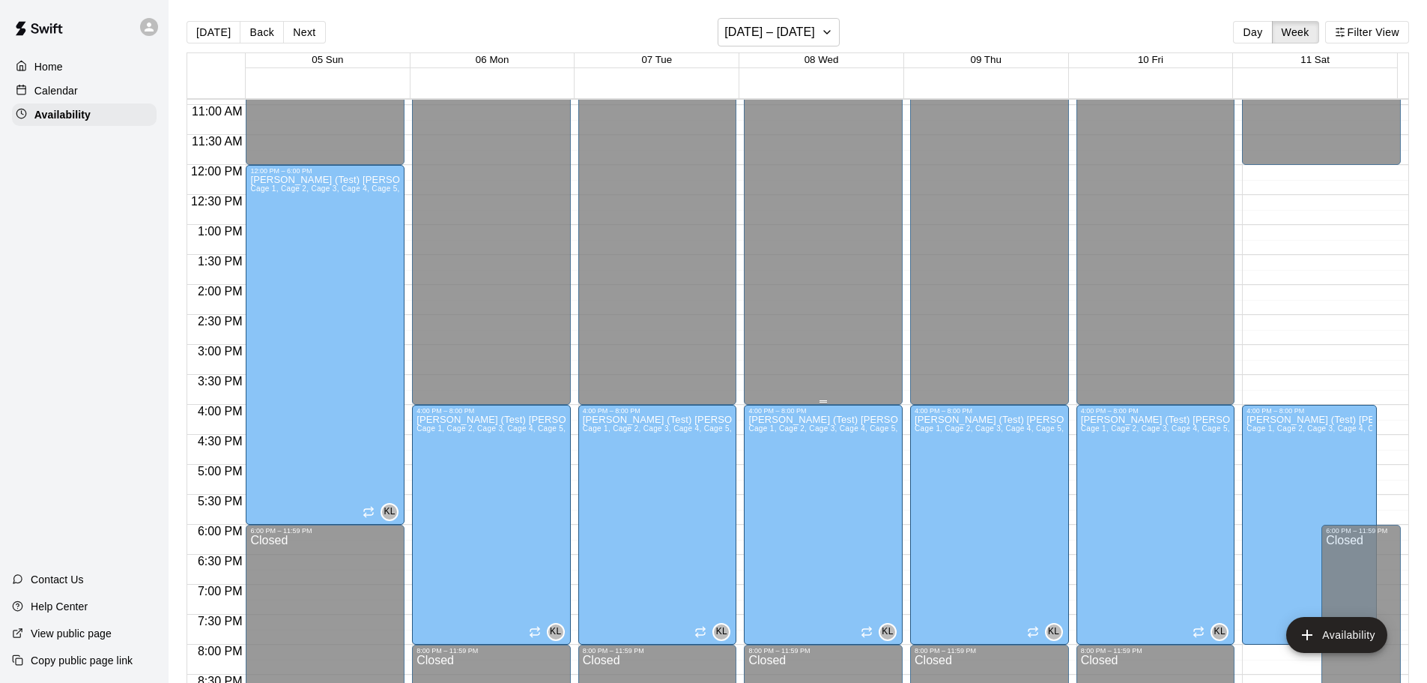
scroll to position [839, 0]
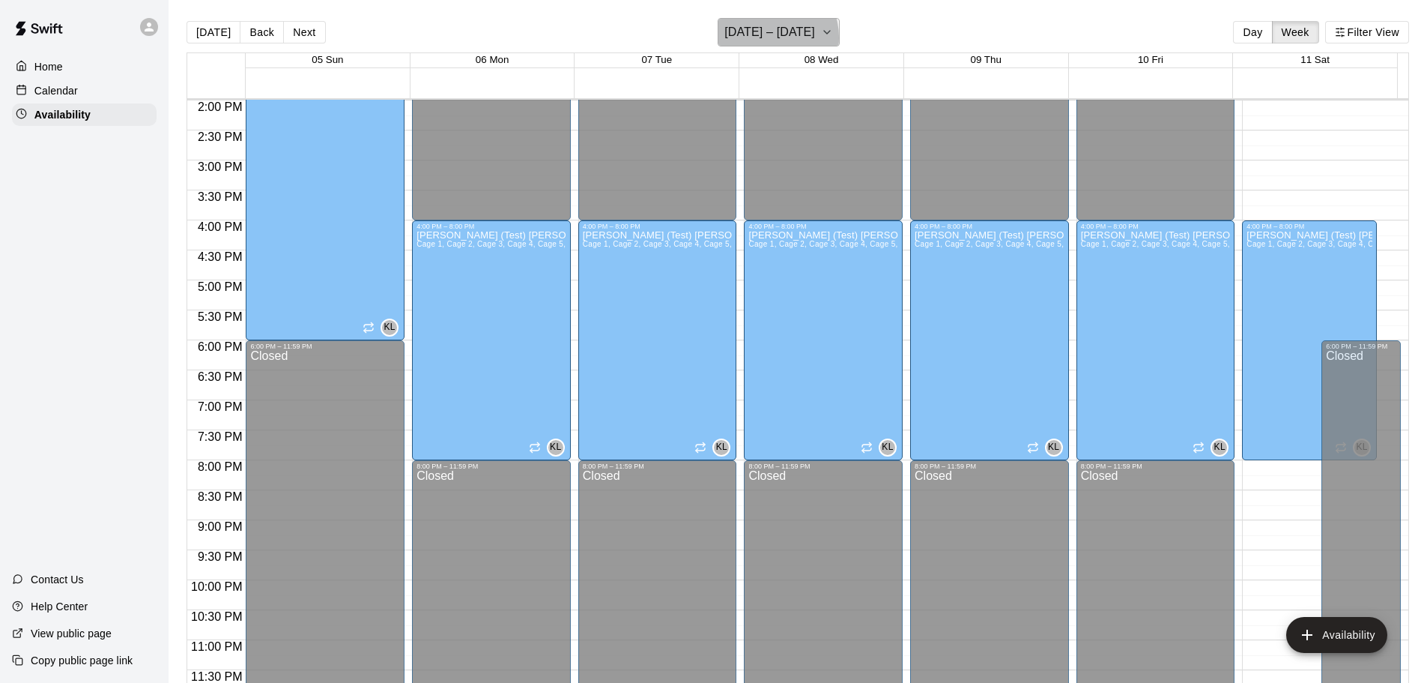
click at [765, 37] on h6 "[DATE] – [DATE]" at bounding box center [769, 32] width 91 height 21
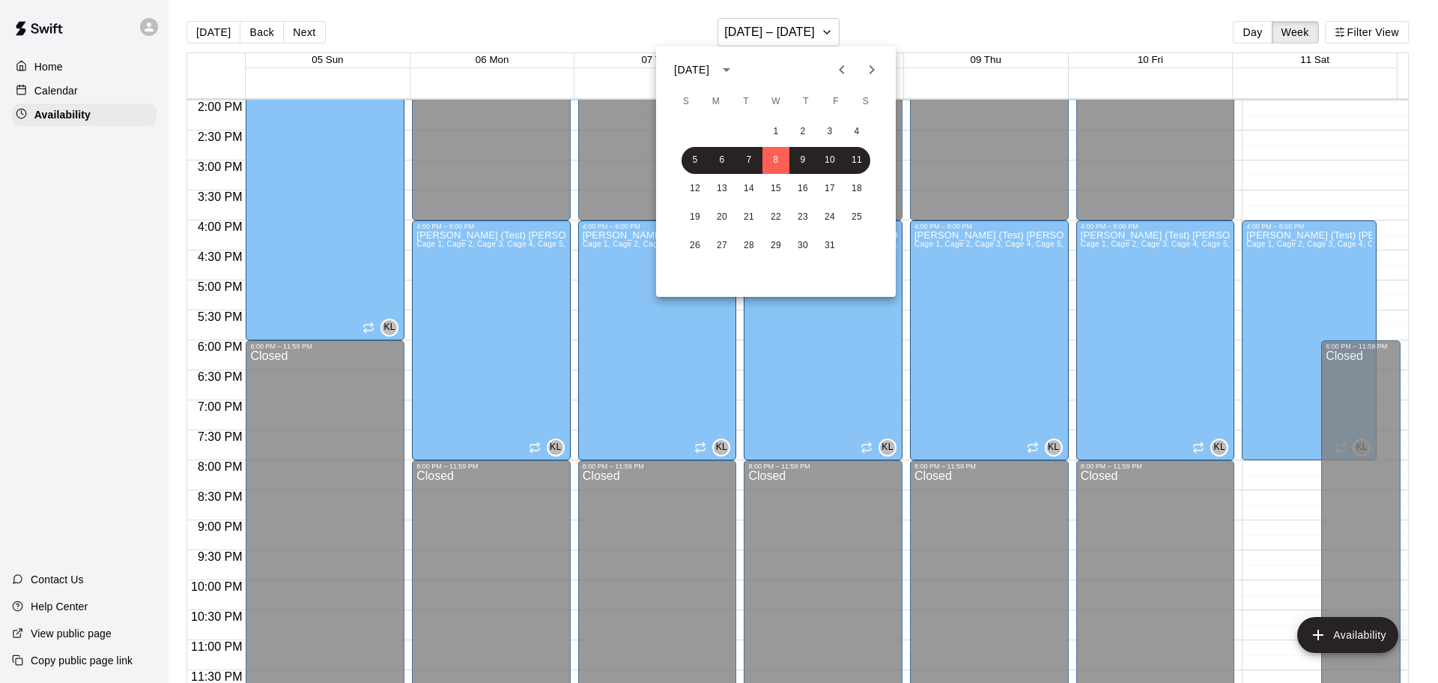
click at [614, 33] on div at bounding box center [719, 341] width 1438 height 683
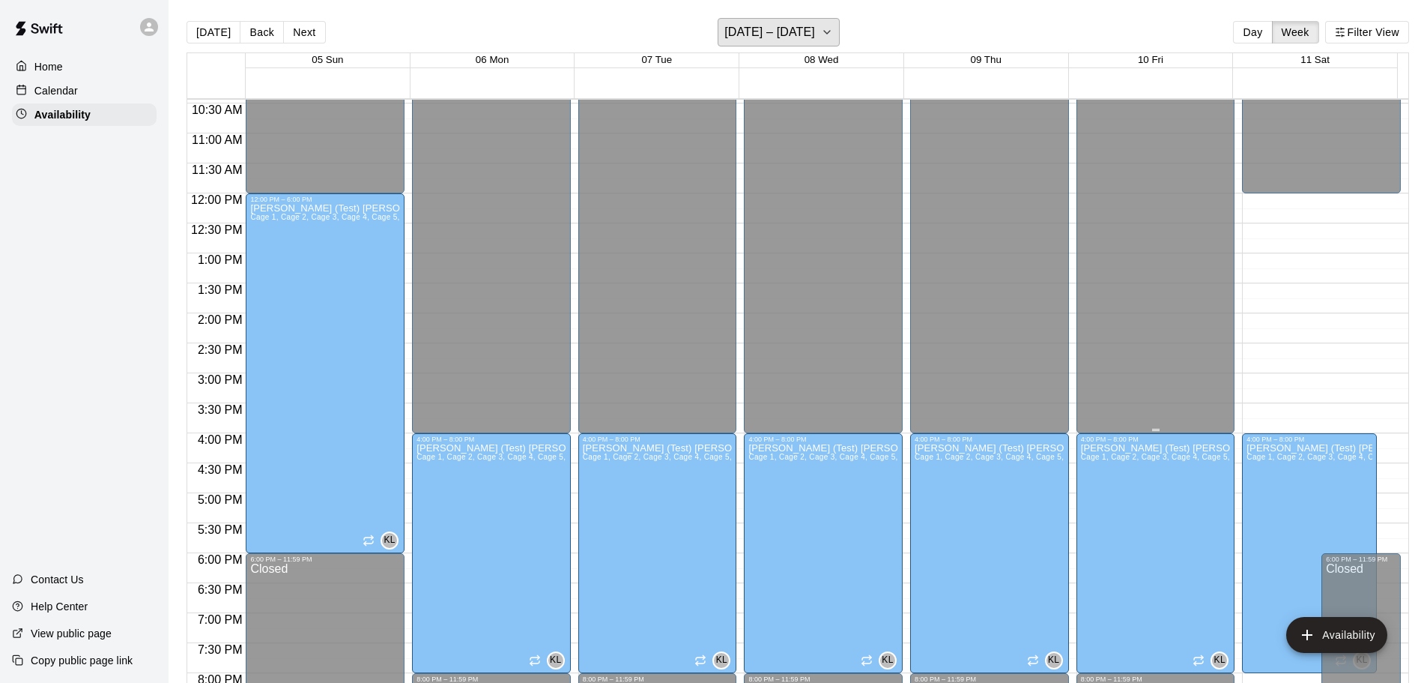
scroll to position [465, 0]
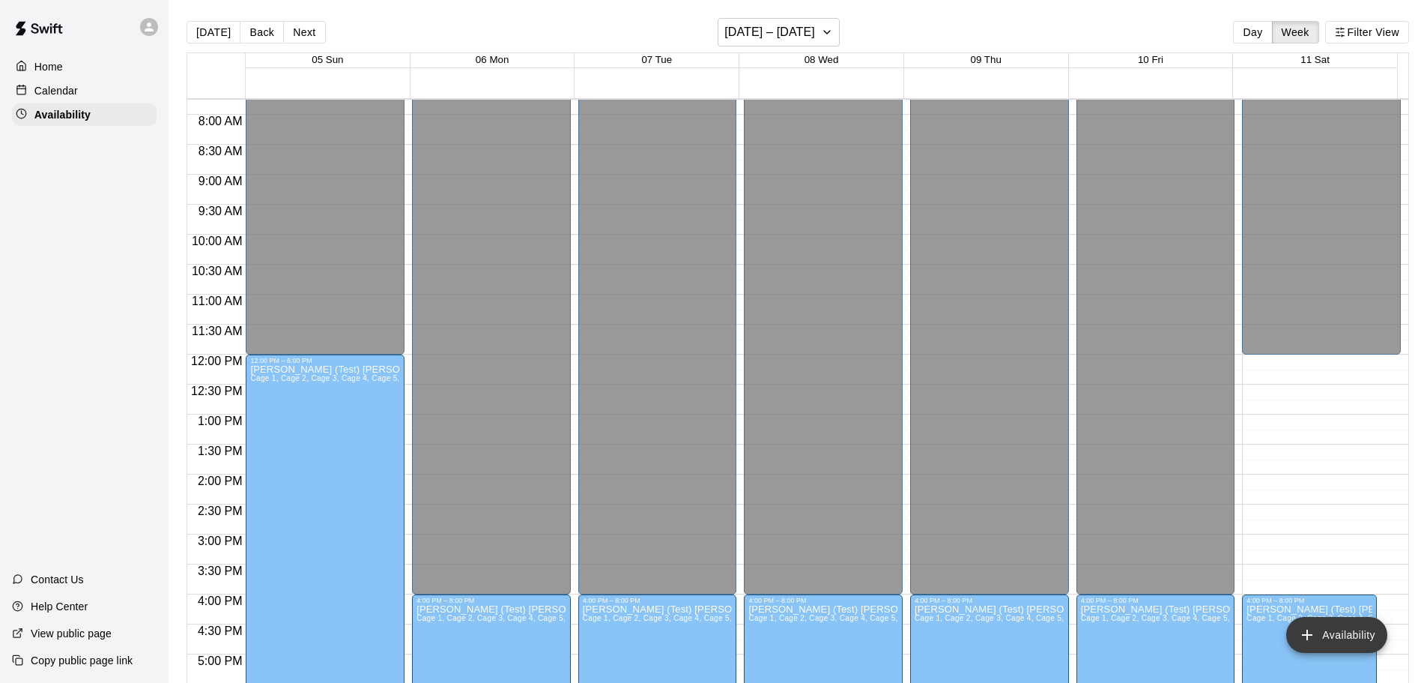
click at [1340, 624] on button "Availability" at bounding box center [1336, 635] width 101 height 36
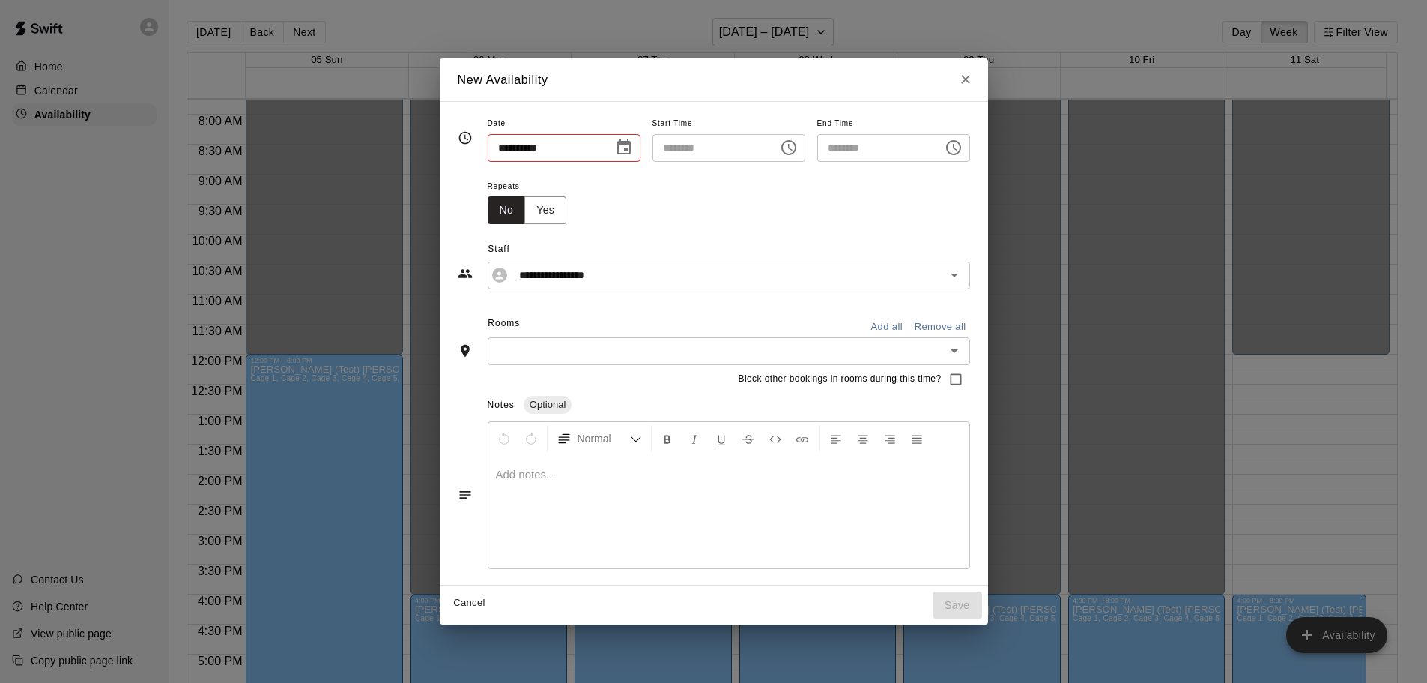
type input "**********"
type input "********"
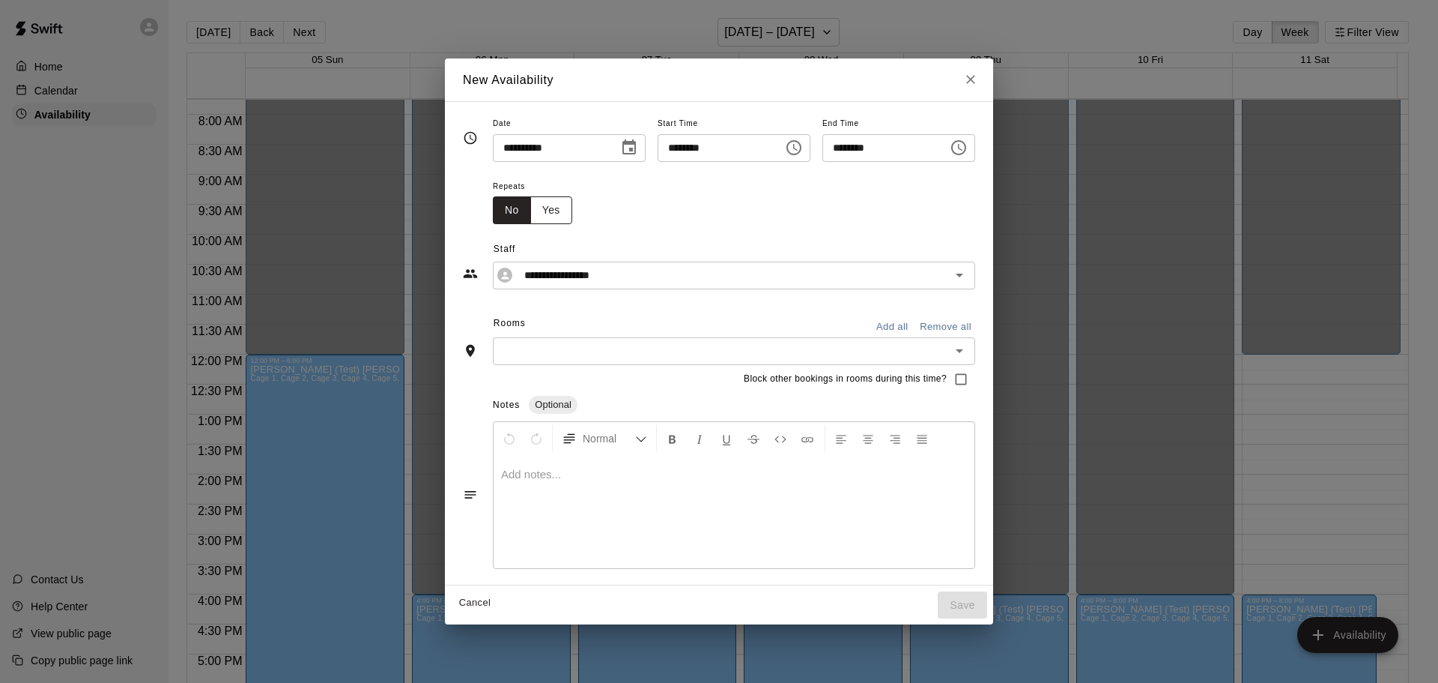
click at [530, 211] on button "Yes" at bounding box center [551, 210] width 42 height 28
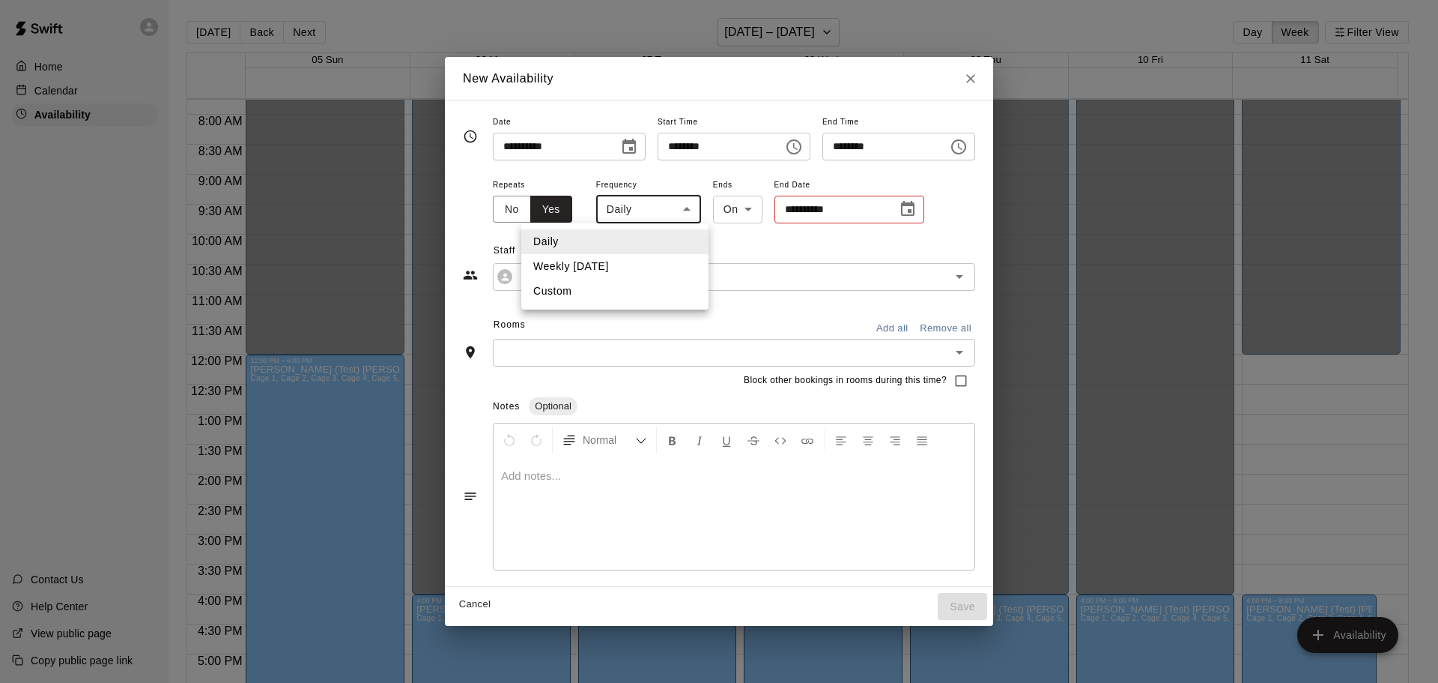
click at [659, 205] on body "Home Calendar Availability Contact Us Help Center View public page Copy public …" at bounding box center [719, 353] width 1438 height 706
click at [1012, 82] on div at bounding box center [719, 341] width 1438 height 683
click at [978, 79] on icon "Close" at bounding box center [970, 78] width 15 height 15
type input "**********"
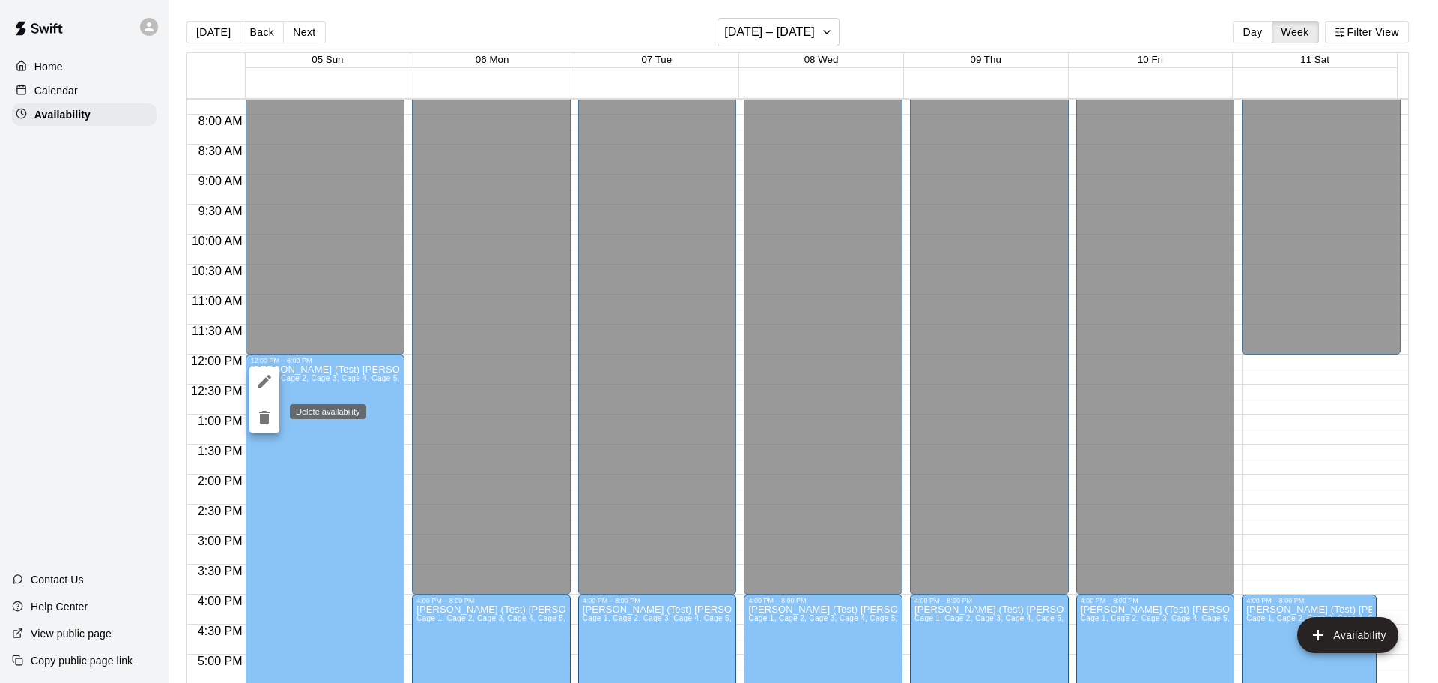
click at [368, 369] on div at bounding box center [719, 341] width 1438 height 683
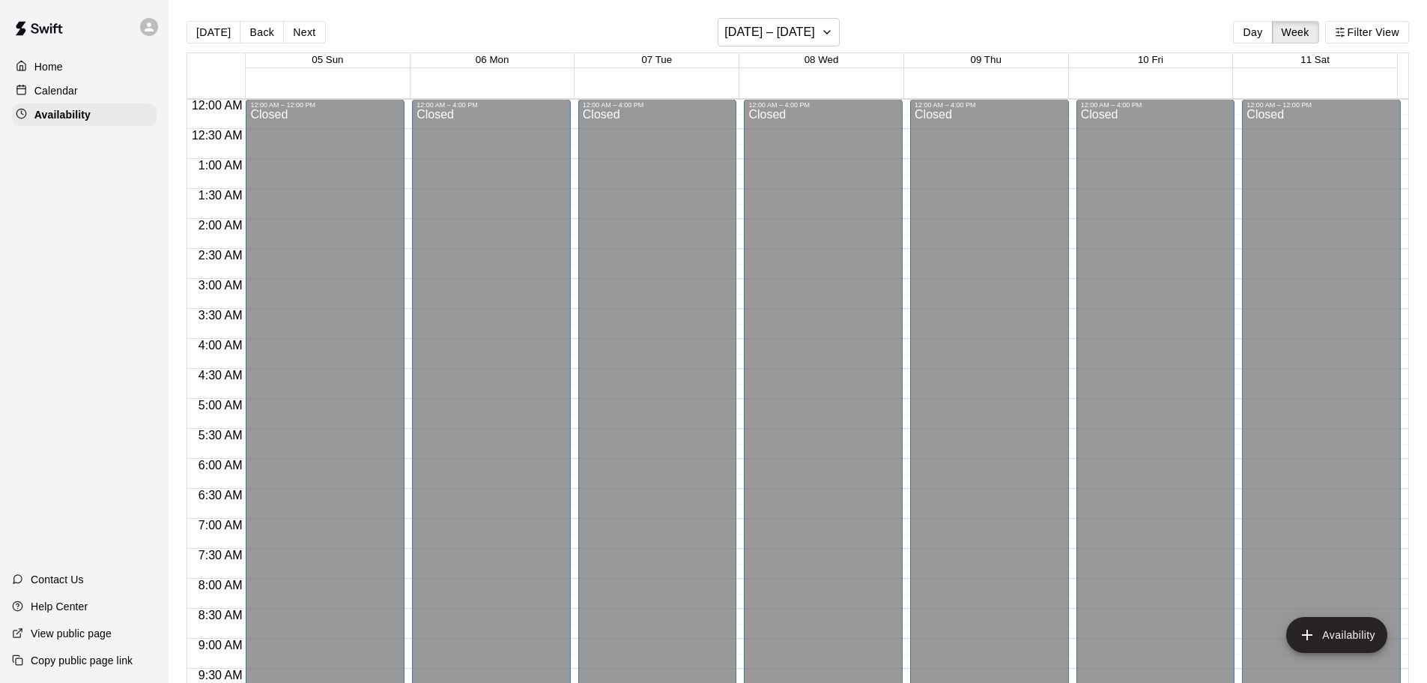
scroll to position [0, 0]
click at [268, 36] on button "Back" at bounding box center [262, 32] width 44 height 22
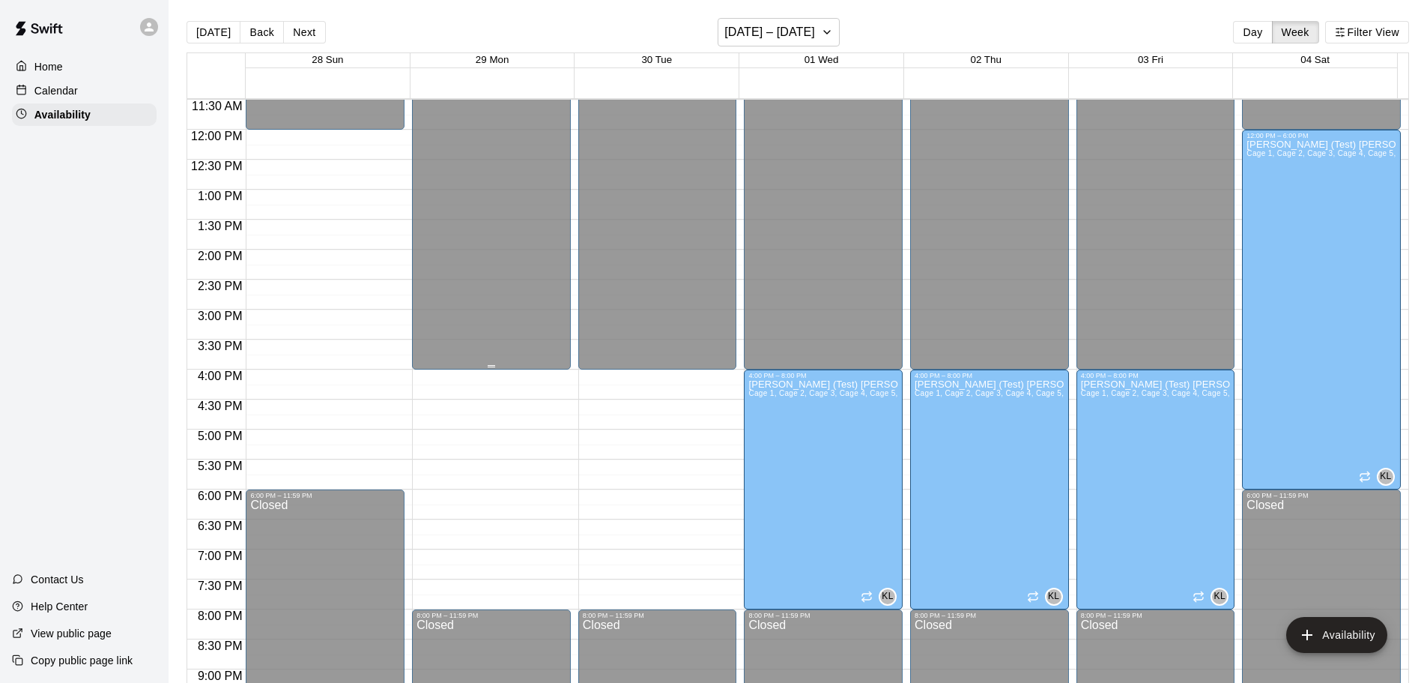
scroll to position [749, 0]
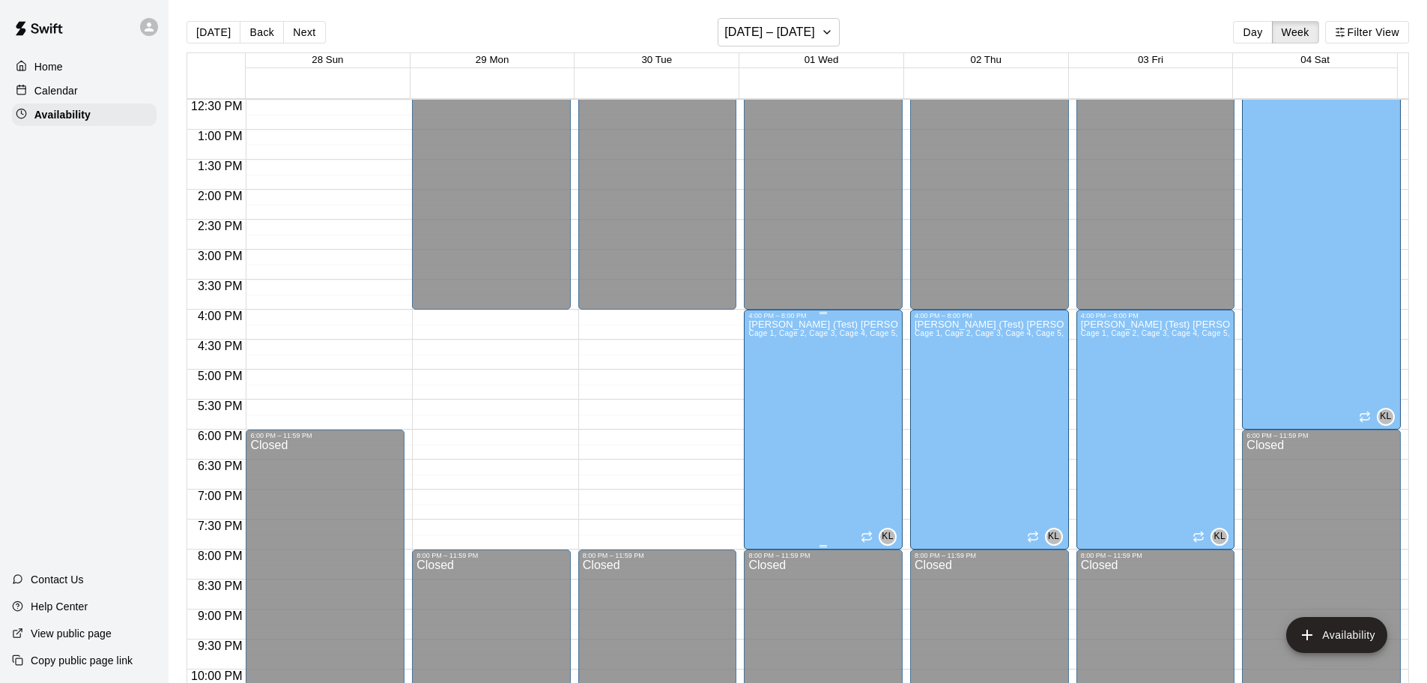
click at [786, 393] on div "[PERSON_NAME] (Test) [PERSON_NAME] 1, Cage 2, Cage 3, Cage 4, Cage 5, Cage 6, P…" at bounding box center [823, 660] width 150 height 683
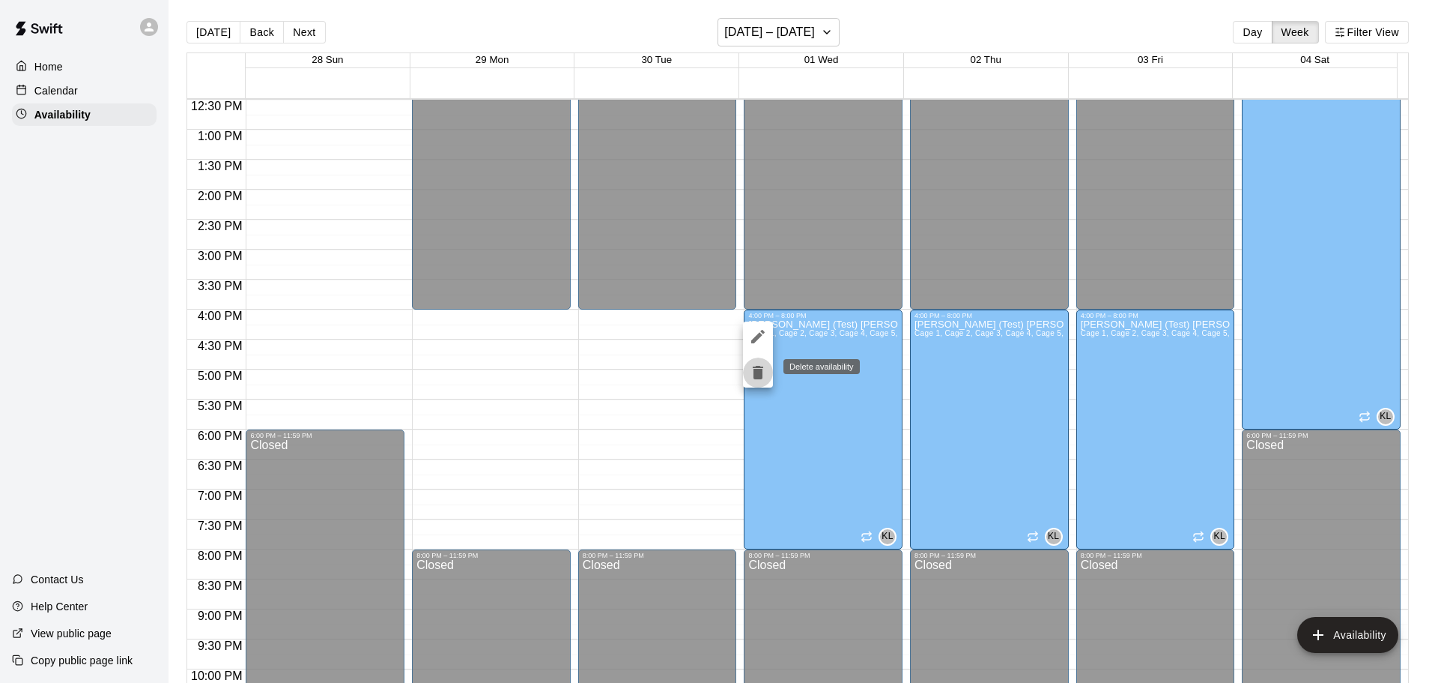
click at [754, 366] on icon "delete" at bounding box center [758, 372] width 18 height 18
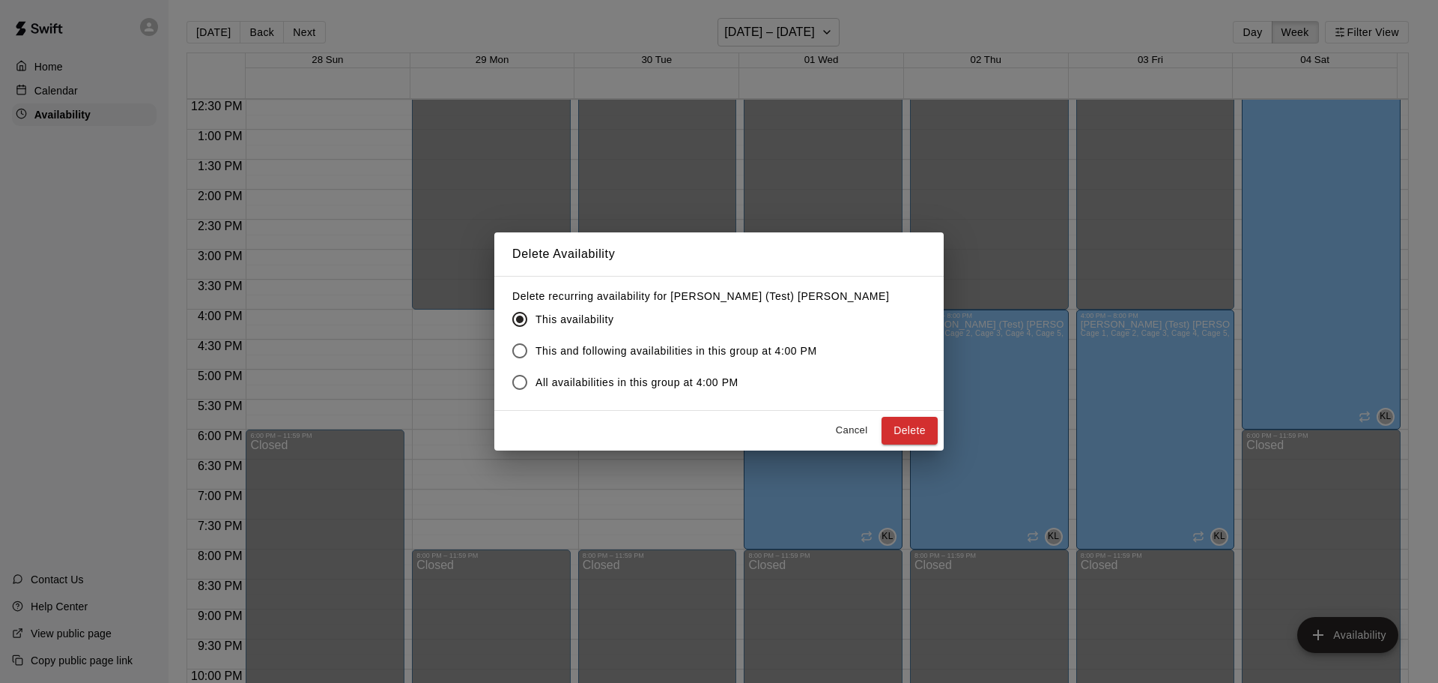
click at [690, 348] on span "This and following availabilities in this group at 4:00 PM" at bounding box center [677, 351] width 282 height 16
click at [909, 430] on button "Delete" at bounding box center [910, 431] width 56 height 28
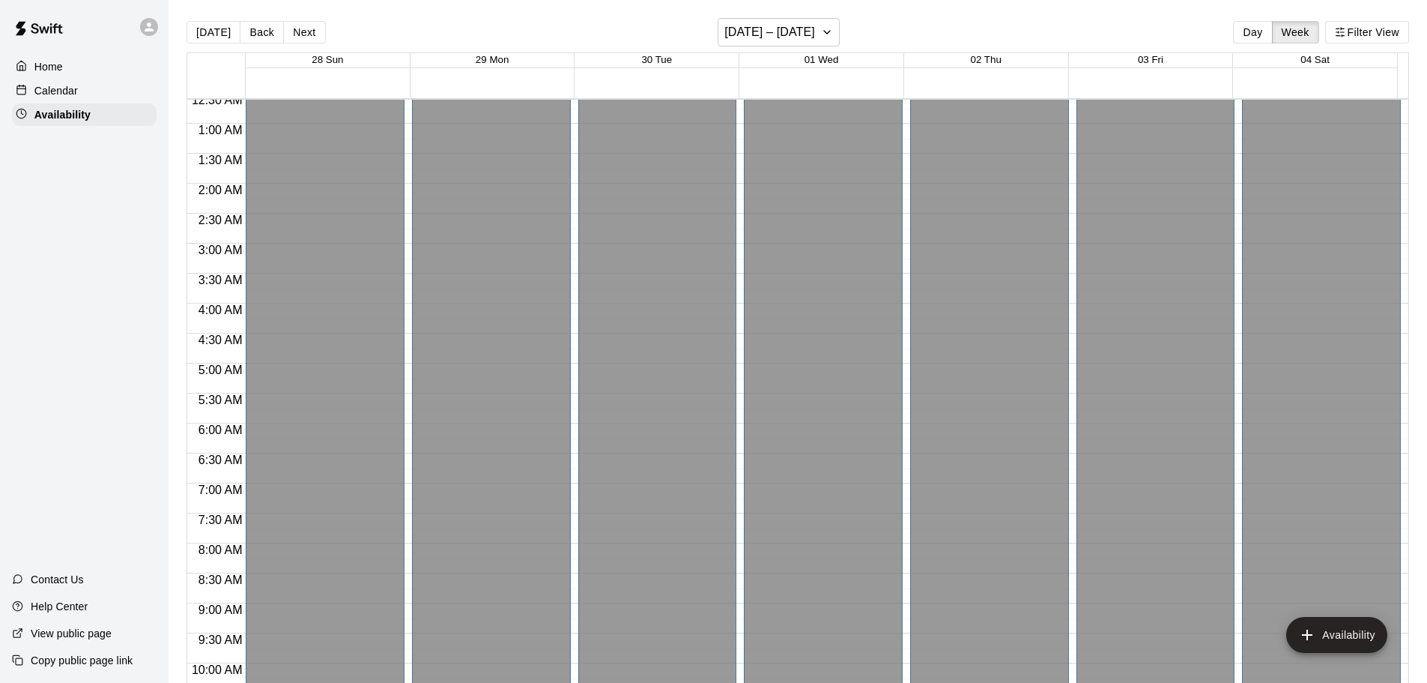
scroll to position [0, 0]
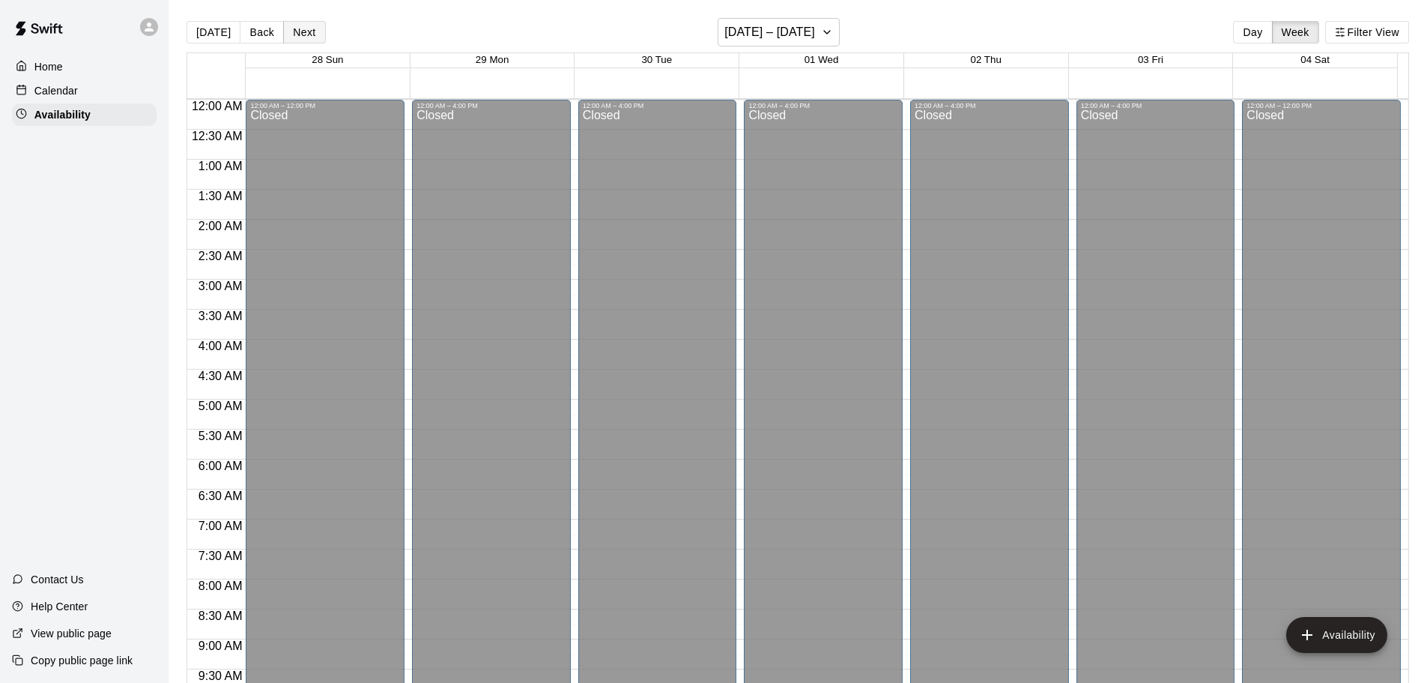
click at [315, 34] on button "Next" at bounding box center [304, 32] width 42 height 22
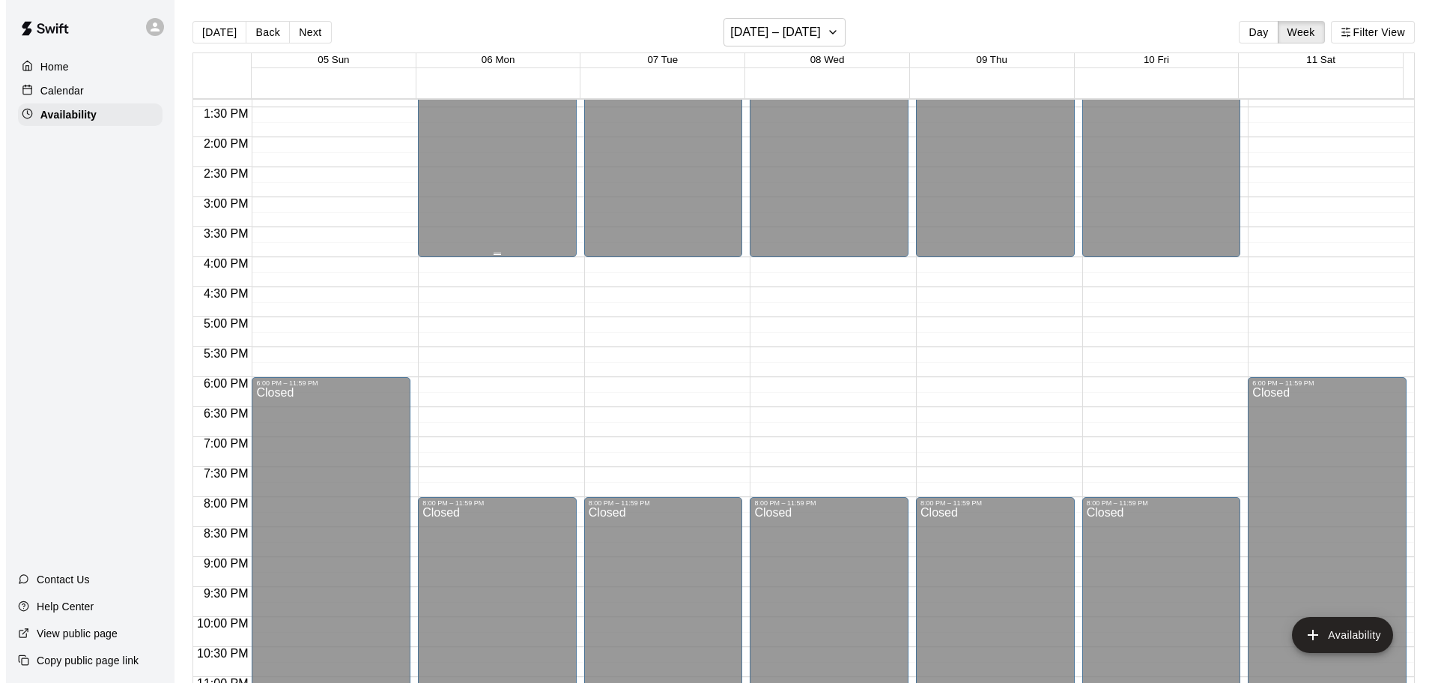
scroll to position [824, 0]
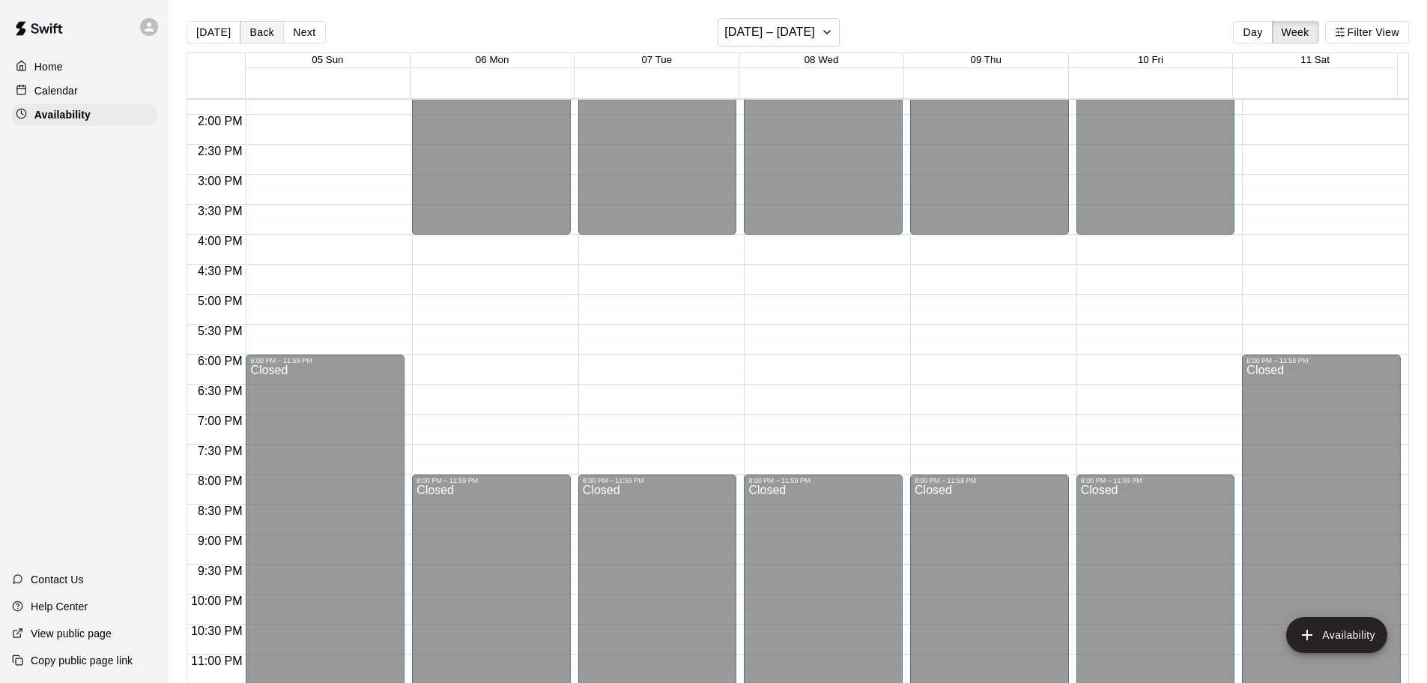
click at [259, 31] on button "Back" at bounding box center [262, 32] width 44 height 22
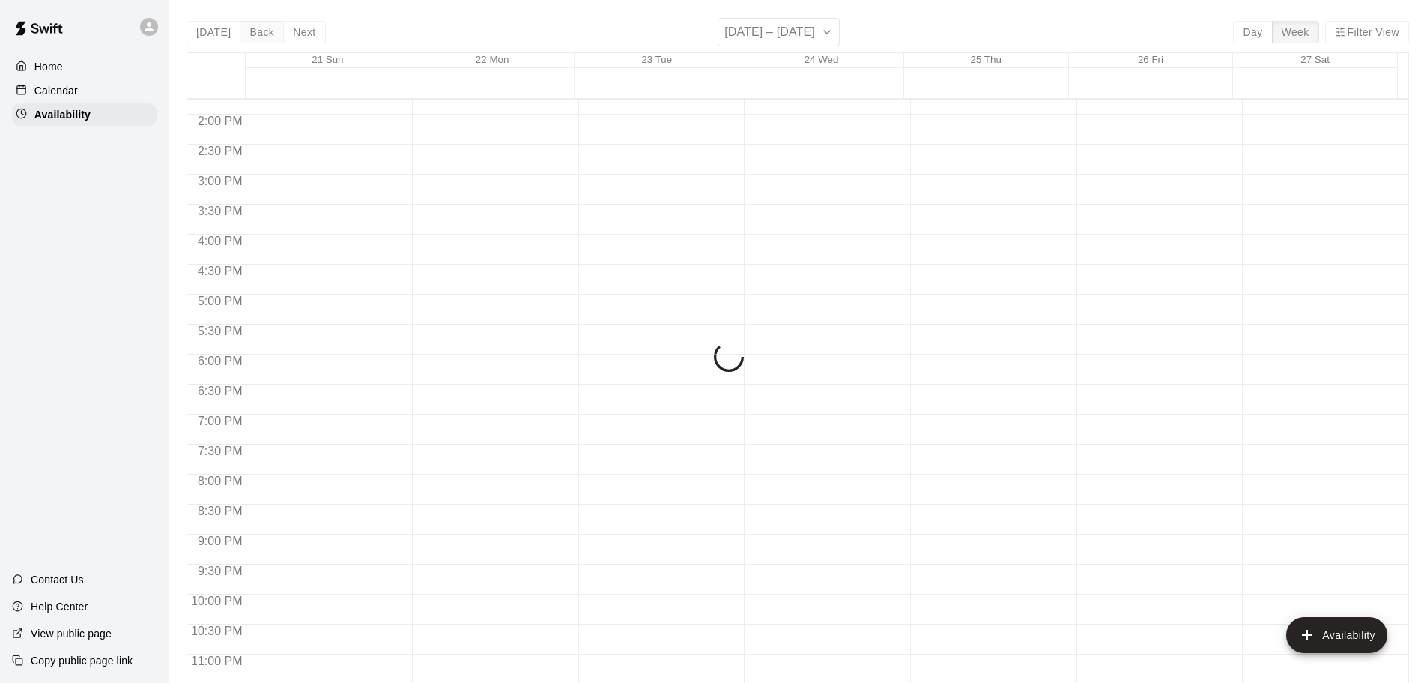
click at [259, 31] on div "[DATE] Back Next [DATE] – [DATE] Day Week Filter View 21 Sun 22 Mon 23 Tue 24 W…" at bounding box center [798, 359] width 1223 height 683
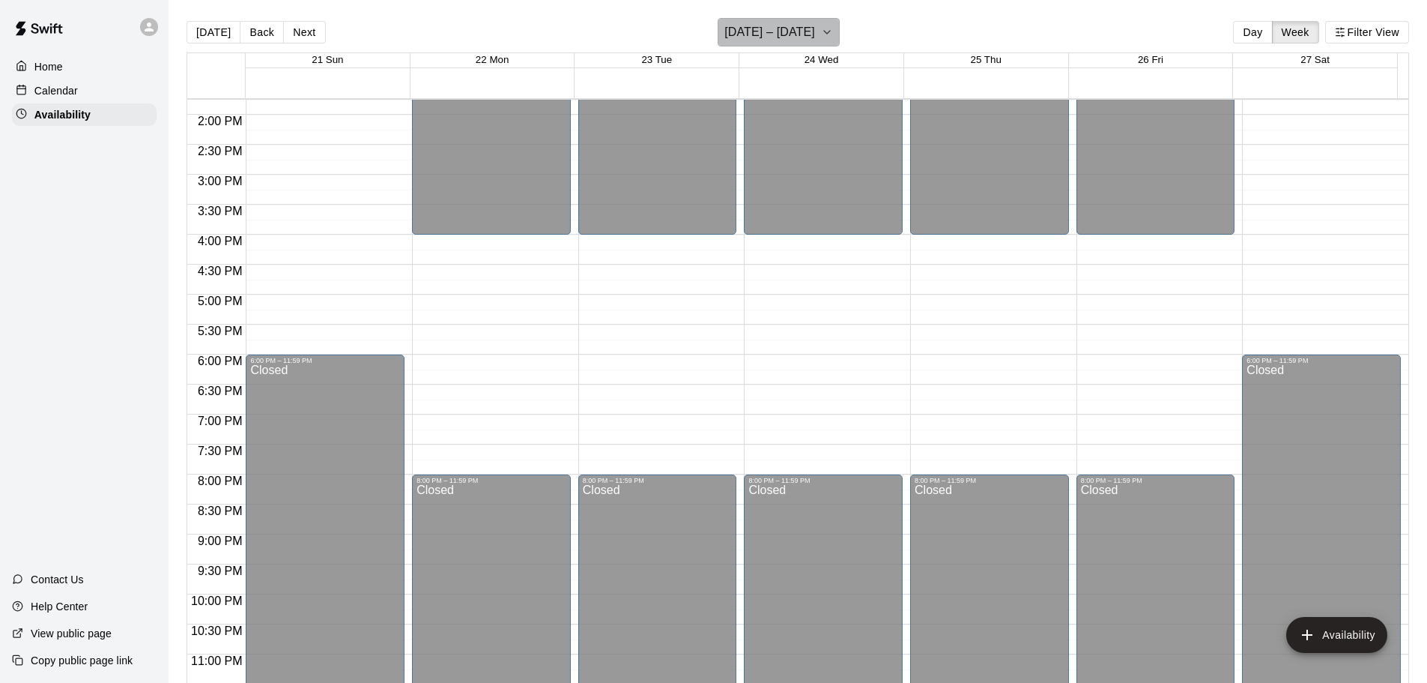
click at [786, 36] on h6 "[DATE] – [DATE]" at bounding box center [769, 32] width 91 height 21
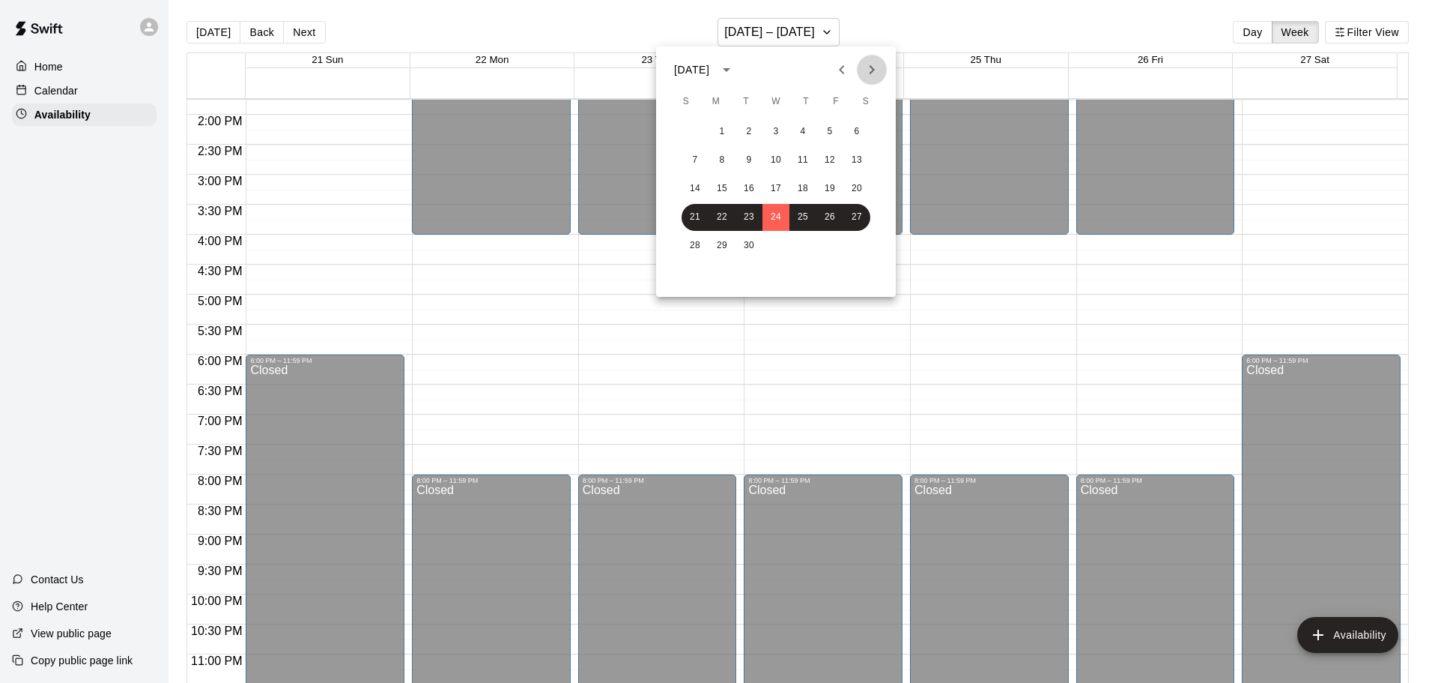
click at [857, 67] on button "Next month" at bounding box center [872, 70] width 30 height 30
click at [845, 69] on icon "Previous month" at bounding box center [842, 70] width 18 height 18
click at [844, 70] on icon "Previous month" at bounding box center [842, 70] width 18 height 18
click at [867, 70] on icon "Next month" at bounding box center [872, 70] width 18 height 18
click at [719, 129] on button "1" at bounding box center [722, 131] width 27 height 27
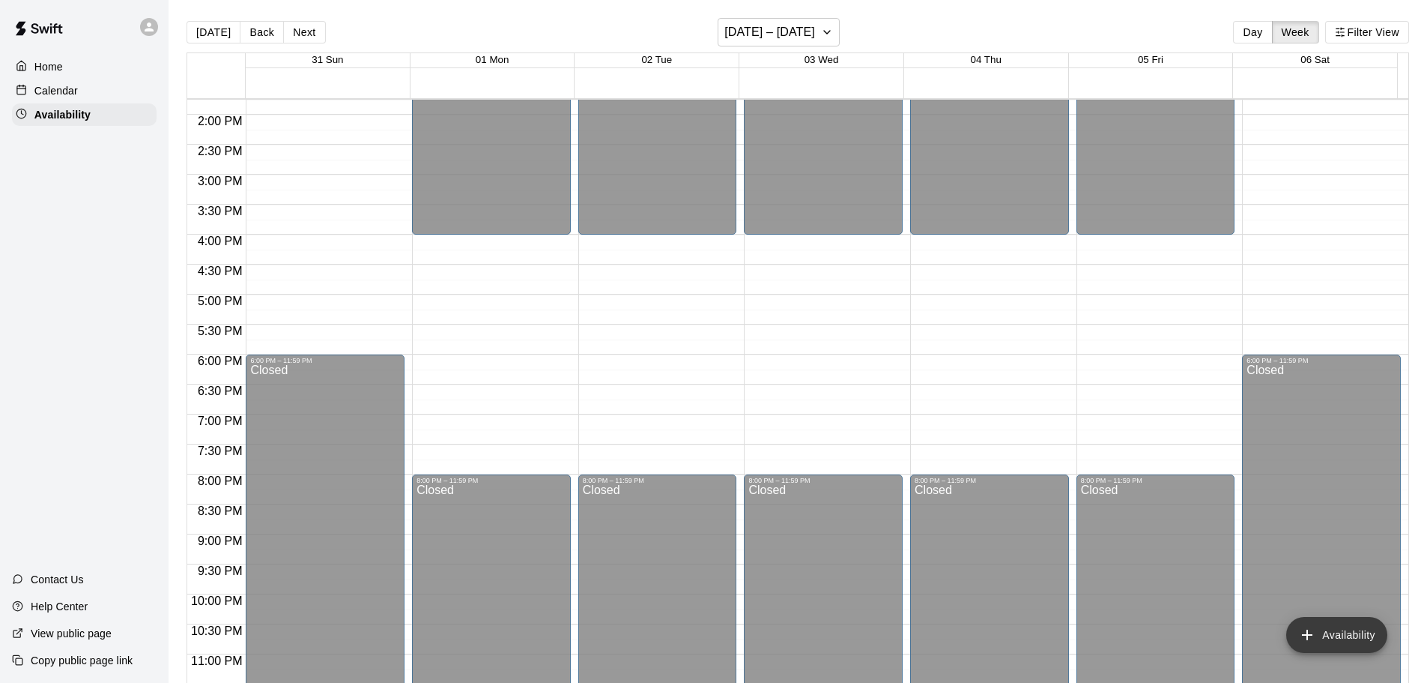
click at [1348, 632] on button "Availability" at bounding box center [1336, 635] width 101 height 36
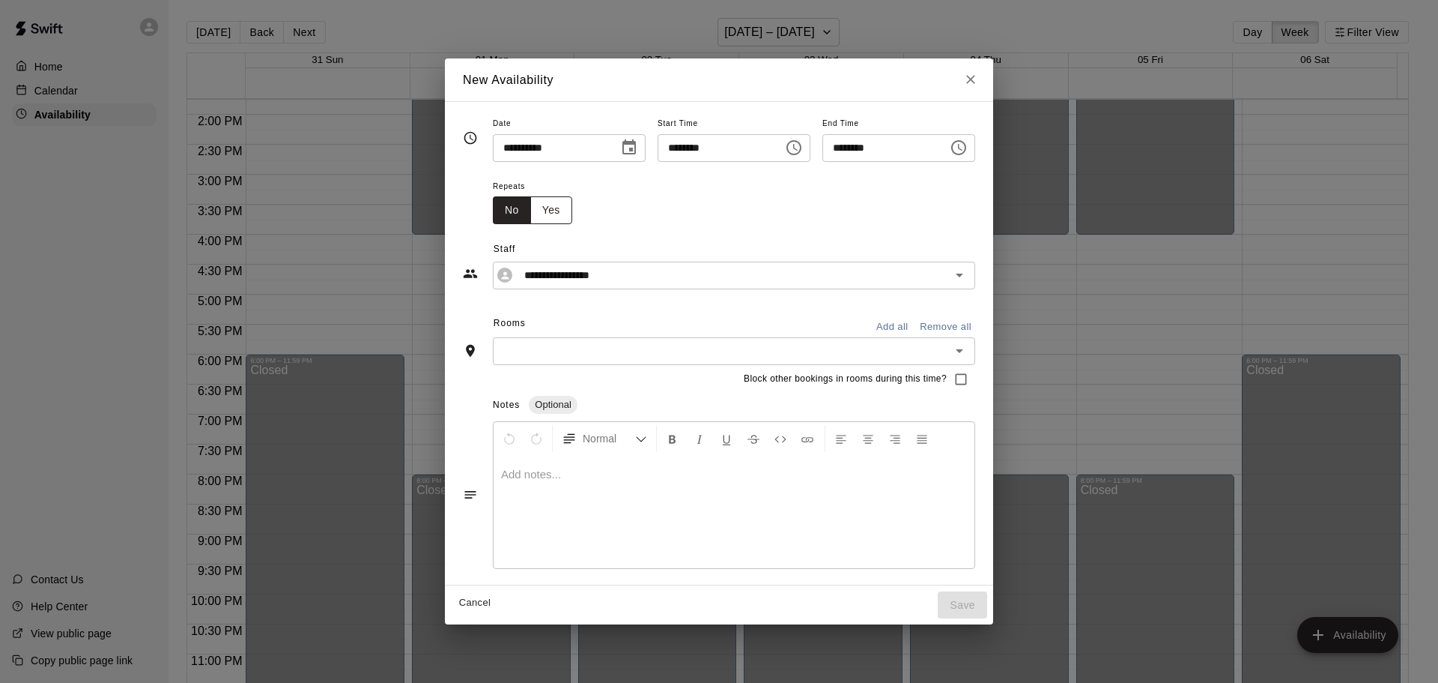
click at [530, 210] on button "Yes" at bounding box center [551, 210] width 42 height 28
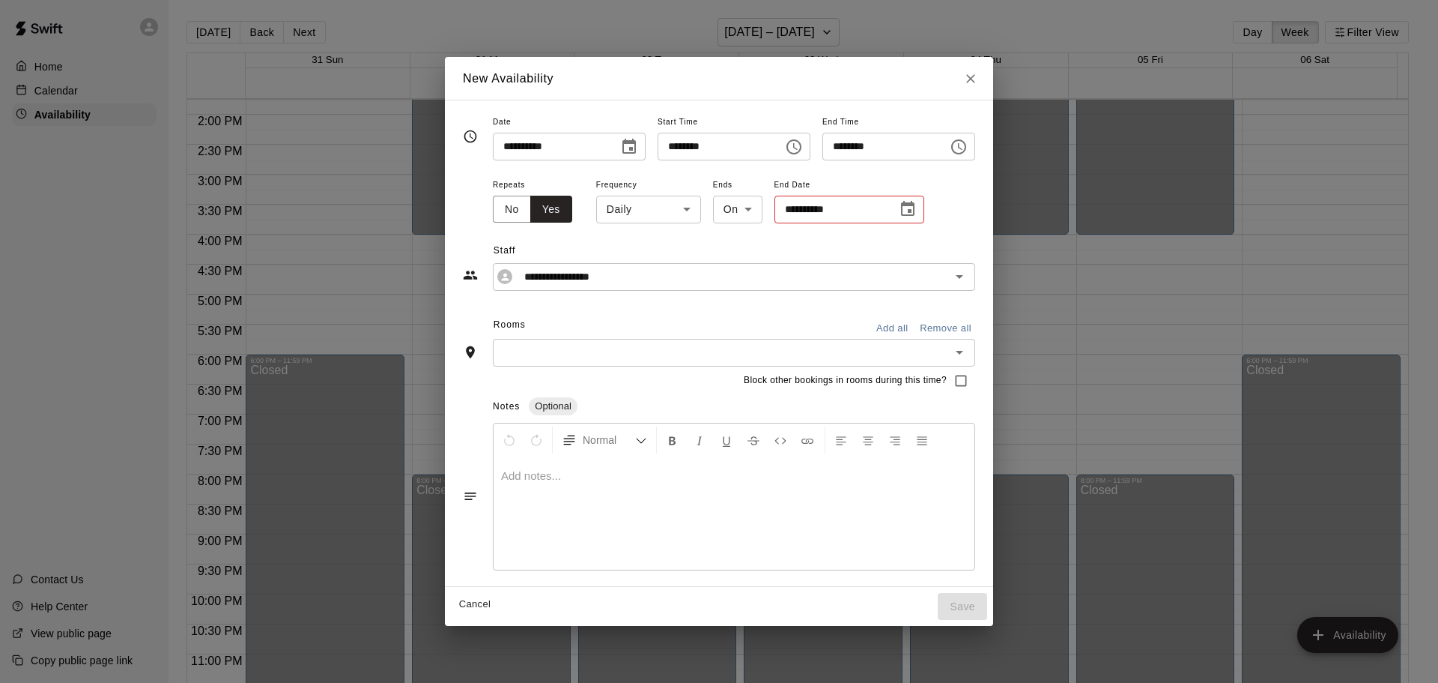
click at [622, 210] on body "Home Calendar Availability Contact Us Help Center View public page Copy public …" at bounding box center [719, 353] width 1438 height 706
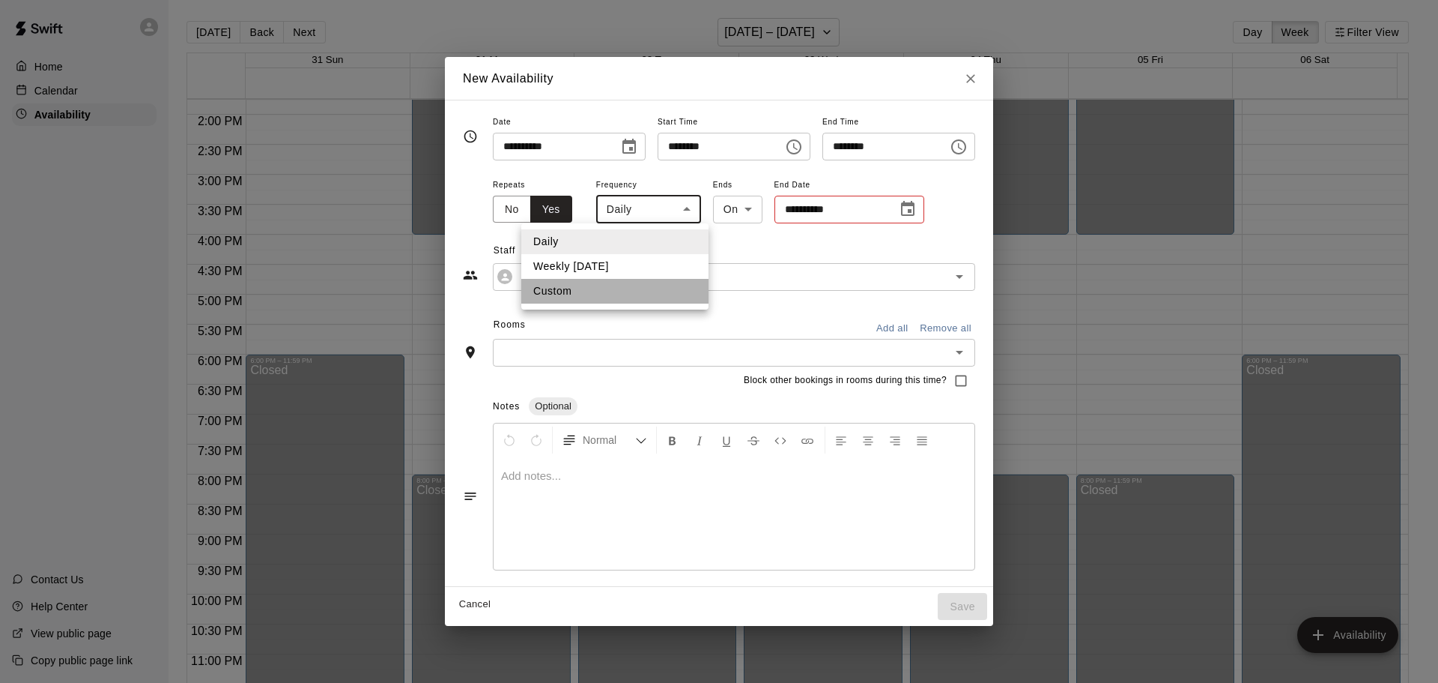
click at [591, 287] on li "Custom" at bounding box center [614, 291] width 187 height 25
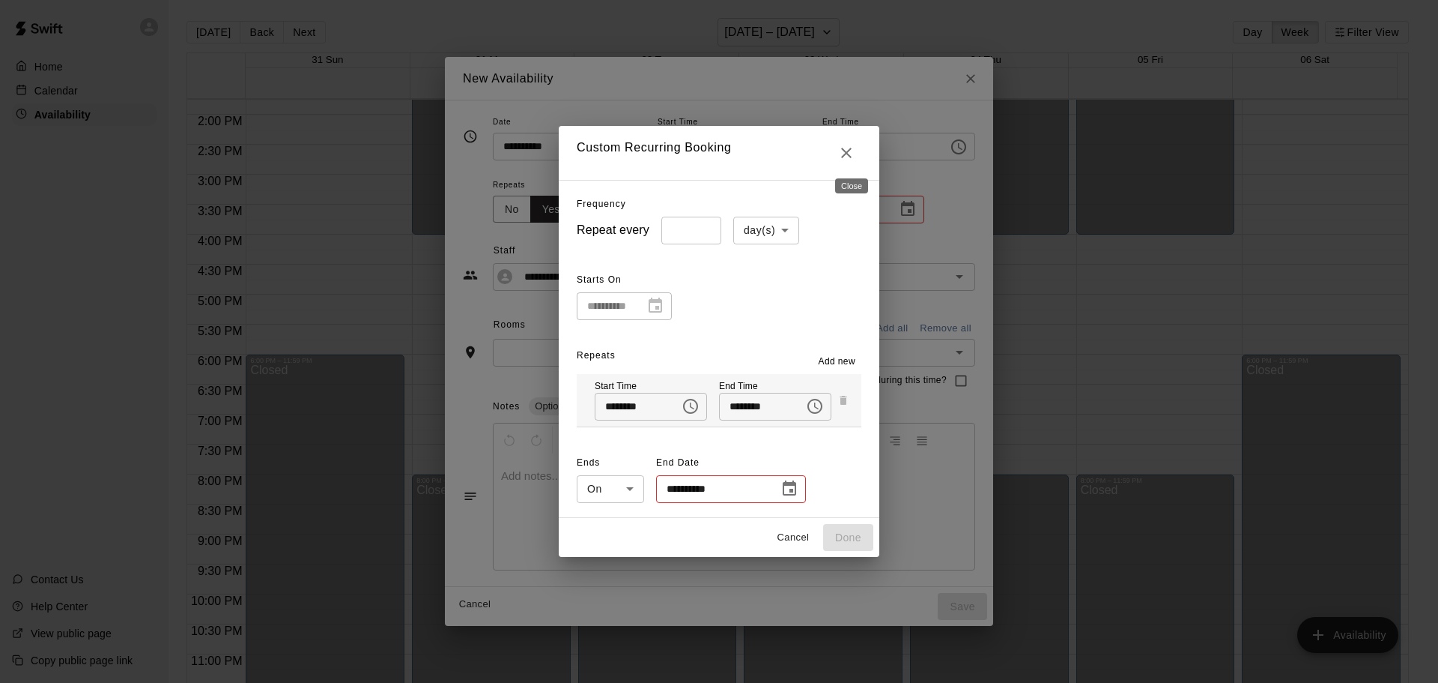
click at [847, 152] on icon "Close" at bounding box center [847, 153] width 18 height 18
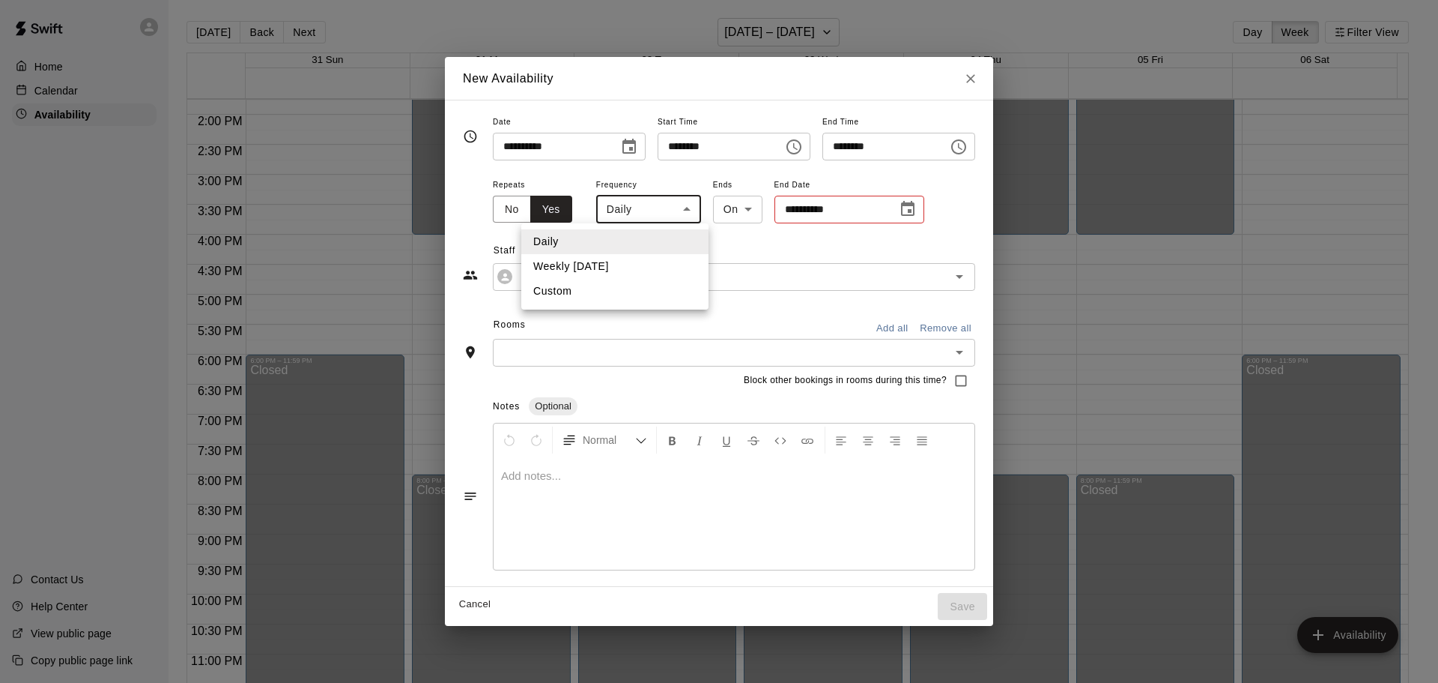
click at [604, 209] on body "Home Calendar Availability Contact Us Help Center View public page Copy public …" at bounding box center [719, 353] width 1438 height 706
click at [582, 290] on li "Custom" at bounding box center [614, 291] width 187 height 25
type input "******"
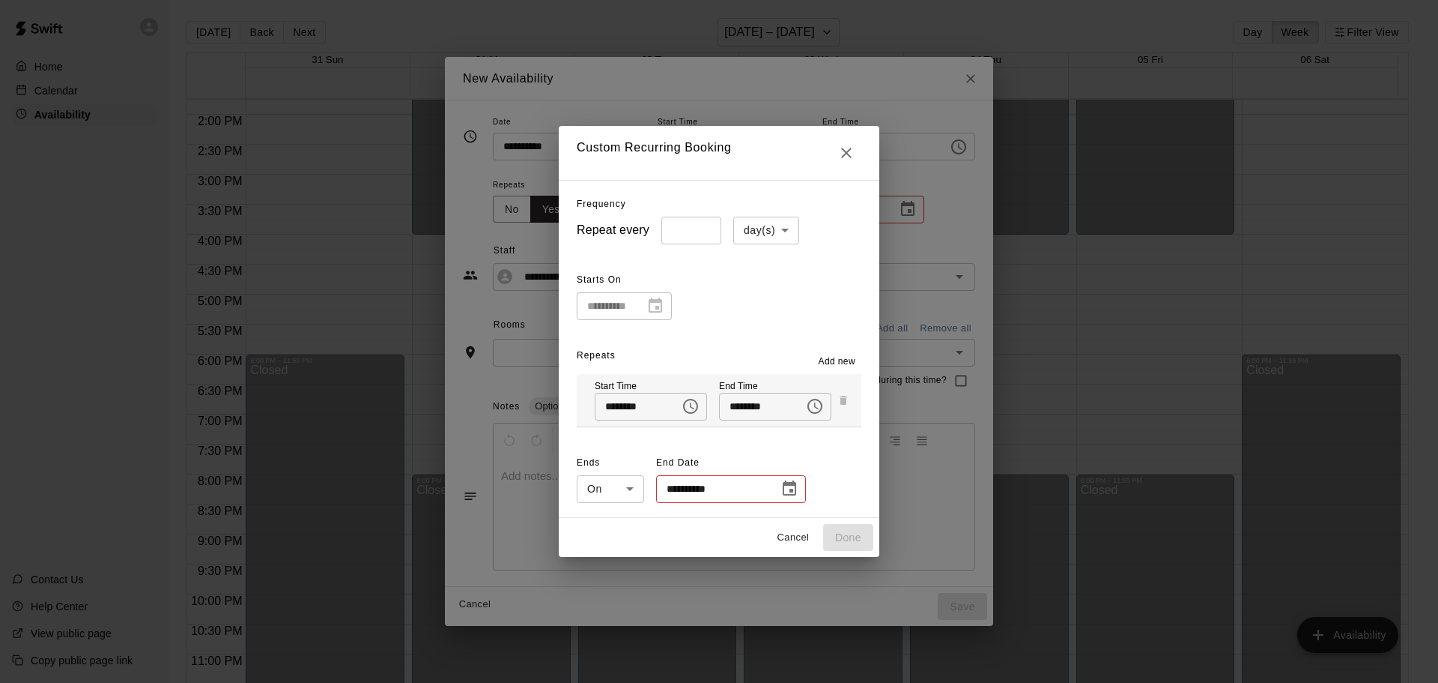
click at [760, 229] on body "Home Calendar Availability Contact Us Help Center View public page Copy public …" at bounding box center [719, 353] width 1438 height 706
click at [693, 276] on div at bounding box center [719, 341] width 1438 height 683
click at [773, 226] on body "Home Calendar Availability Contact Us Help Center View public page Copy public …" at bounding box center [719, 353] width 1438 height 706
click at [835, 280] on div at bounding box center [719, 341] width 1438 height 683
click at [790, 490] on icon "Choose date" at bounding box center [789, 487] width 13 height 15
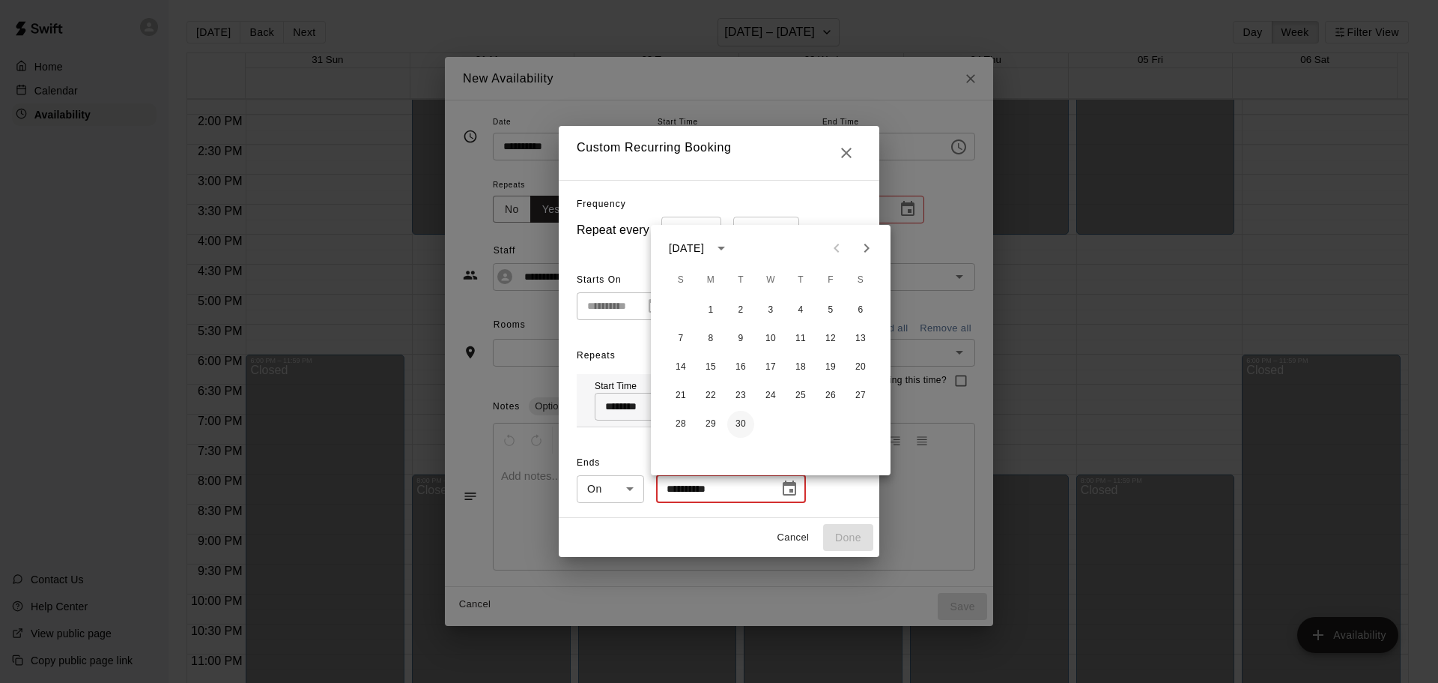
click at [739, 425] on button "30" at bounding box center [740, 424] width 27 height 27
type input "**********"
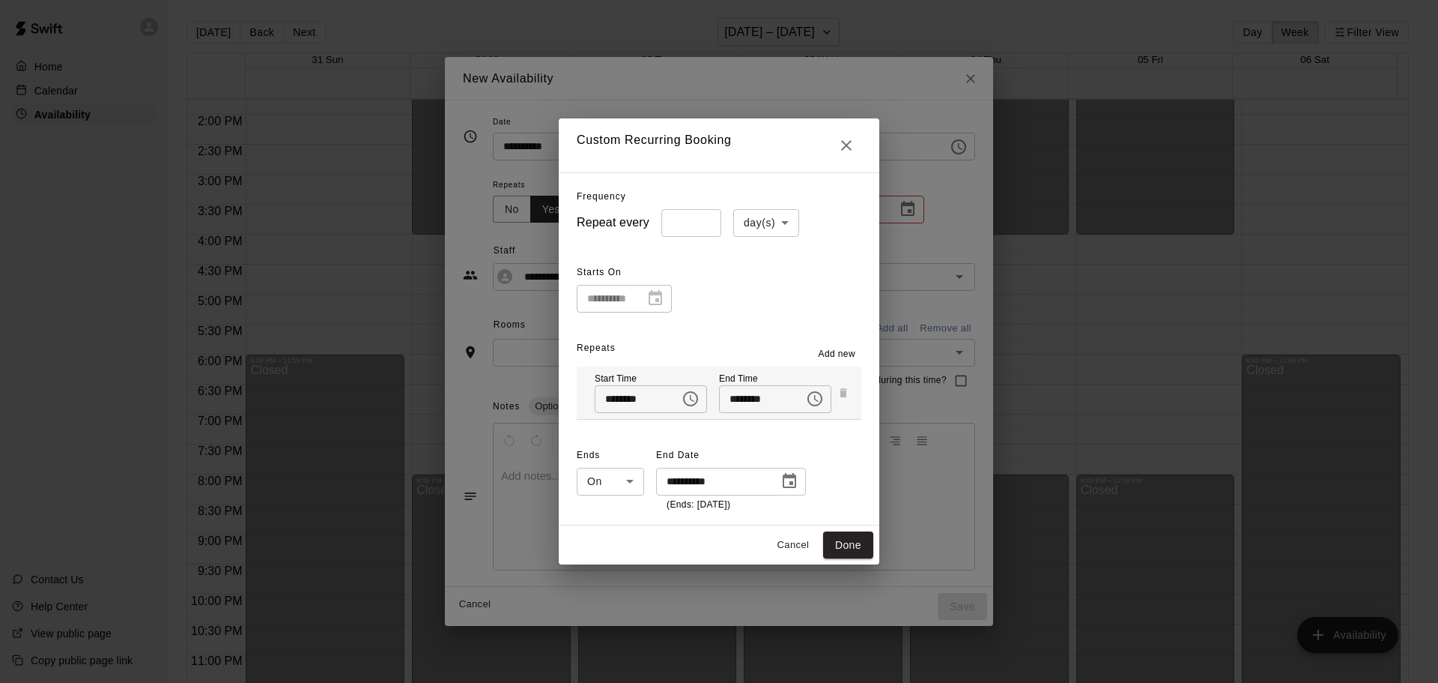
click at [846, 345] on button "Add new" at bounding box center [837, 354] width 49 height 24
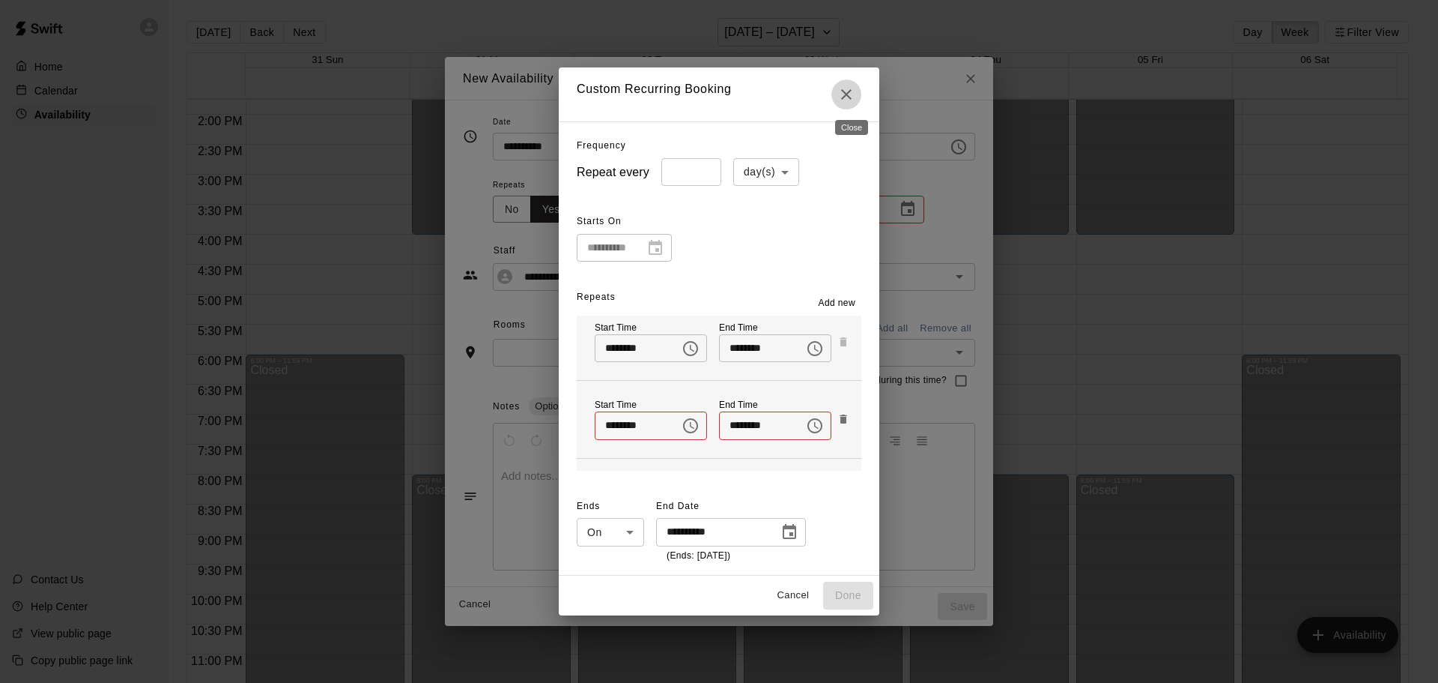
click at [850, 93] on icon "Close" at bounding box center [847, 94] width 18 height 18
type input "*****"
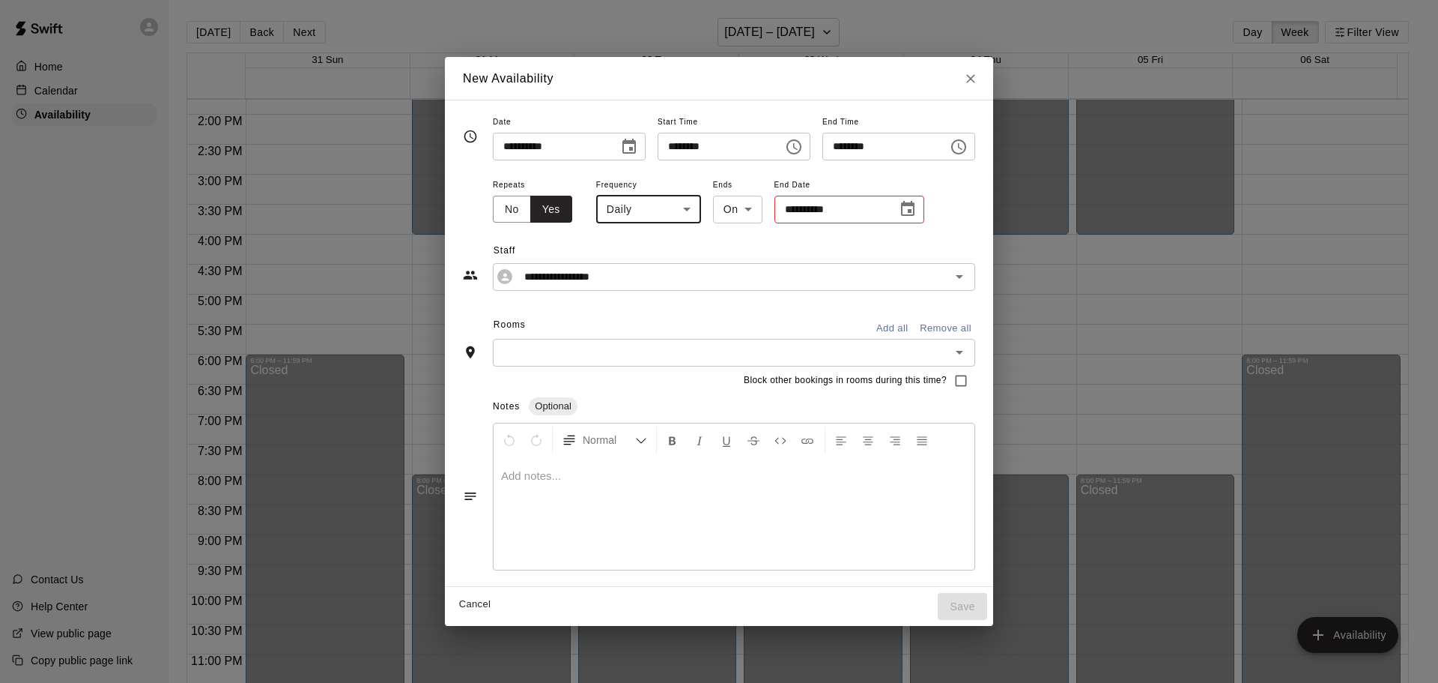
click at [623, 214] on body "Home Calendar Availability Contact Us Help Center View public page Copy public …" at bounding box center [719, 353] width 1438 height 706
click at [539, 178] on div at bounding box center [719, 341] width 1438 height 683
click at [893, 211] on button "Choose date" at bounding box center [908, 209] width 30 height 30
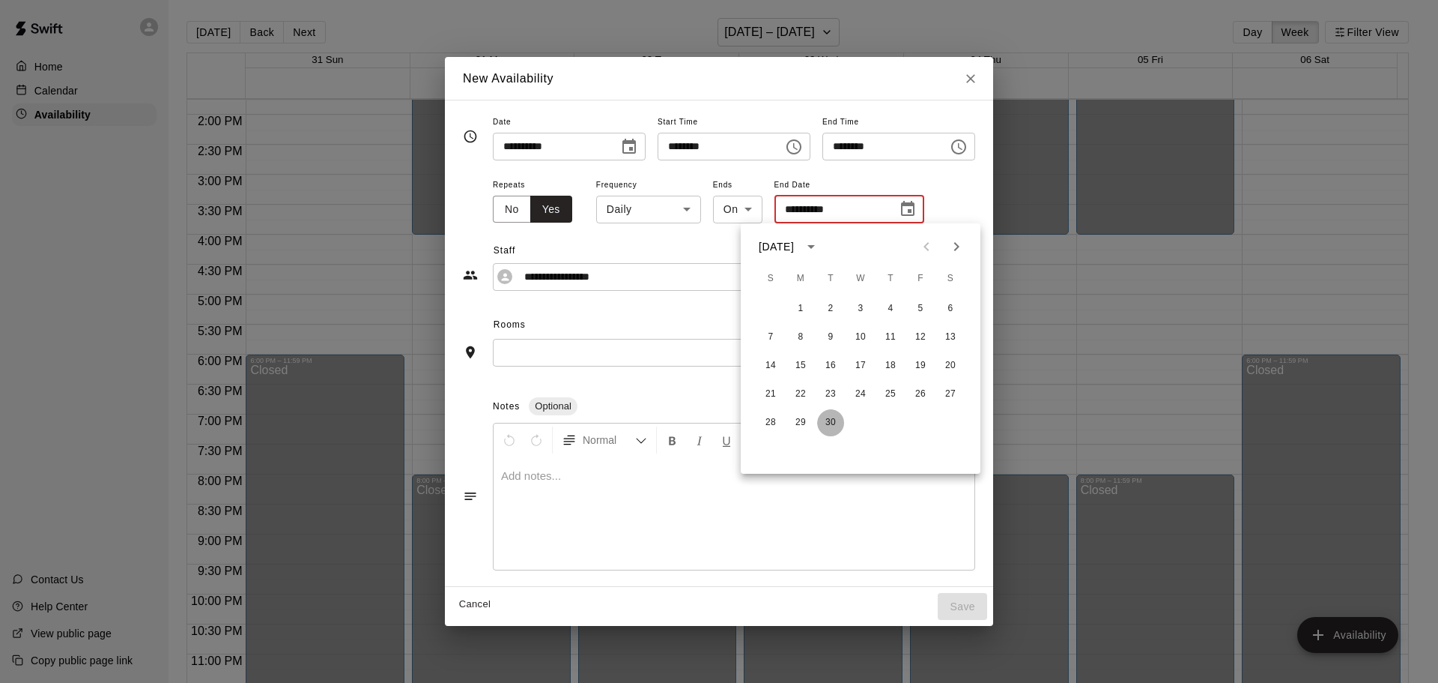
click at [827, 417] on button "30" at bounding box center [830, 422] width 27 height 27
type input "**********"
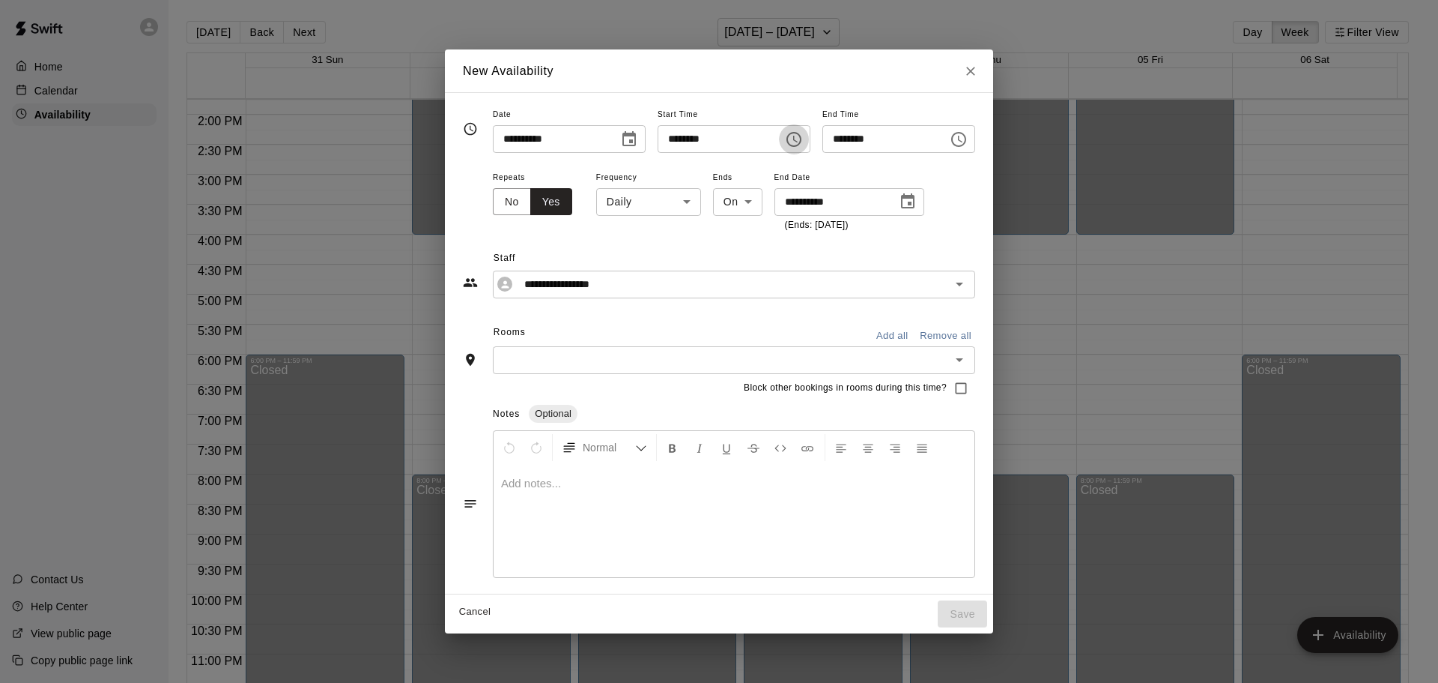
click at [802, 136] on icon "Choose time, selected time is 1:00 PM" at bounding box center [794, 139] width 15 height 15
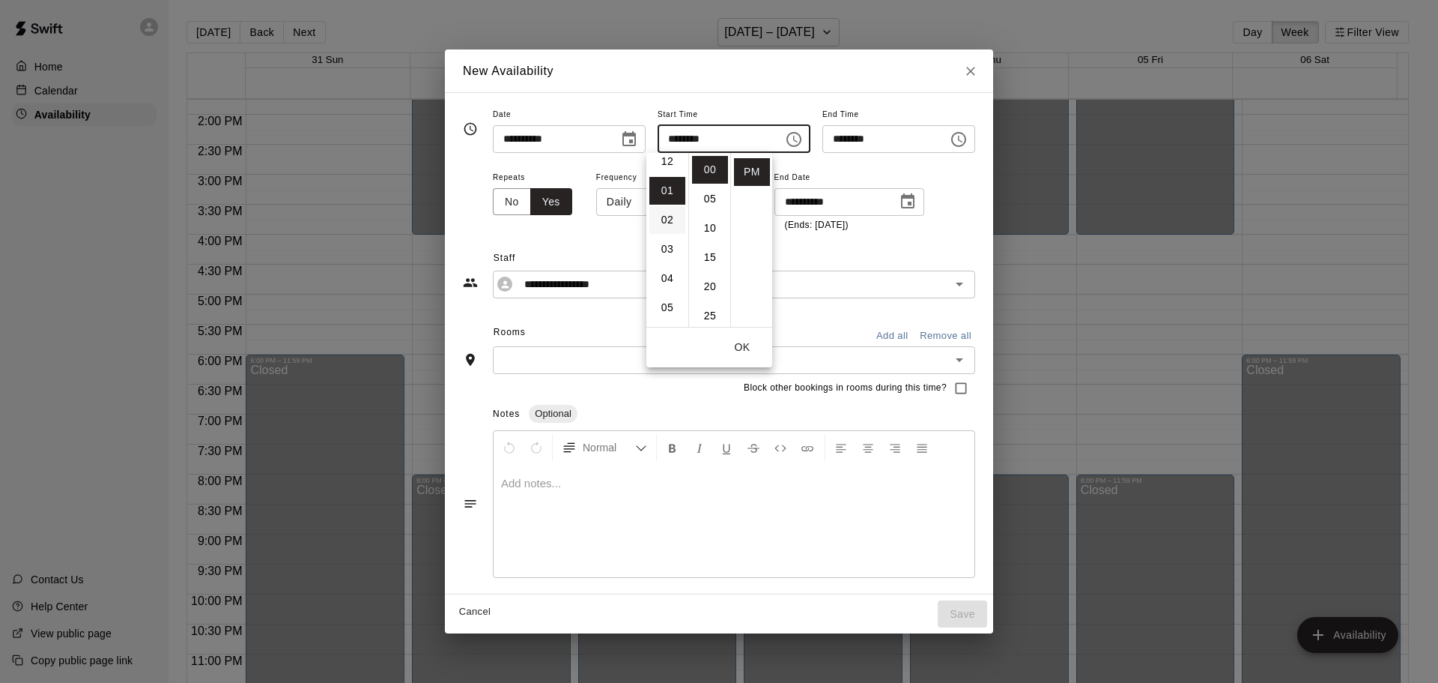
scroll to position [0, 0]
click at [582, 240] on div "**********" at bounding box center [719, 265] width 512 height 65
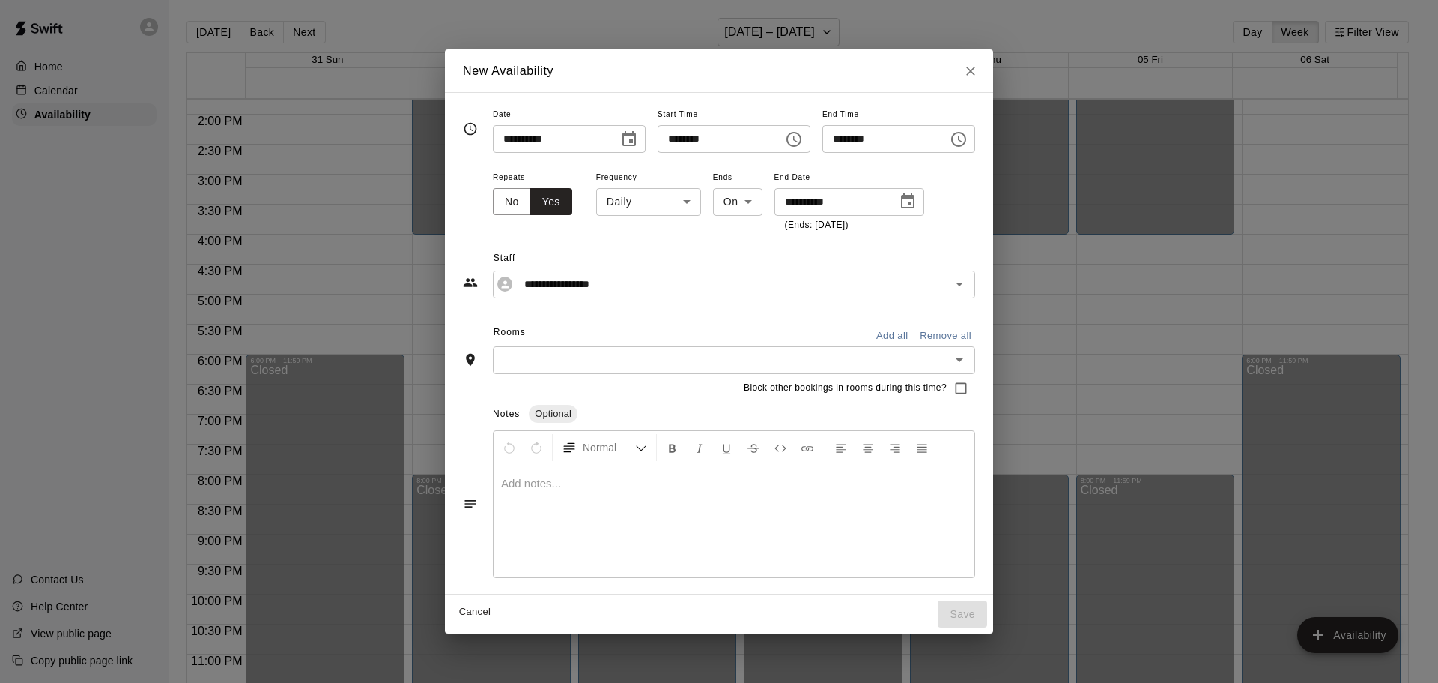
click at [616, 196] on body "Home Calendar Availability Contact Us Help Center View public page Copy public …" at bounding box center [719, 353] width 1438 height 706
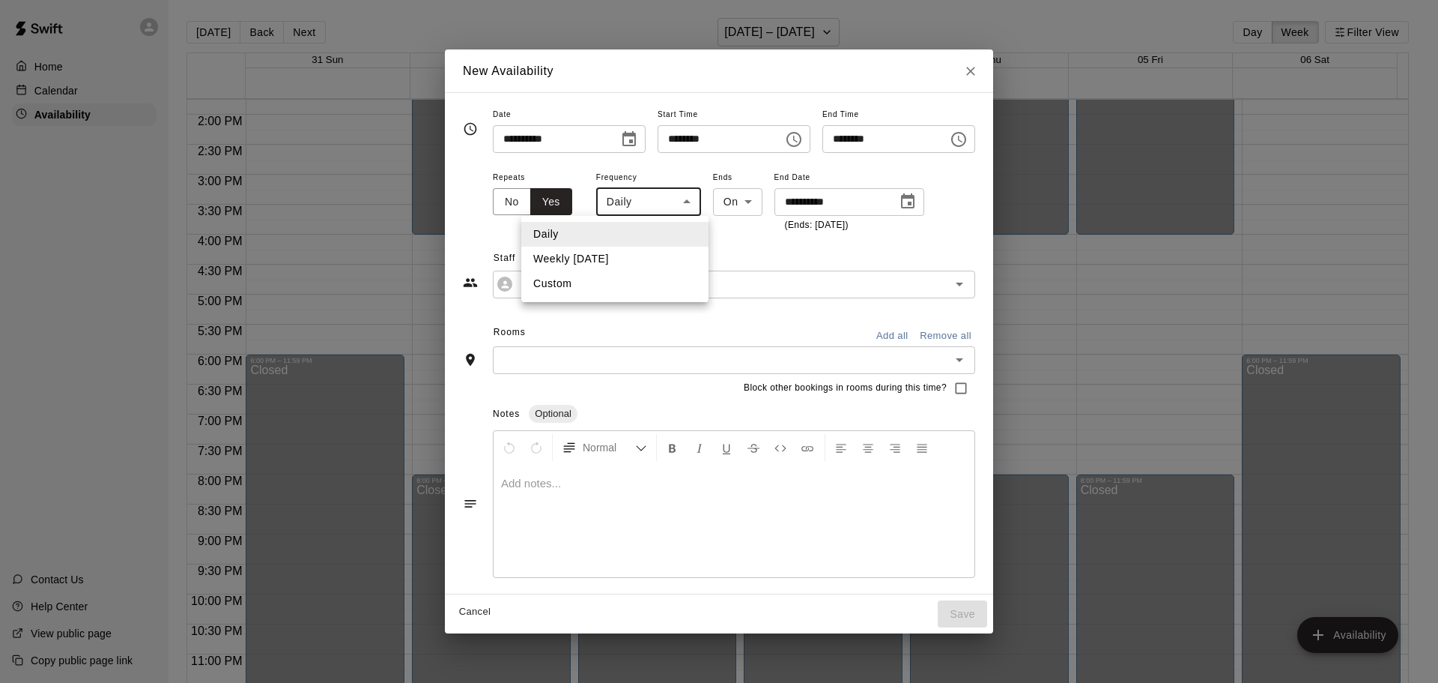
click at [608, 276] on li "Custom" at bounding box center [614, 283] width 187 height 25
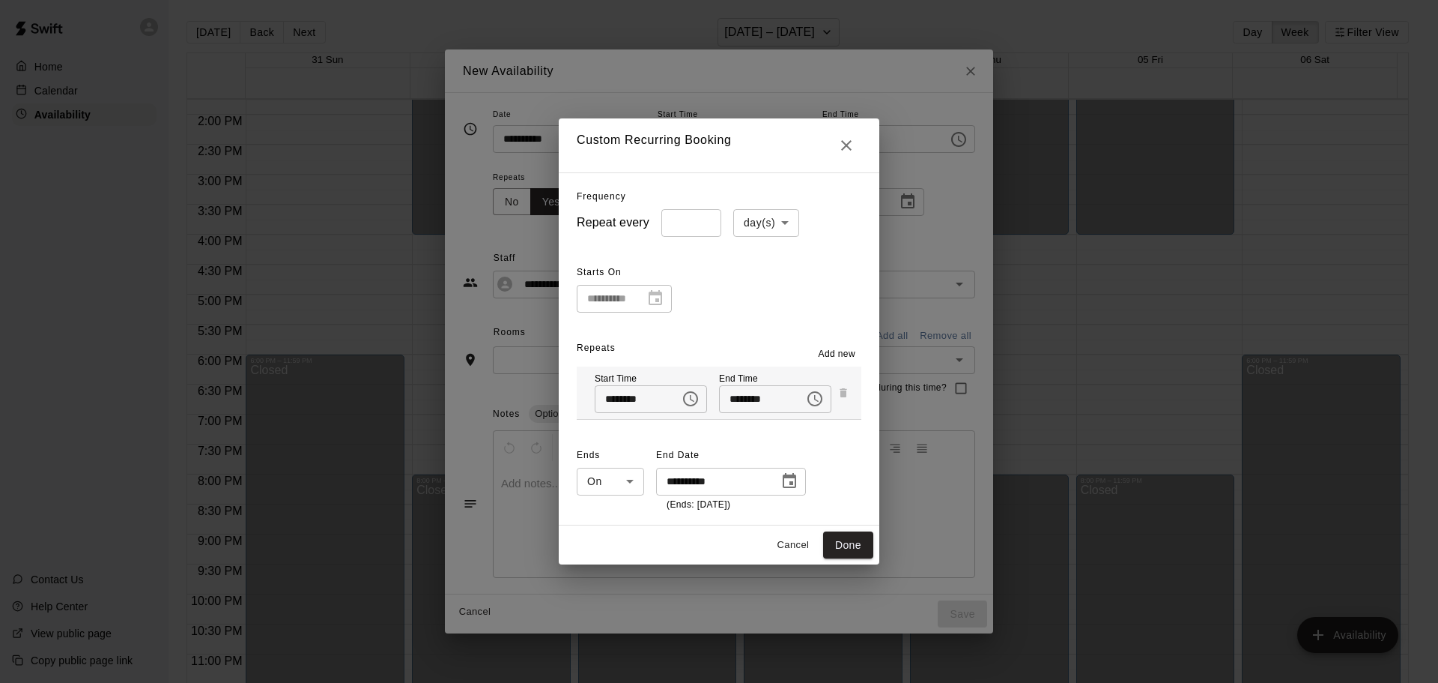
click at [856, 140] on icon "Close" at bounding box center [847, 145] width 18 height 18
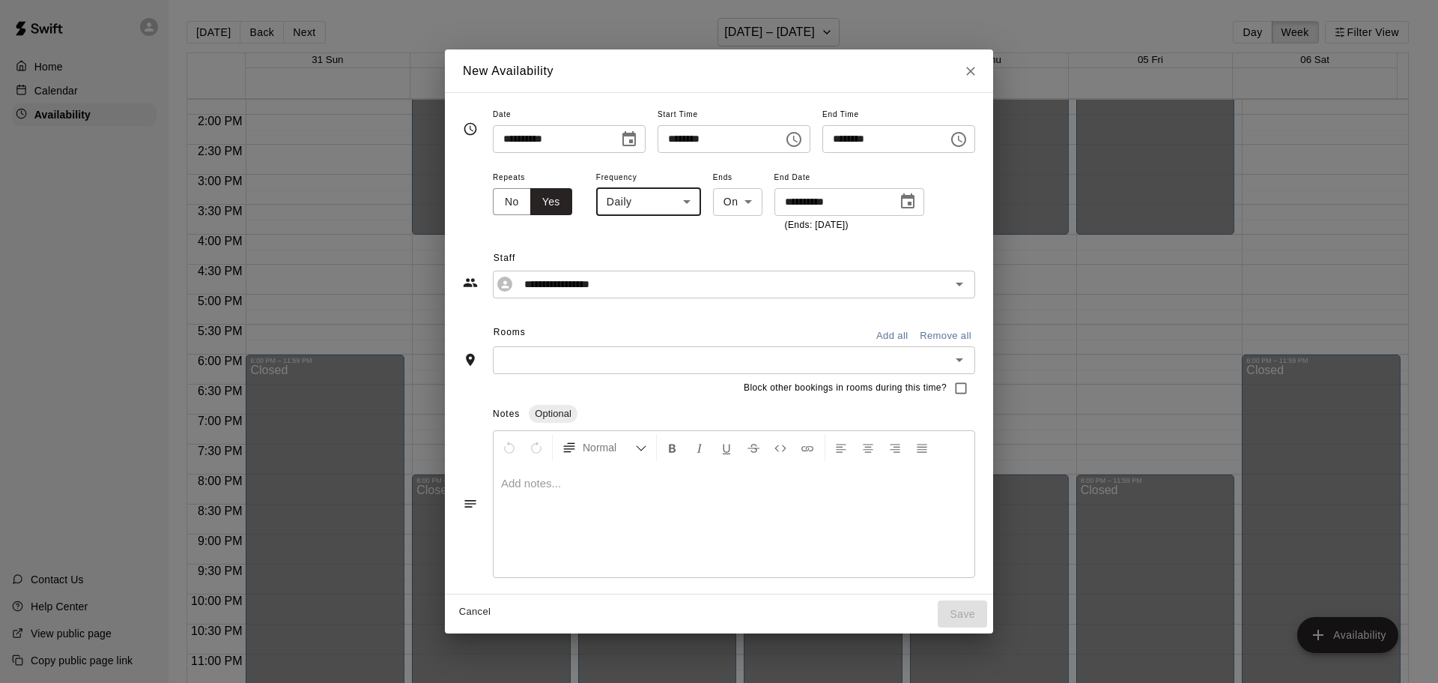
click at [647, 211] on body "Home Calendar Availability Contact Us Help Center View public page Copy public …" at bounding box center [719, 353] width 1438 height 706
click at [592, 284] on li "Custom" at bounding box center [614, 283] width 187 height 25
type input "******"
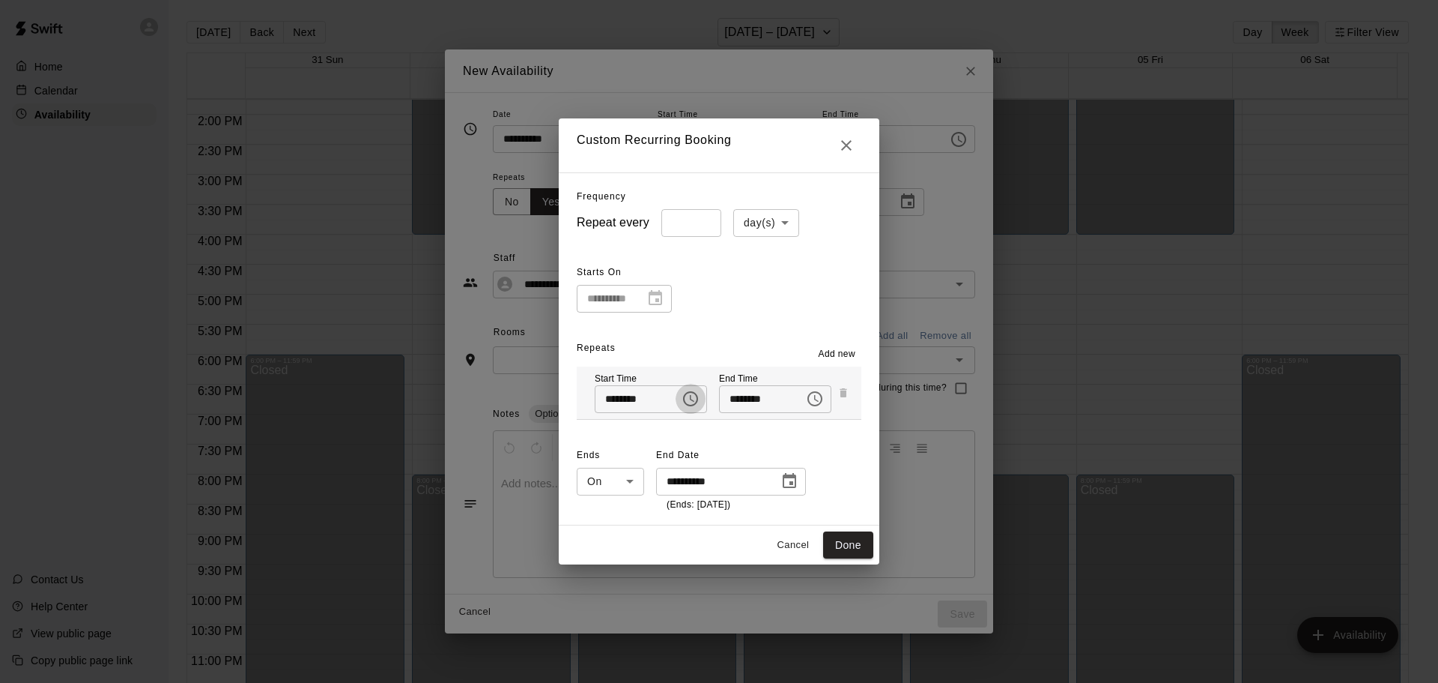
click at [687, 399] on icon "Choose time, selected time is 1:00 PM" at bounding box center [691, 399] width 18 height 18
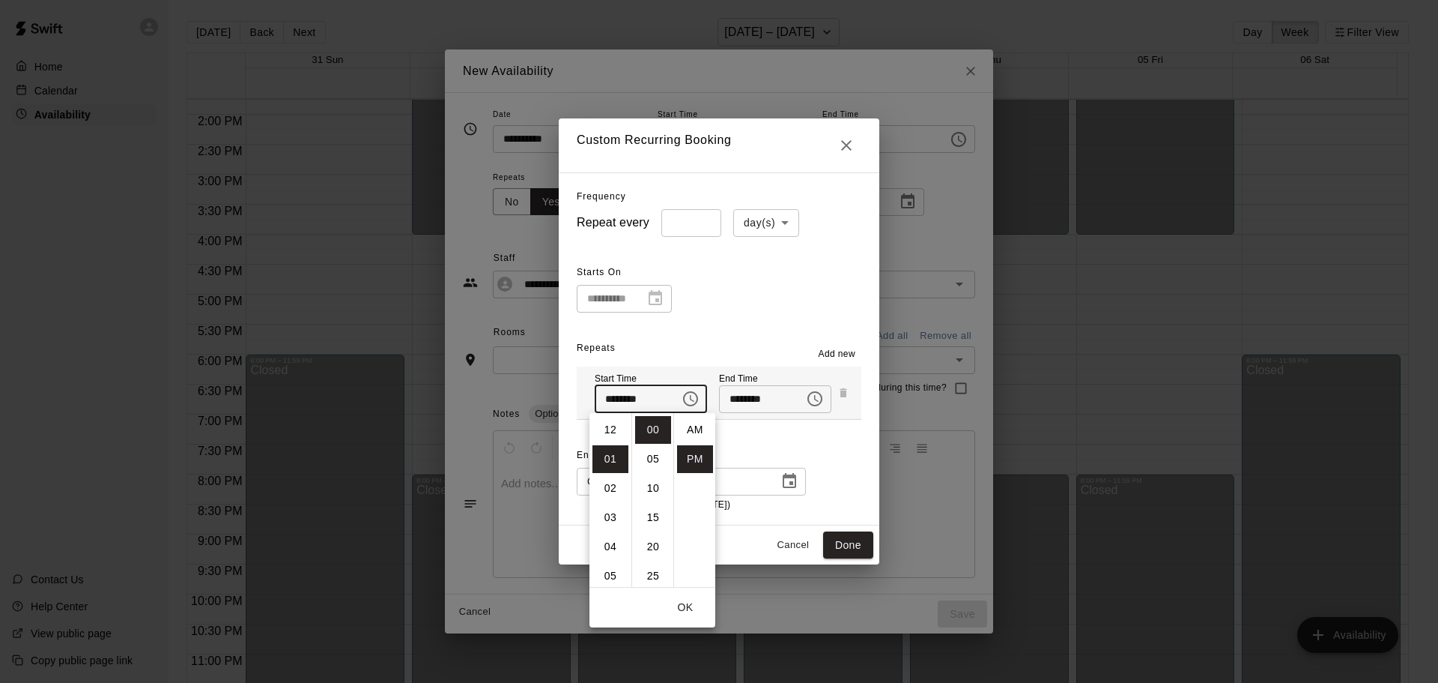
scroll to position [27, 0]
click at [779, 336] on div "Repeats Add new Start Time ******** ​ End Time ******** ​" at bounding box center [719, 377] width 285 height 83
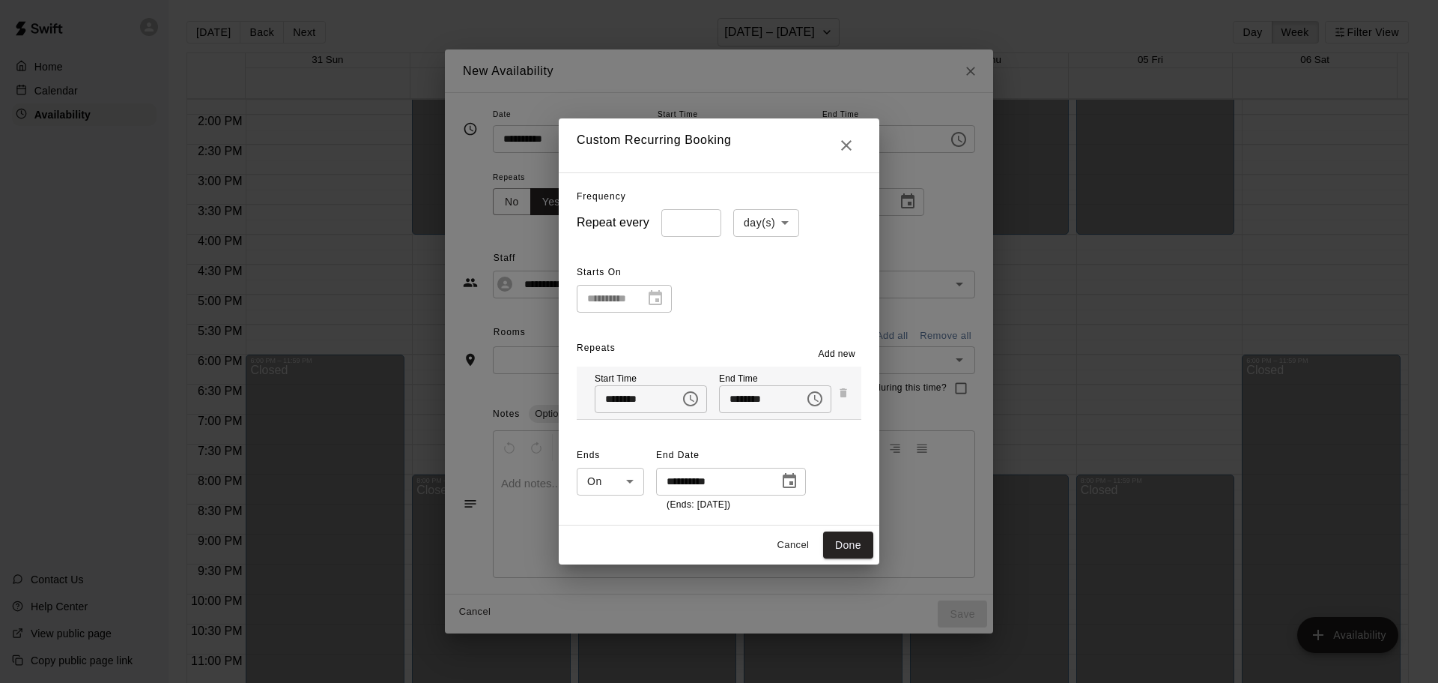
click at [744, 231] on body "Home Calendar Availability Contact Us Help Center View public page Copy public …" at bounding box center [719, 353] width 1438 height 706
click at [751, 280] on li "week(s)" at bounding box center [761, 279] width 66 height 25
type input "******"
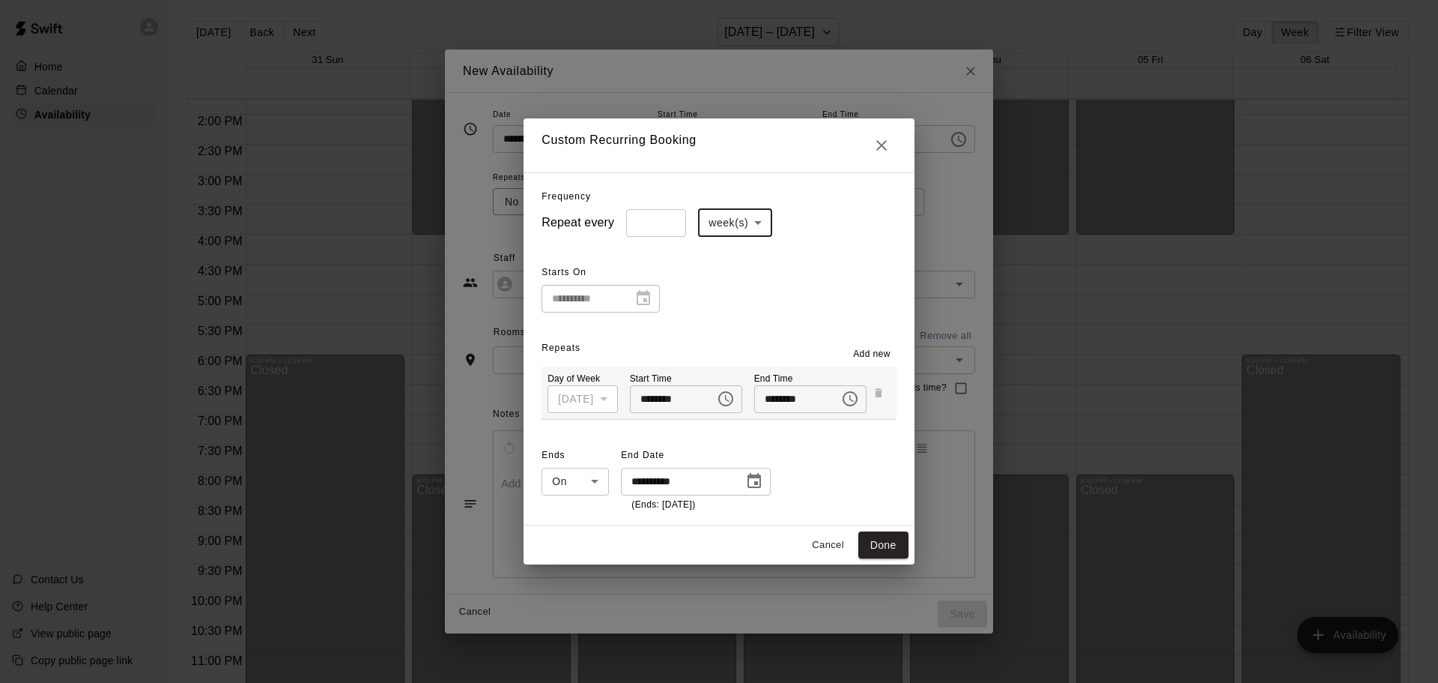
click at [666, 219] on input "*" at bounding box center [656, 223] width 60 height 28
click at [663, 219] on input "*" at bounding box center [656, 223] width 60 height 28
type input "*"
click at [663, 219] on input "*" at bounding box center [656, 223] width 60 height 28
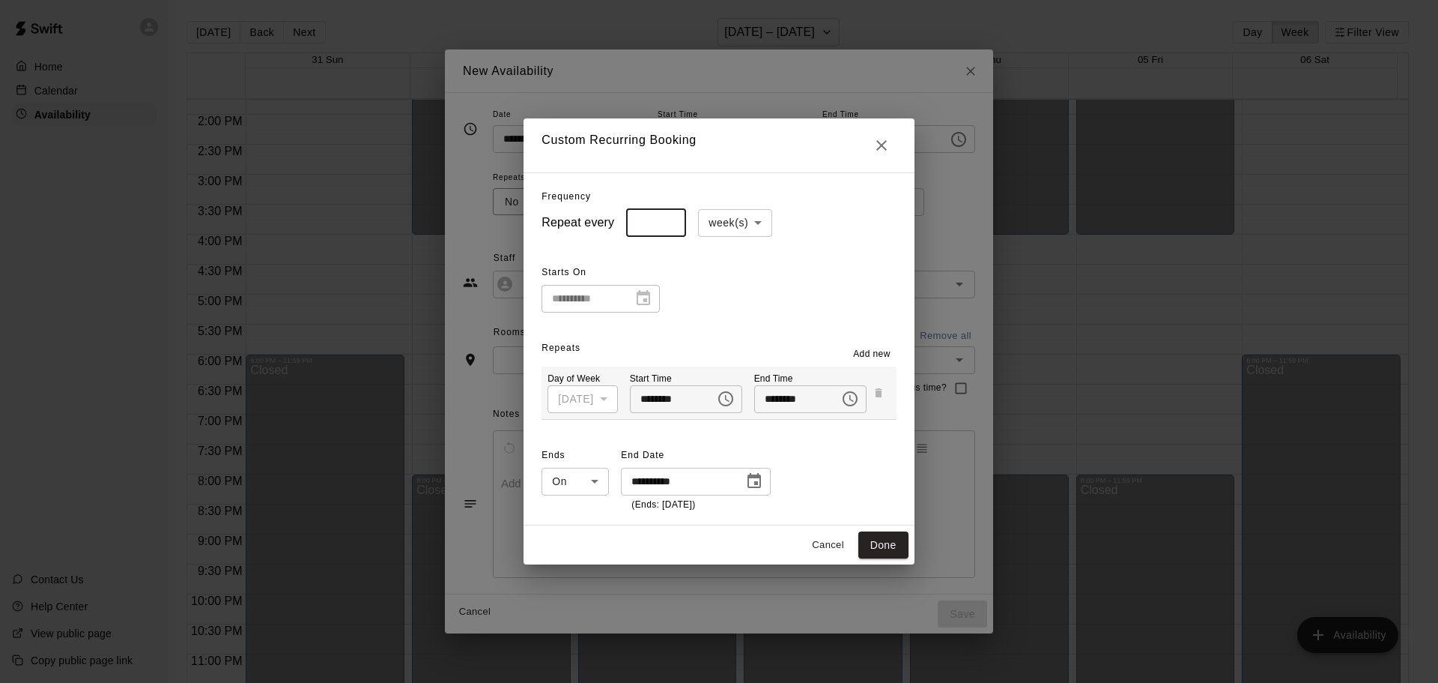
click at [878, 351] on span "Add new" at bounding box center [871, 354] width 37 height 15
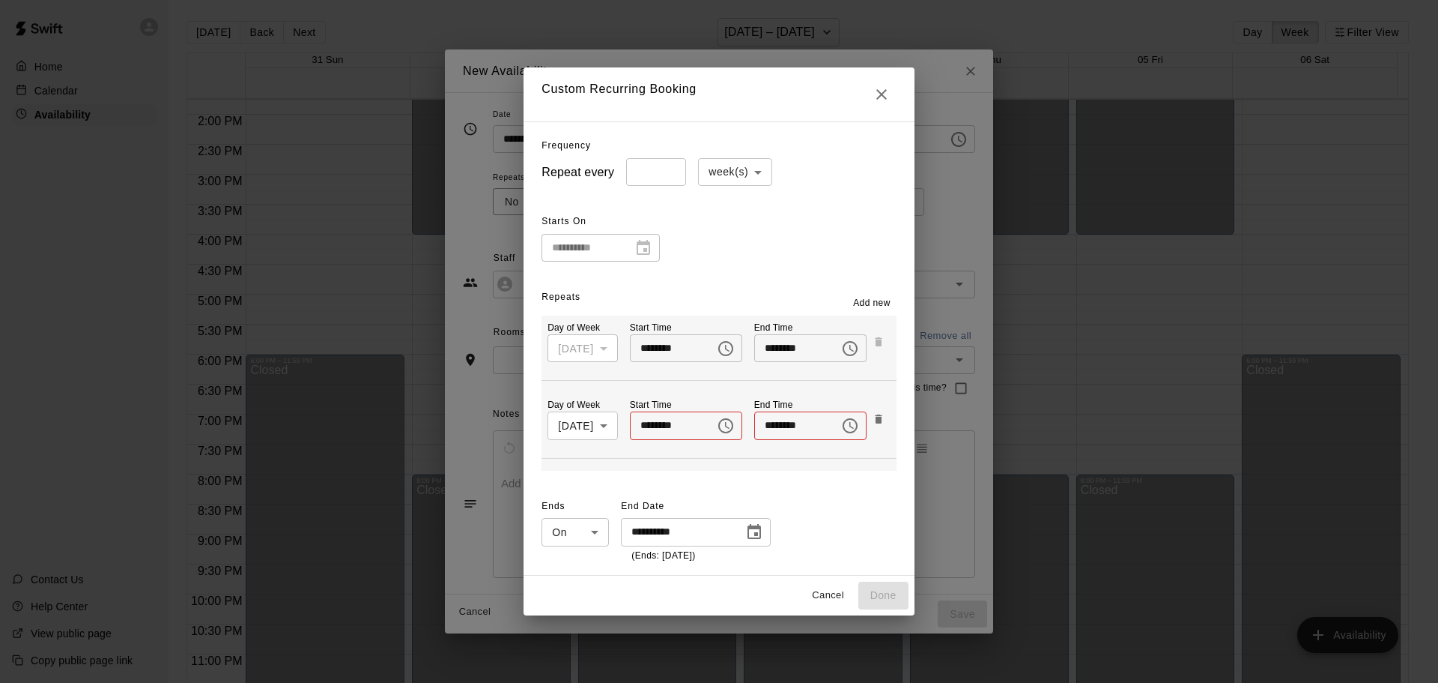
click at [867, 305] on span "Add new" at bounding box center [871, 303] width 37 height 15
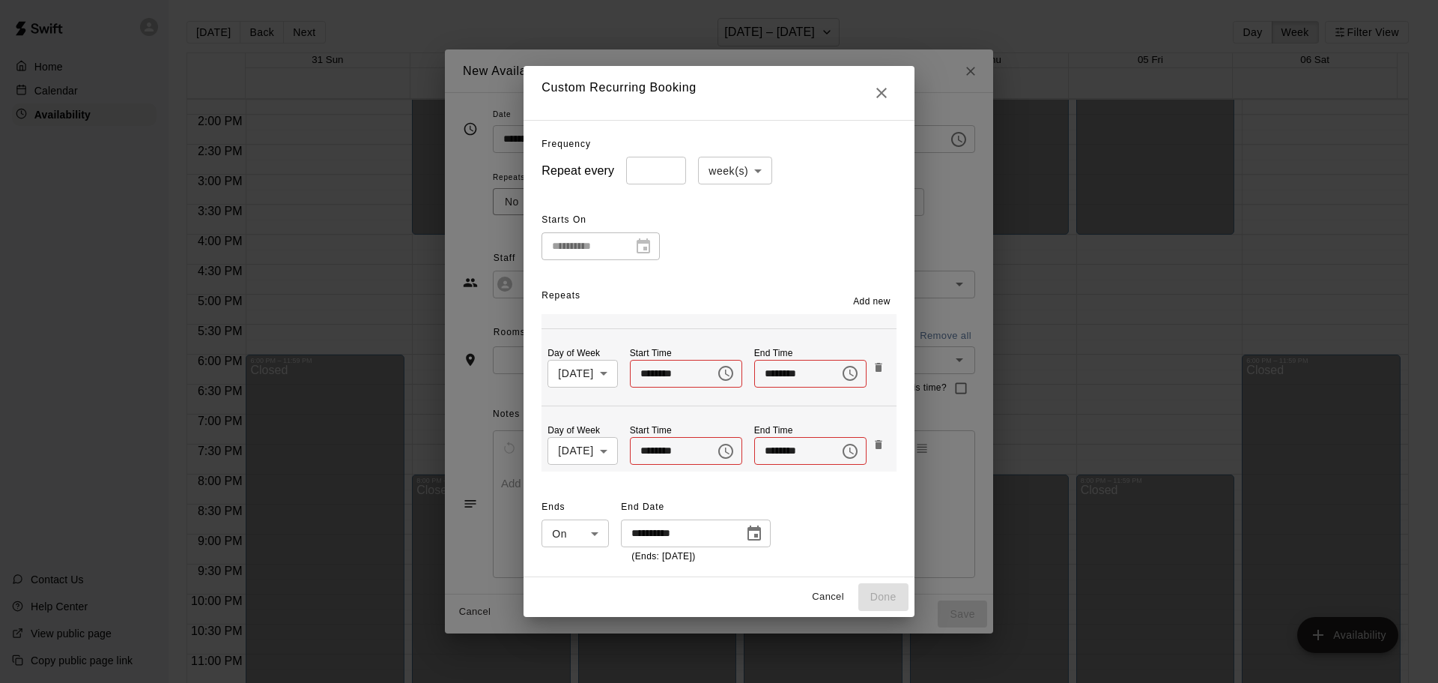
scroll to position [75, 0]
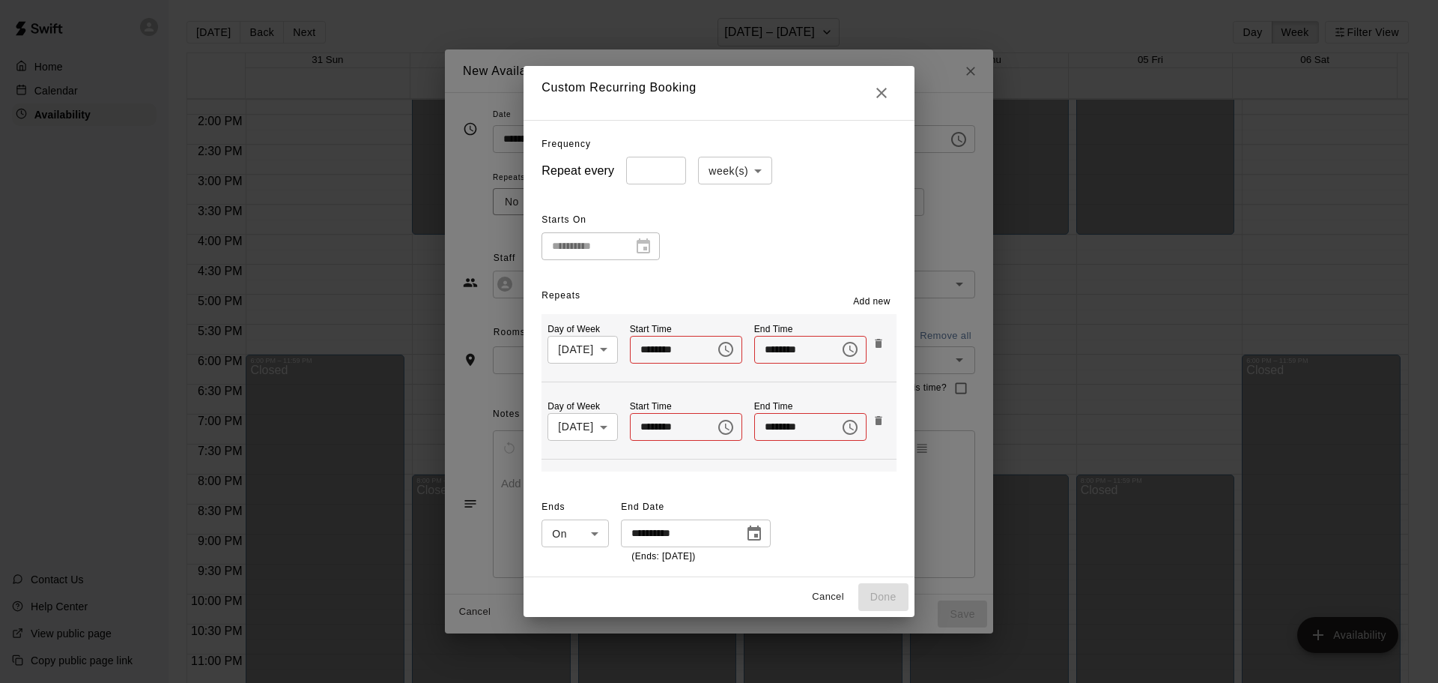
click at [733, 168] on body "Home Calendar Availability Contact Us Help Center View public page Copy public …" at bounding box center [719, 353] width 1438 height 706
click at [722, 199] on li "day(s)" at bounding box center [728, 202] width 74 height 25
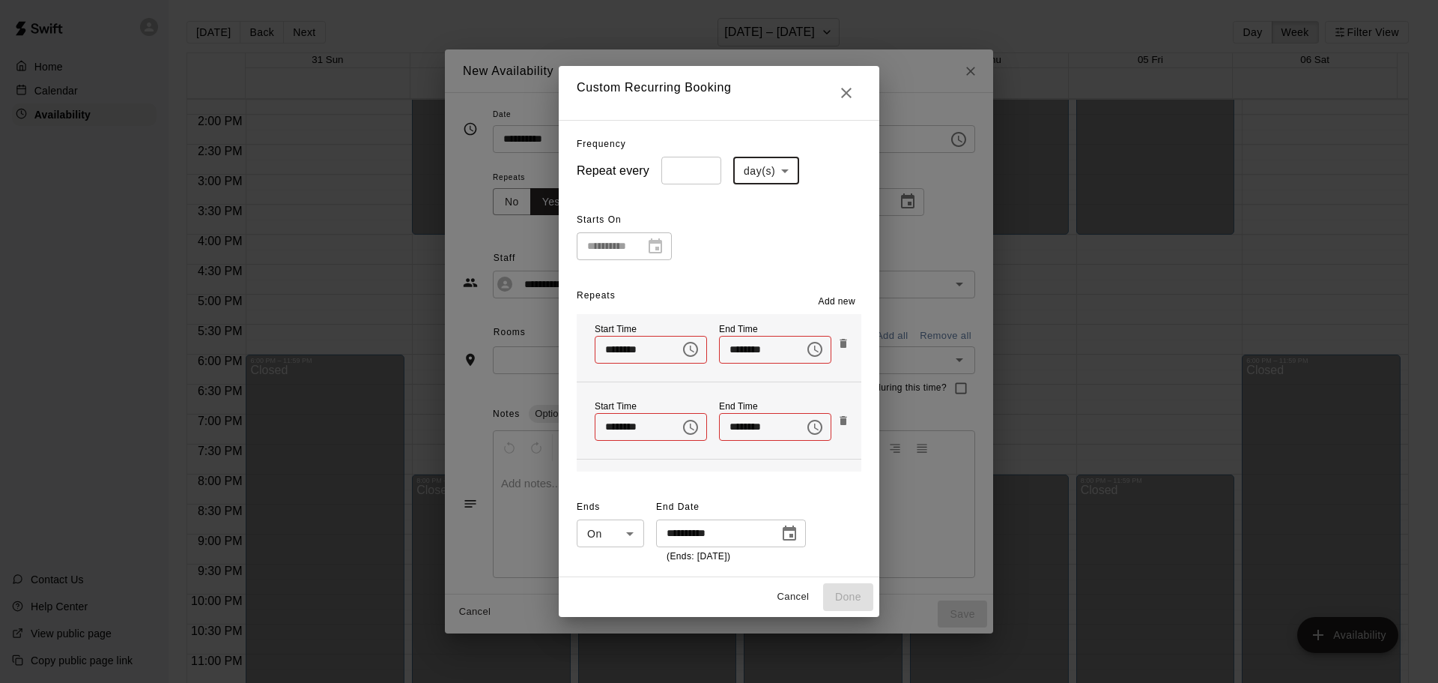
click at [743, 169] on body "Home Calendar Availability Contact Us Help Center View public page Copy public …" at bounding box center [719, 353] width 1438 height 706
click at [751, 229] on li "week(s)" at bounding box center [761, 227] width 66 height 25
type input "******"
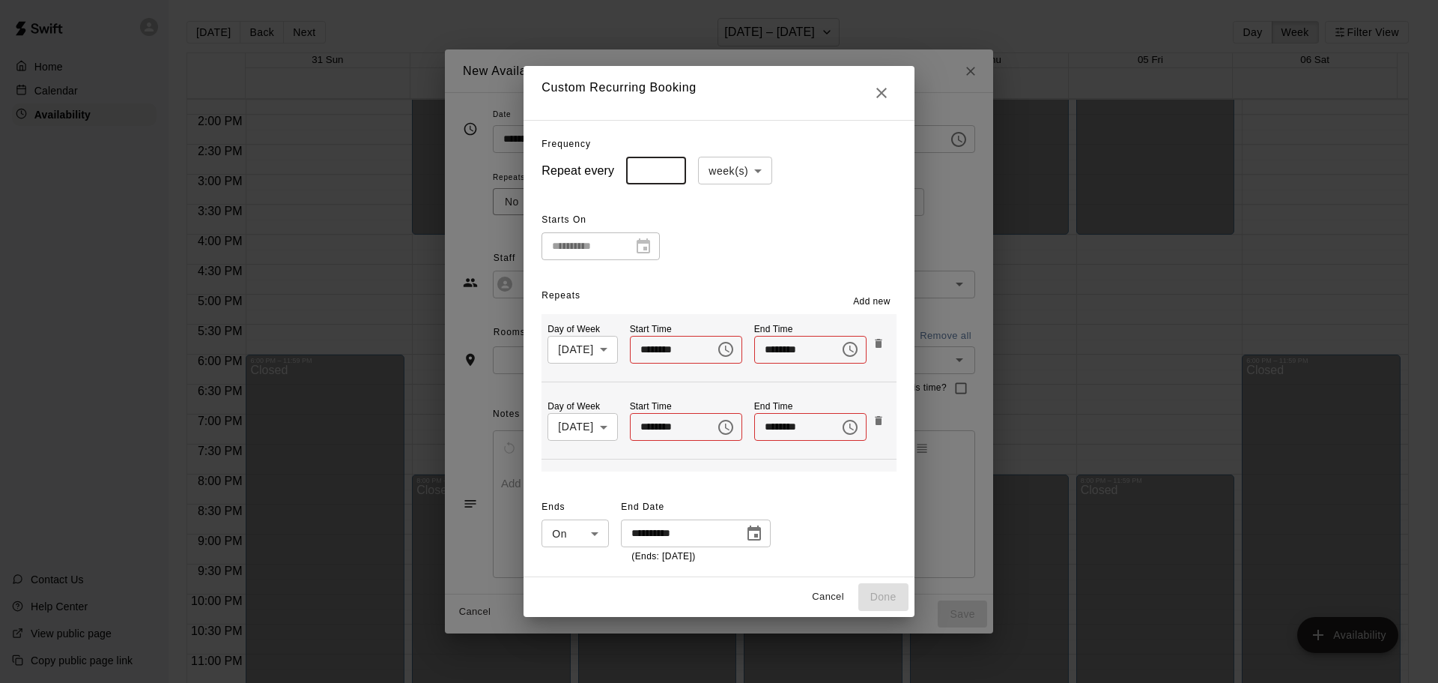
drag, startPoint x: 655, startPoint y: 174, endPoint x: 608, endPoint y: 173, distance: 47.2
click at [608, 173] on div "Repeat every * ​ week(s) ****** ​" at bounding box center [719, 171] width 354 height 28
click at [664, 166] on input "*" at bounding box center [656, 171] width 60 height 28
click at [662, 175] on input "*" at bounding box center [656, 171] width 60 height 28
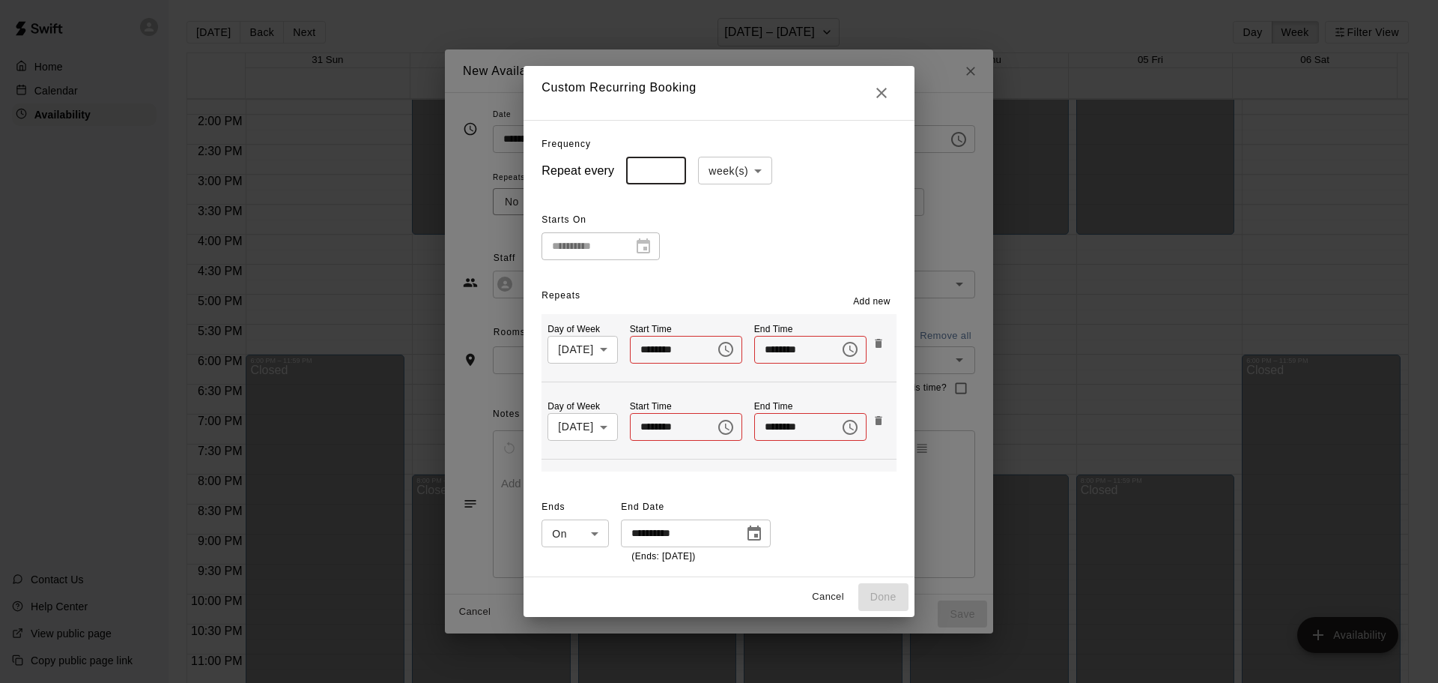
click at [662, 175] on input "*" at bounding box center [656, 171] width 60 height 28
type input "*"
click at [662, 175] on input "*" at bounding box center [656, 171] width 60 height 28
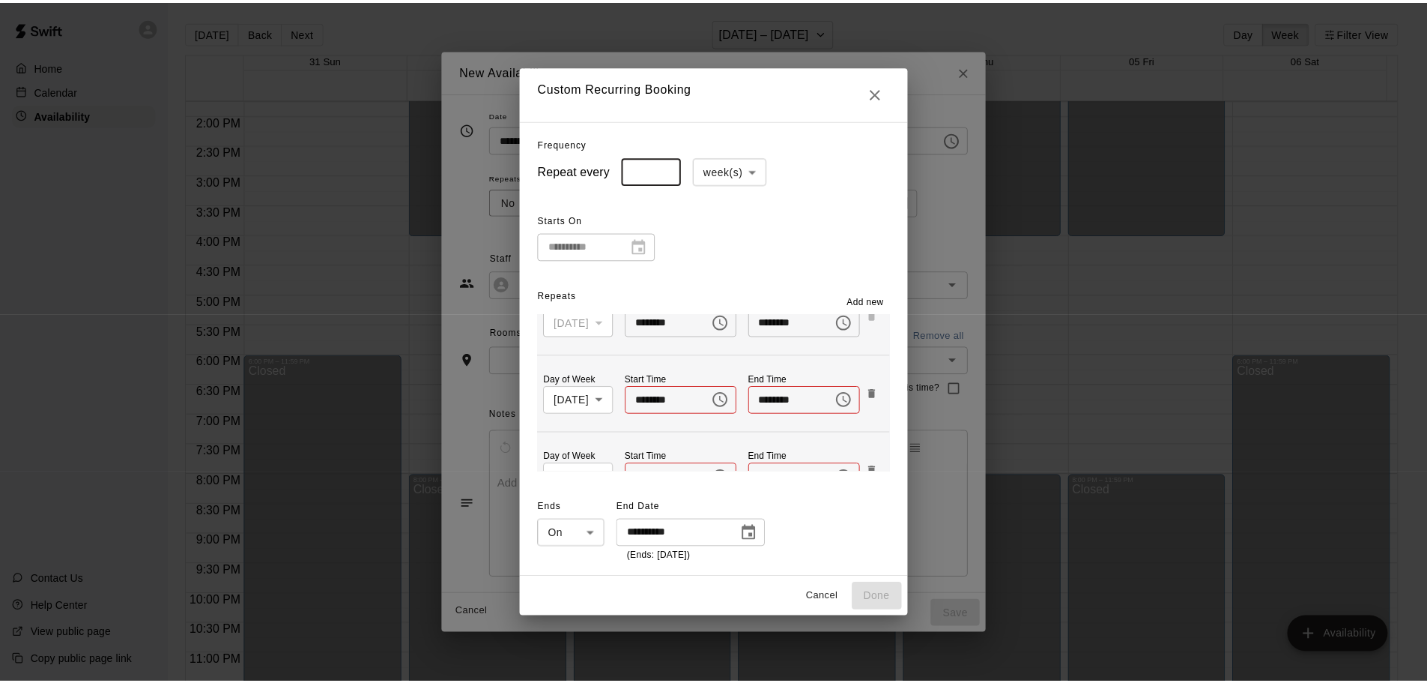
scroll to position [0, 0]
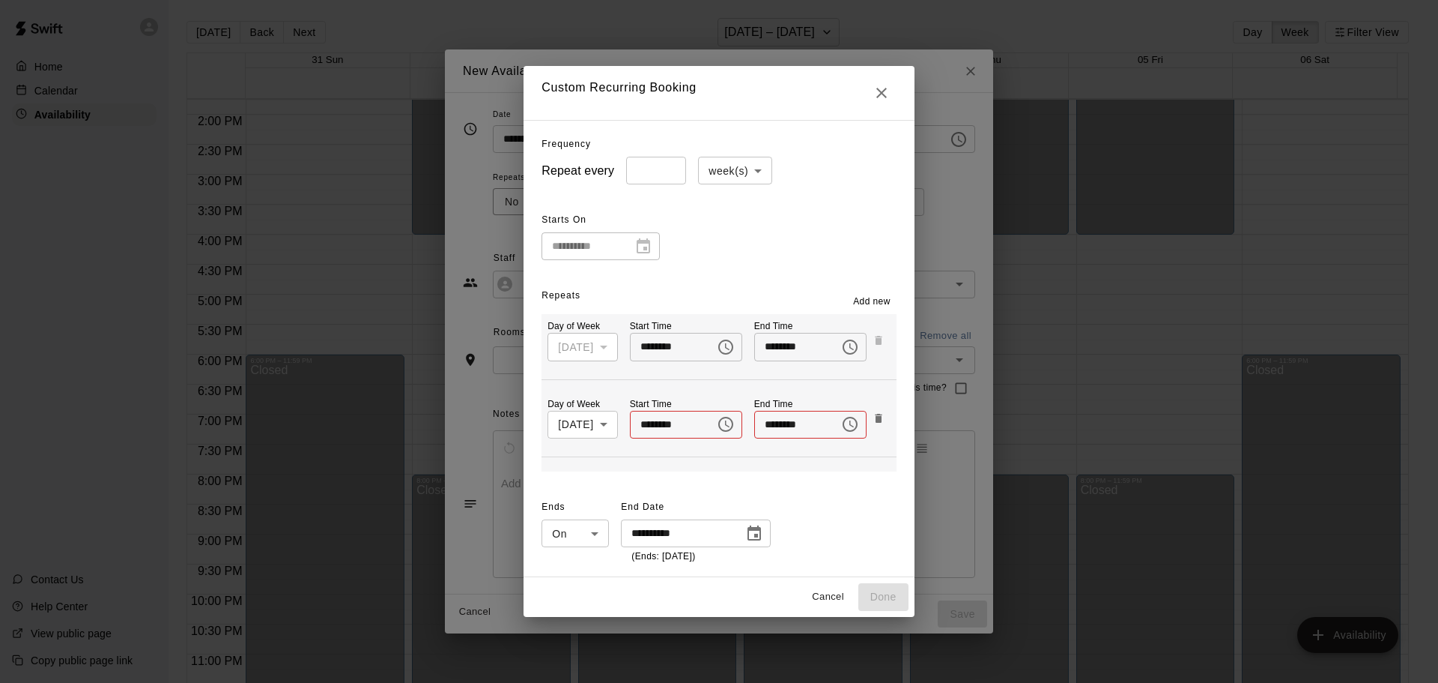
drag, startPoint x: 712, startPoint y: 342, endPoint x: 829, endPoint y: 115, distance: 255.3
click at [746, 211] on div "**********" at bounding box center [719, 348] width 390 height 457
click at [897, 91] on button "Close" at bounding box center [882, 93] width 30 height 30
type input "*****"
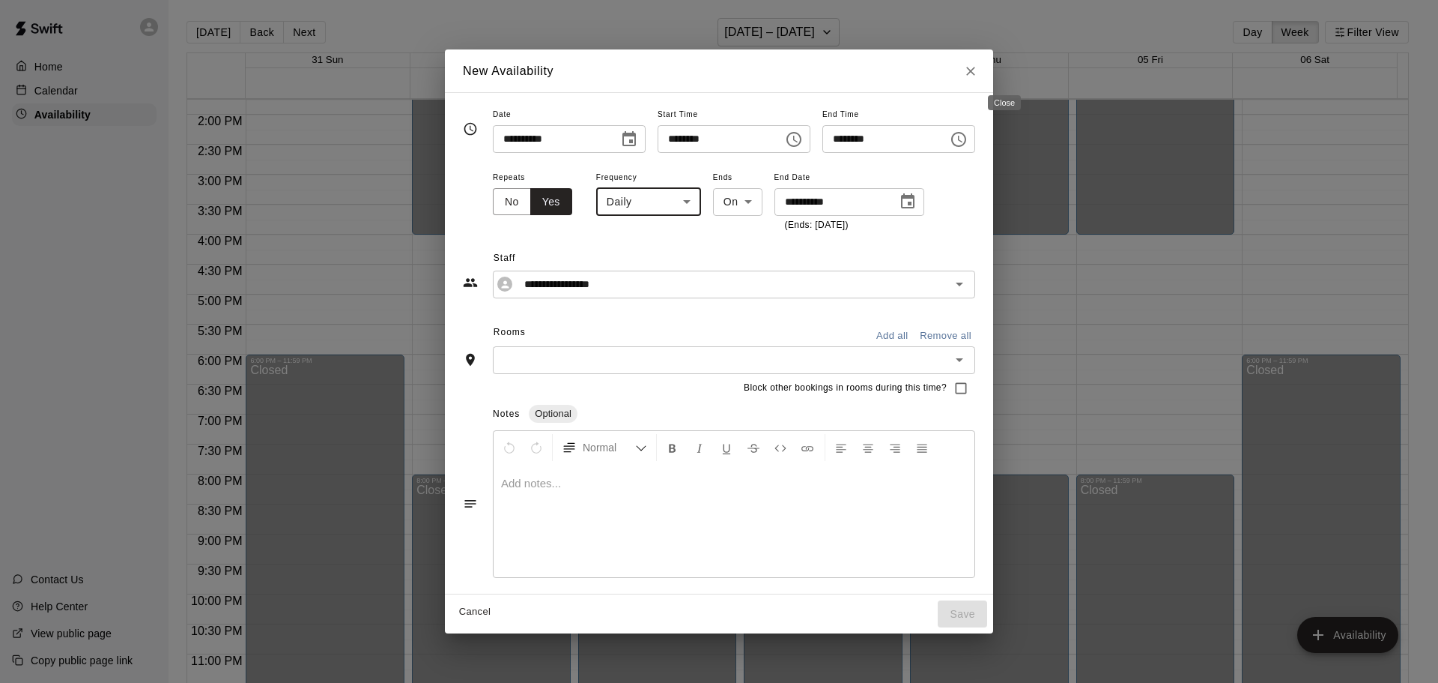
click at [978, 65] on icon "Close" at bounding box center [970, 71] width 15 height 15
type input "**********"
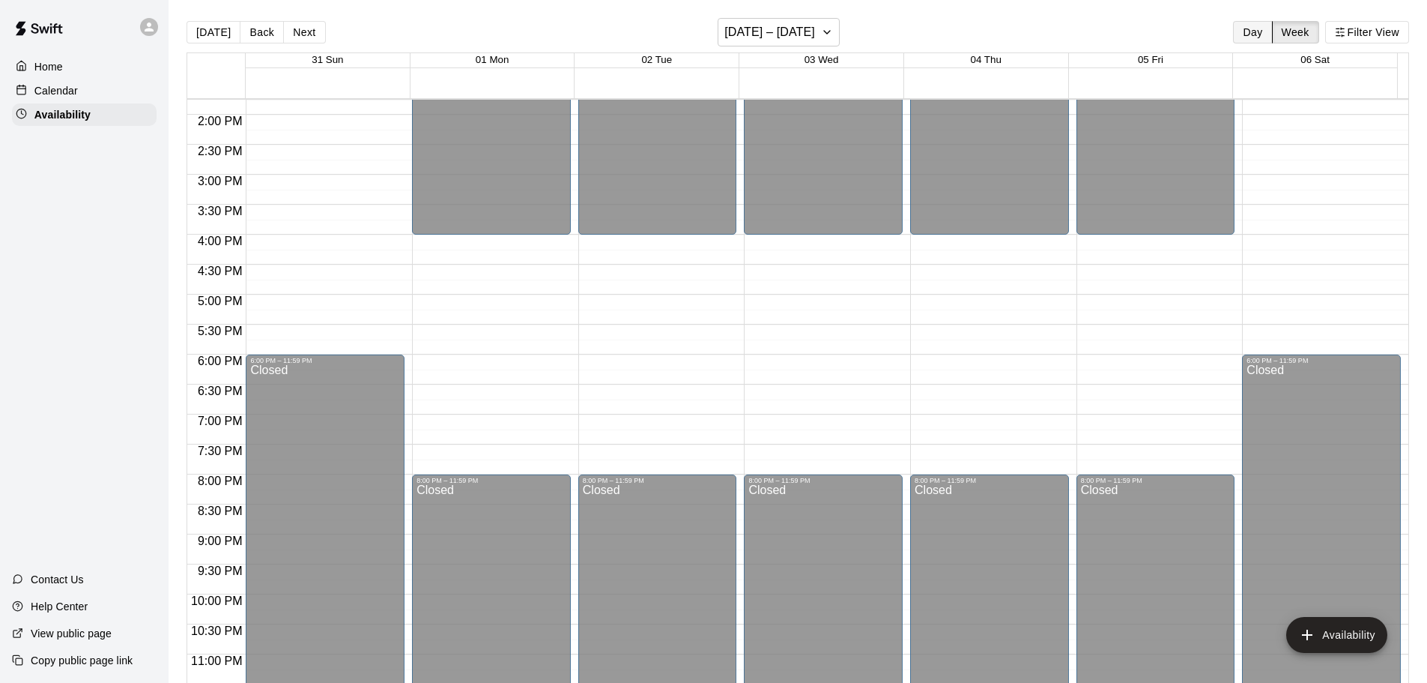
click at [1250, 28] on button "Day" at bounding box center [1252, 32] width 39 height 22
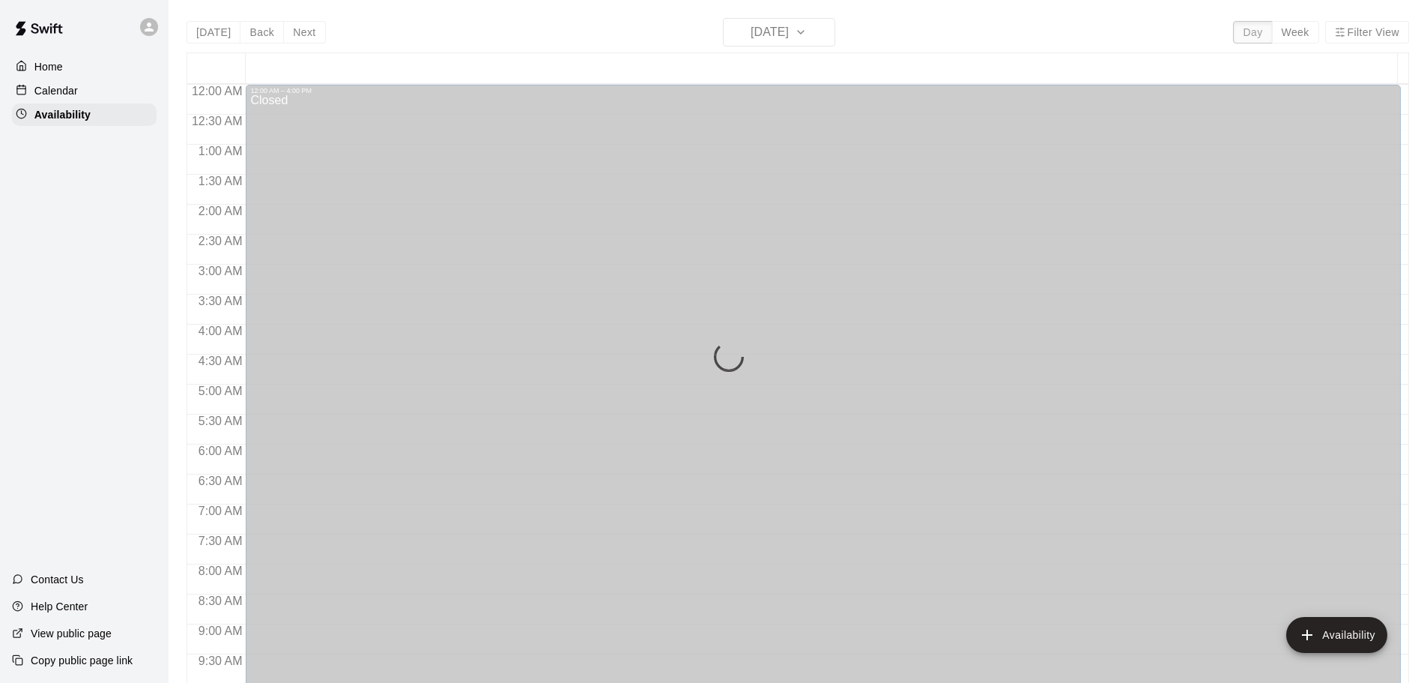
scroll to position [823, 0]
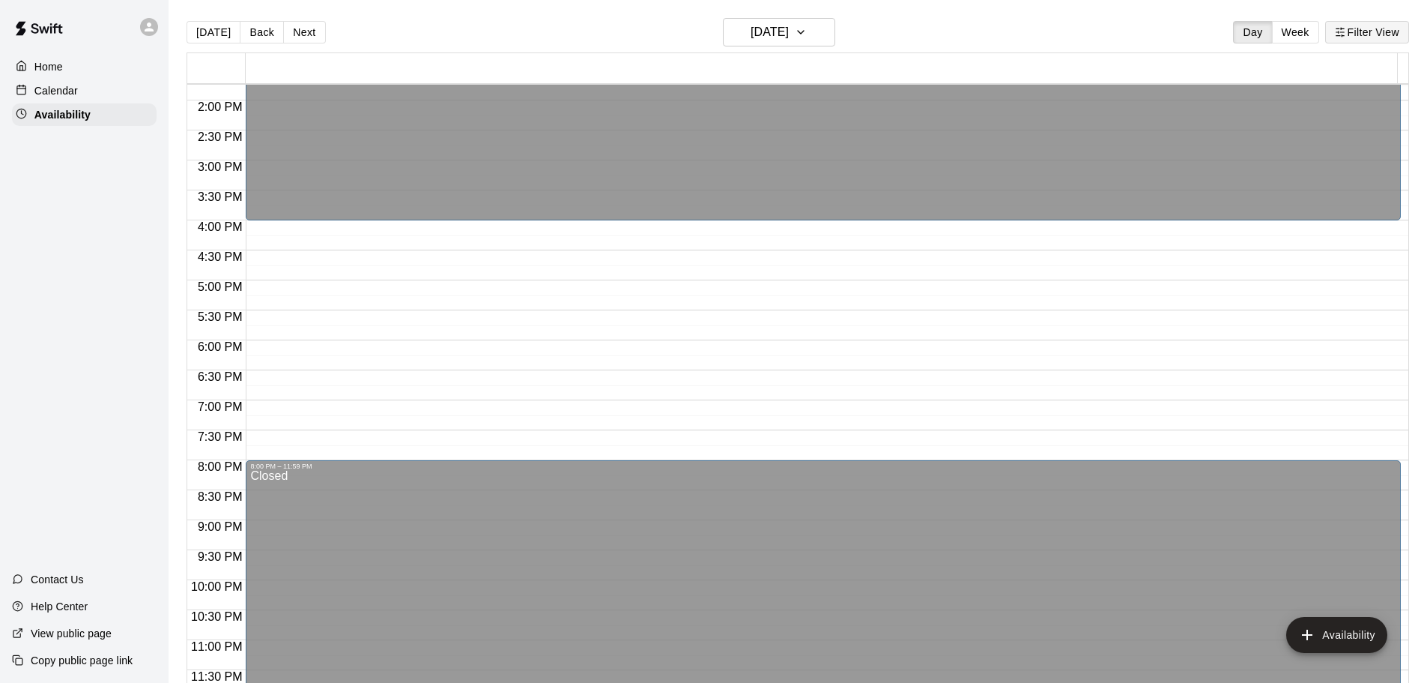
click at [1354, 33] on button "Filter View" at bounding box center [1367, 32] width 84 height 22
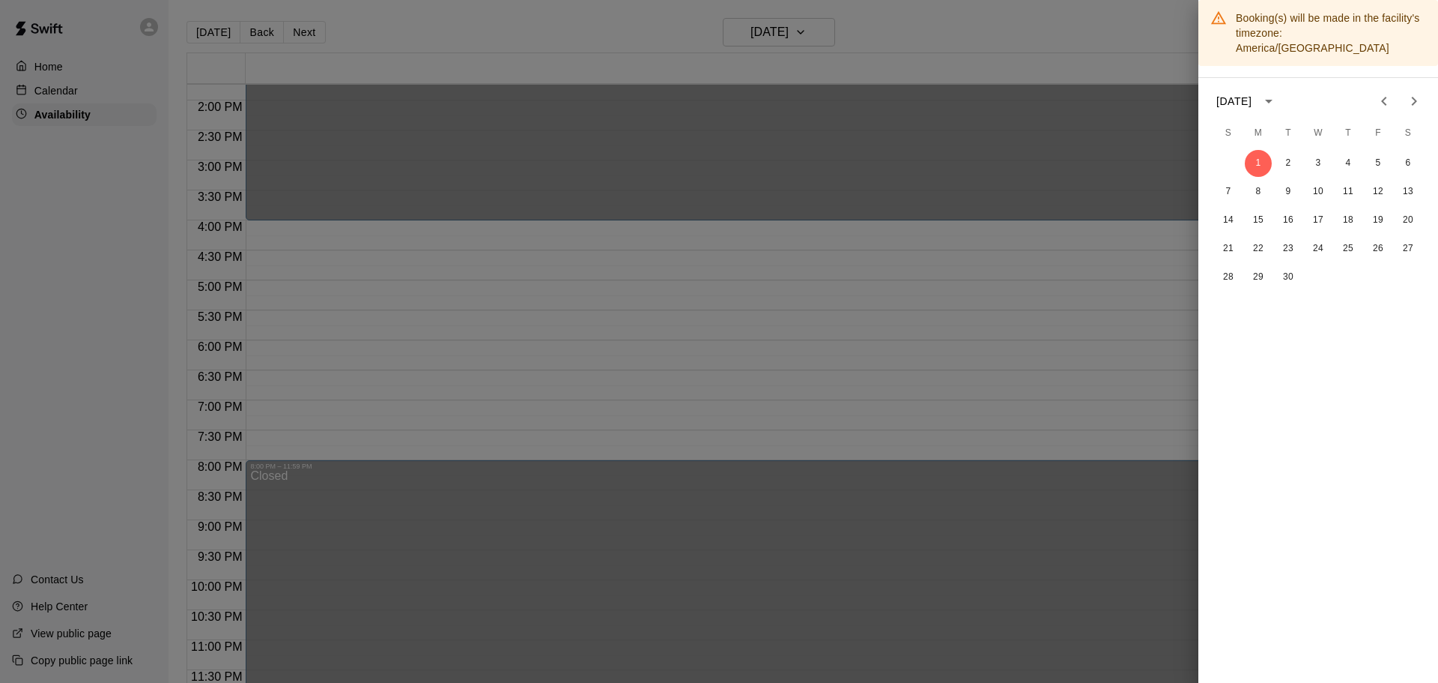
click at [1169, 85] on div at bounding box center [719, 341] width 1438 height 683
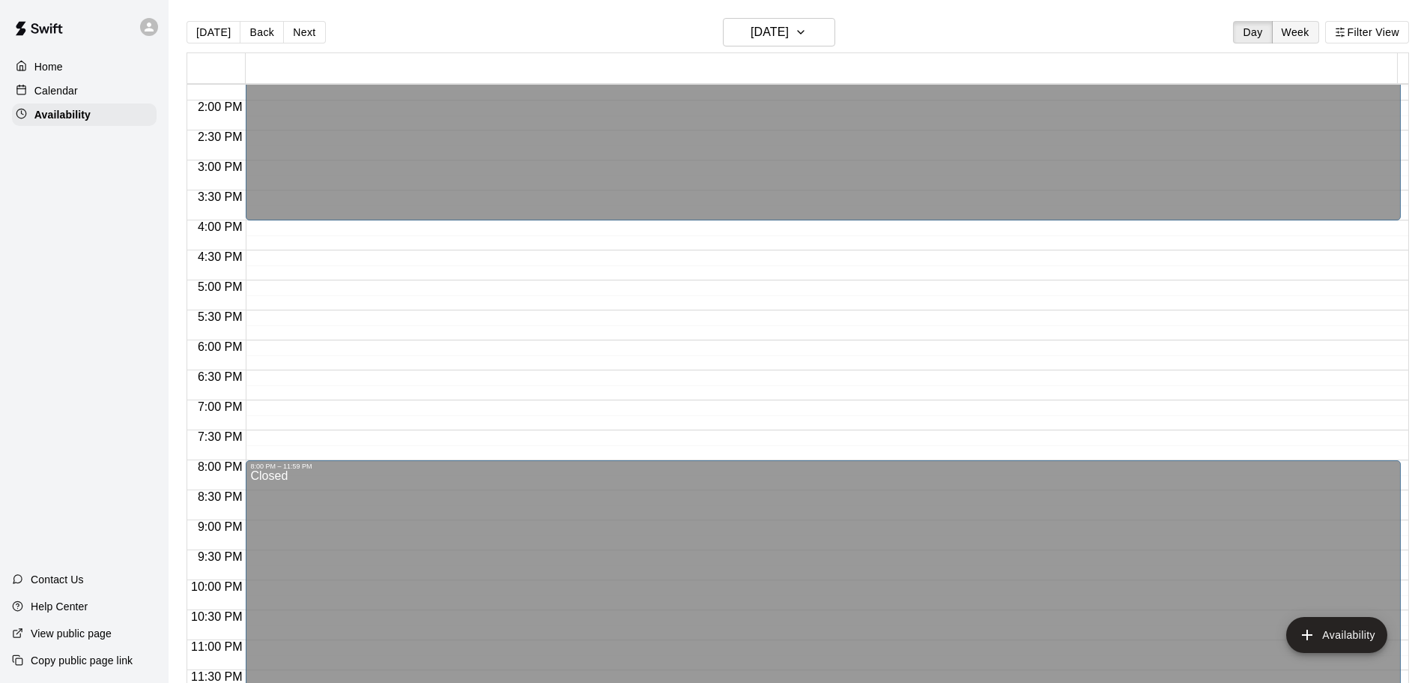
click at [1303, 32] on button "Week" at bounding box center [1295, 32] width 47 height 22
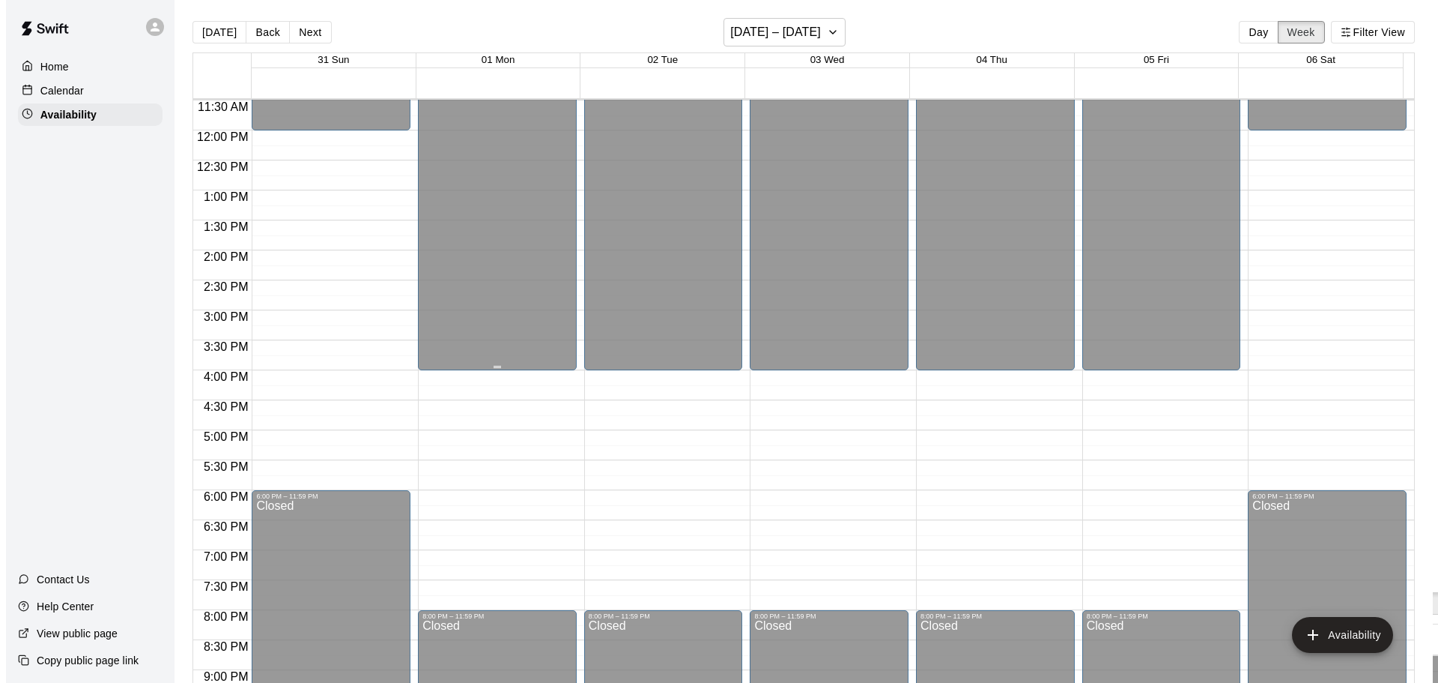
scroll to position [689, 0]
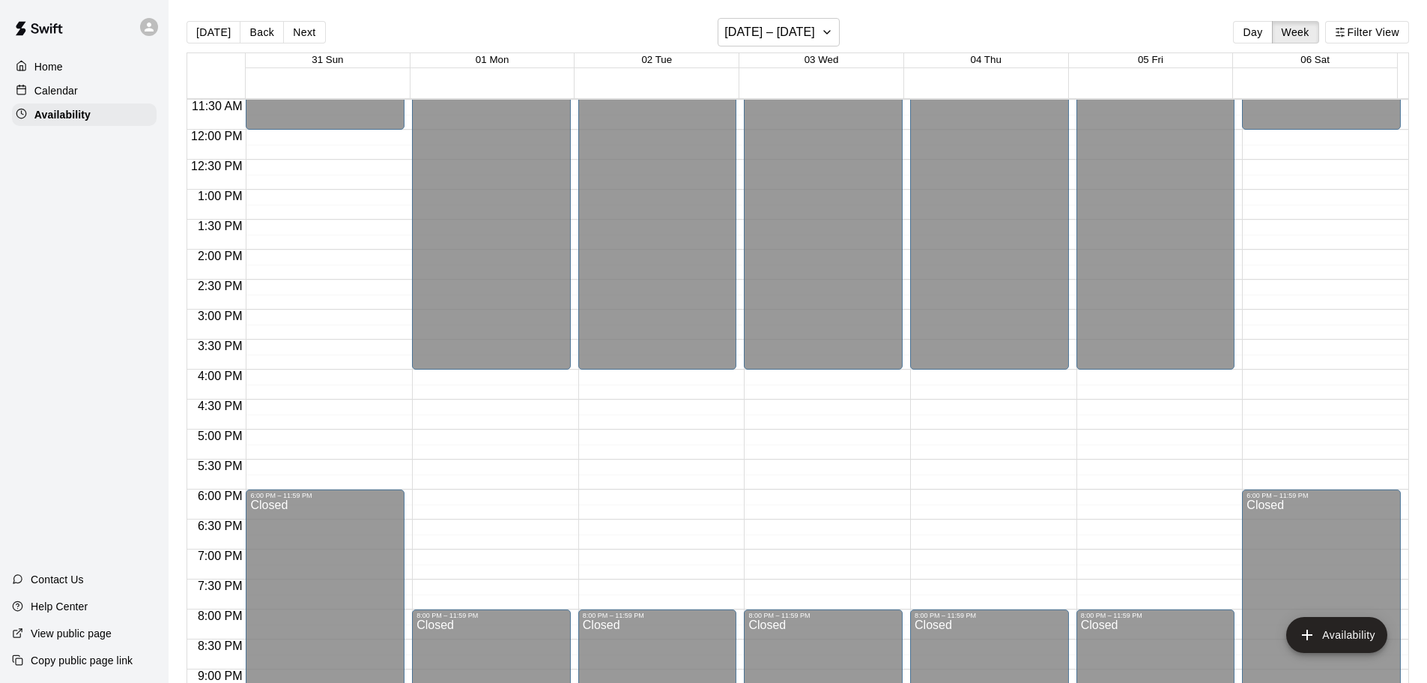
click at [494, 383] on div "12:00 AM – 4:00 PM Closed 8:00 PM – 11:59 PM Closed" at bounding box center [491, 129] width 159 height 1438
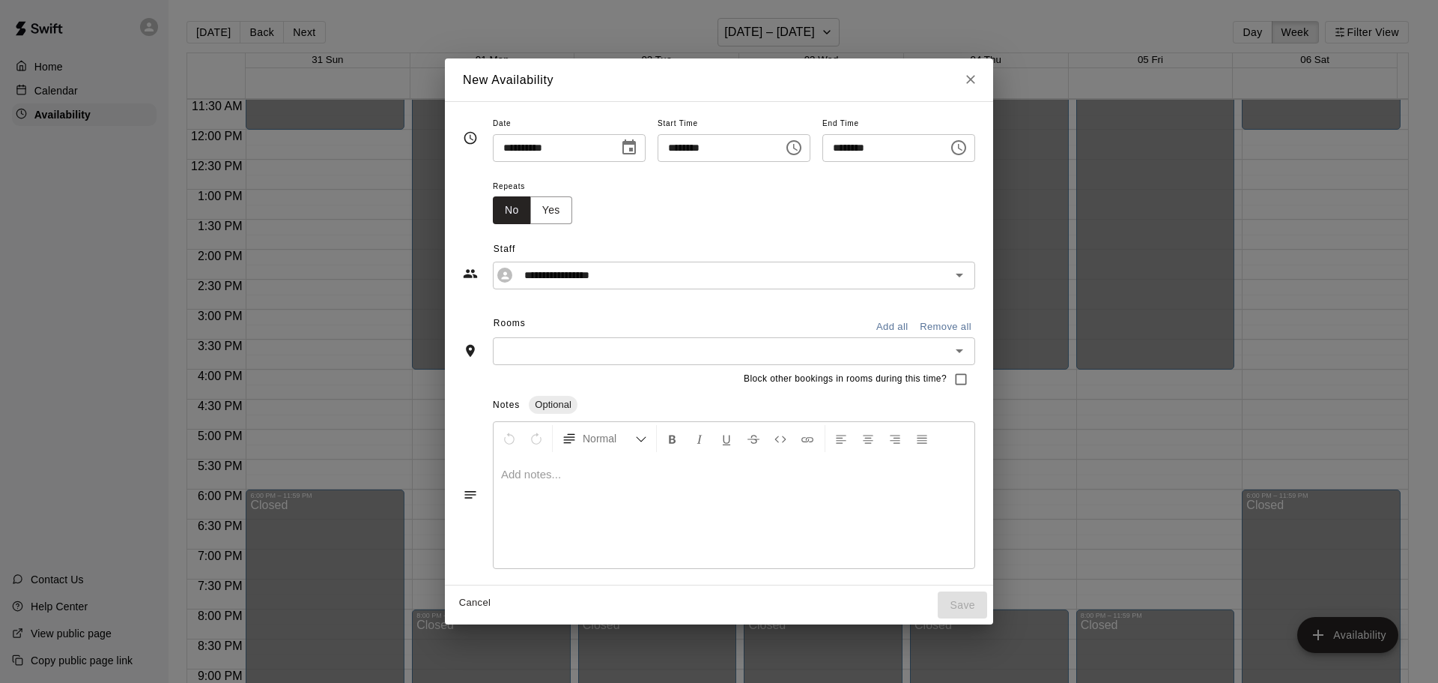
click at [494, 380] on div "Block other bookings in rooms during this time?" at bounding box center [719, 379] width 512 height 28
click at [975, 77] on icon "Close" at bounding box center [970, 80] width 9 height 9
type input "**********"
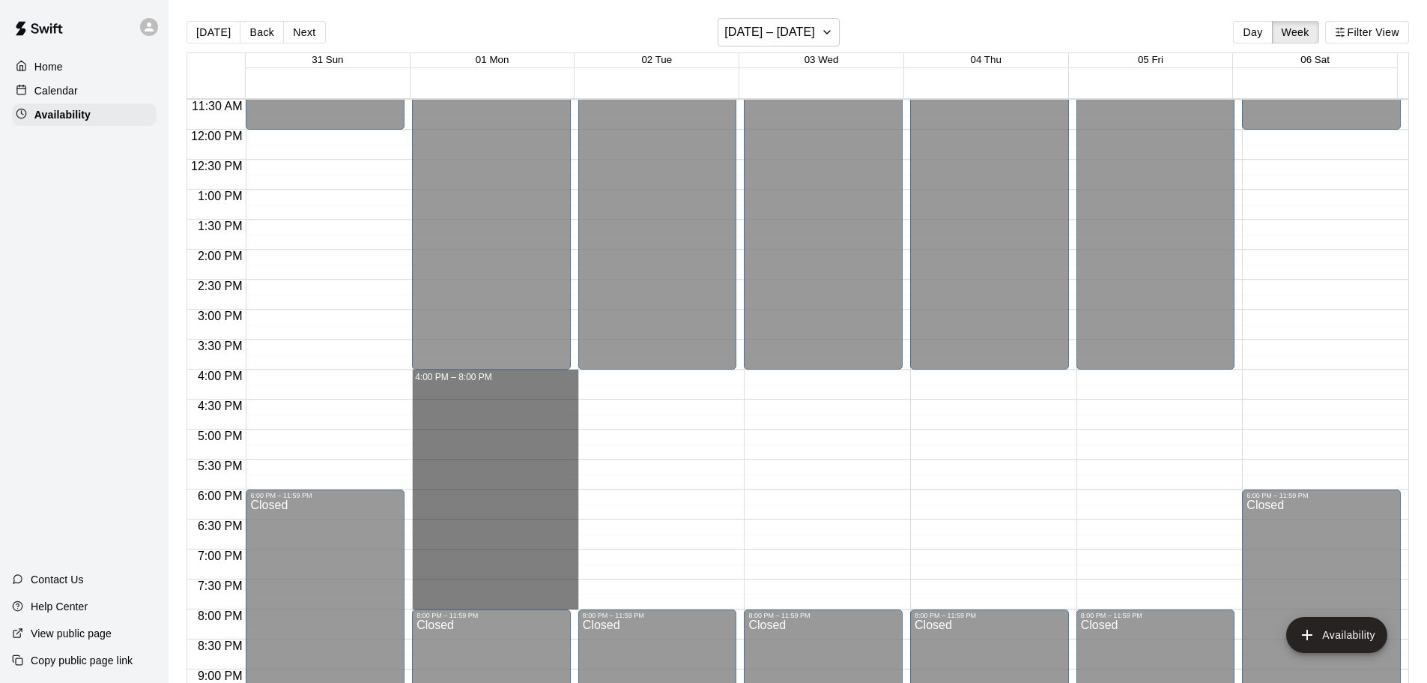
drag, startPoint x: 465, startPoint y: 375, endPoint x: 485, endPoint y: 604, distance: 230.1
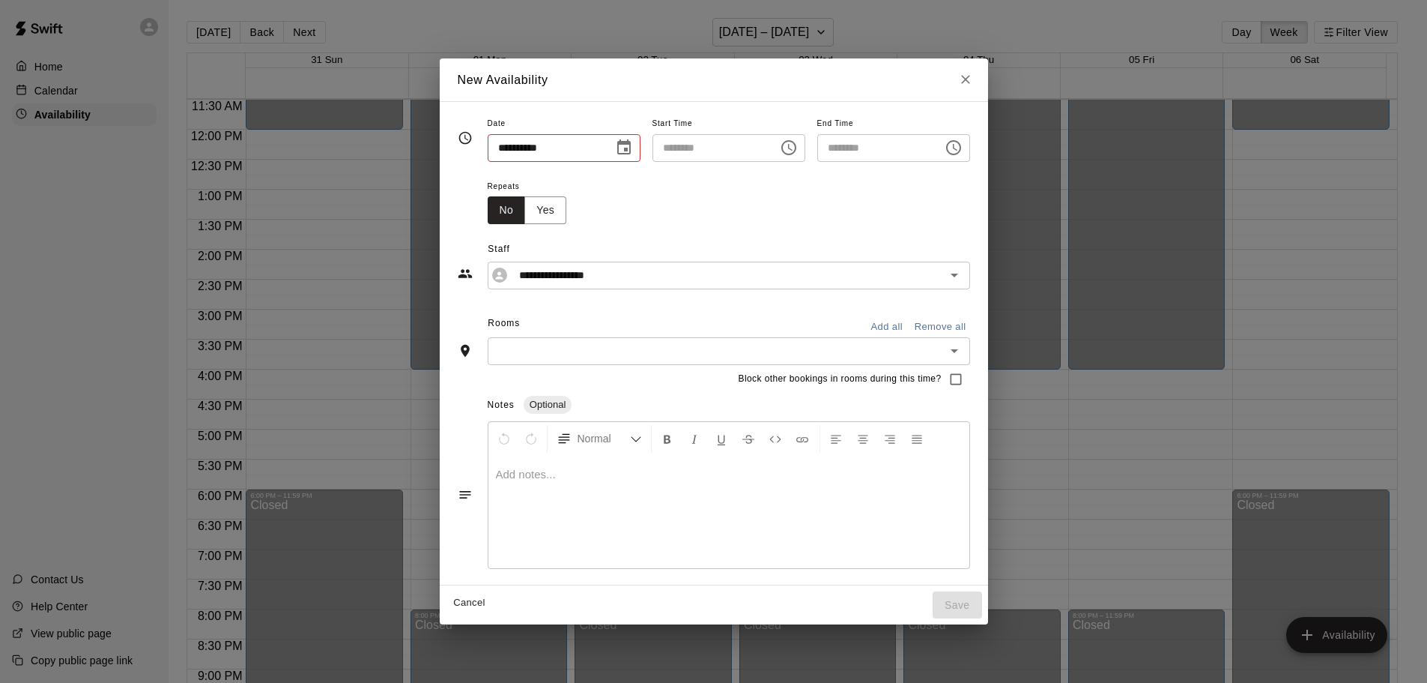
type input "**********"
type input "********"
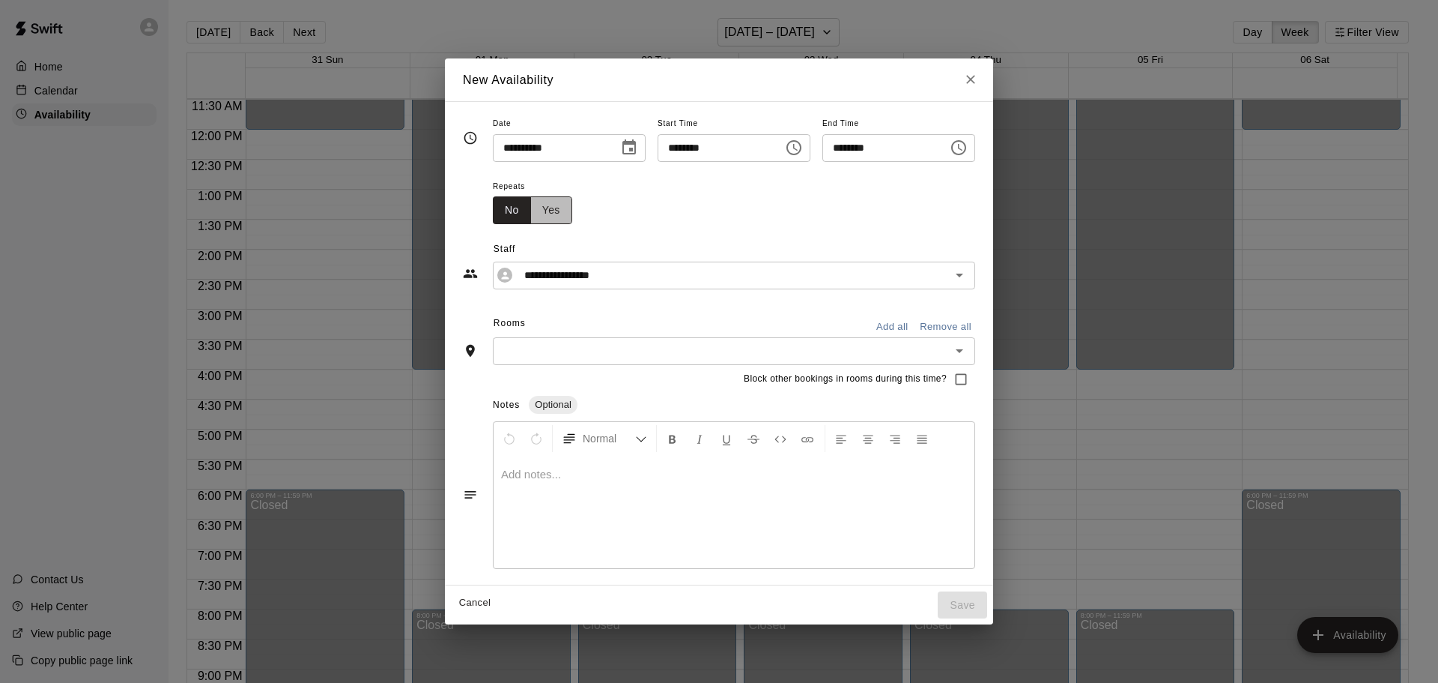
click at [530, 207] on button "Yes" at bounding box center [551, 210] width 42 height 28
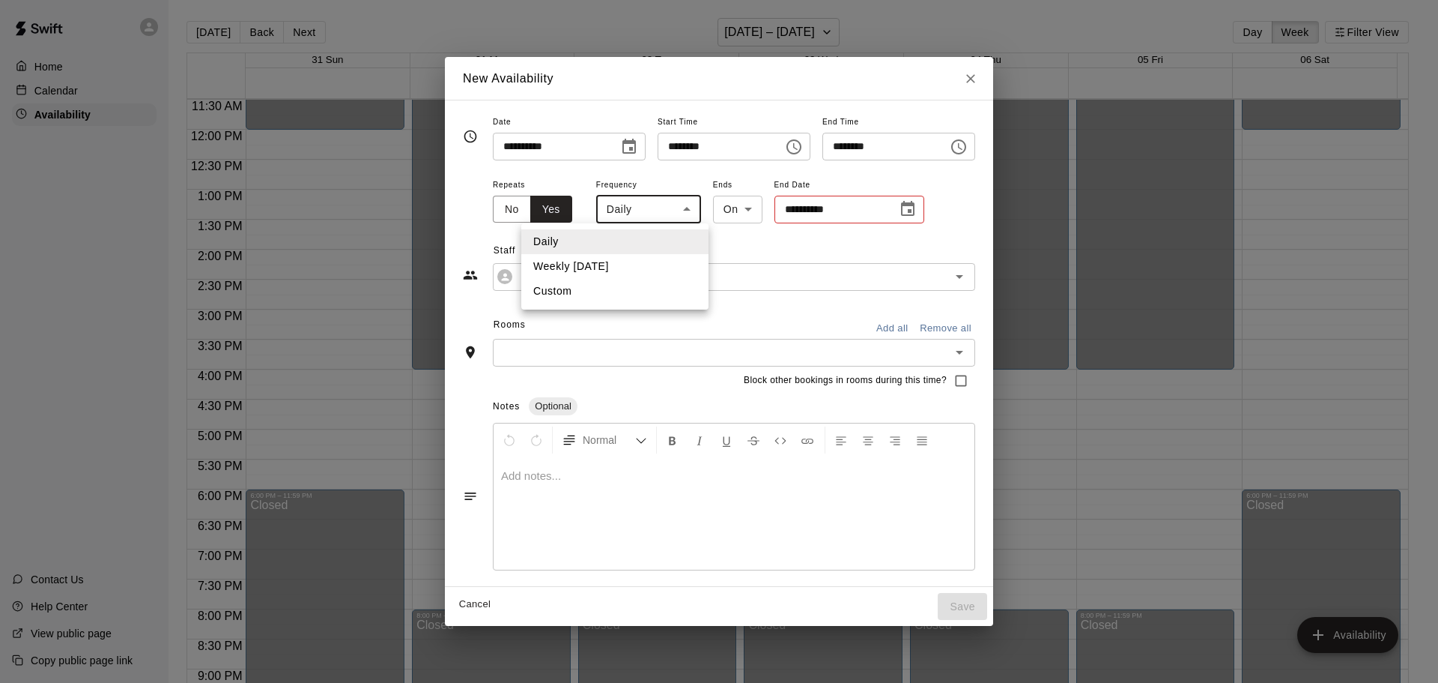
click at [655, 201] on body "Home Calendar Availability Contact Us Help Center View public page Copy public …" at bounding box center [719, 353] width 1438 height 706
click at [614, 265] on li "Weekly [DATE]" at bounding box center [614, 266] width 187 height 25
type input "******"
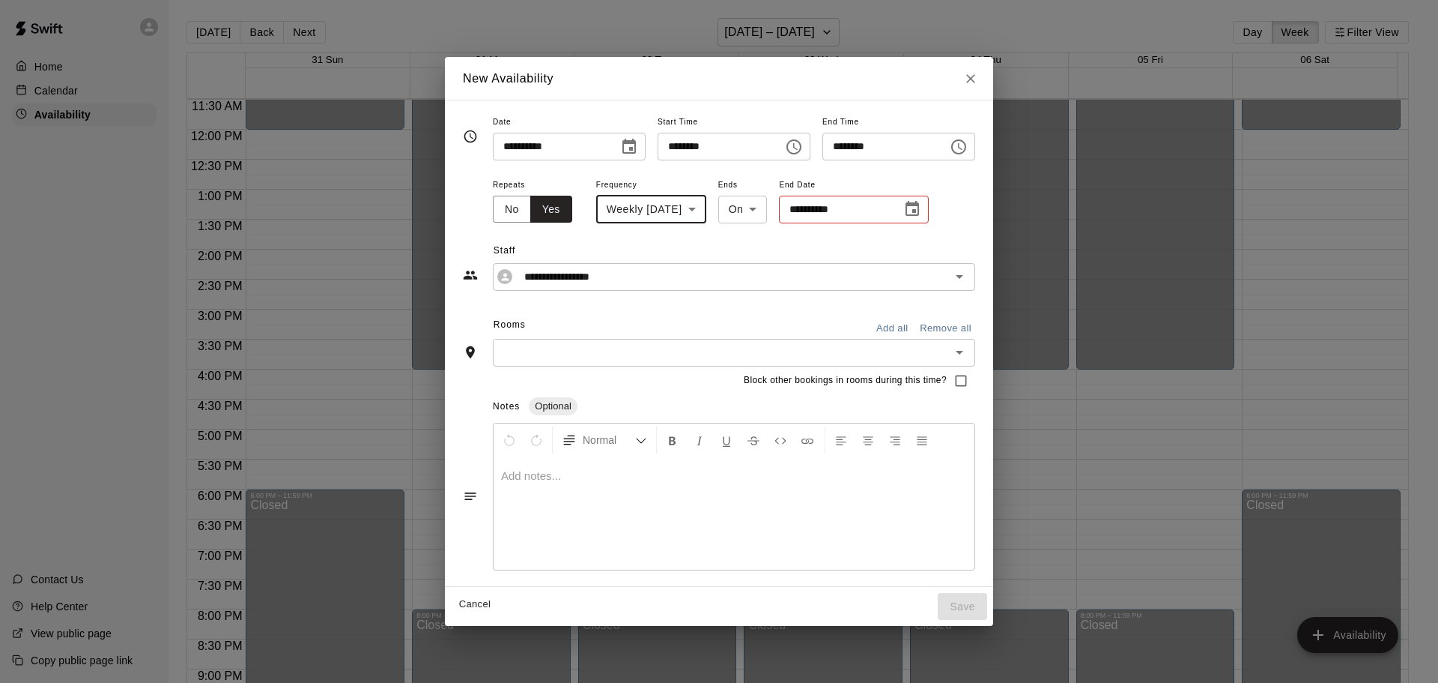
click at [904, 208] on icon "Choose date" at bounding box center [913, 209] width 18 height 18
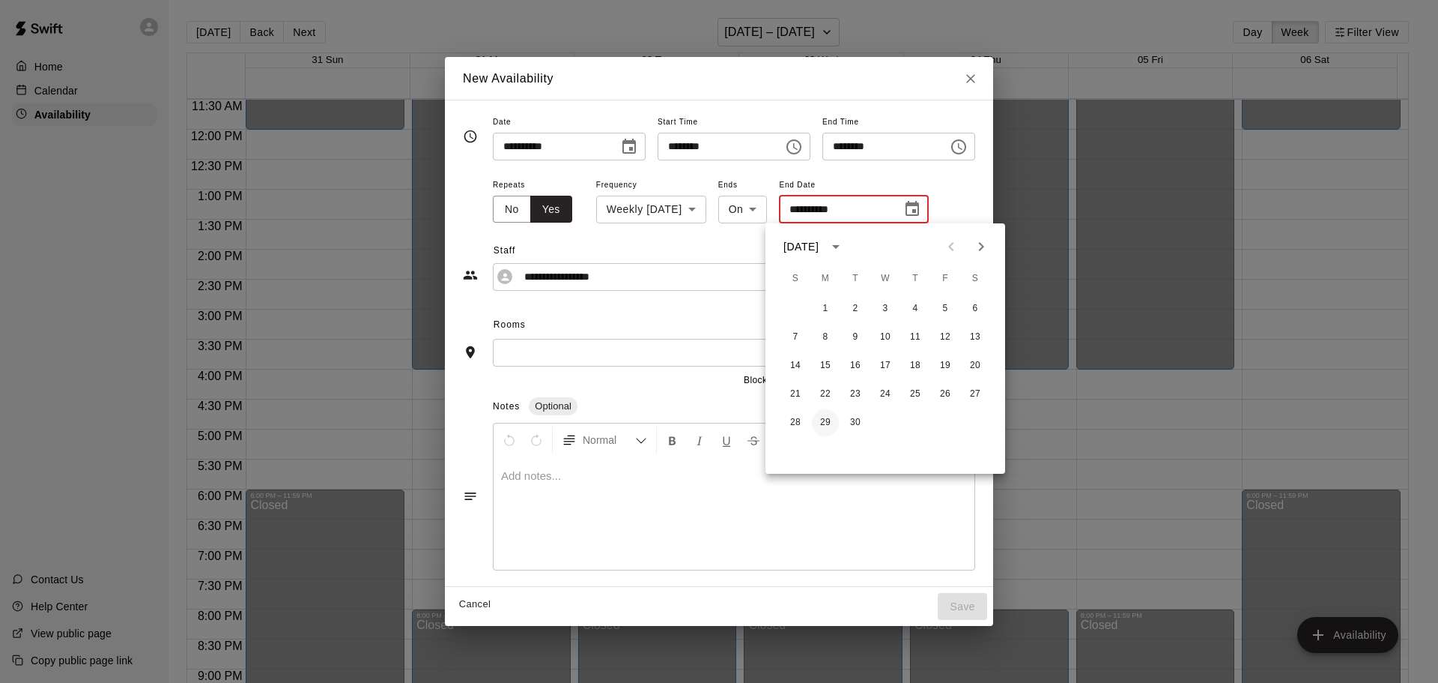
click at [824, 425] on button "29" at bounding box center [825, 422] width 27 height 27
type input "**********"
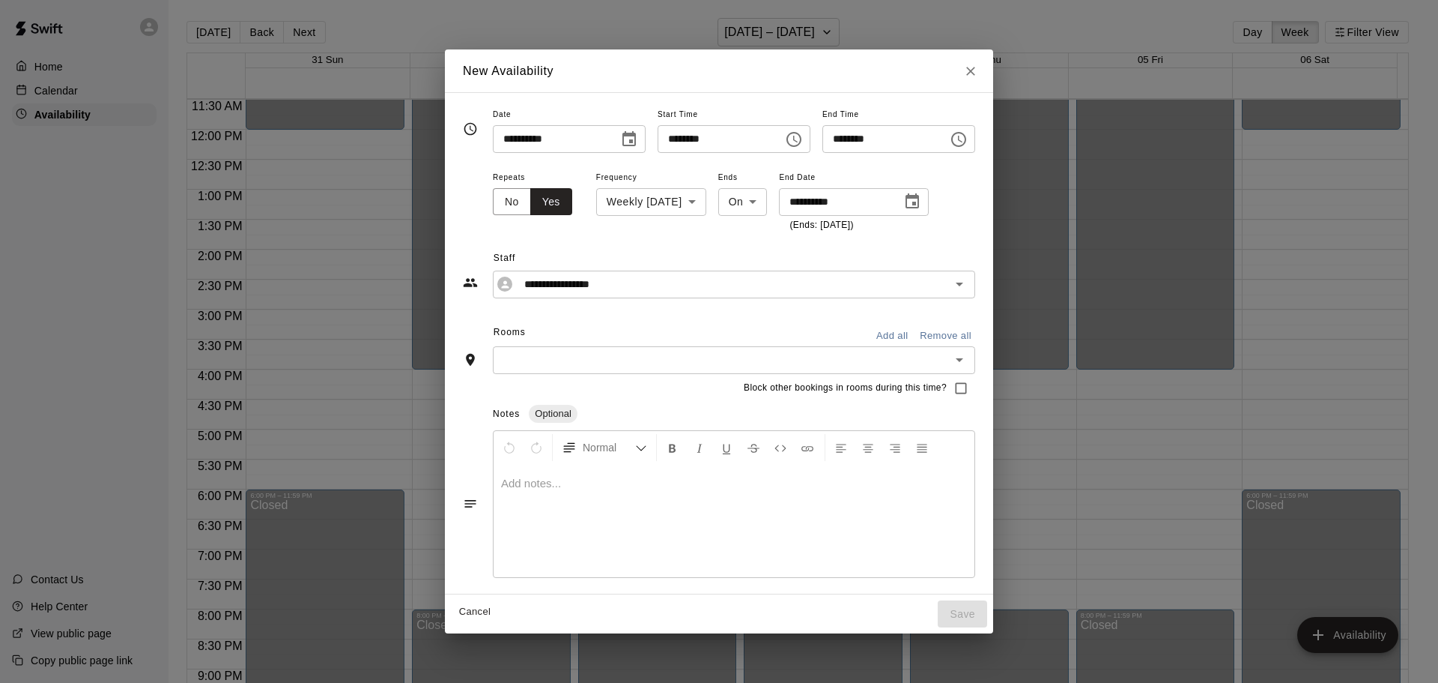
click at [969, 356] on icon "Open" at bounding box center [960, 360] width 18 height 18
click at [593, 318] on div "**********" at bounding box center [719, 343] width 512 height 476
click at [642, 362] on input "text" at bounding box center [721, 360] width 449 height 19
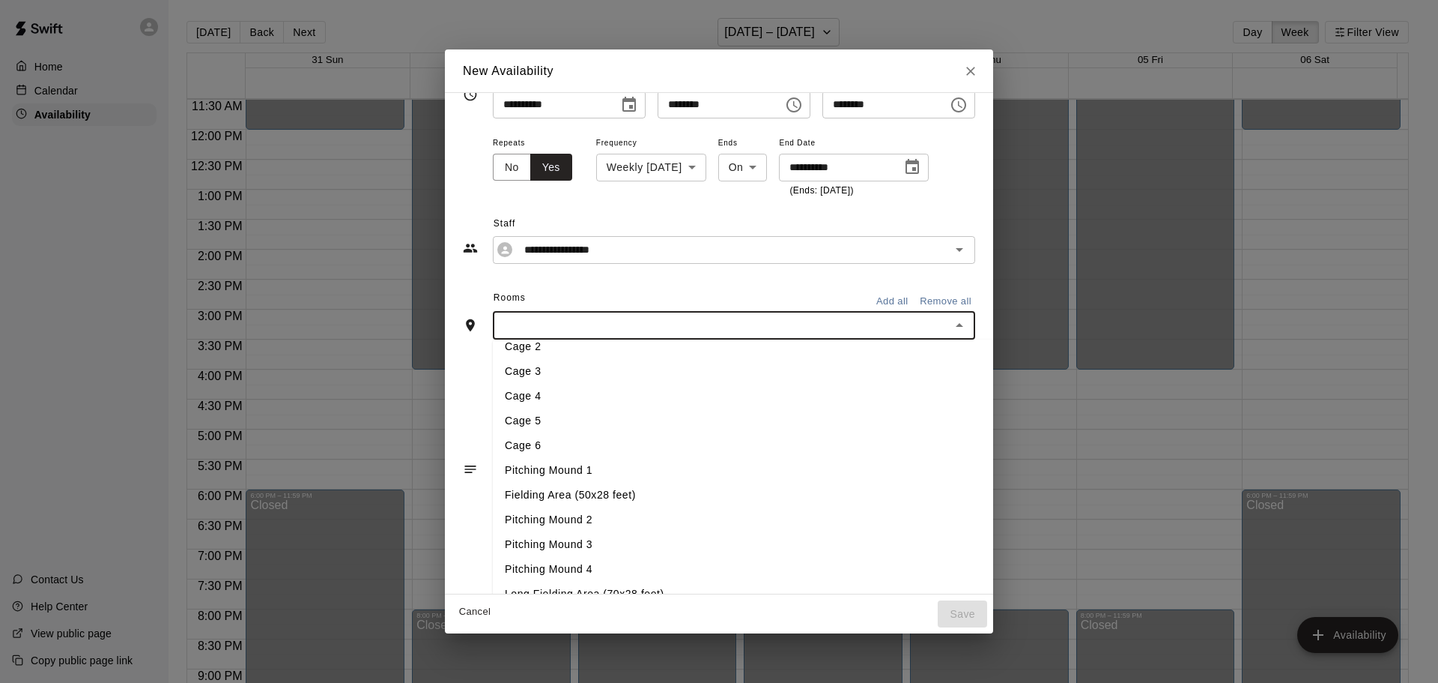
scroll to position [53, 0]
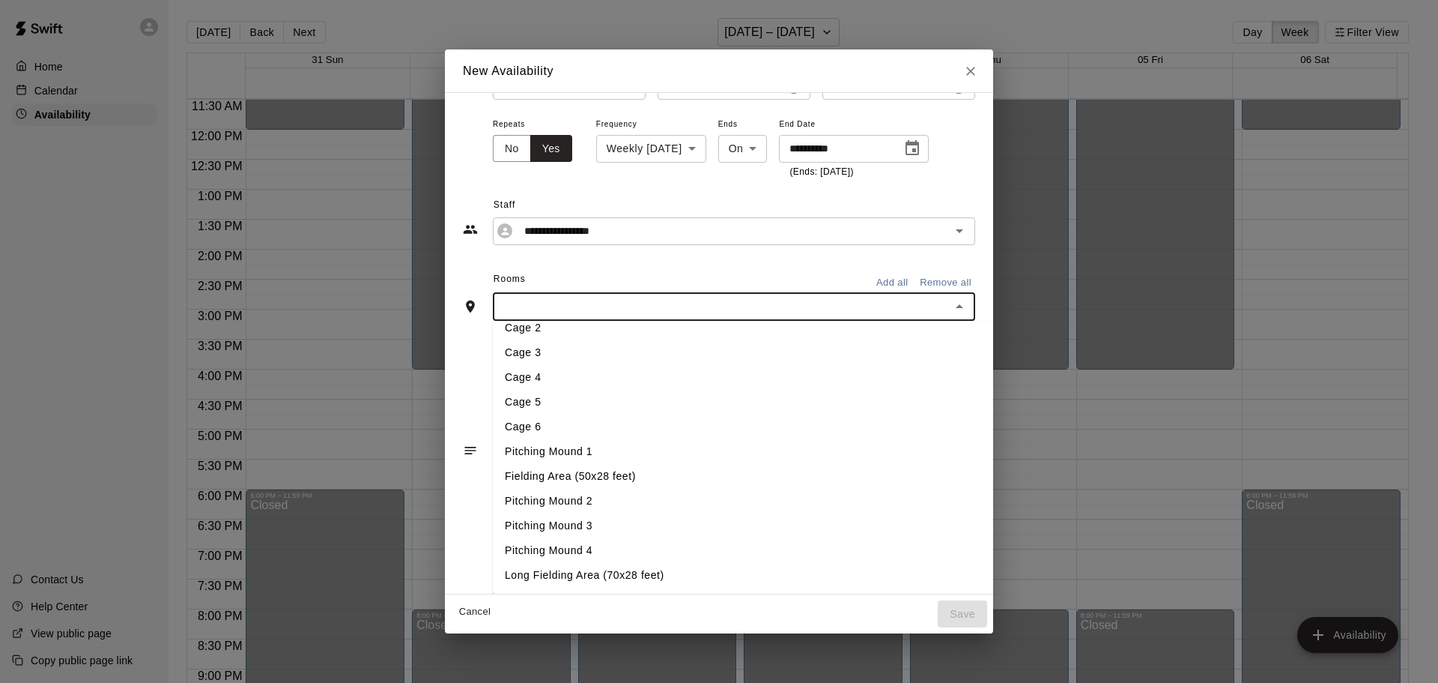
click at [916, 279] on div "**********" at bounding box center [719, 290] width 512 height 476
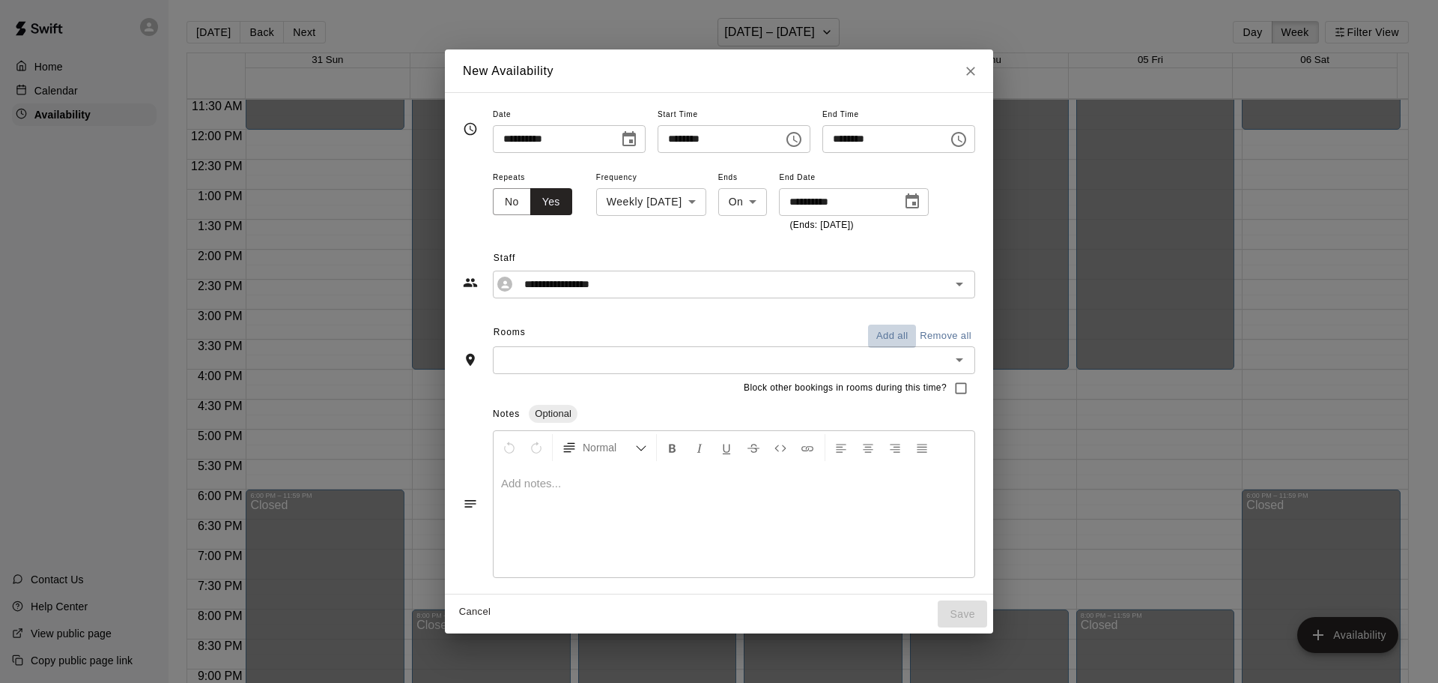
click at [916, 334] on button "Add all" at bounding box center [892, 335] width 48 height 23
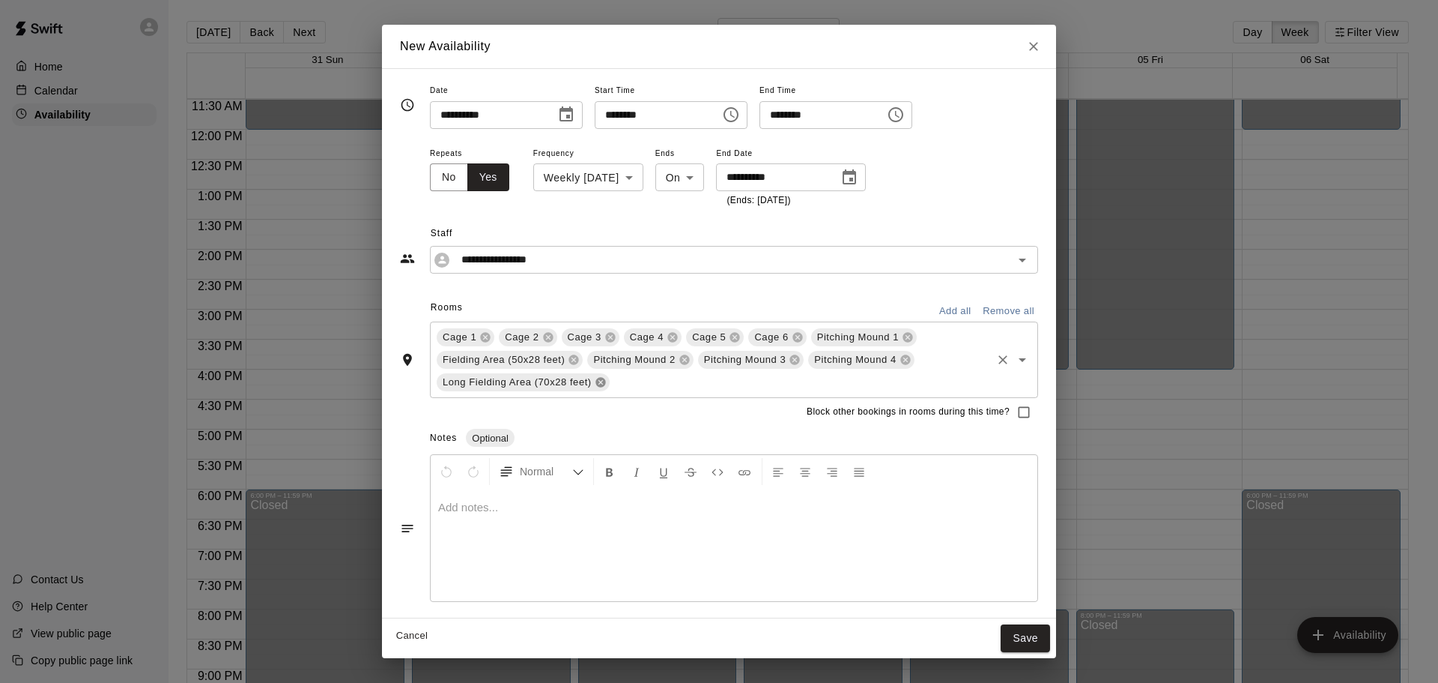
click at [604, 383] on icon at bounding box center [601, 383] width 10 height 10
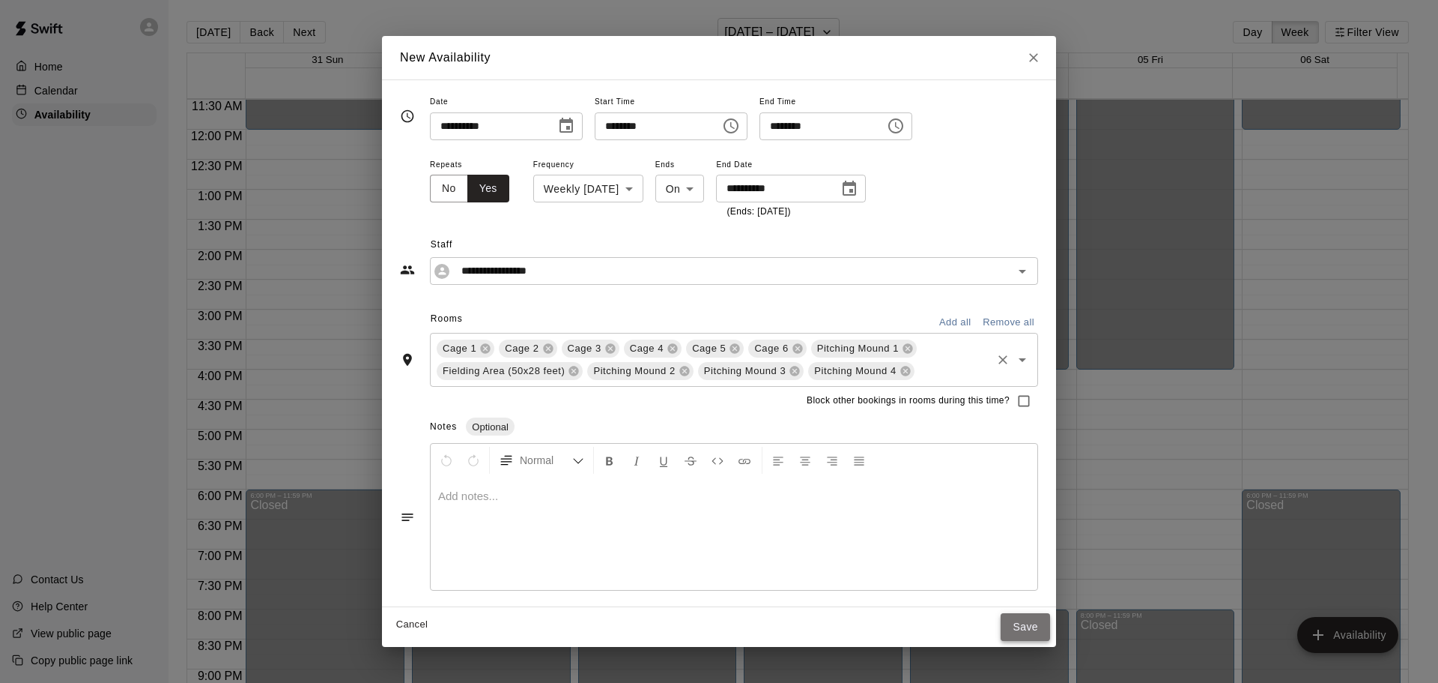
click at [1036, 628] on button "Save" at bounding box center [1025, 627] width 49 height 28
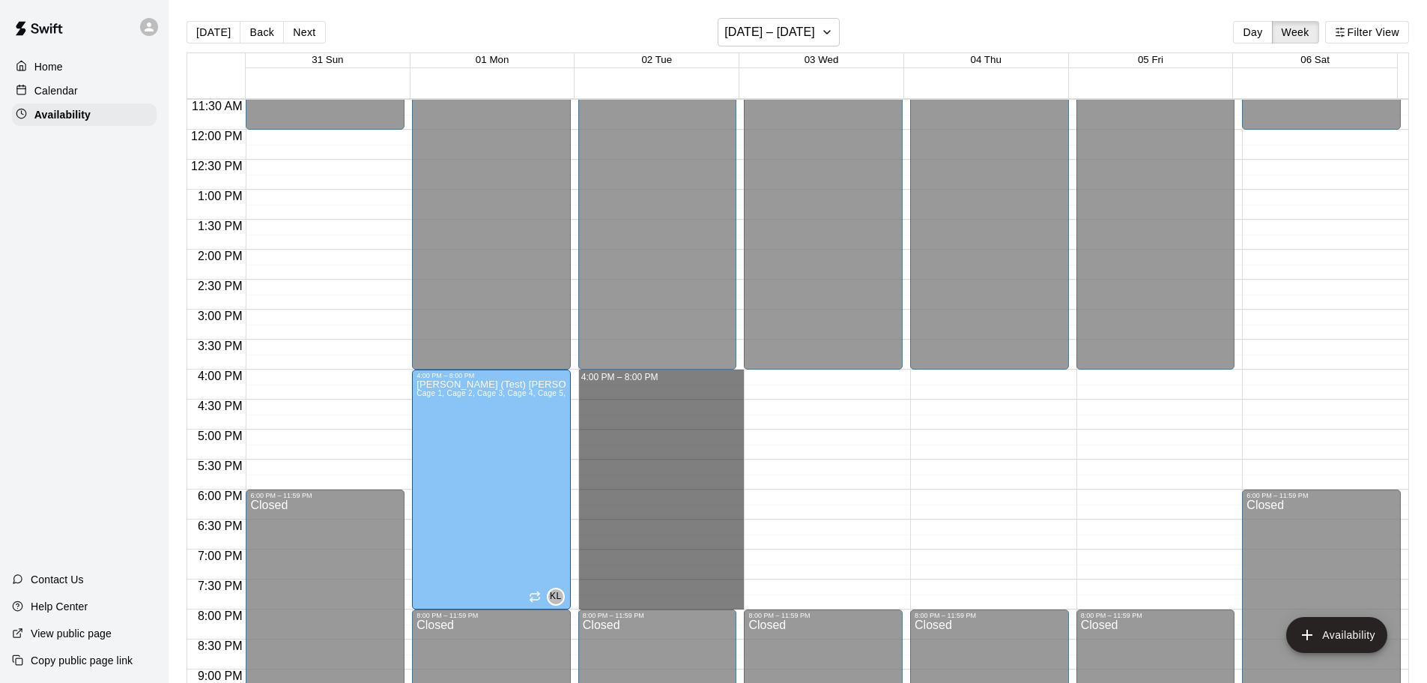
drag, startPoint x: 656, startPoint y: 375, endPoint x: 638, endPoint y: 605, distance: 230.6
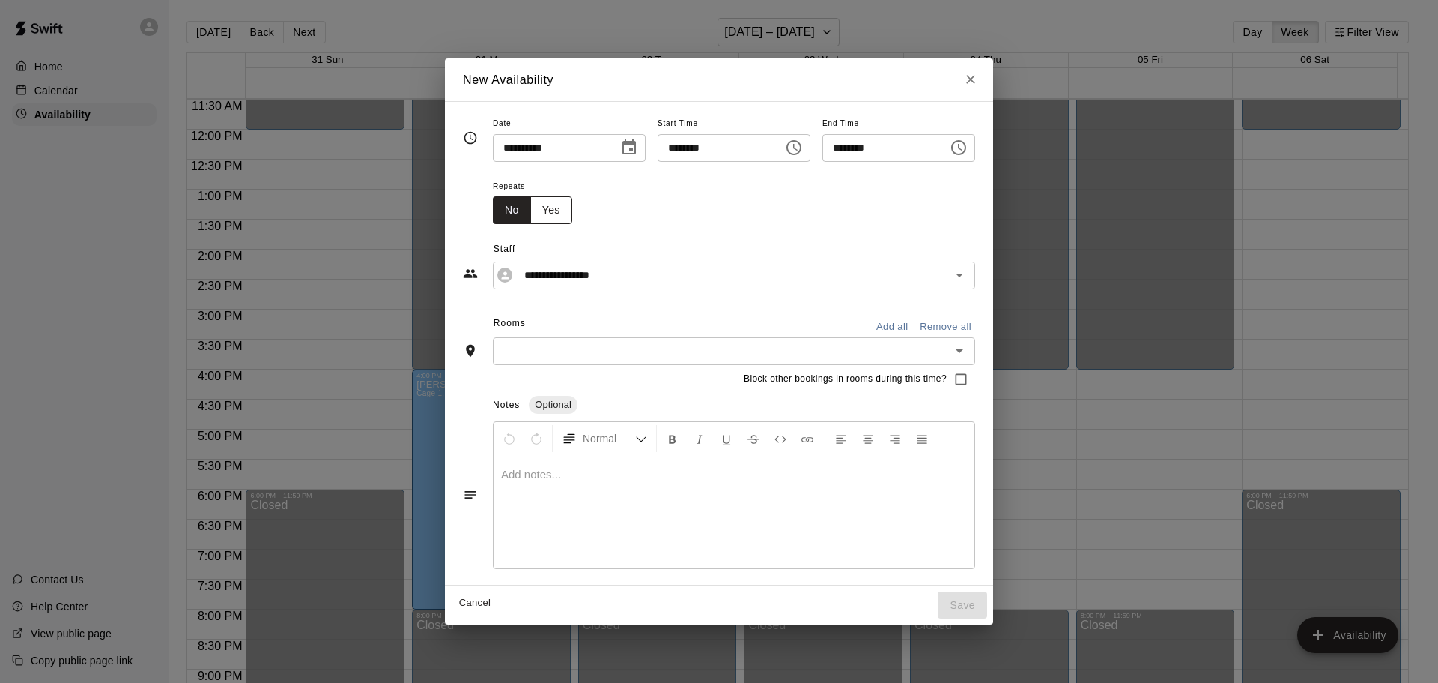
click at [530, 208] on button "Yes" at bounding box center [551, 210] width 42 height 28
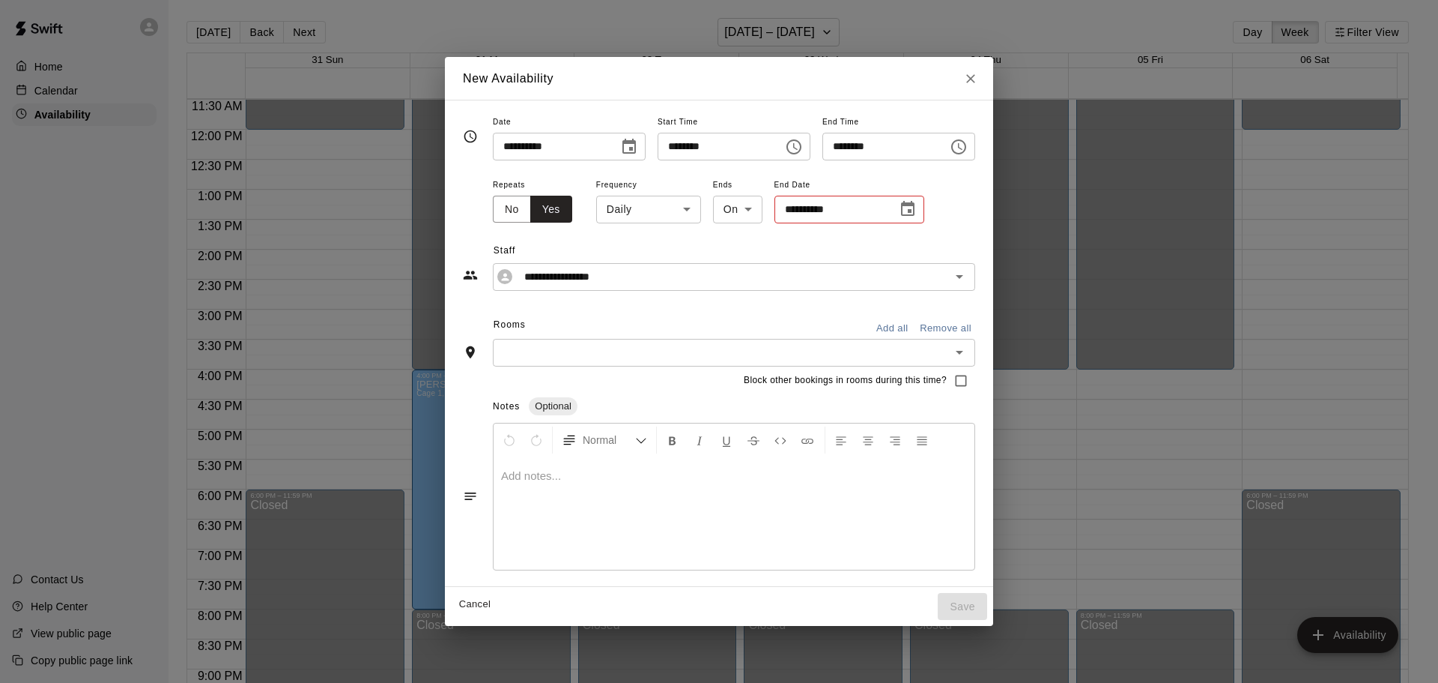
click at [654, 207] on body "Home Calendar Availability Contact Us Help Center View public page Copy public …" at bounding box center [719, 353] width 1438 height 706
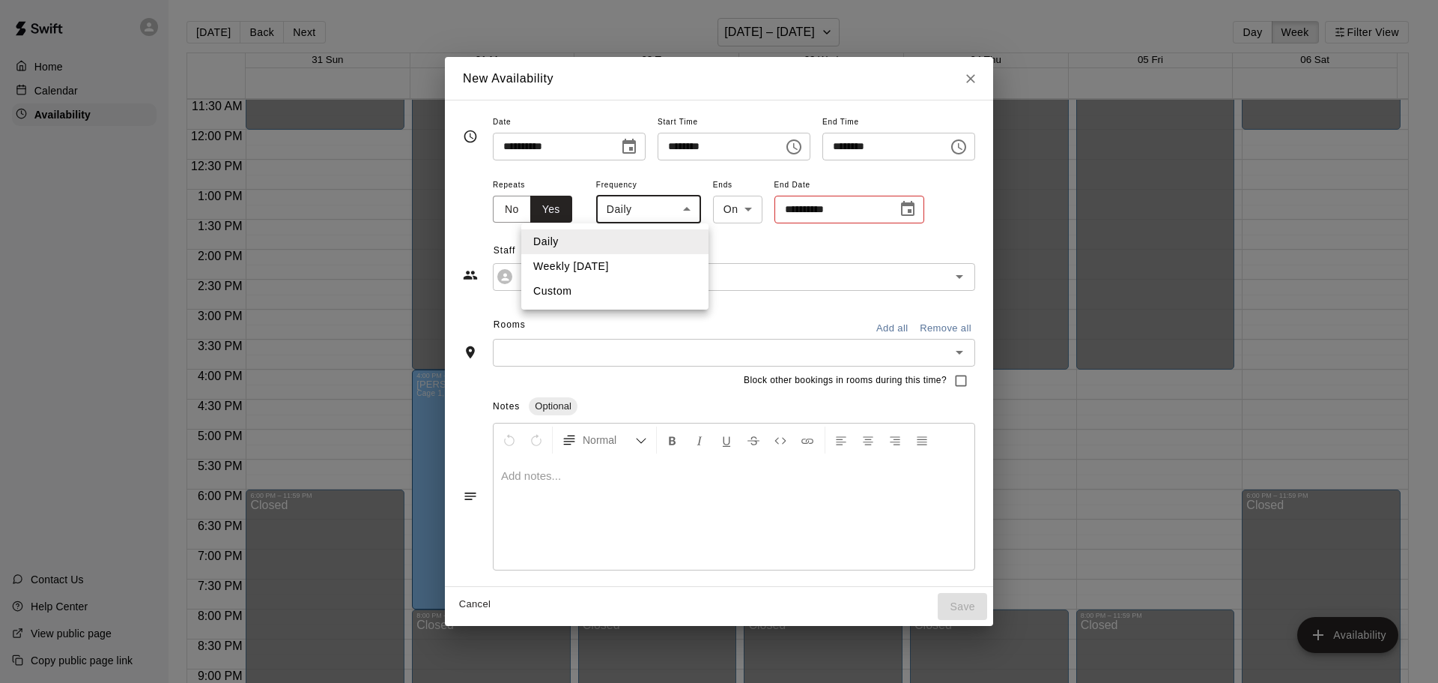
click at [620, 269] on li "Weekly [DATE]" at bounding box center [614, 266] width 187 height 25
type input "******"
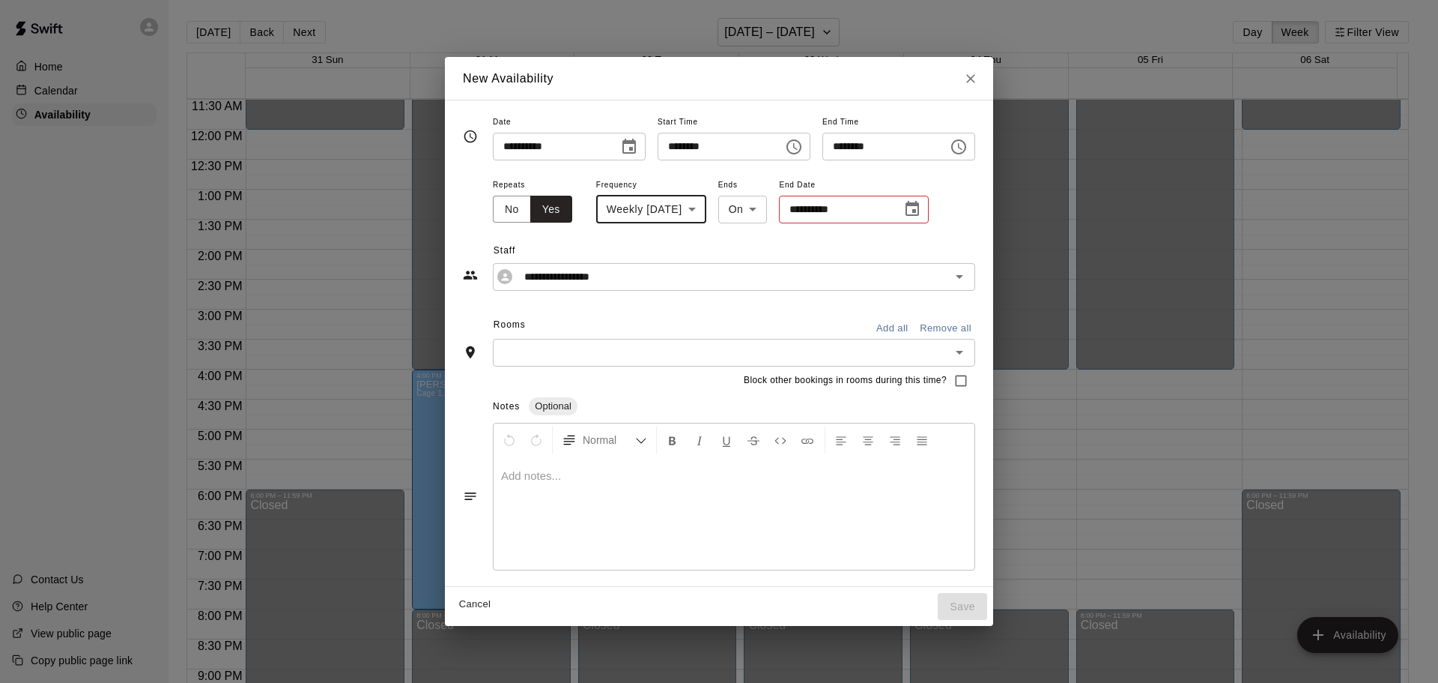
click at [700, 242] on span "Staff" at bounding box center [735, 251] width 482 height 24
click at [906, 210] on icon "Choose date" at bounding box center [913, 209] width 18 height 18
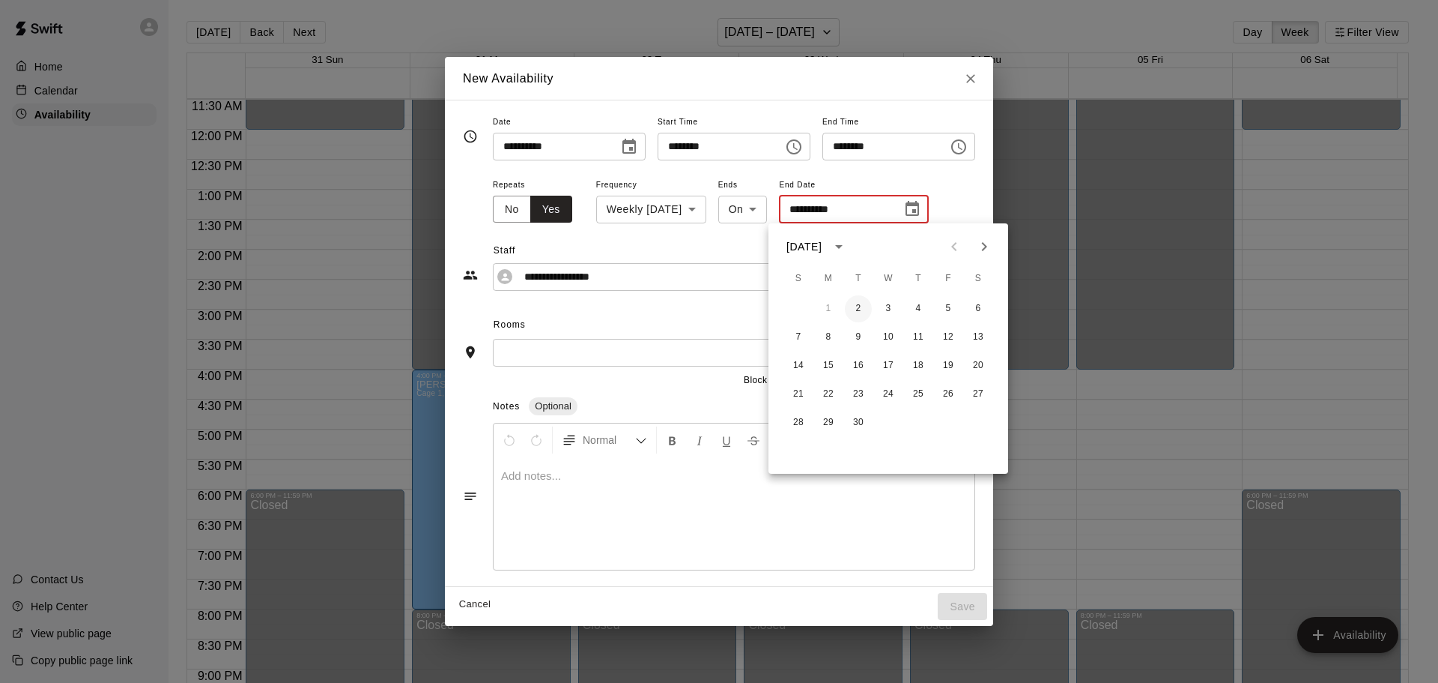
click at [865, 311] on button "2" at bounding box center [858, 308] width 27 height 27
type input "**********"
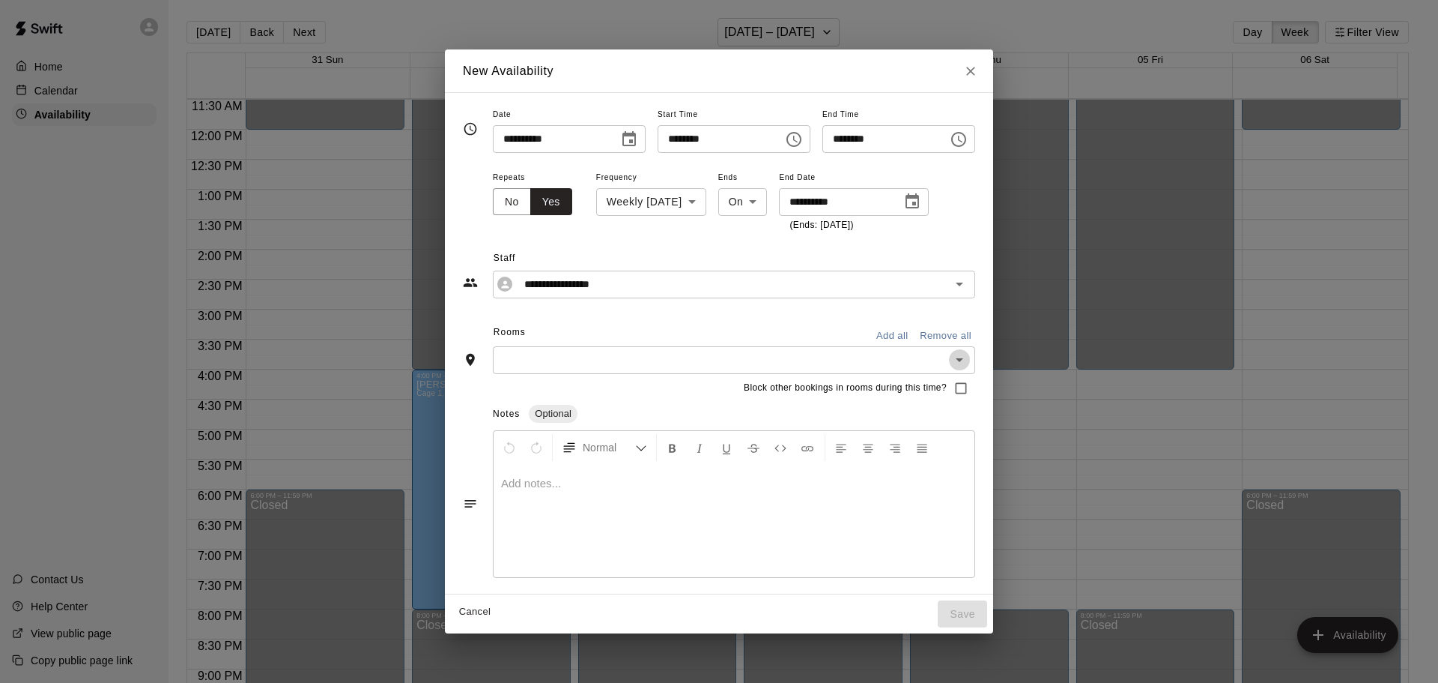
click at [969, 360] on icon "Open" at bounding box center [960, 360] width 18 height 18
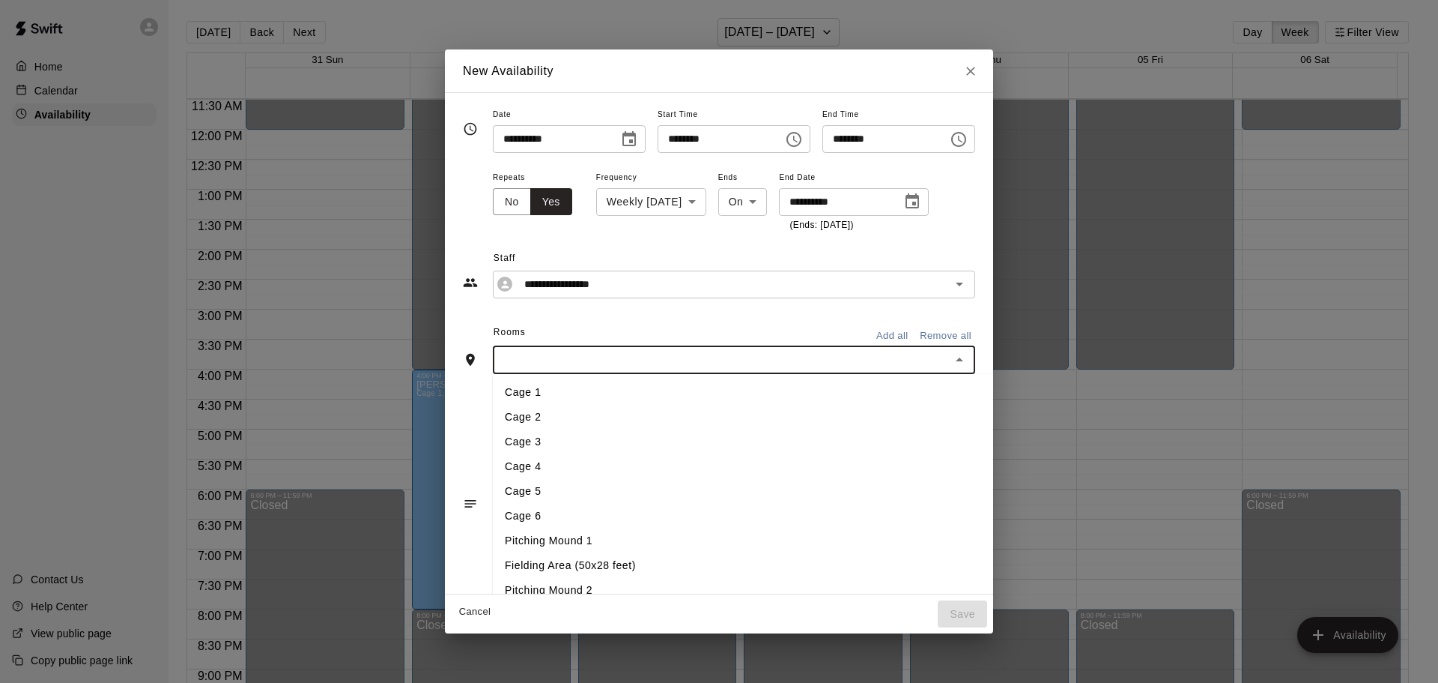
click at [564, 321] on div "Rooms Add all Remove all" at bounding box center [719, 333] width 512 height 25
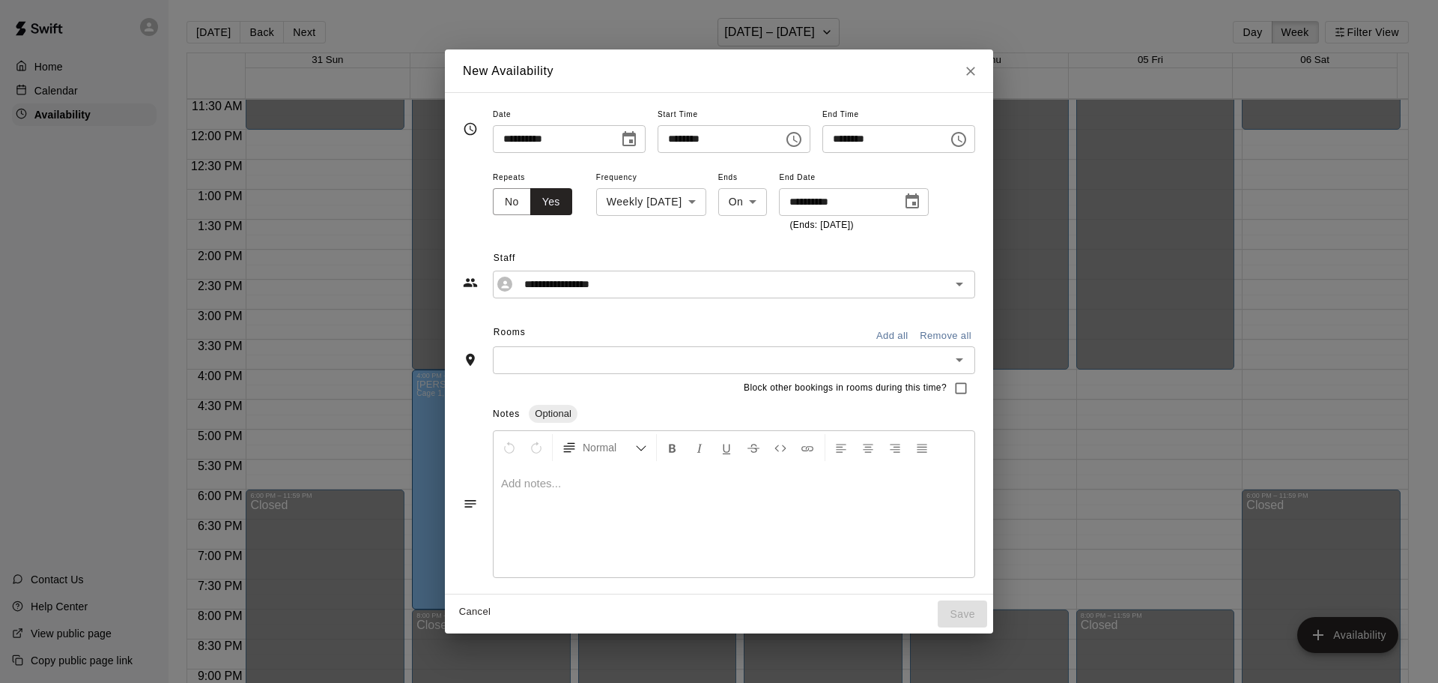
click at [916, 333] on button "Add all" at bounding box center [892, 335] width 48 height 23
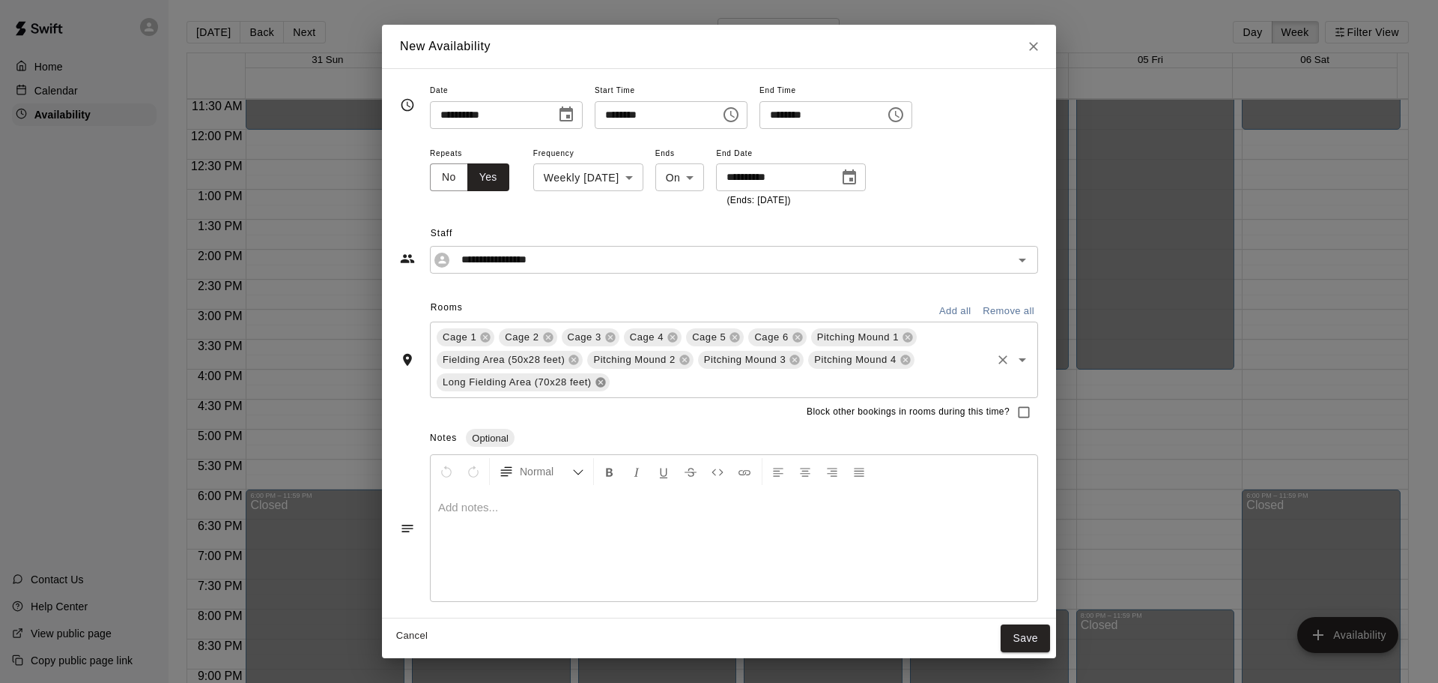
click at [606, 378] on icon at bounding box center [601, 382] width 12 height 12
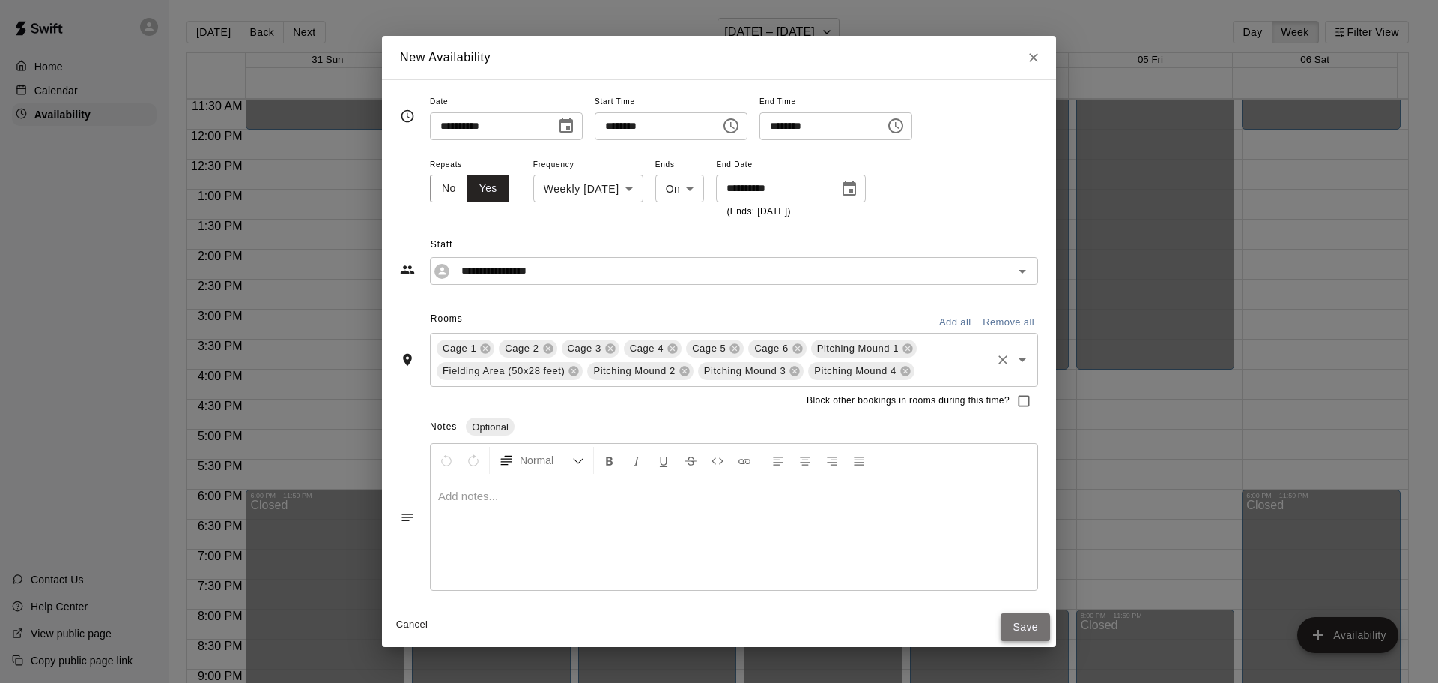
click at [1027, 624] on button "Save" at bounding box center [1025, 627] width 49 height 28
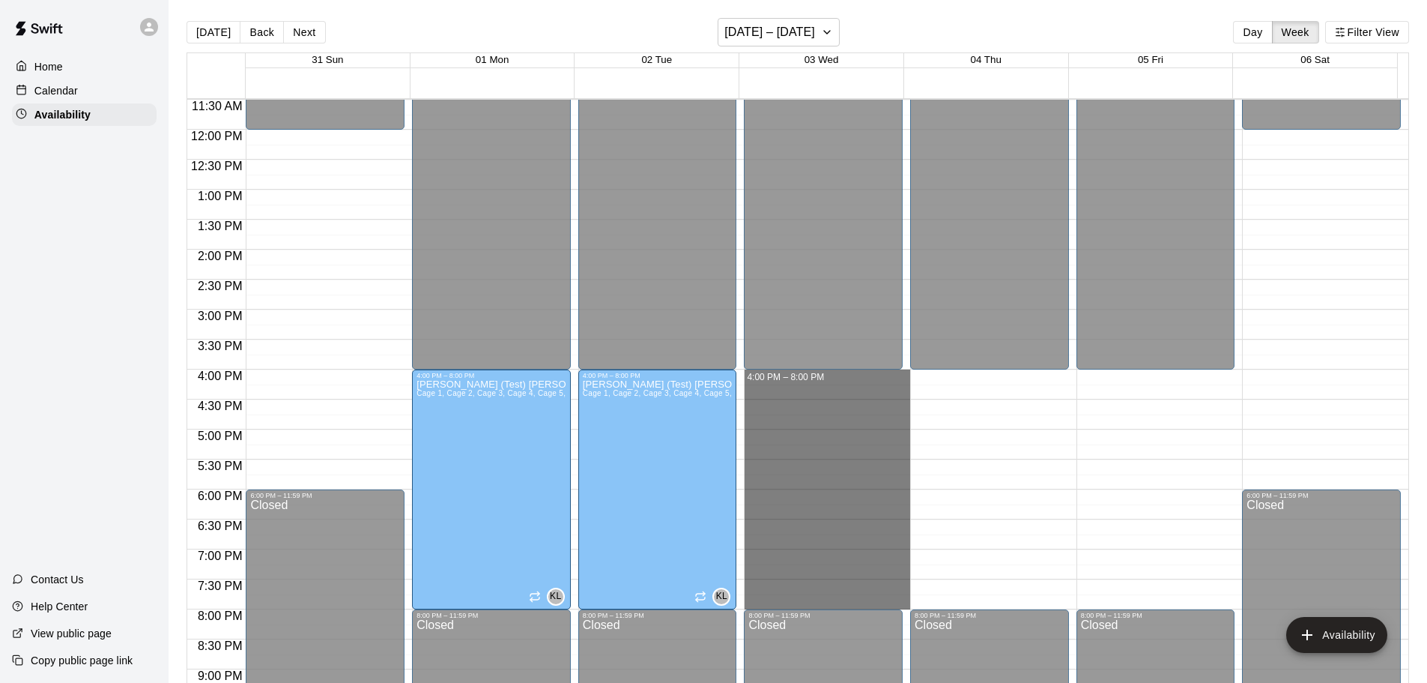
drag, startPoint x: 848, startPoint y: 380, endPoint x: 963, endPoint y: 601, distance: 249.0
click at [963, 601] on div "12:00 AM 12:30 AM 1:00 AM 1:30 AM 2:00 AM 2:30 AM 3:00 AM 3:30 AM 4:00 AM 4:30 …" at bounding box center [797, 399] width 1221 height 602
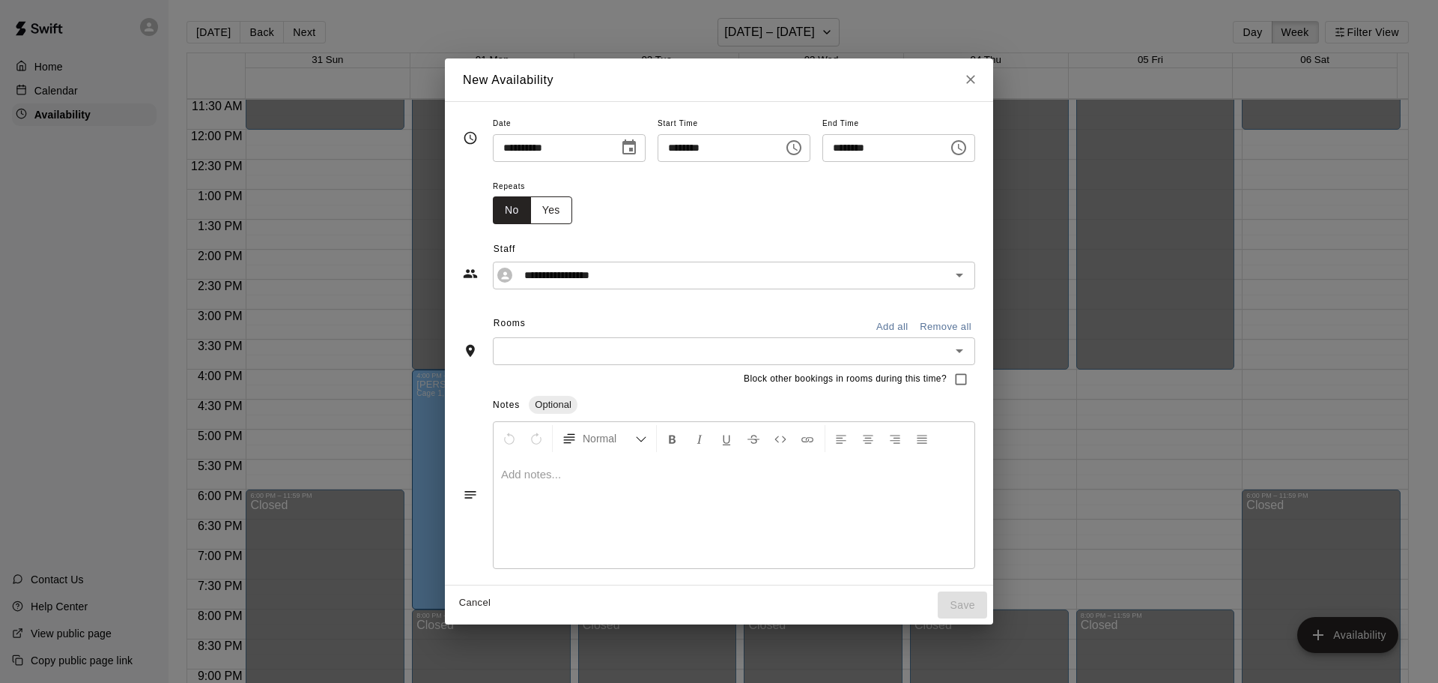
click at [530, 202] on button "Yes" at bounding box center [551, 210] width 42 height 28
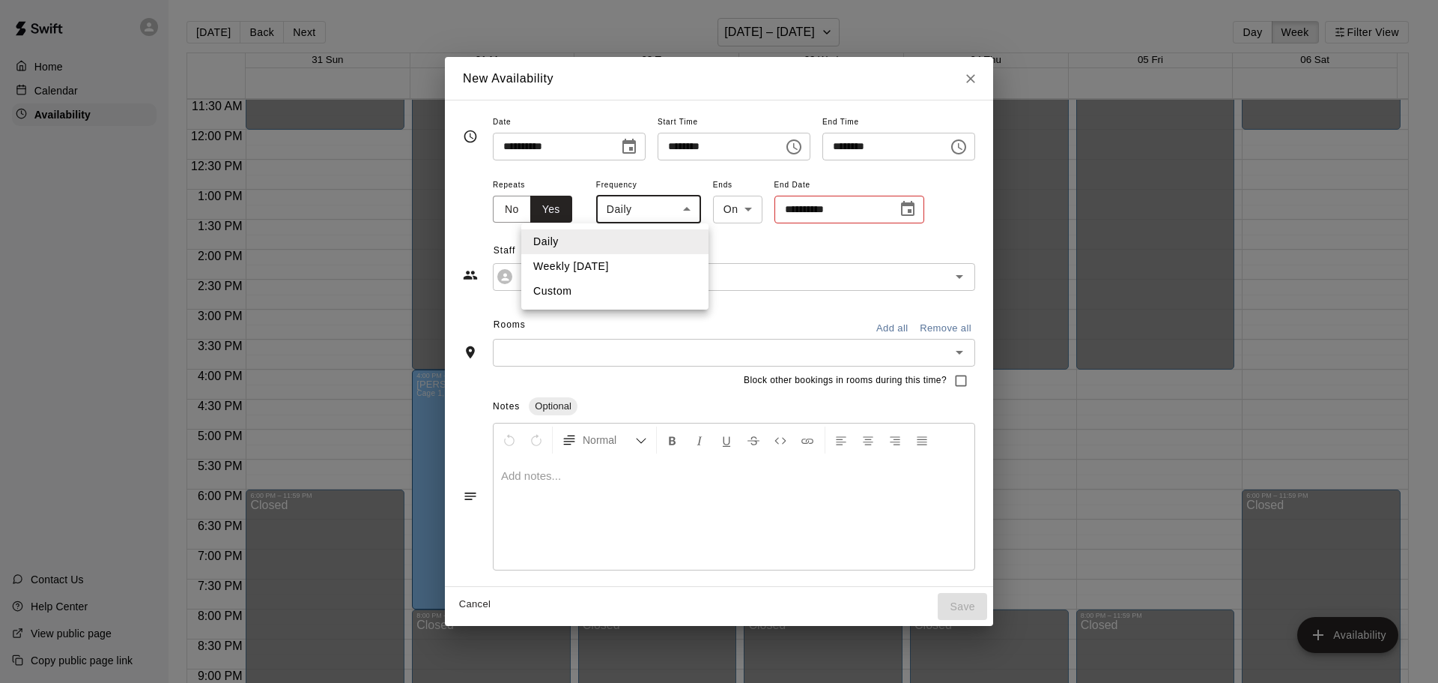
click at [644, 210] on body "Home Calendar Availability Contact Us Help Center View public page Copy public …" at bounding box center [719, 353] width 1438 height 706
click at [596, 270] on li "Weekly [DATE]" at bounding box center [614, 266] width 187 height 25
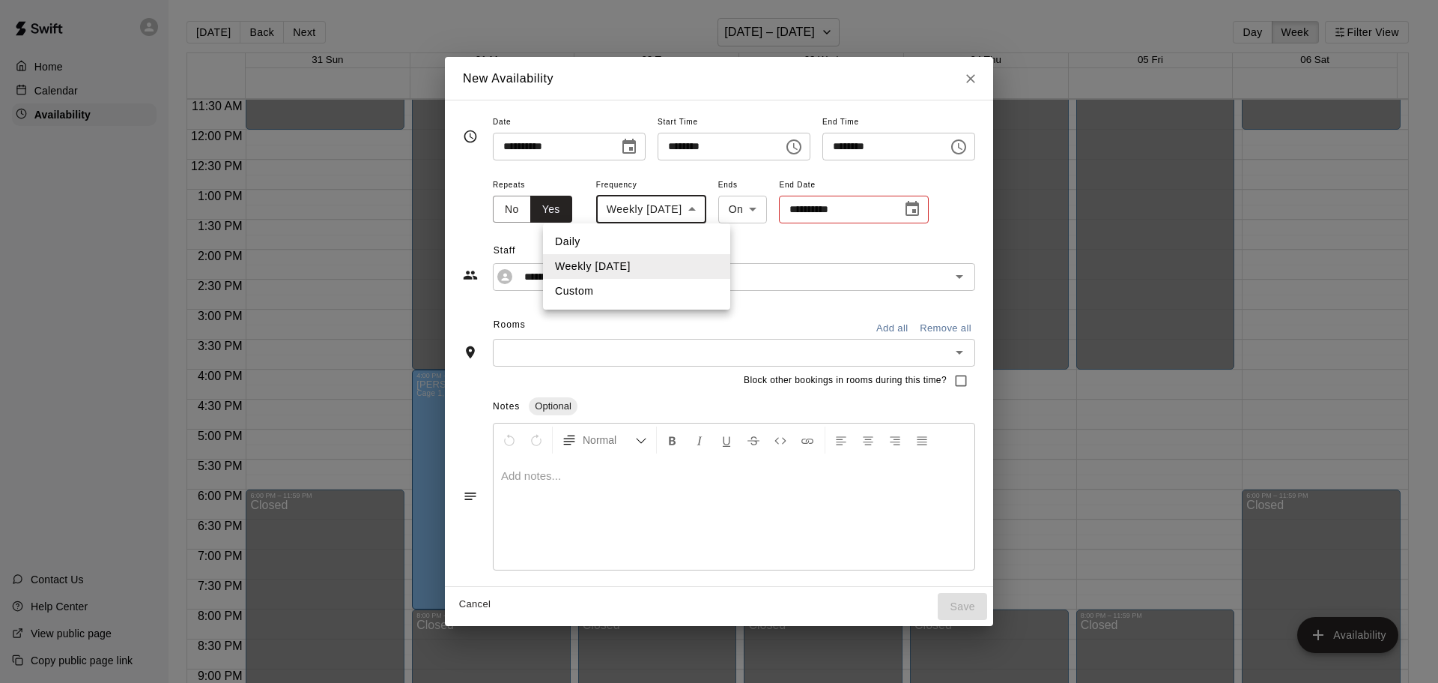
click at [654, 210] on body "Home Calendar Availability Contact Us Help Center View public page Copy public …" at bounding box center [719, 353] width 1438 height 706
click at [599, 290] on li "Custom" at bounding box center [636, 291] width 187 height 25
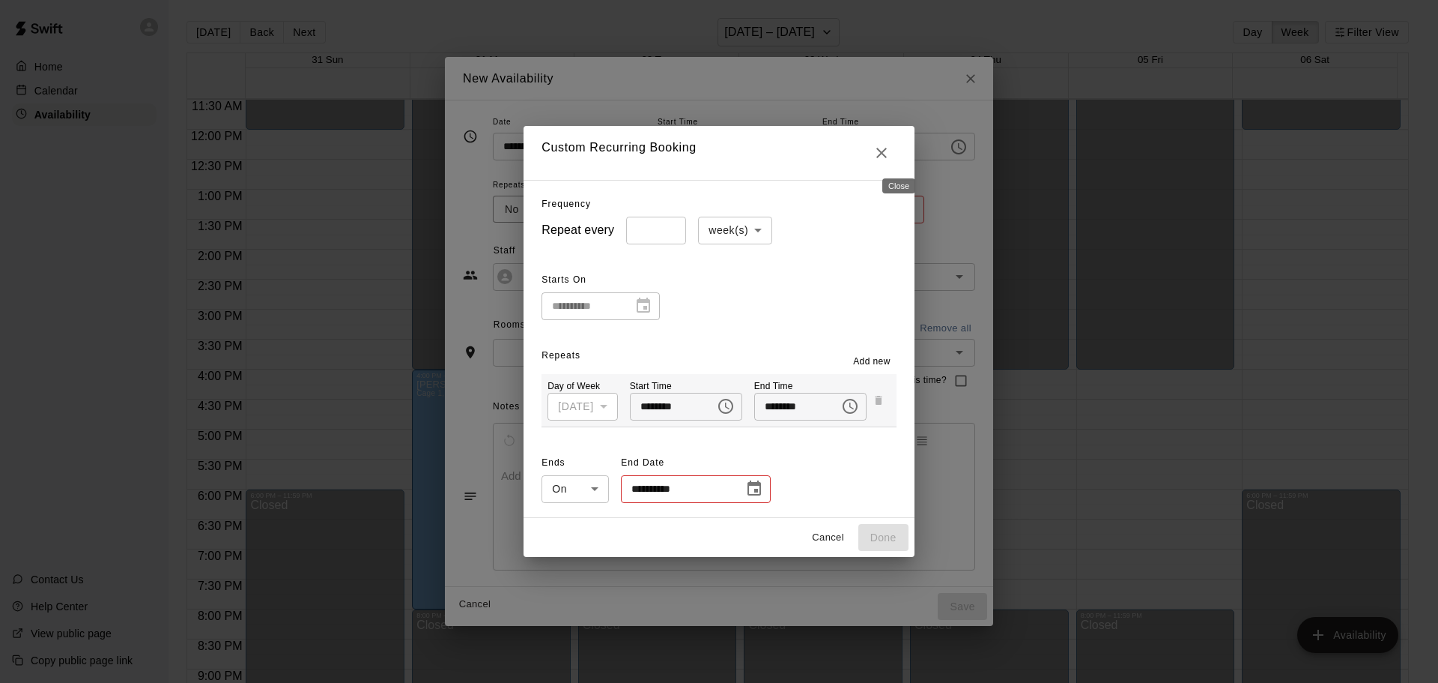
click at [891, 155] on icon "Close" at bounding box center [882, 153] width 18 height 18
type input "******"
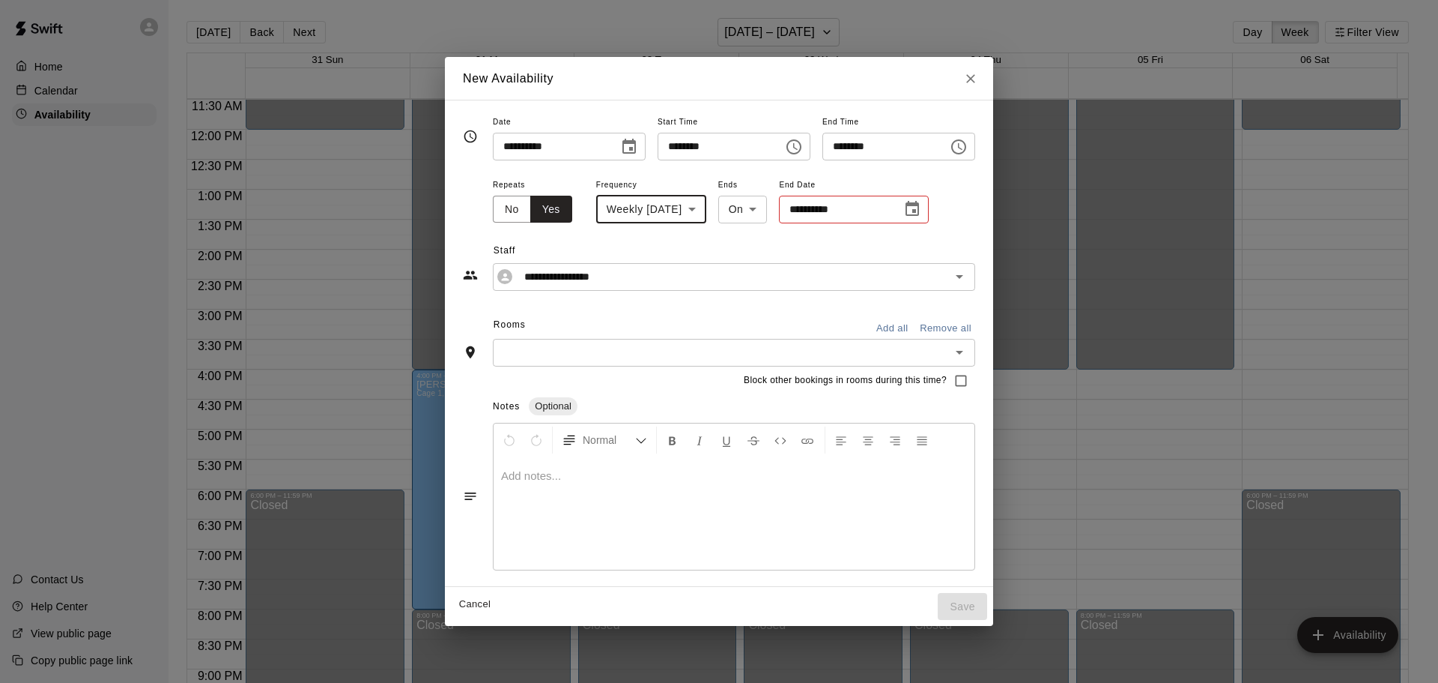
click at [922, 206] on icon "Choose date" at bounding box center [913, 209] width 18 height 18
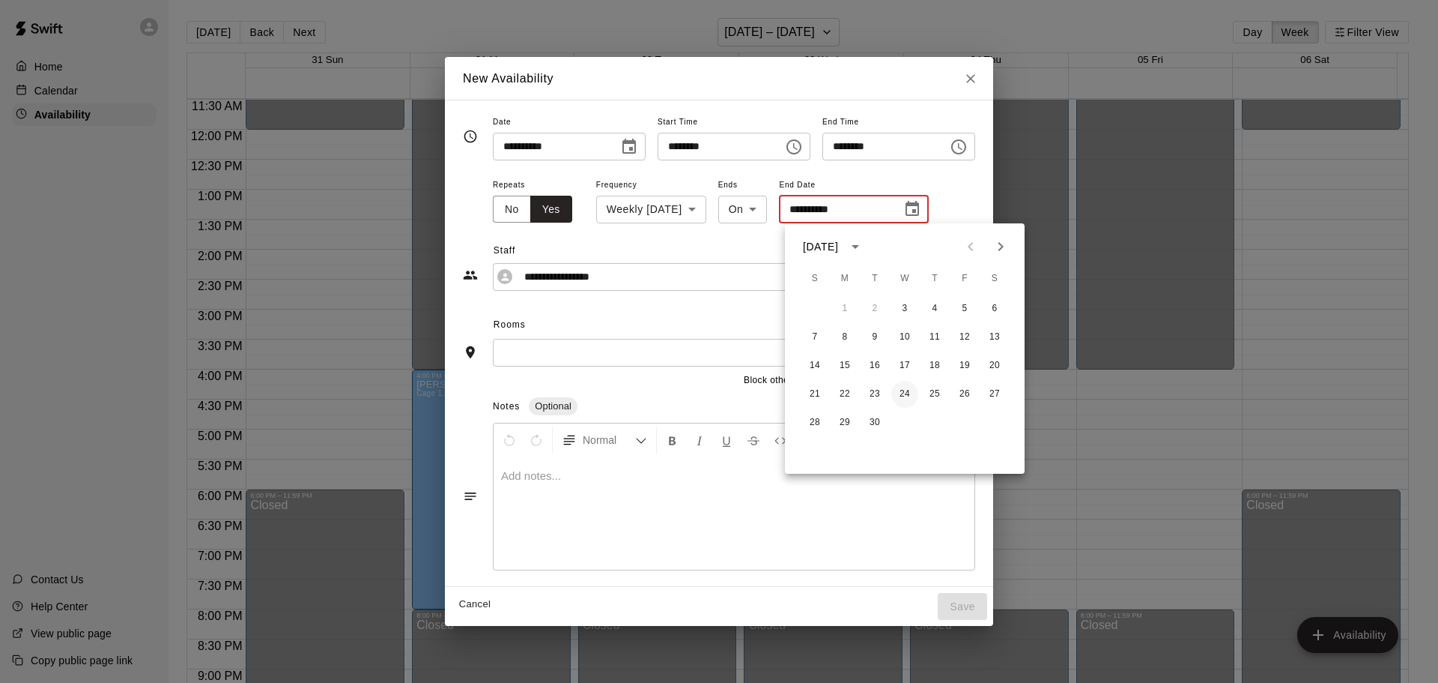
click at [909, 393] on button "24" at bounding box center [905, 394] width 27 height 27
type input "**********"
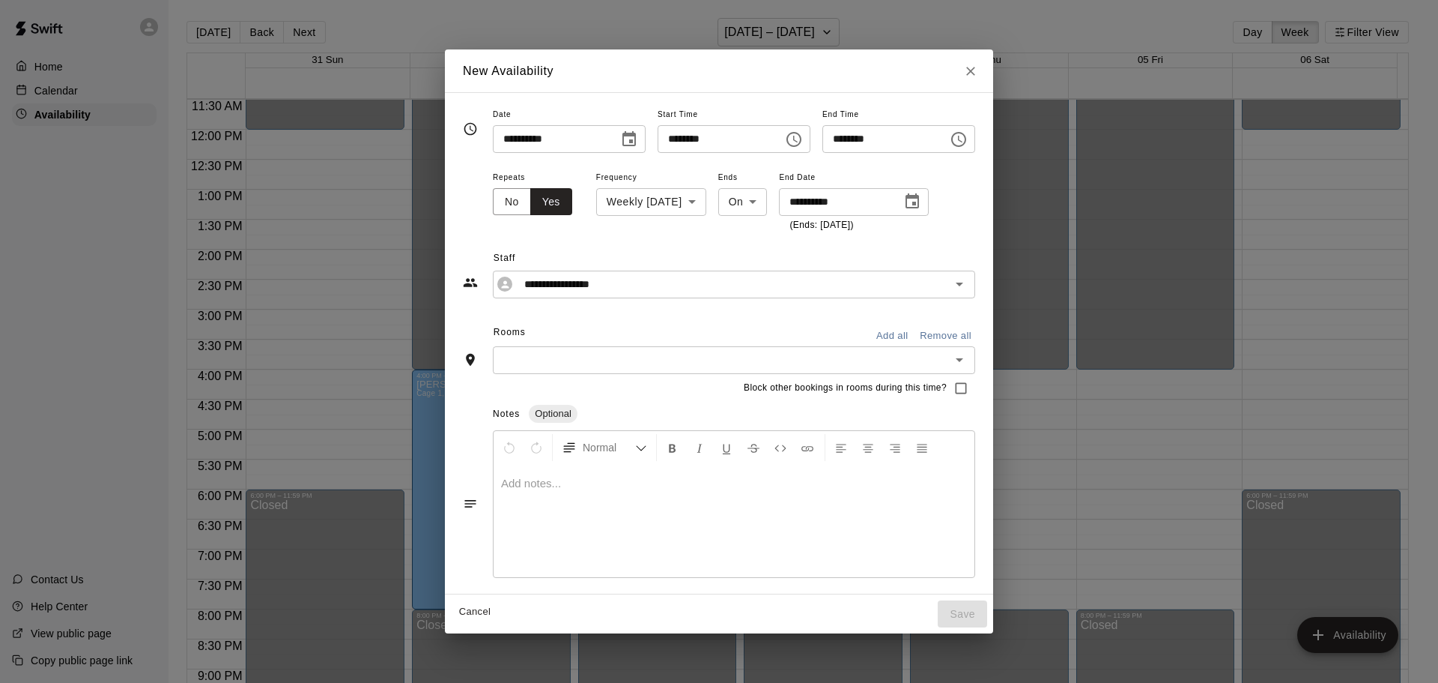
click at [916, 334] on button "Add all" at bounding box center [892, 335] width 48 height 23
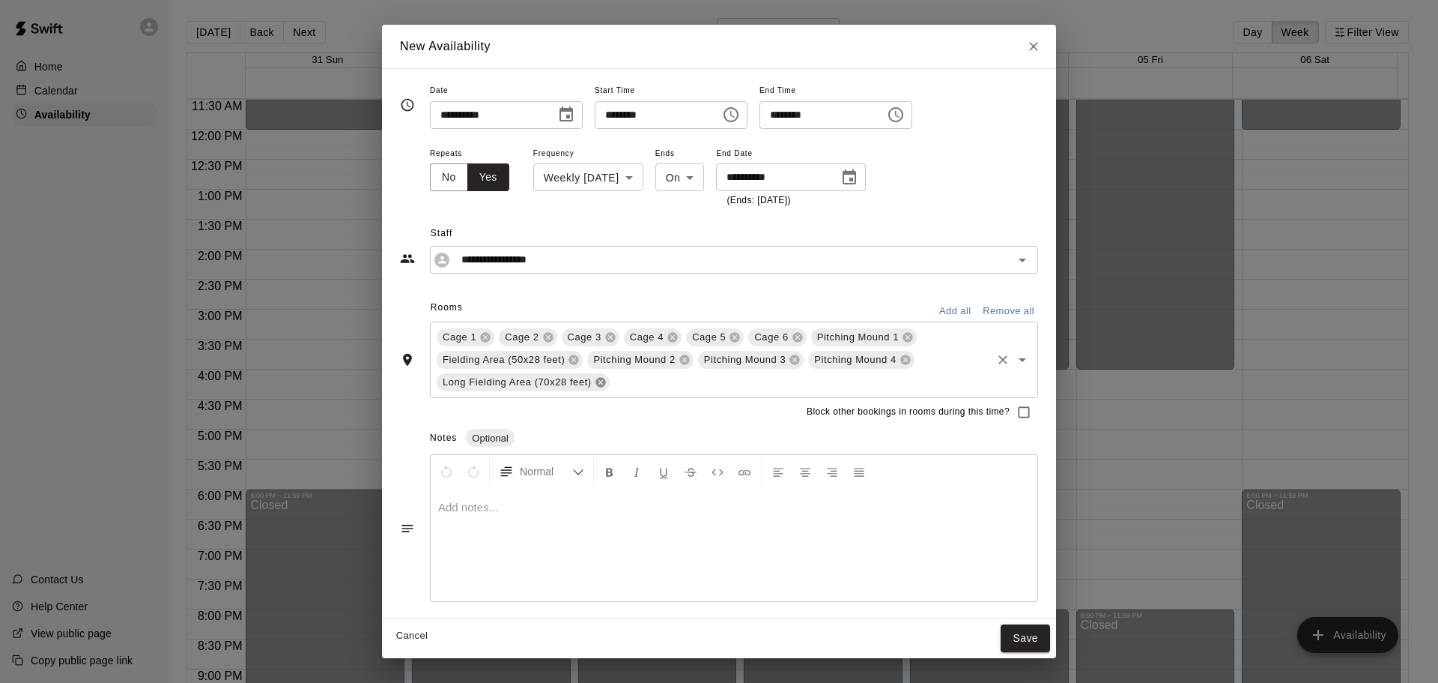
click at [602, 380] on icon at bounding box center [601, 383] width 10 height 10
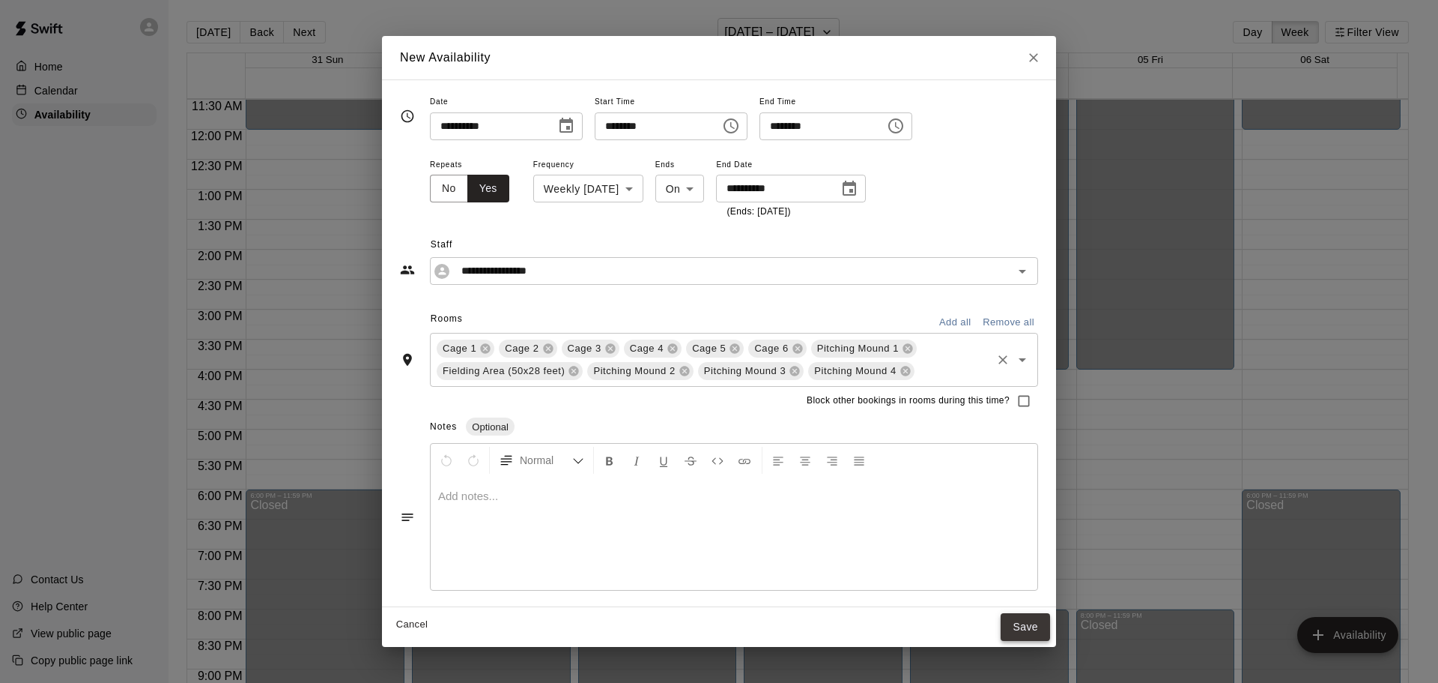
click at [1028, 632] on button "Save" at bounding box center [1025, 627] width 49 height 28
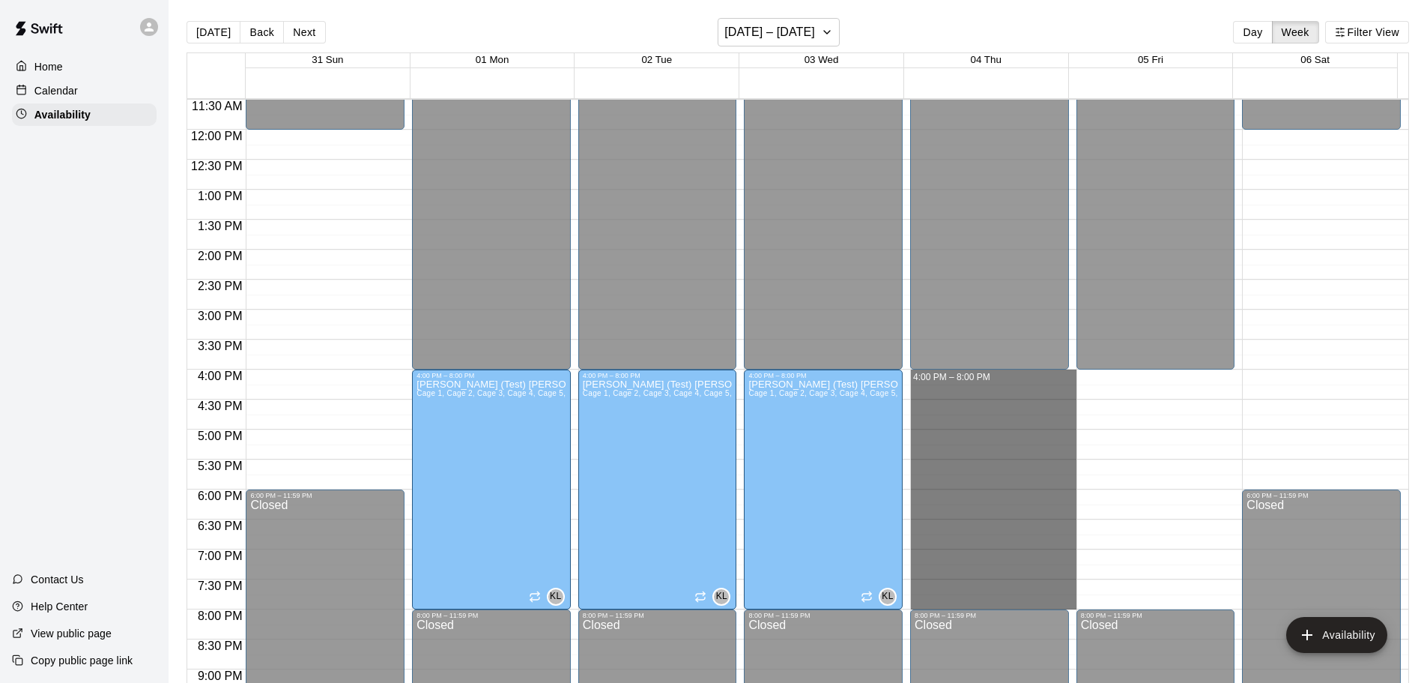
drag, startPoint x: 964, startPoint y: 374, endPoint x: 970, endPoint y: 606, distance: 232.3
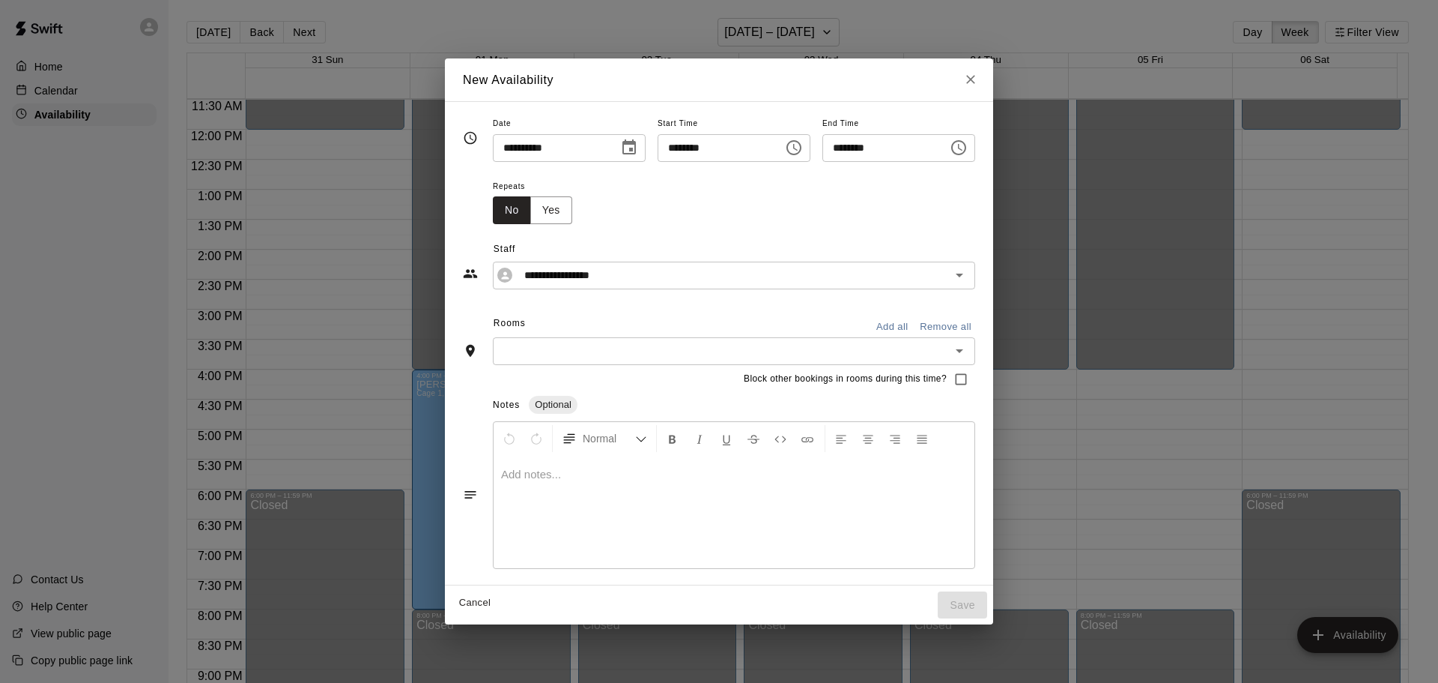
click at [803, 144] on icon "Choose time, selected time is 4:00 PM" at bounding box center [794, 148] width 18 height 18
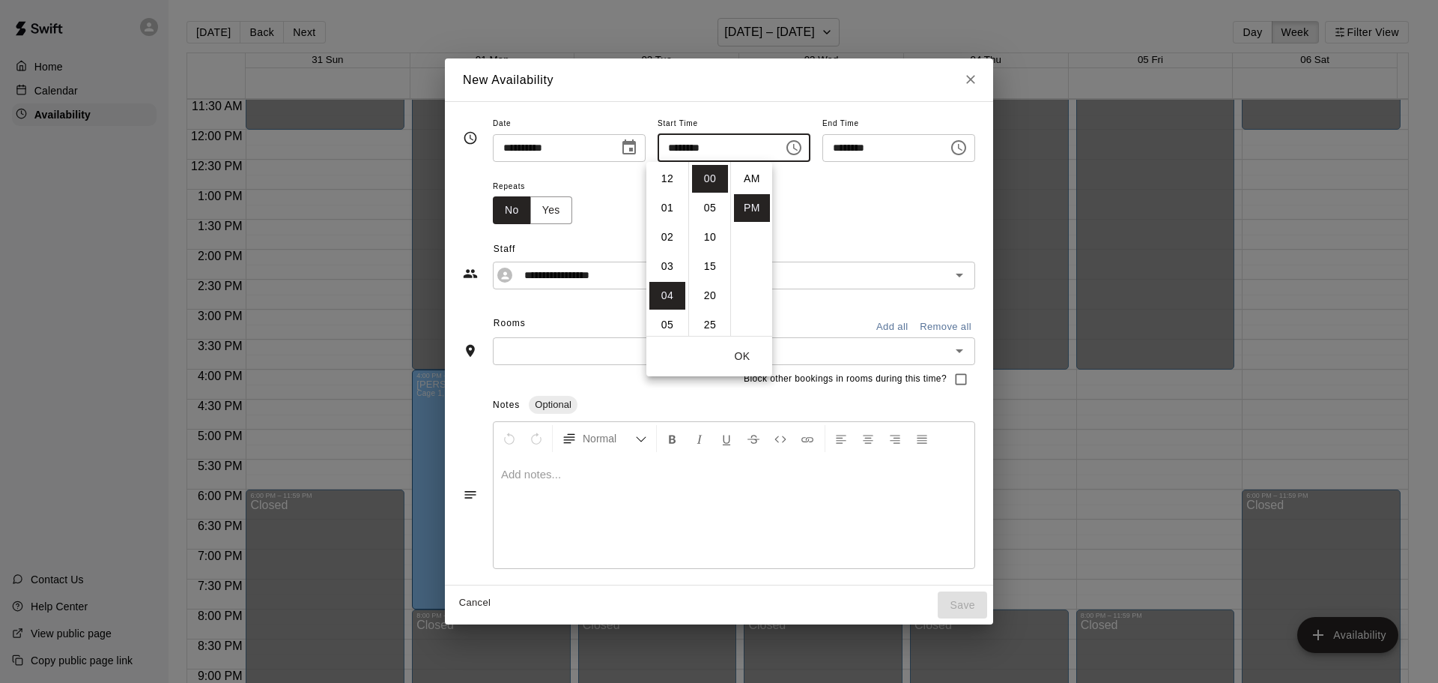
scroll to position [27, 0]
click at [847, 214] on div "Repeats No Yes" at bounding box center [734, 200] width 482 height 47
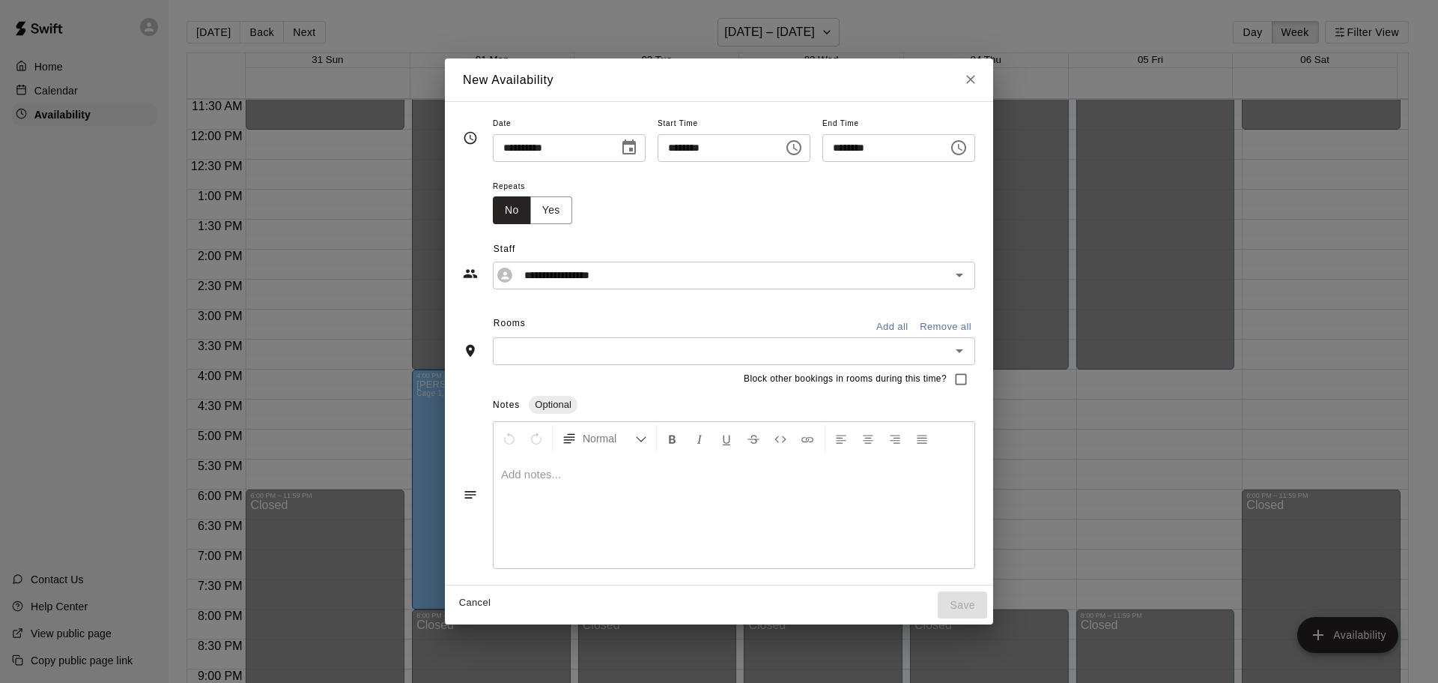
click at [916, 324] on button "Add all" at bounding box center [892, 326] width 48 height 23
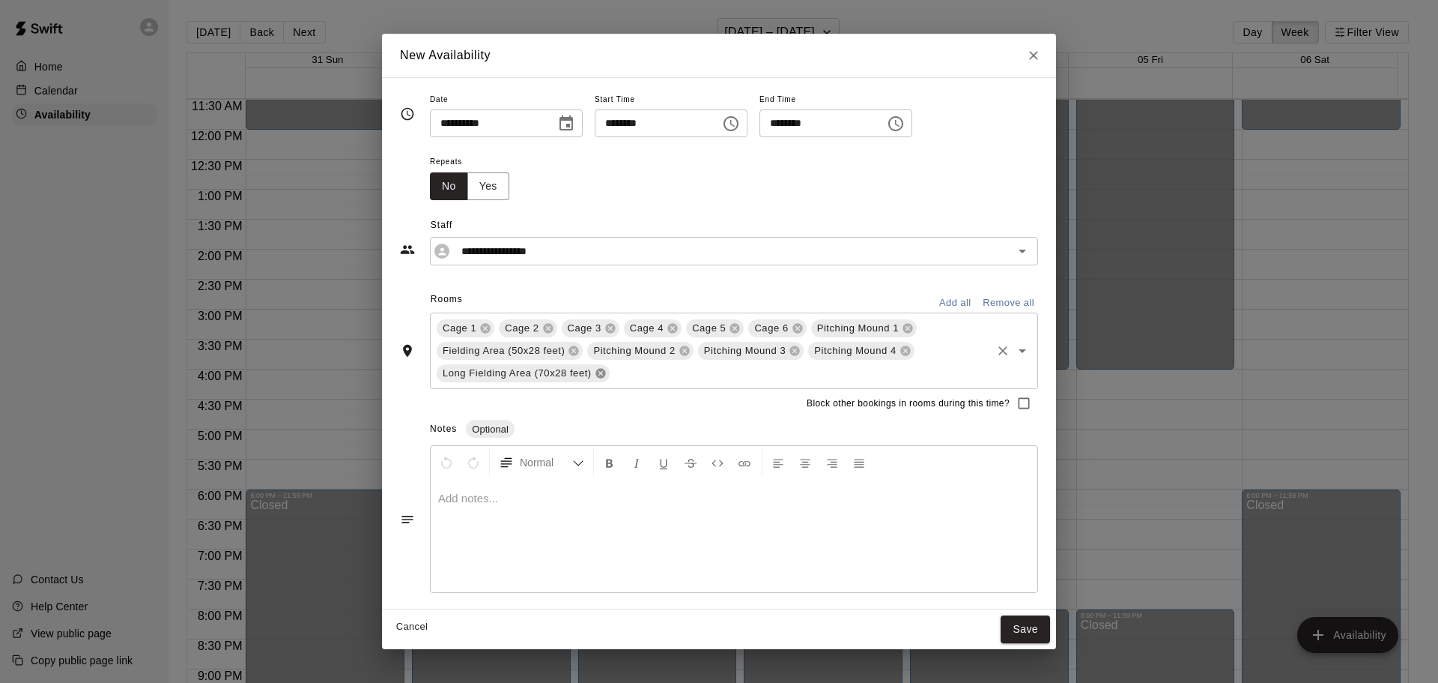
click at [599, 372] on icon at bounding box center [601, 373] width 12 height 12
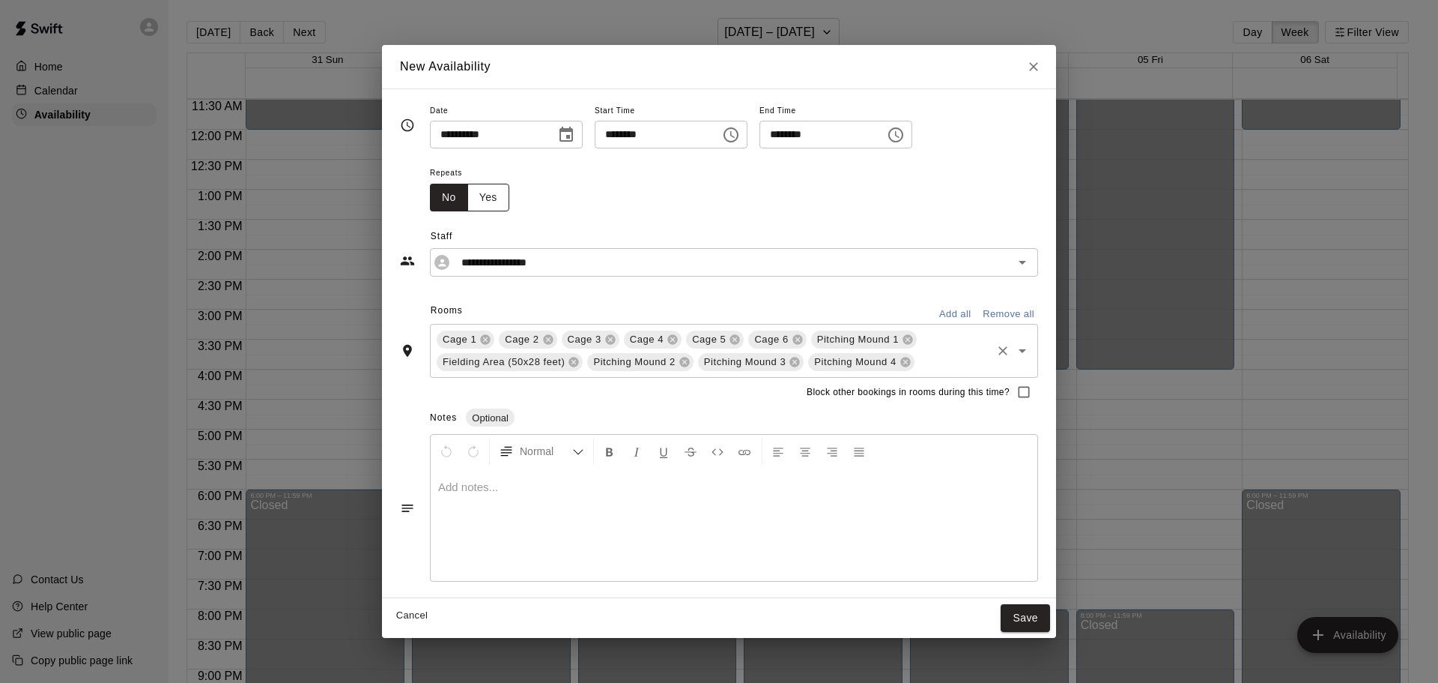
click at [492, 195] on button "Yes" at bounding box center [489, 198] width 42 height 28
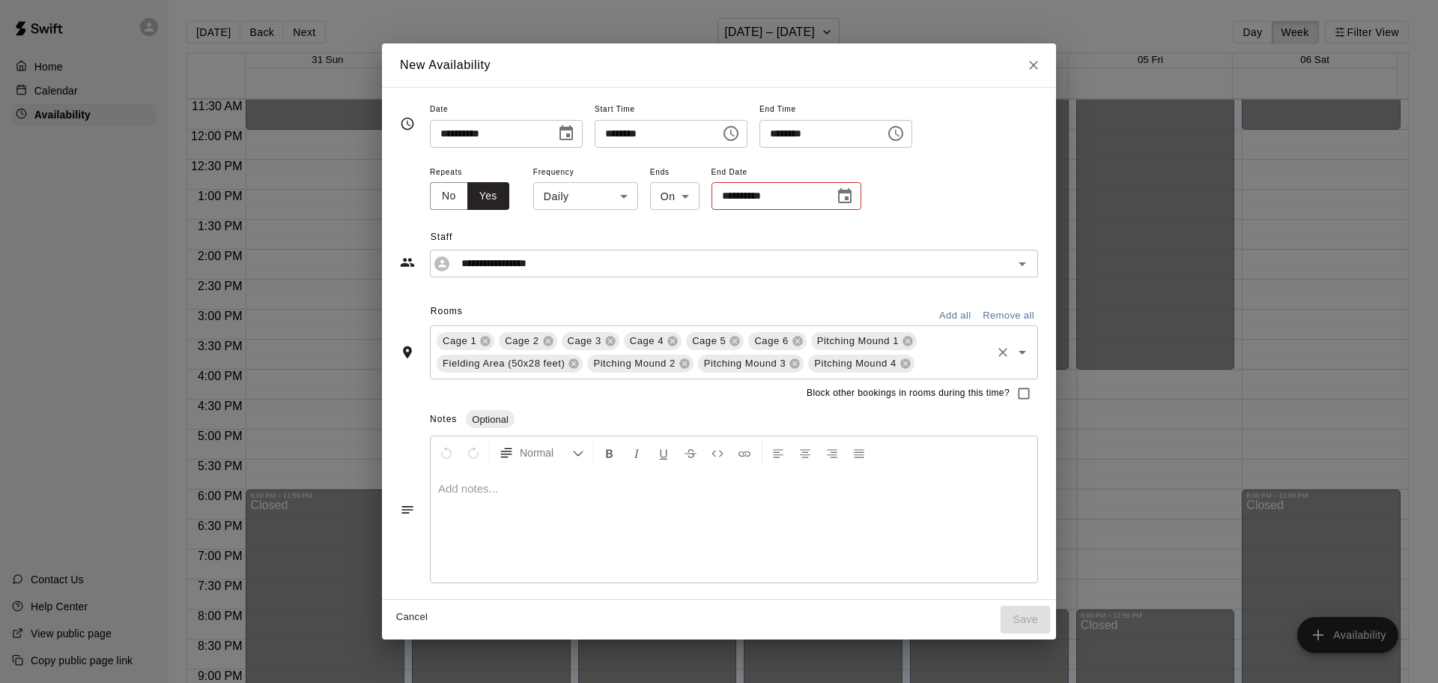
click at [622, 198] on body "Home Calendar Availability Contact Us Help Center View public page Copy public …" at bounding box center [719, 353] width 1438 height 706
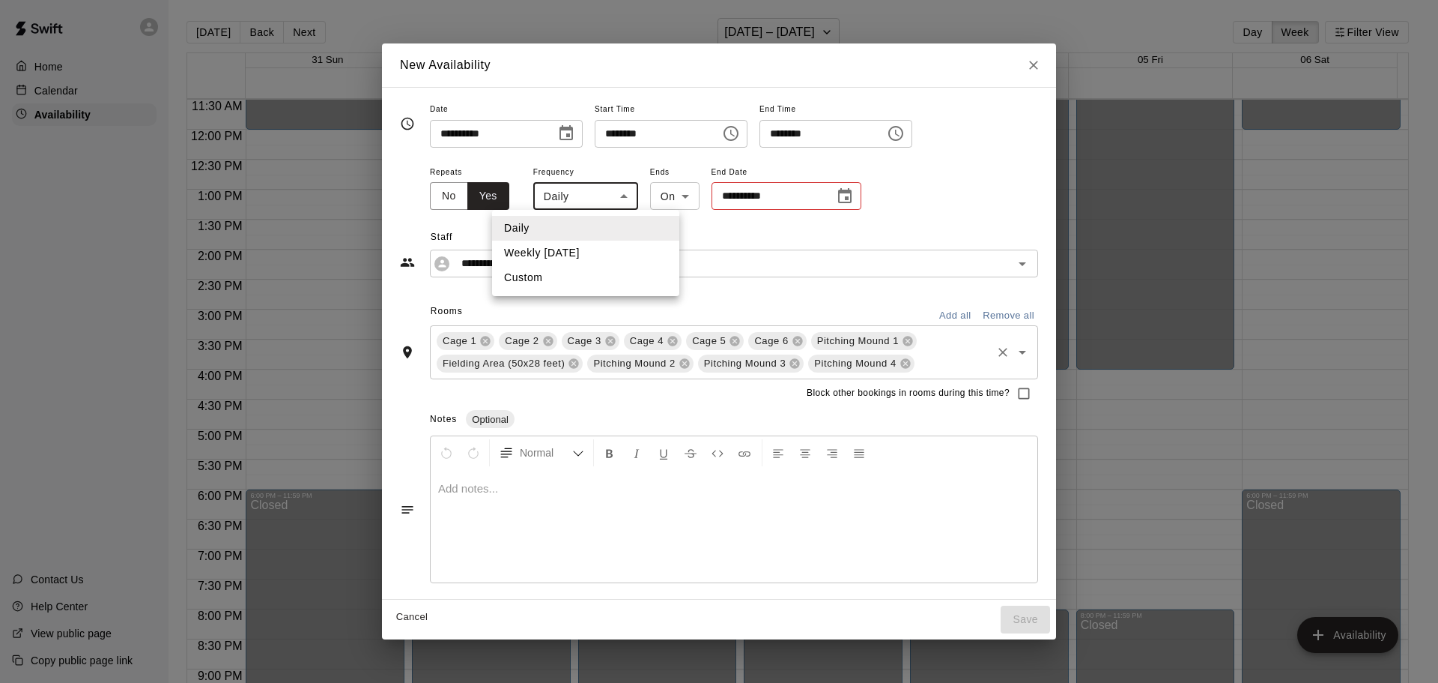
click at [576, 249] on li "Weekly [DATE]" at bounding box center [585, 252] width 187 height 25
type input "******"
click at [724, 196] on body "Home Calendar Availability Contact Us Help Center View public page Copy public …" at bounding box center [719, 353] width 1438 height 706
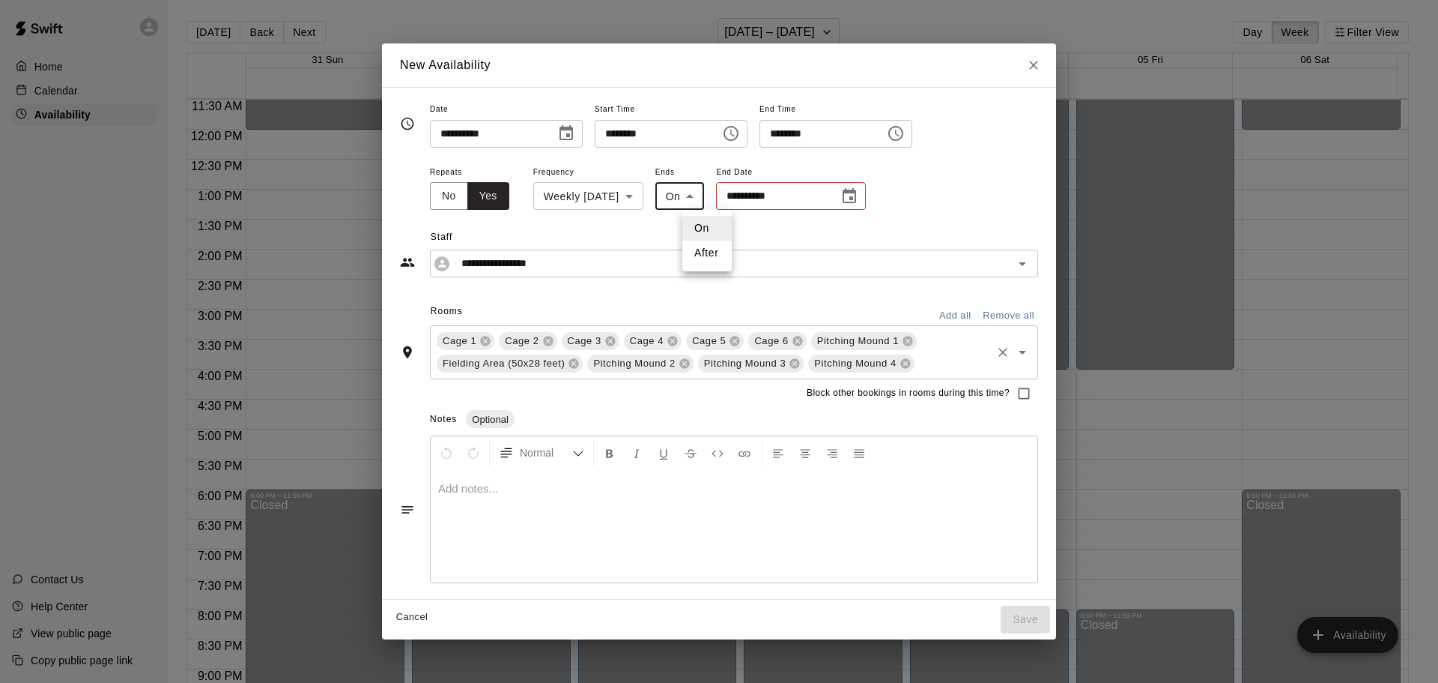
click at [762, 227] on div at bounding box center [719, 341] width 1438 height 683
click at [859, 198] on icon "Choose date" at bounding box center [850, 196] width 18 height 18
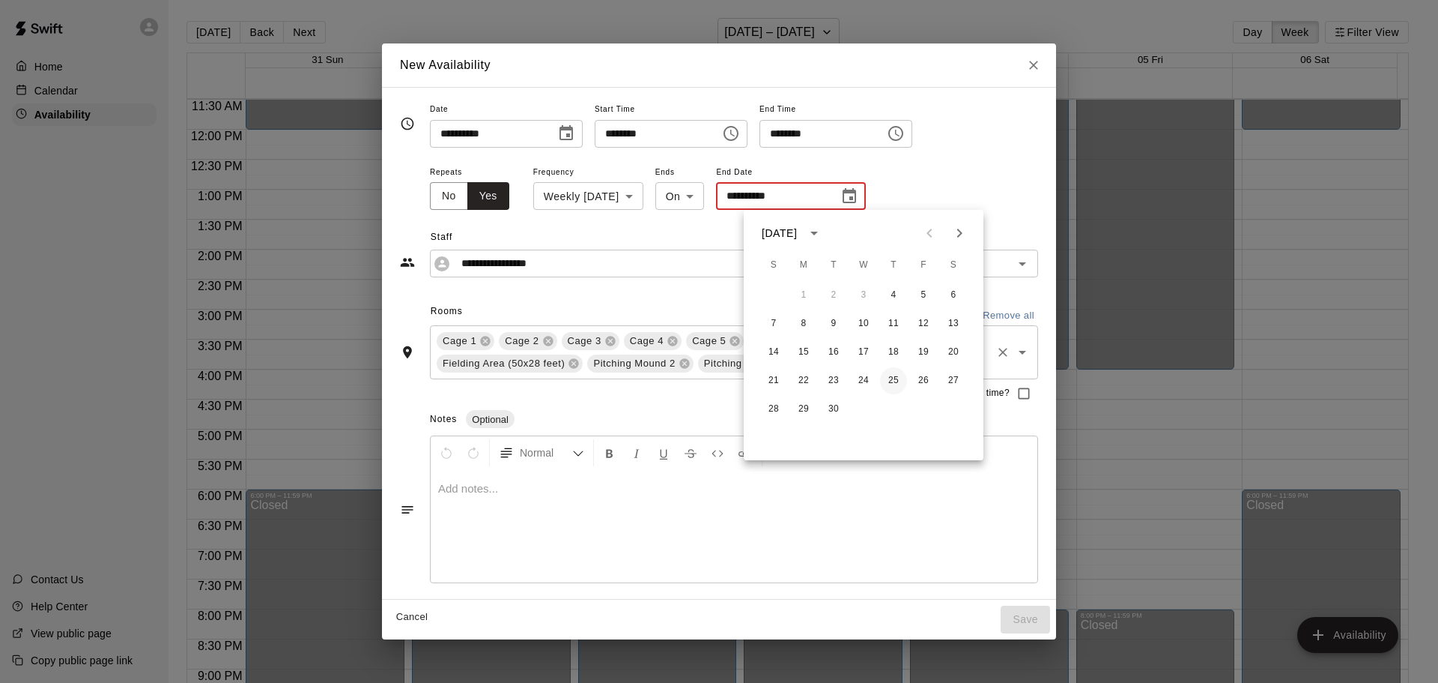
click at [889, 381] on button "25" at bounding box center [893, 380] width 27 height 27
type input "**********"
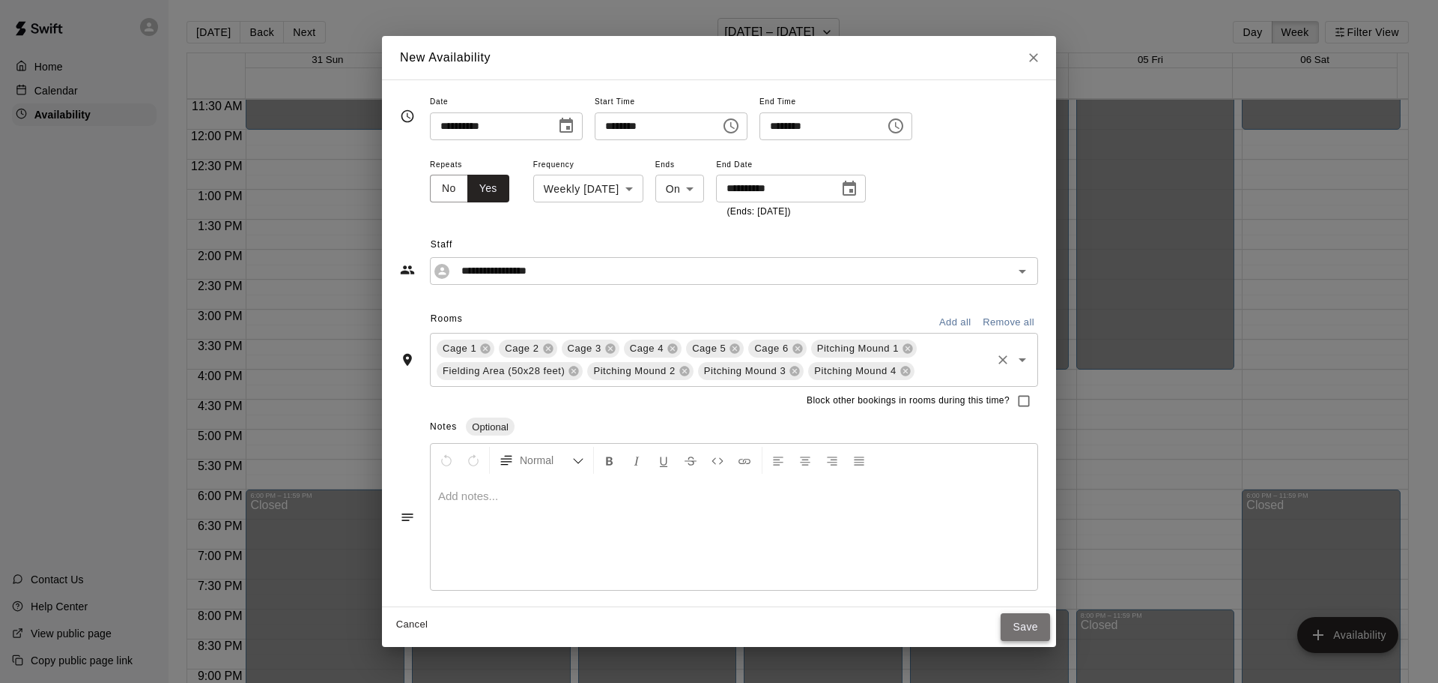
click at [1015, 629] on button "Save" at bounding box center [1025, 627] width 49 height 28
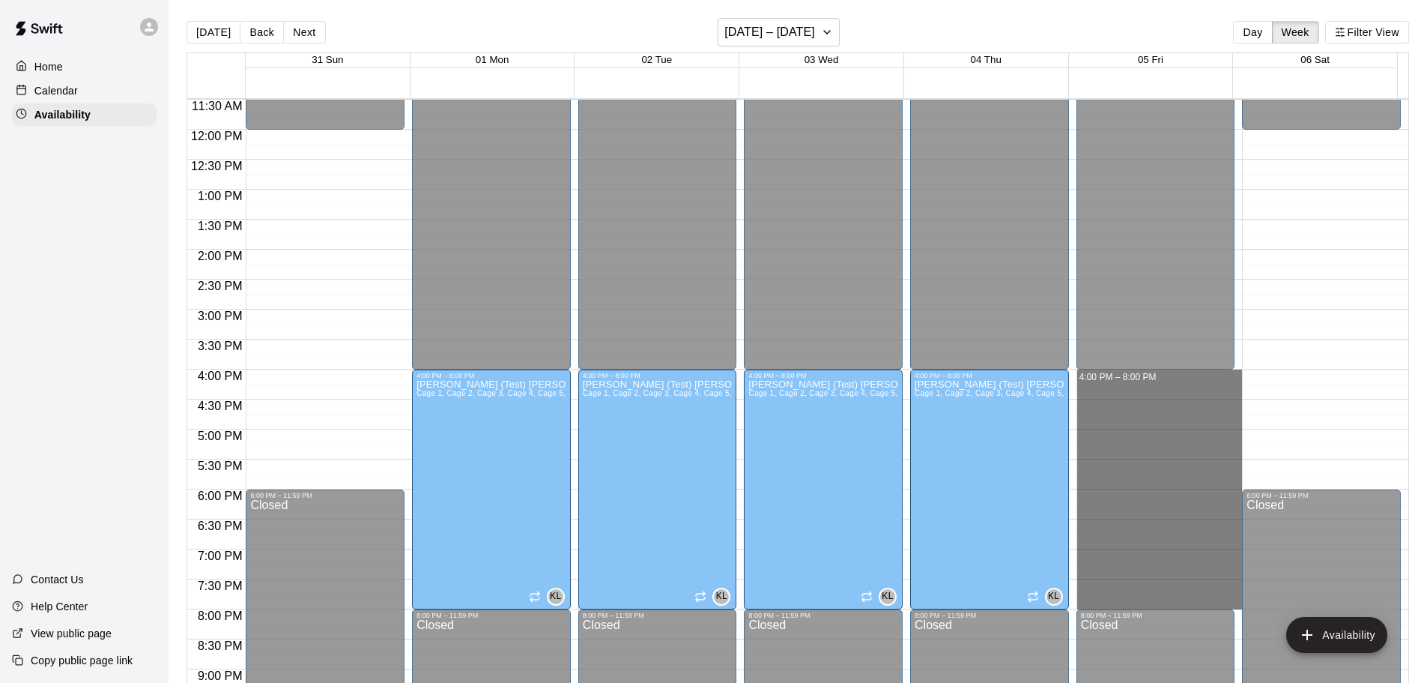
drag, startPoint x: 1126, startPoint y: 376, endPoint x: 1136, endPoint y: 600, distance: 224.2
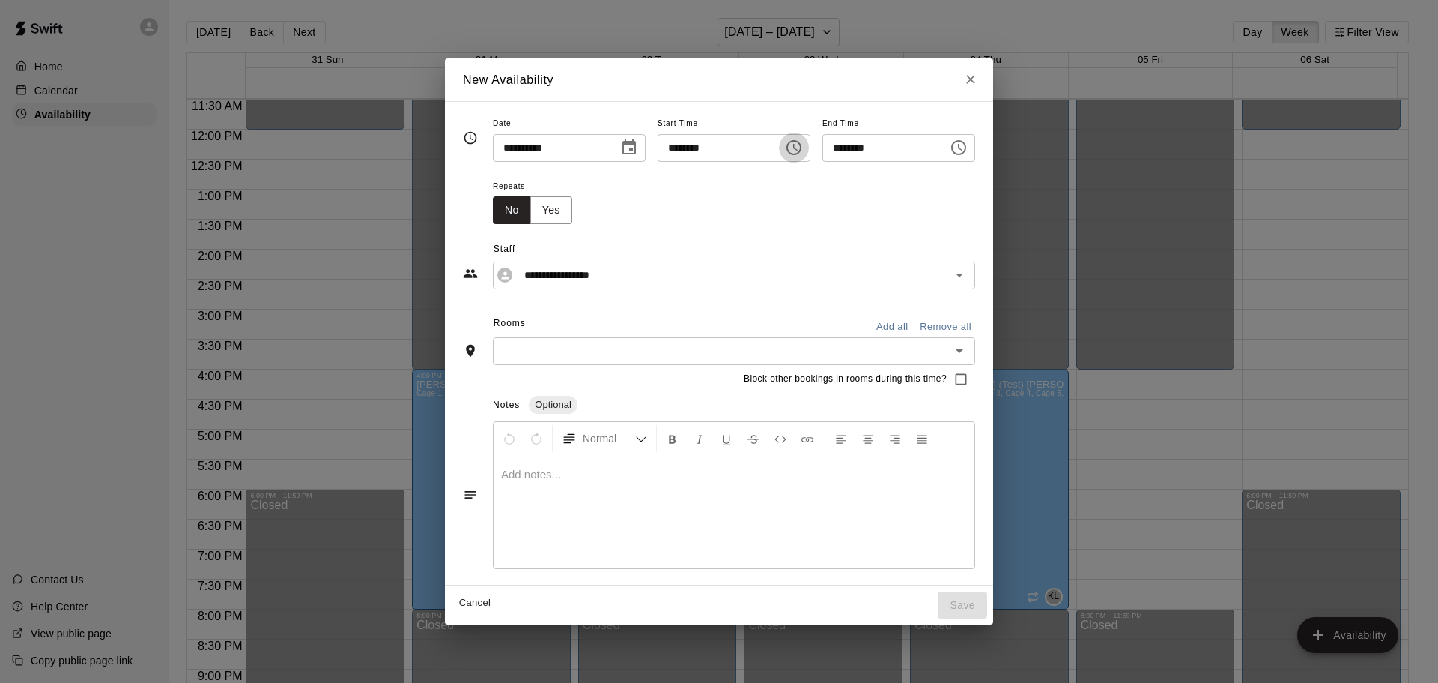
click at [803, 148] on icon "Choose time, selected time is 4:00 PM" at bounding box center [794, 148] width 18 height 18
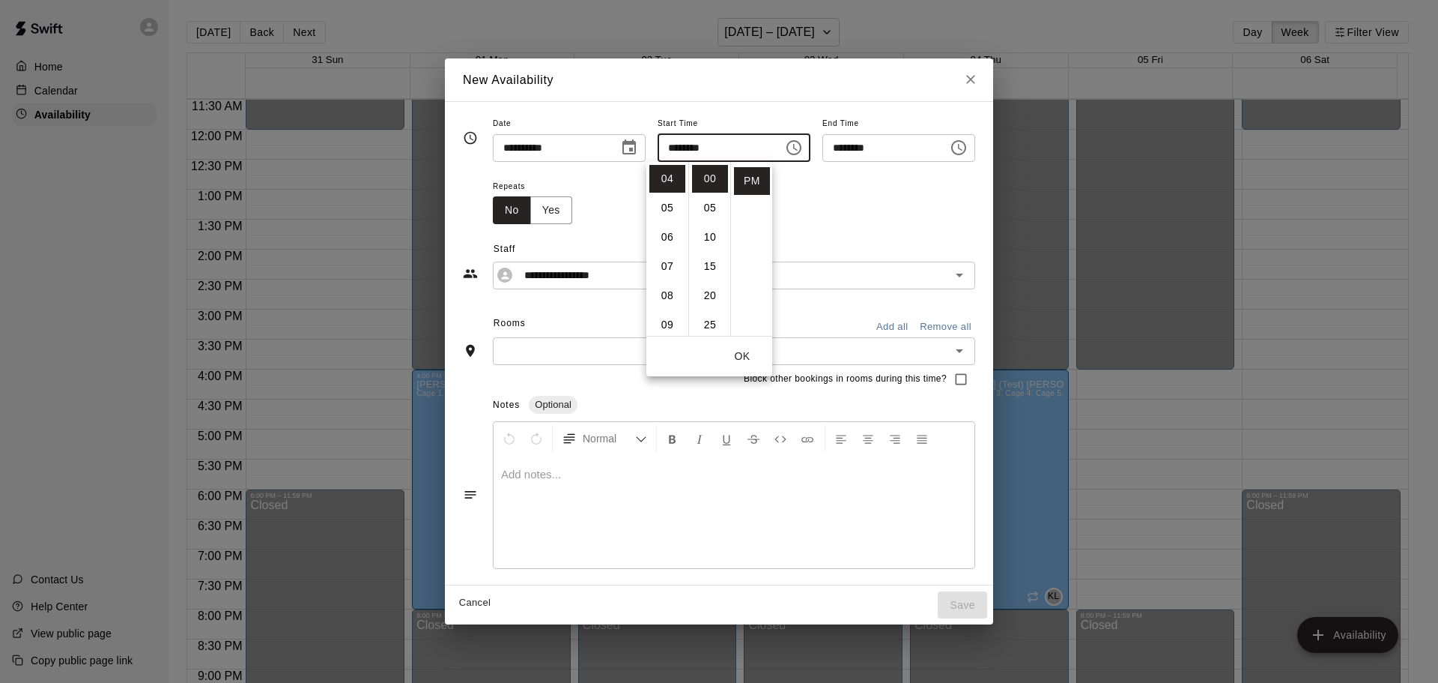
click at [852, 227] on div "**********" at bounding box center [719, 256] width 512 height 65
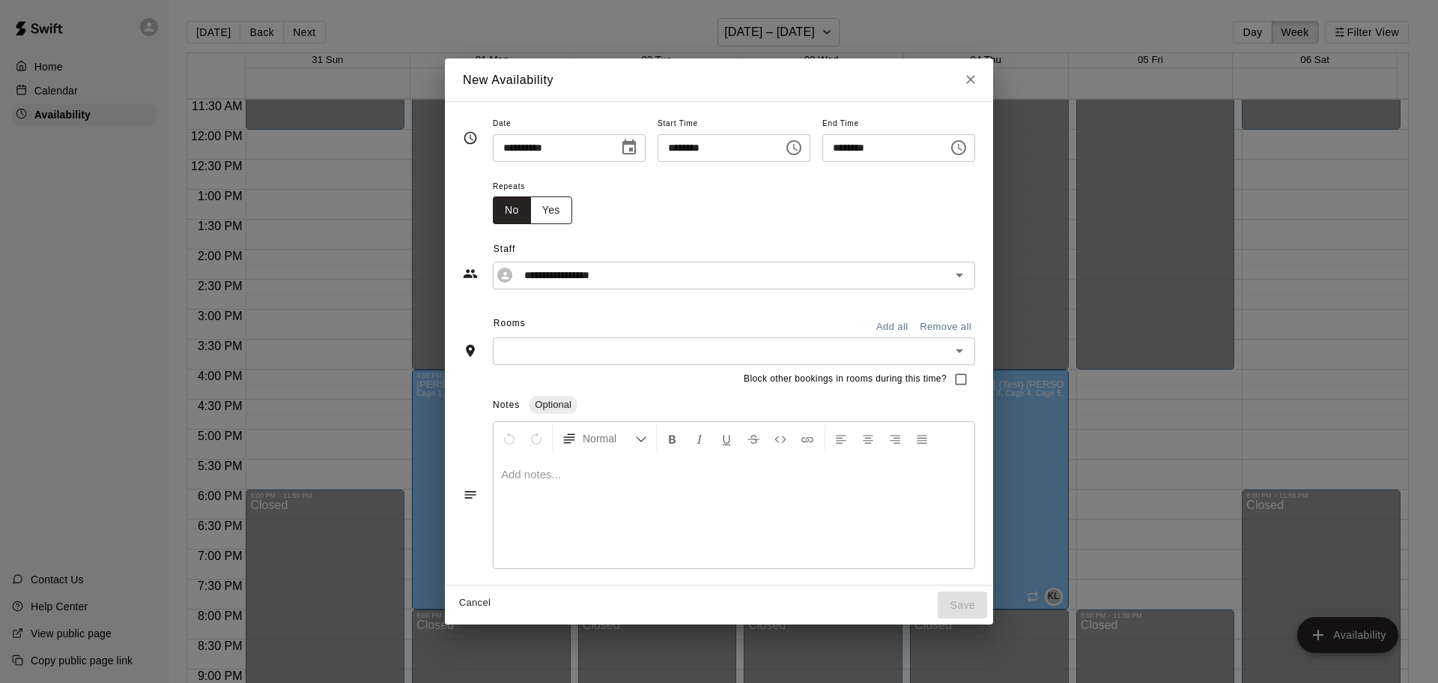
click at [535, 208] on button "Yes" at bounding box center [551, 210] width 42 height 28
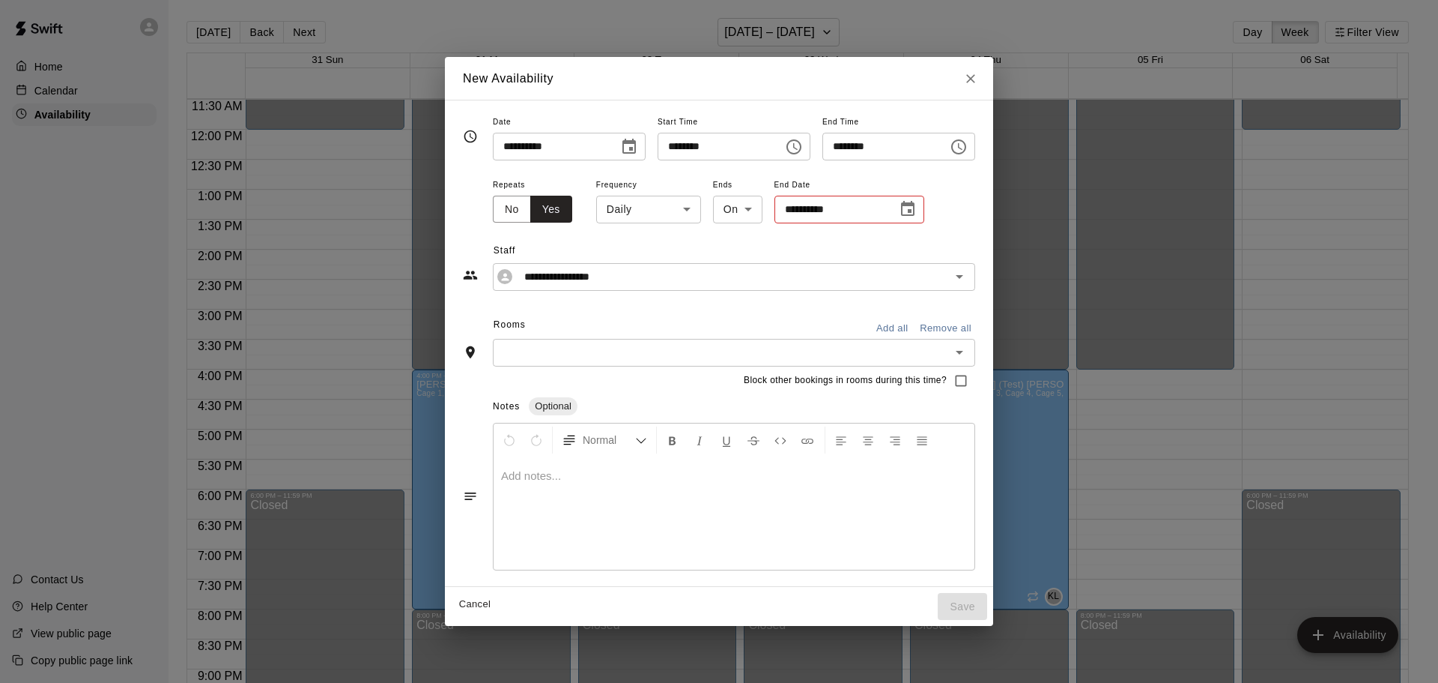
click at [658, 204] on body "Home Calendar Availability Contact Us Help Center View public page Copy public …" at bounding box center [719, 353] width 1438 height 706
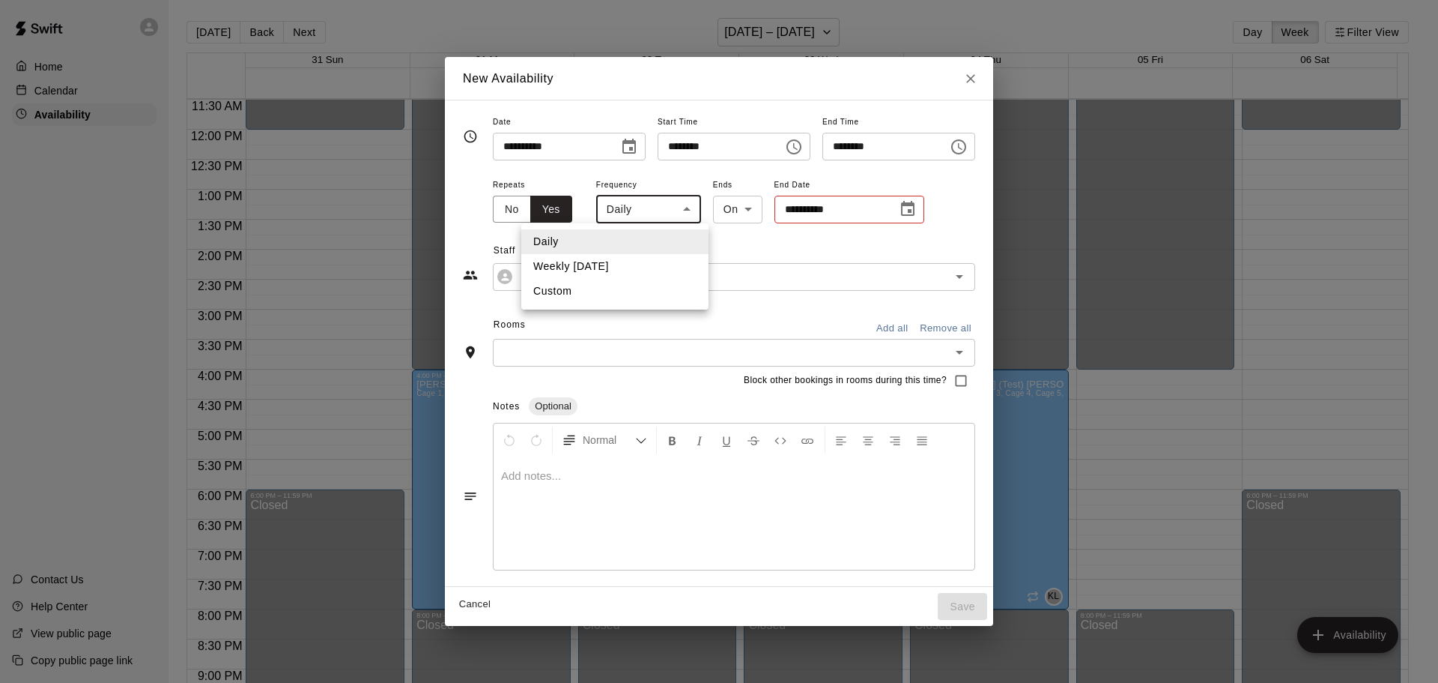
click at [604, 282] on li "Custom" at bounding box center [614, 291] width 187 height 25
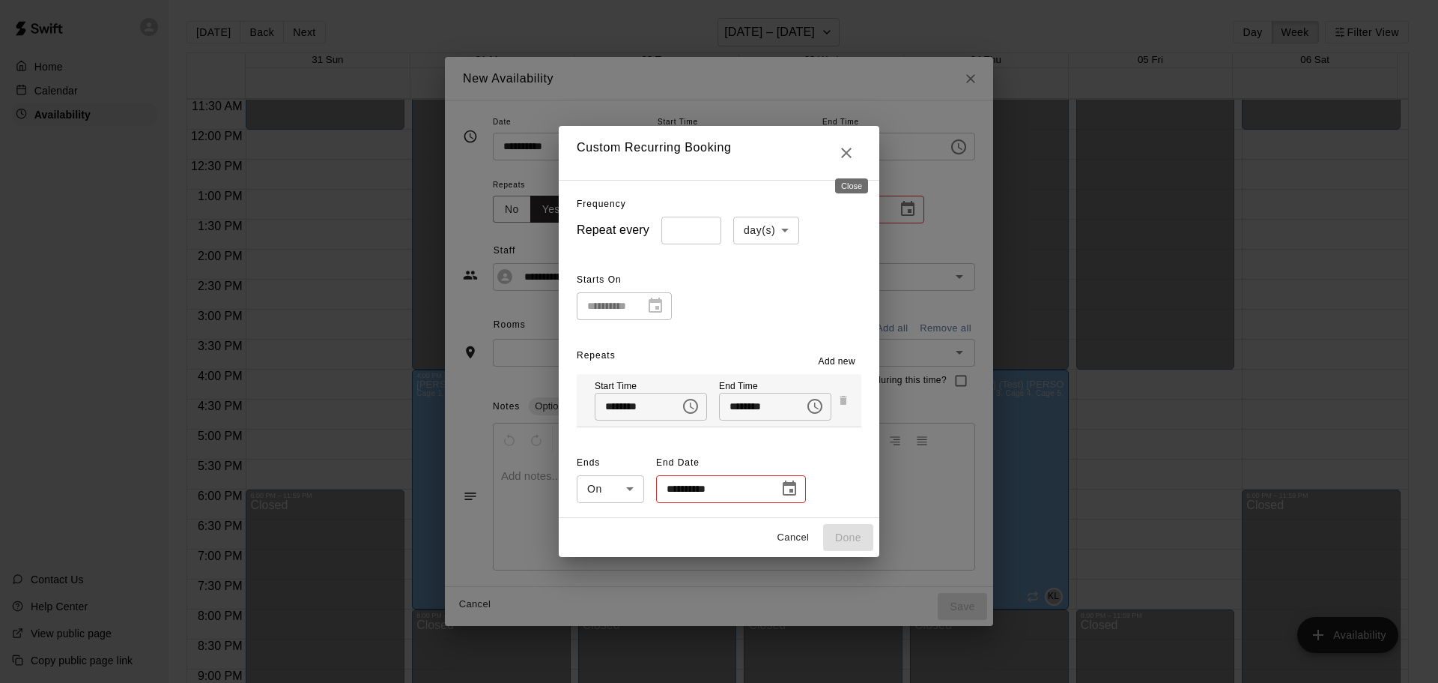
click at [845, 155] on icon "Close" at bounding box center [847, 153] width 18 height 18
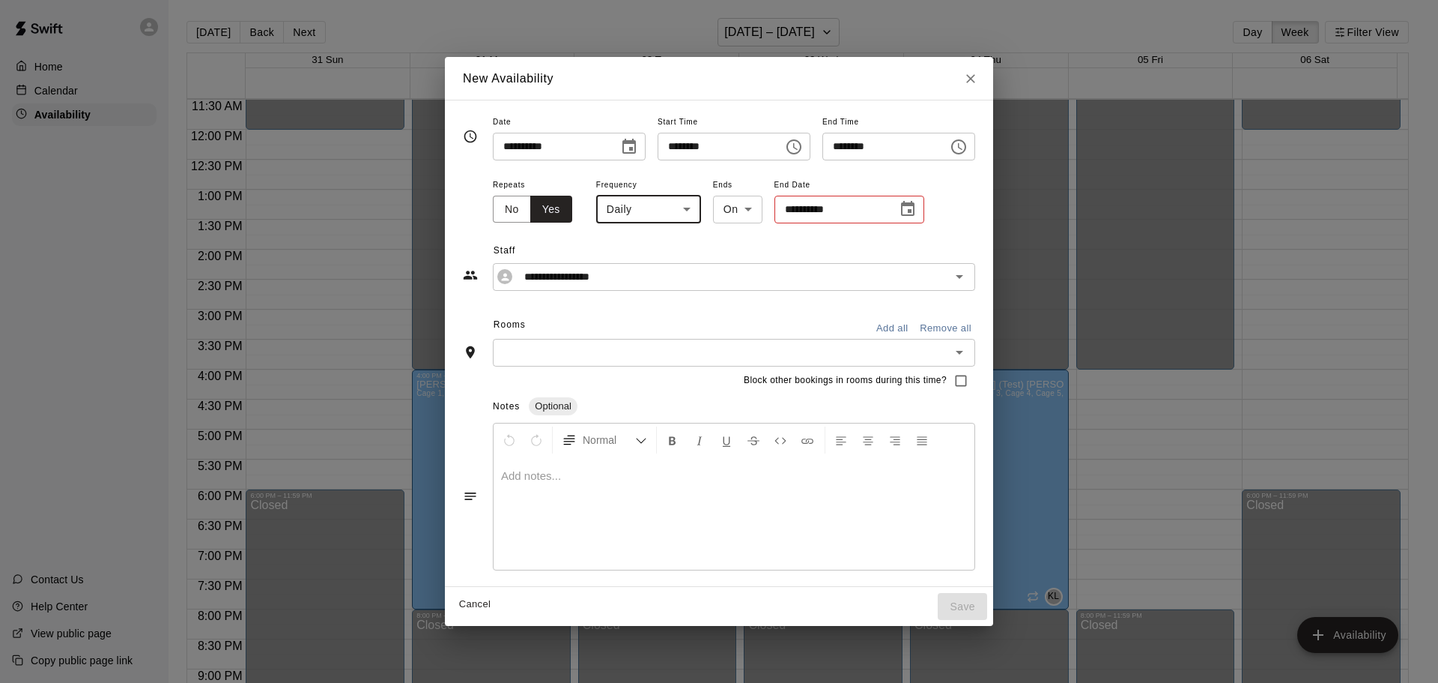
click at [644, 207] on body "Home Calendar Availability Contact Us Help Center View public page Copy public …" at bounding box center [719, 353] width 1438 height 706
click at [572, 269] on li "Weekly [DATE]" at bounding box center [614, 266] width 187 height 25
type input "******"
click at [904, 211] on icon "Choose date" at bounding box center [913, 209] width 18 height 18
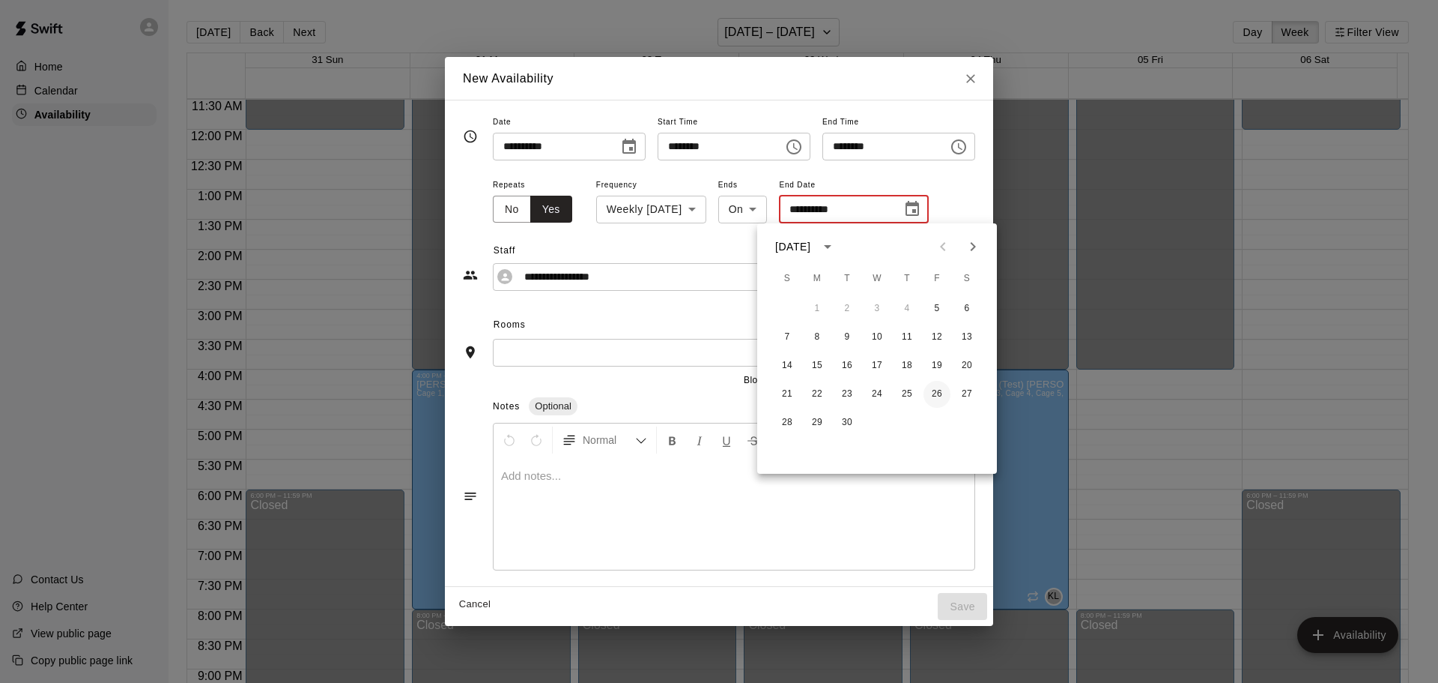
click at [941, 395] on button "26" at bounding box center [937, 394] width 27 height 27
type input "**********"
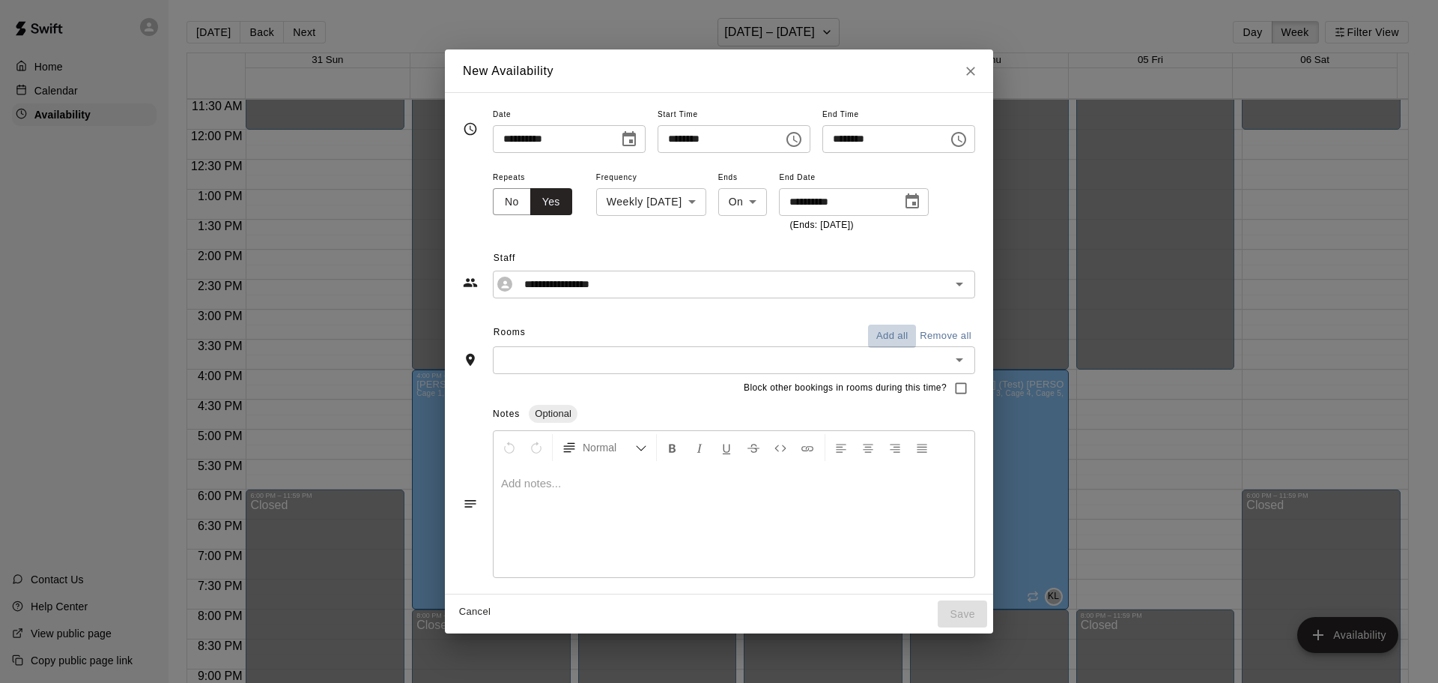
click at [916, 336] on button "Add all" at bounding box center [892, 335] width 48 height 23
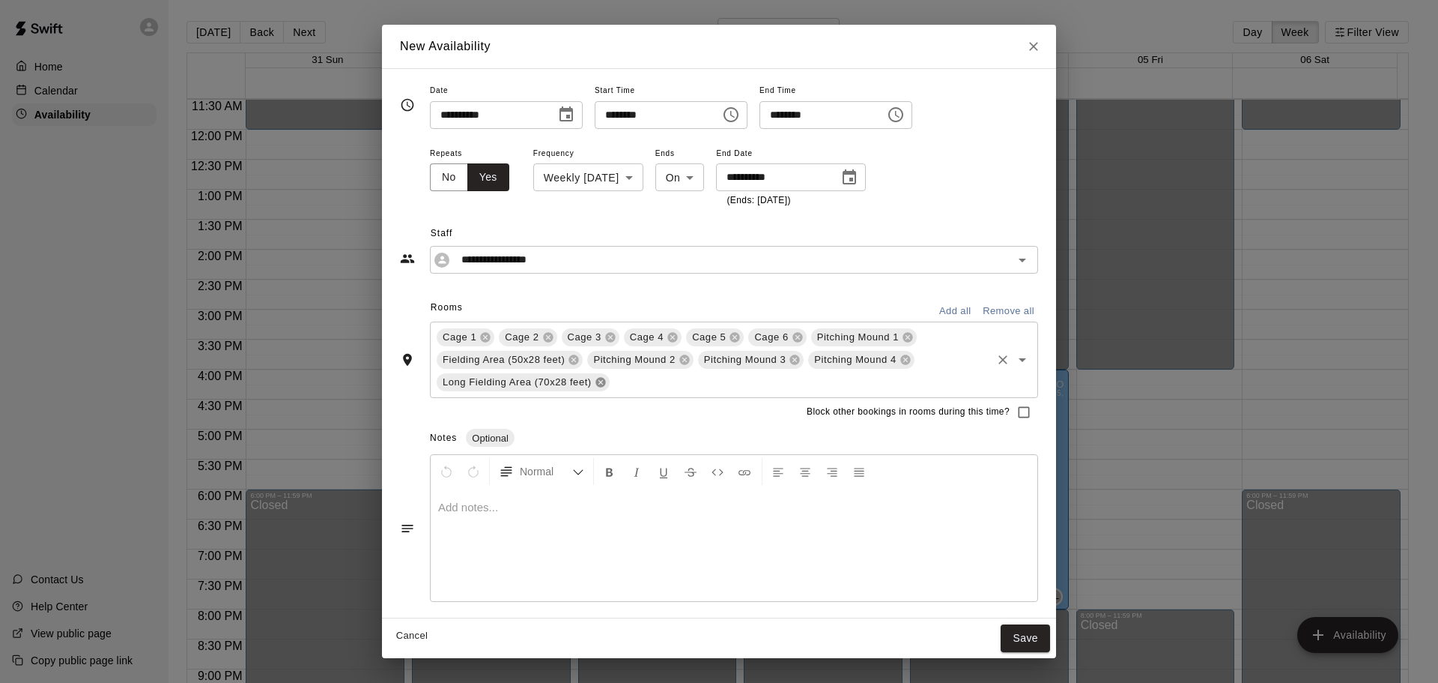
click at [602, 382] on icon at bounding box center [601, 383] width 10 height 10
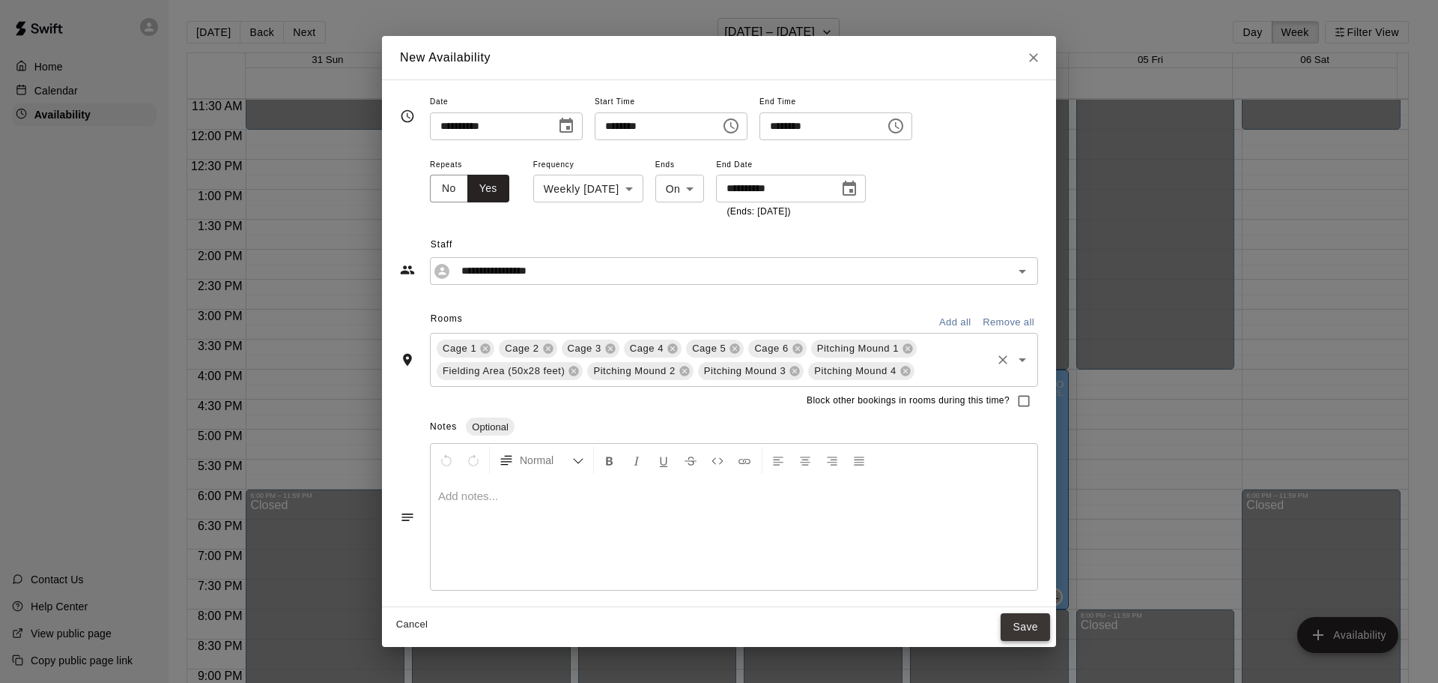
click at [1025, 626] on button "Save" at bounding box center [1025, 627] width 49 height 28
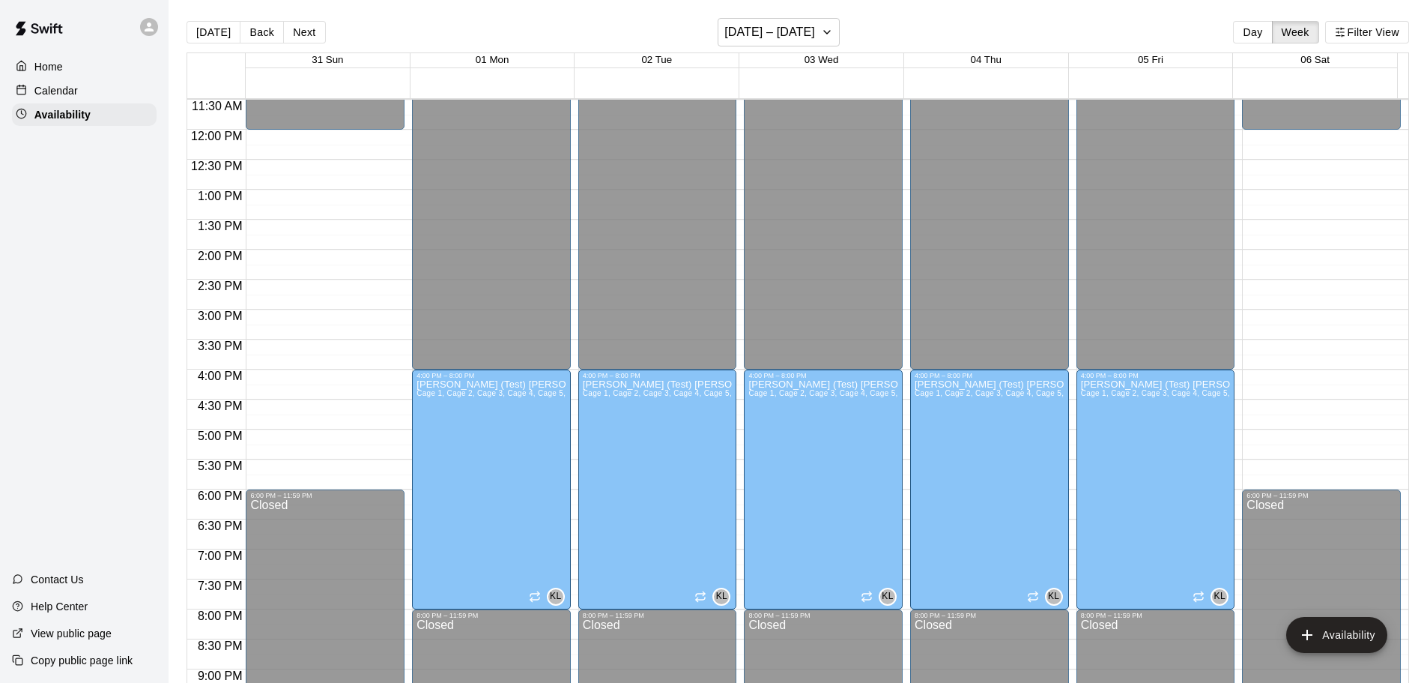
click at [1296, 141] on div "12:00 AM – 12:00 PM Closed 6:00 PM – 11:59 PM Closed" at bounding box center [1321, 129] width 159 height 1438
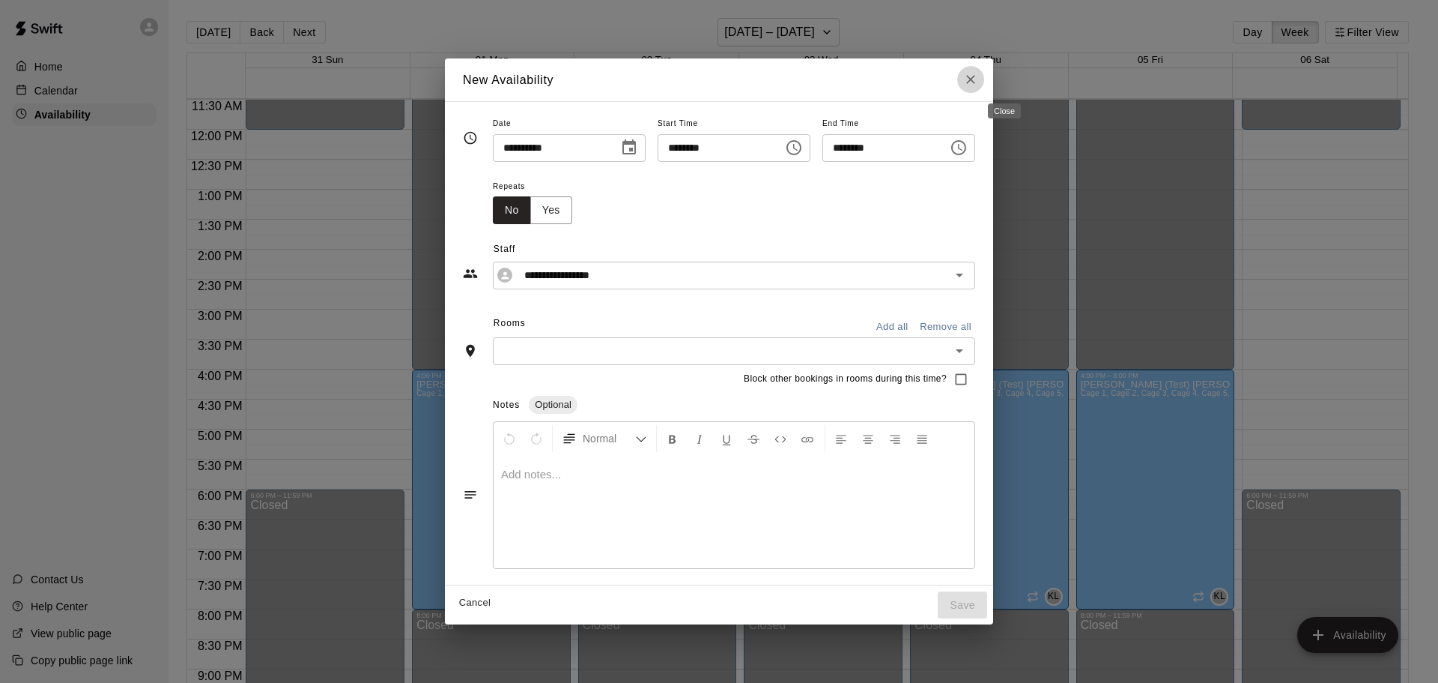
click at [978, 79] on icon "Close" at bounding box center [970, 79] width 15 height 15
type input "**********"
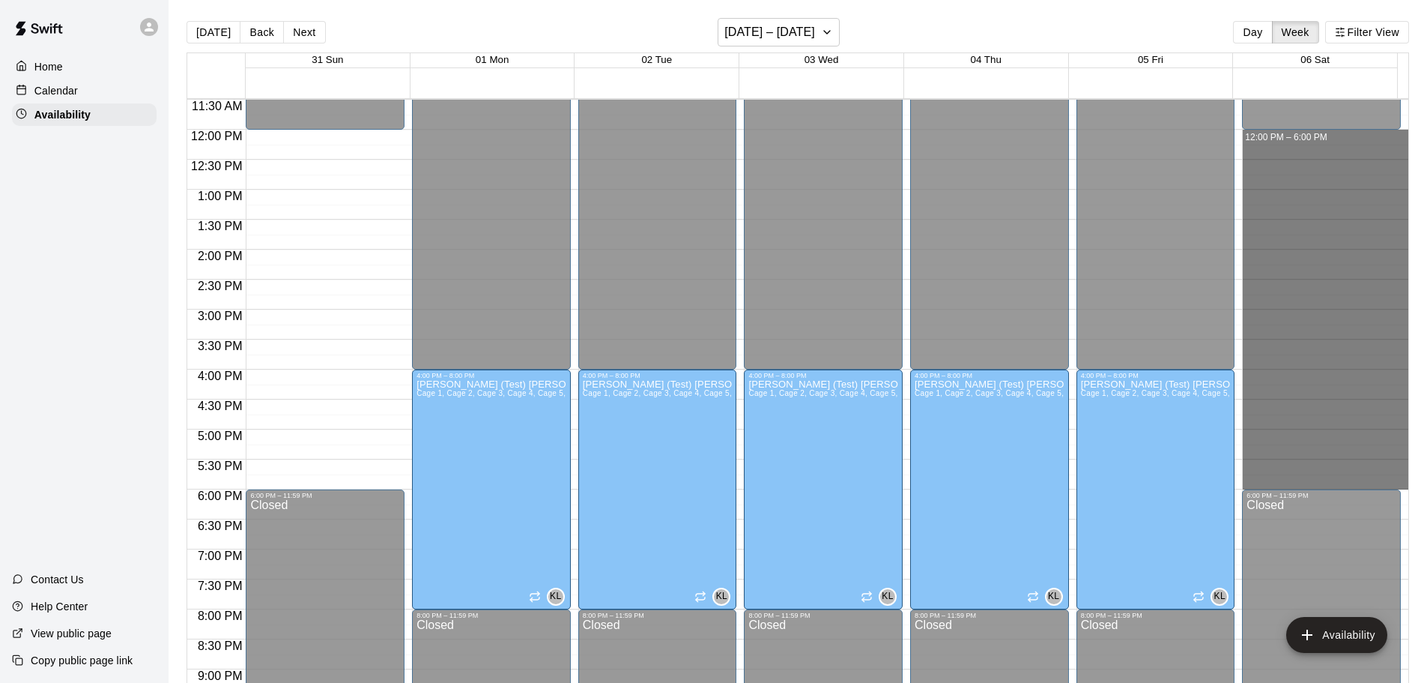
drag, startPoint x: 1319, startPoint y: 139, endPoint x: 1318, endPoint y: 485, distance: 346.9
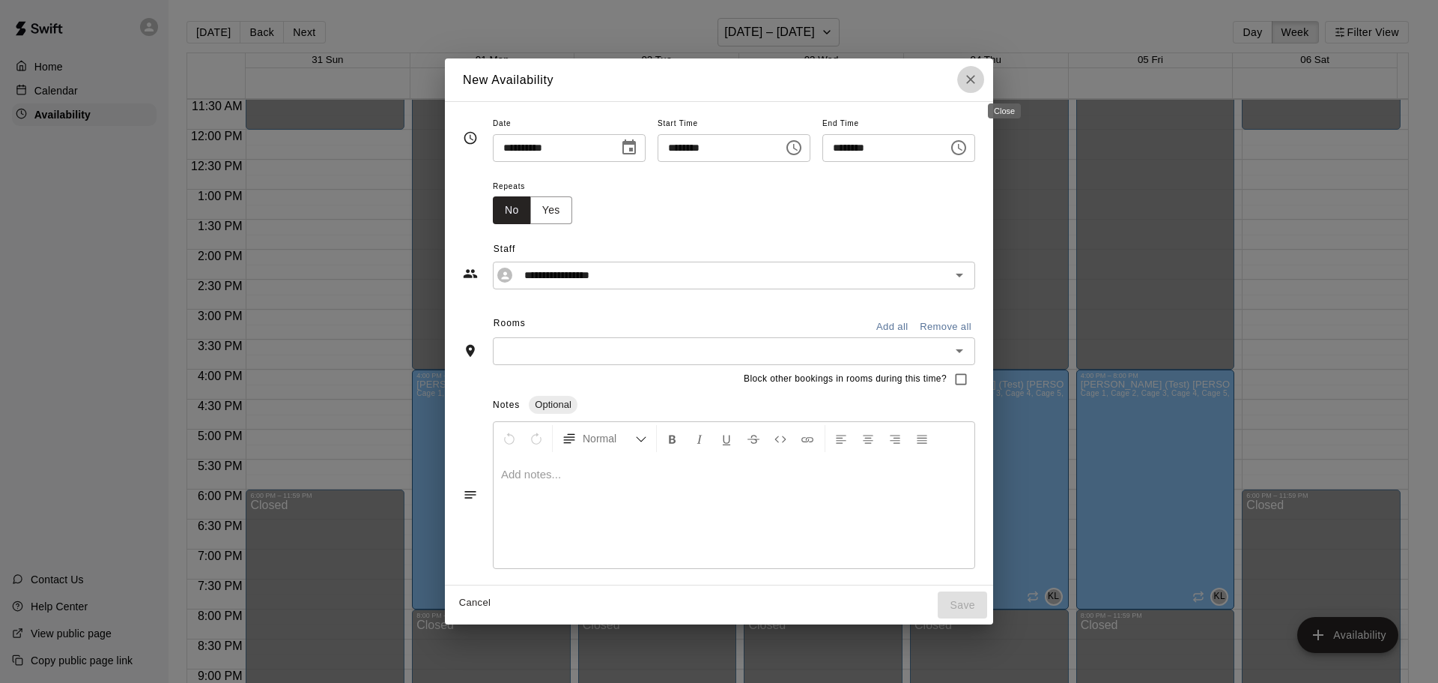
click at [978, 75] on icon "Close" at bounding box center [970, 79] width 15 height 15
type input "**********"
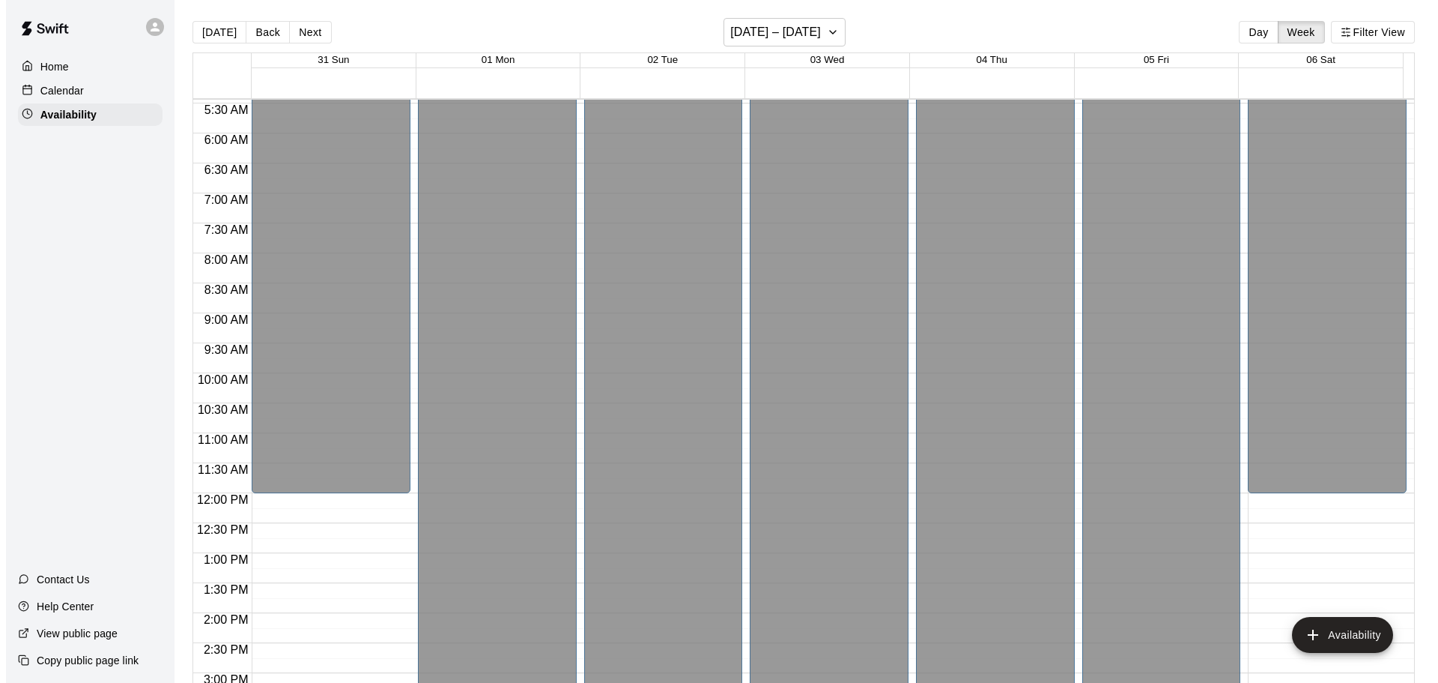
scroll to position [315, 0]
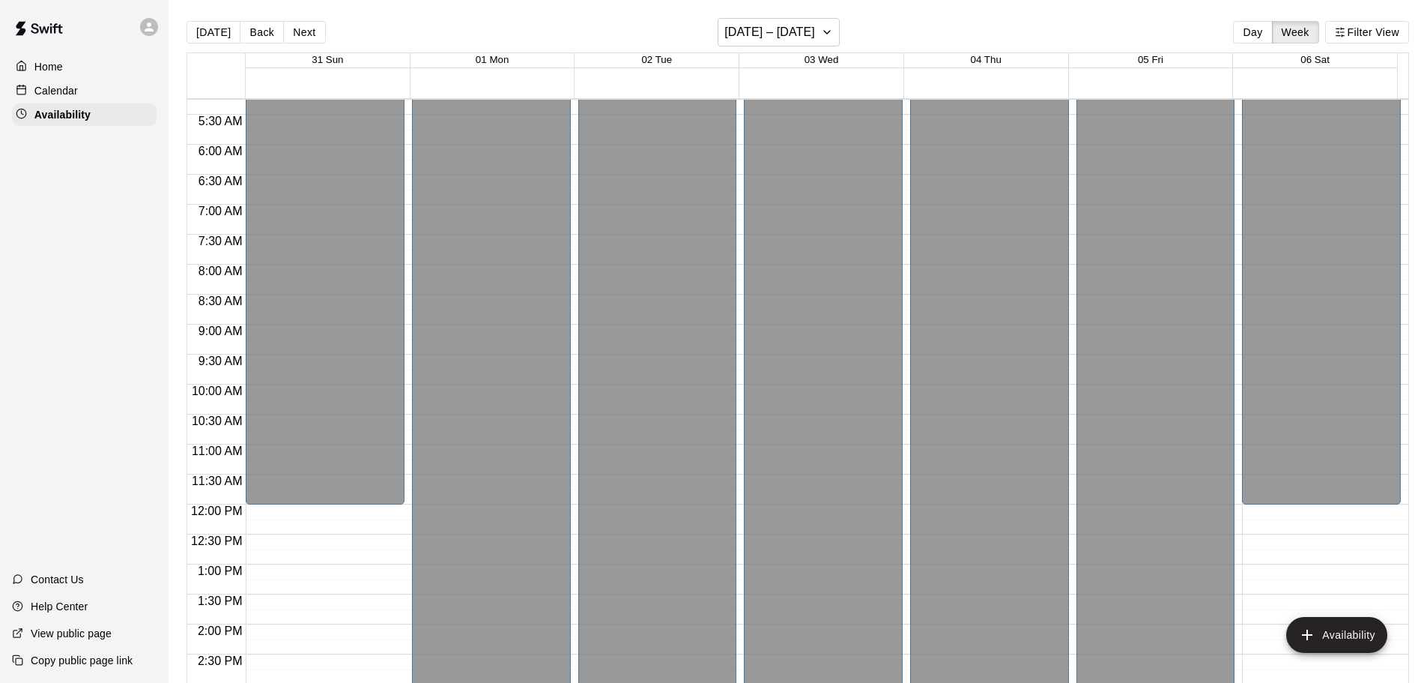
click at [40, 25] on img at bounding box center [39, 28] width 78 height 45
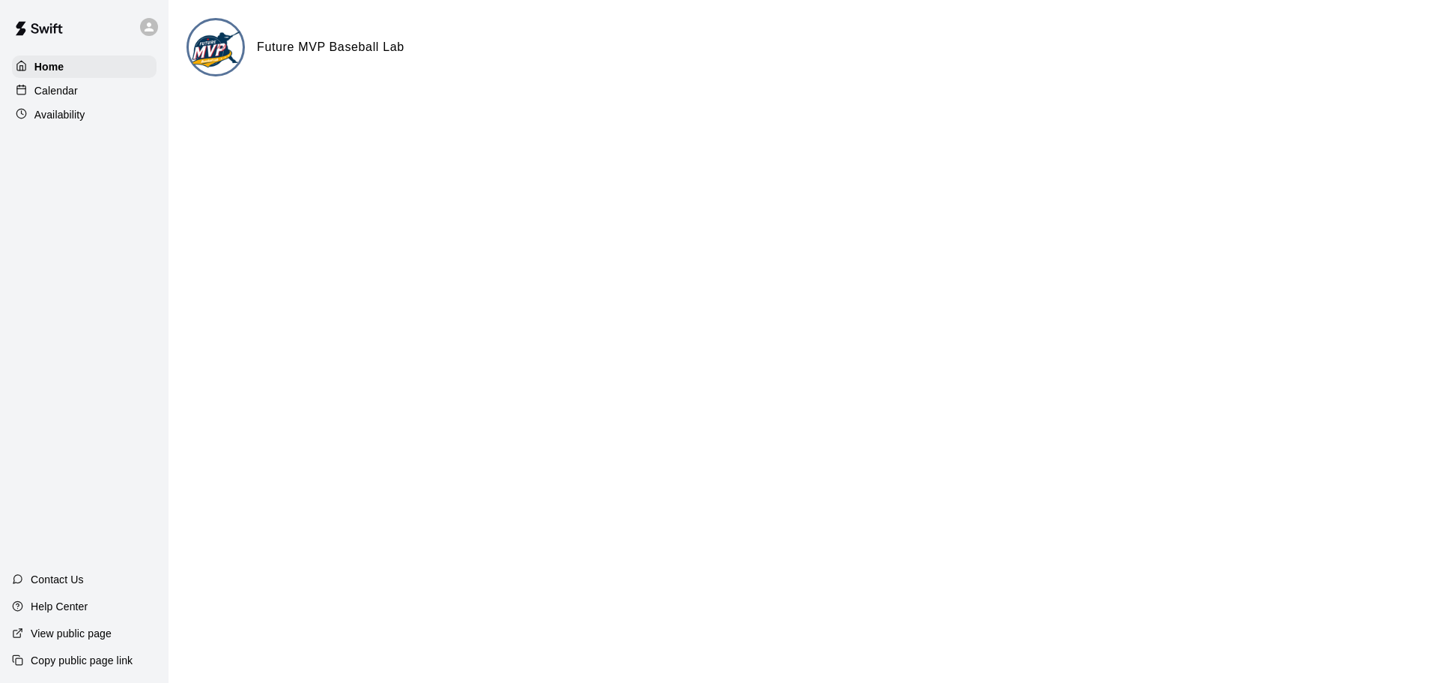
click at [55, 26] on img at bounding box center [39, 28] width 78 height 45
click at [59, 21] on img at bounding box center [39, 28] width 78 height 45
click at [156, 23] on div at bounding box center [149, 27] width 18 height 18
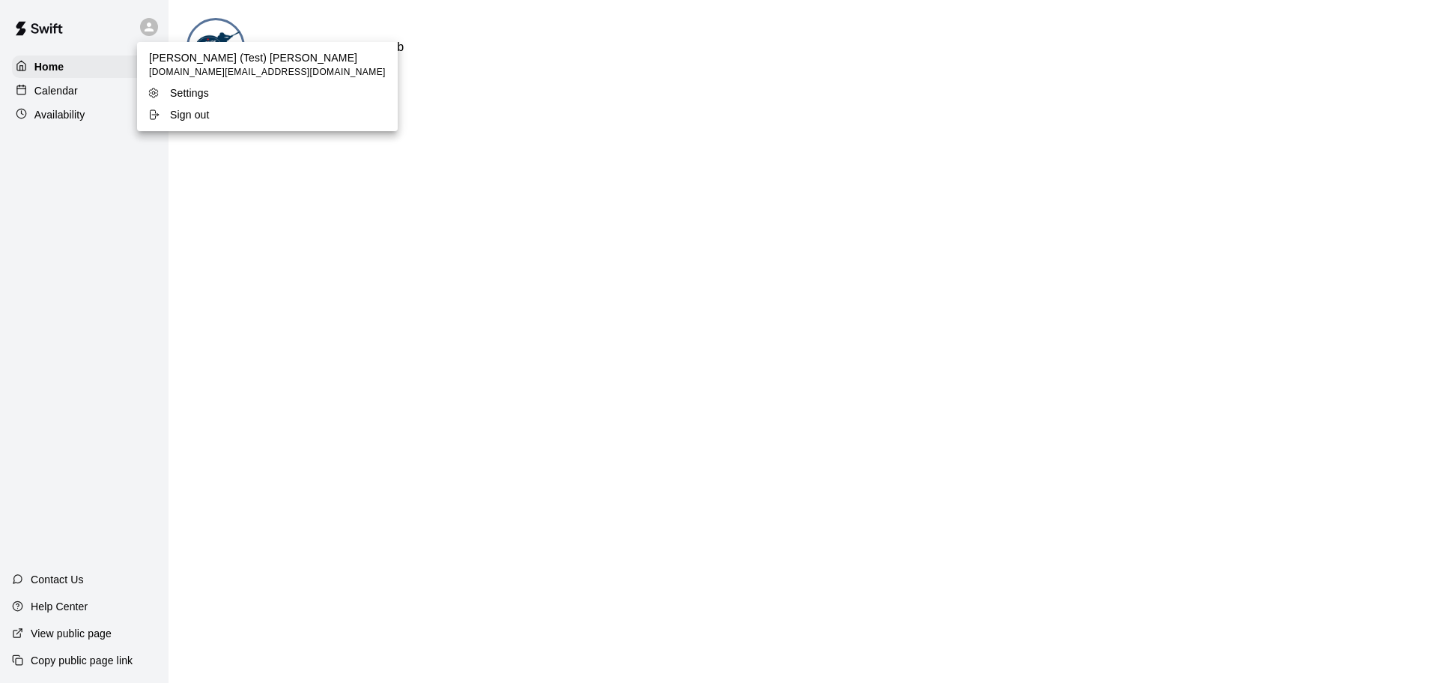
click at [185, 110] on p "Sign out" at bounding box center [190, 114] width 40 height 15
